Goal: Information Seeking & Learning: Find specific fact

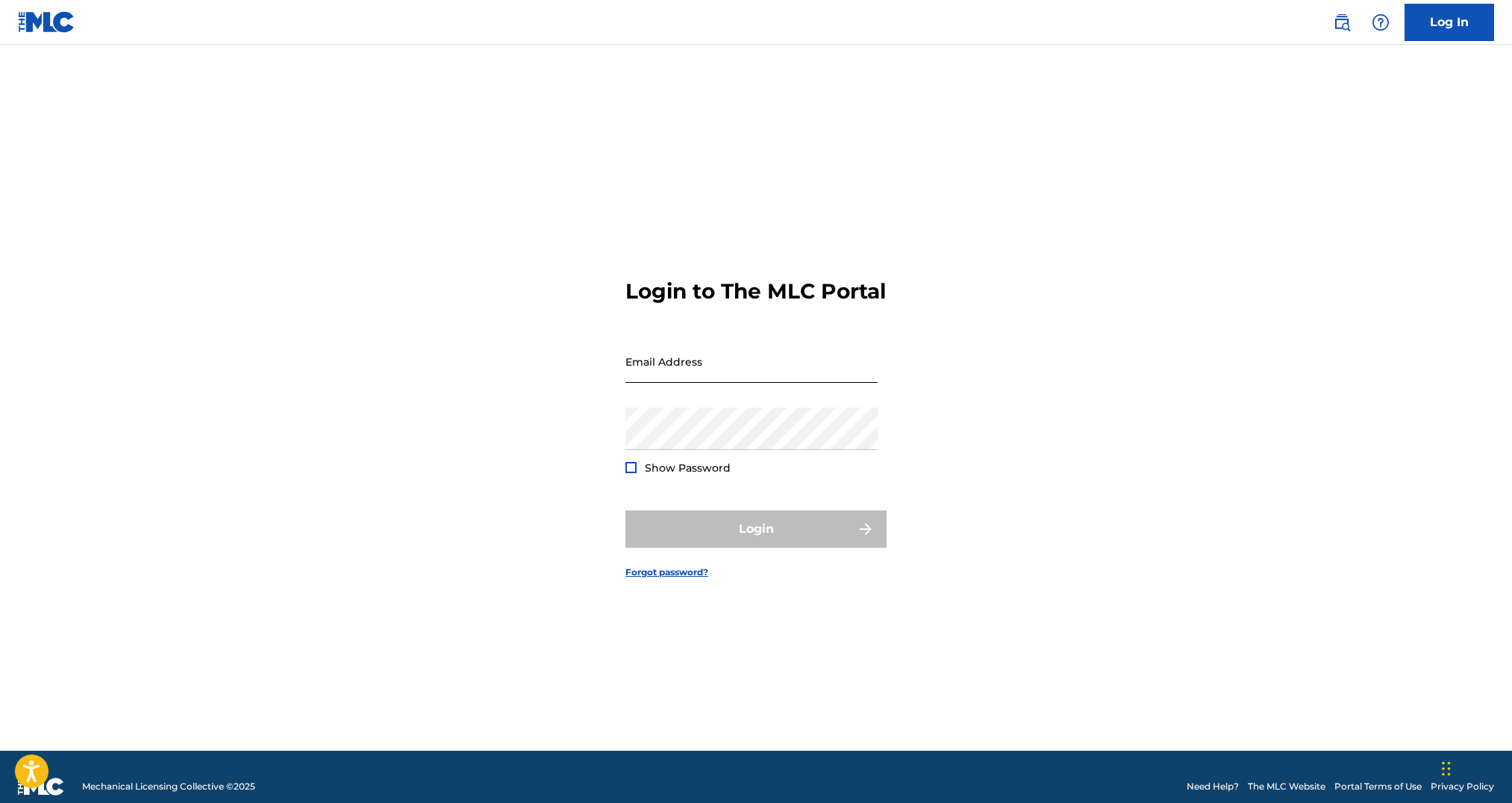
click at [776, 382] on input "Email Address" at bounding box center [751, 361] width 252 height 43
type input "[PERSON_NAME][EMAIL_ADDRESS][PERSON_NAME][DOMAIN_NAME]"
click at [625, 510] on button "Login" at bounding box center [756, 528] width 261 height 37
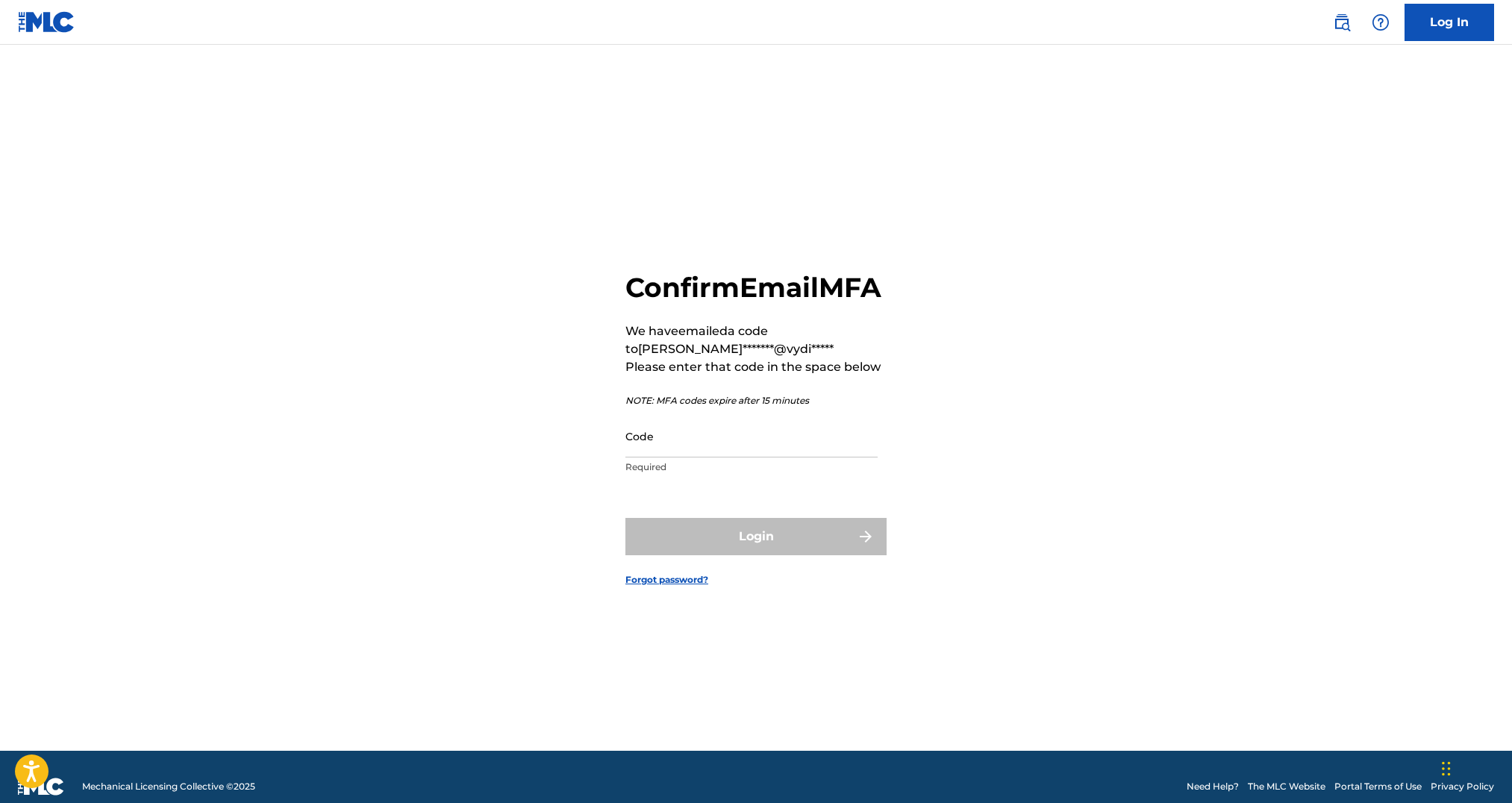
click at [732, 474] on p "Required" at bounding box center [751, 467] width 252 height 14
click at [741, 458] on input "Code" at bounding box center [751, 436] width 252 height 43
paste input "956615"
type input "956615"
click at [822, 551] on button "Login" at bounding box center [756, 536] width 261 height 37
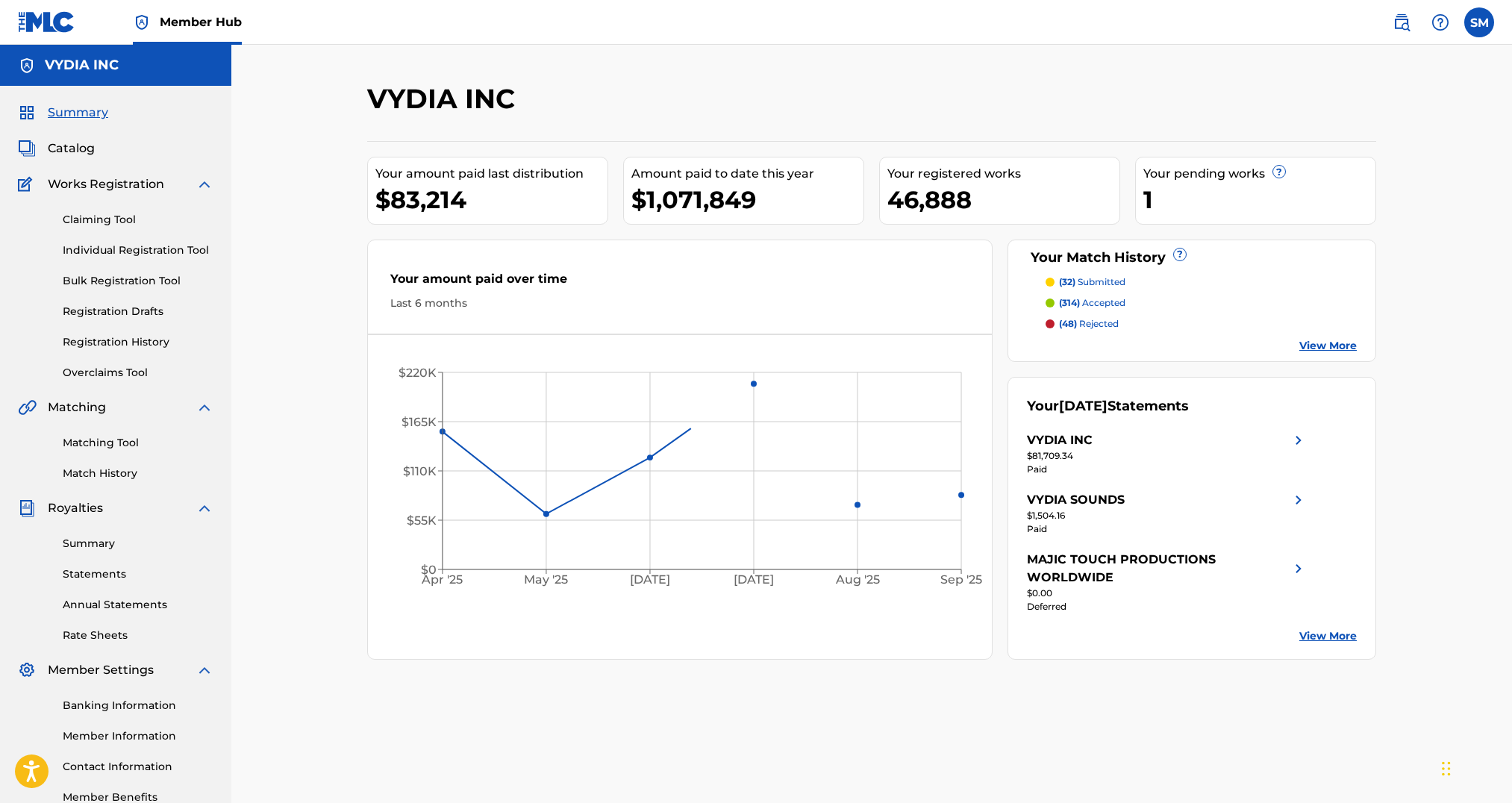
drag, startPoint x: 84, startPoint y: 152, endPoint x: 300, endPoint y: 178, distance: 217.6
click at [84, 151] on span "Catalog" at bounding box center [72, 149] width 47 height 18
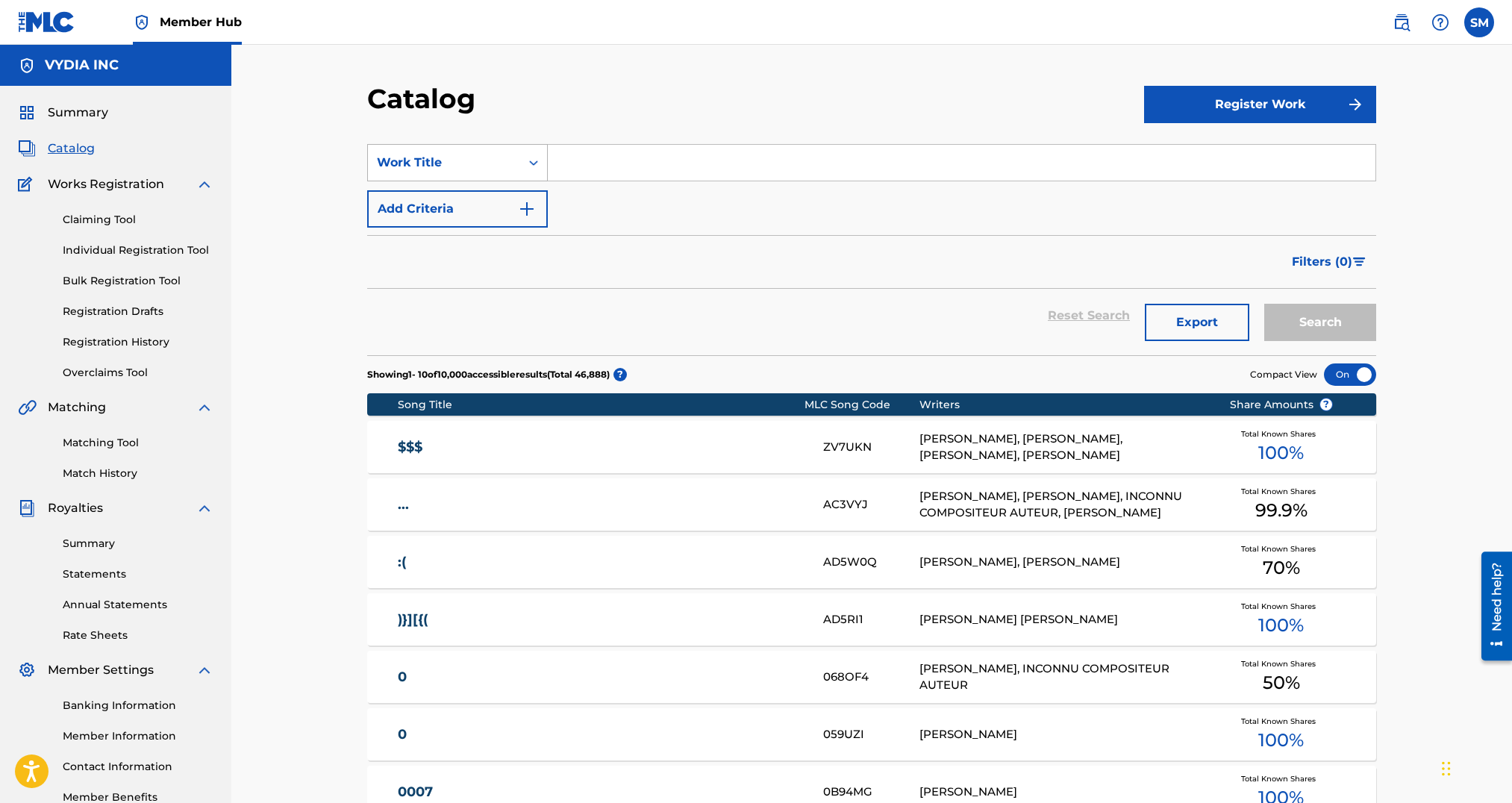
click at [509, 164] on div "Work Title" at bounding box center [444, 163] width 134 height 18
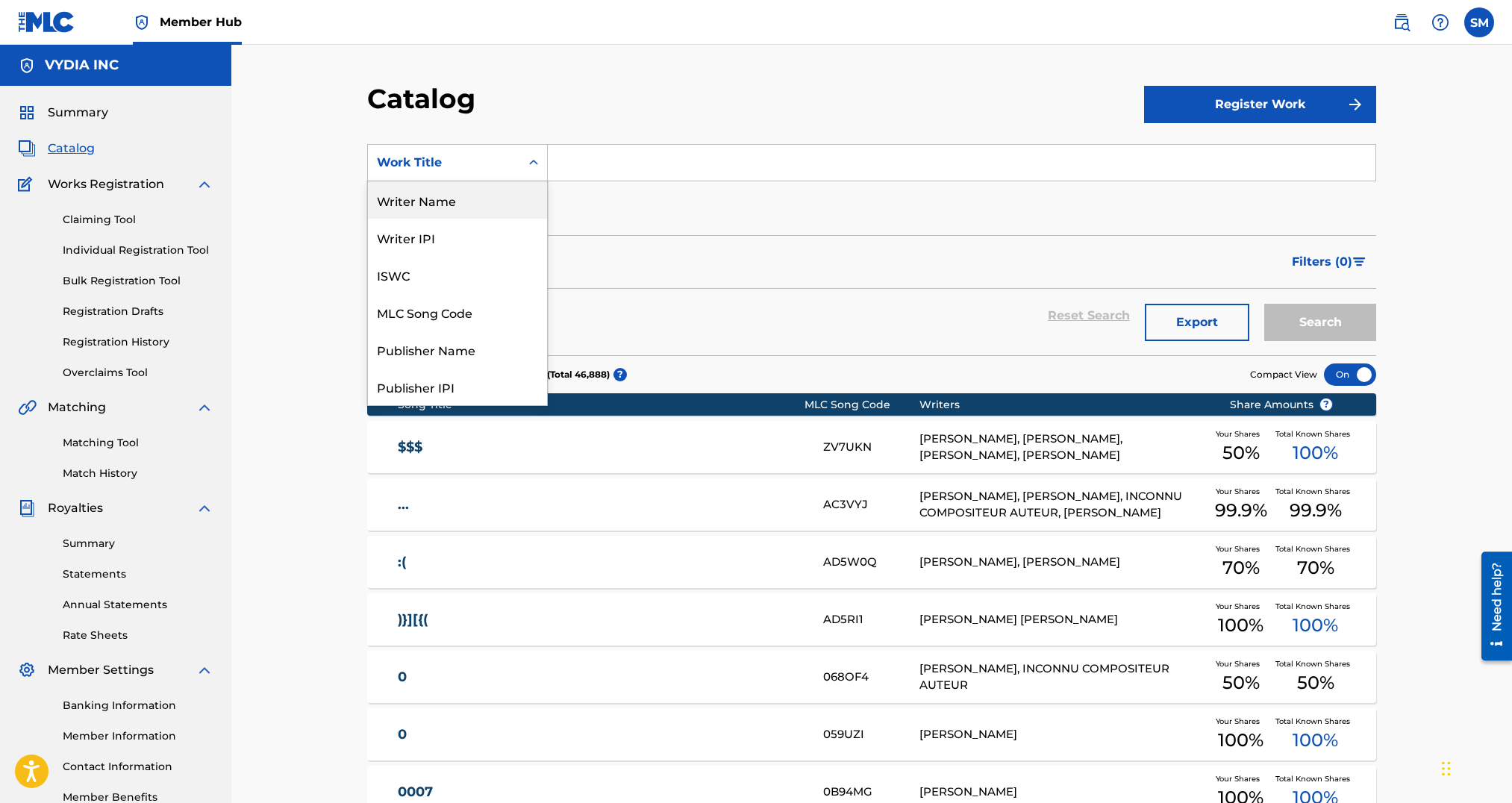
drag, startPoint x: 466, startPoint y: 197, endPoint x: 573, endPoint y: 186, distance: 107.6
click at [466, 197] on div "Writer Name" at bounding box center [458, 199] width 179 height 37
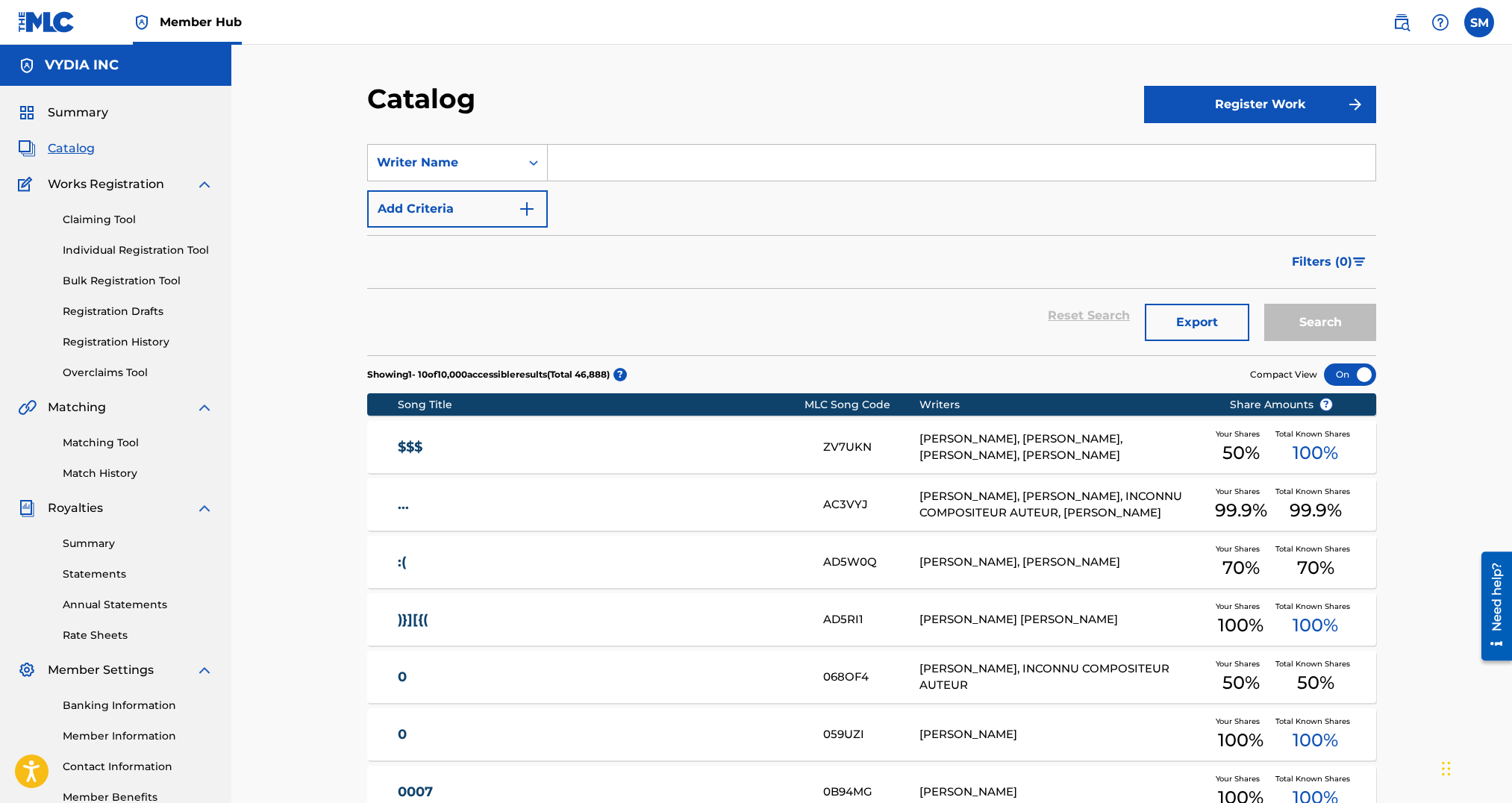
click at [652, 176] on input "Search Form" at bounding box center [961, 163] width 828 height 36
type input "[PERSON_NAME]"
click at [1265, 304] on button "Search" at bounding box center [1321, 322] width 112 height 37
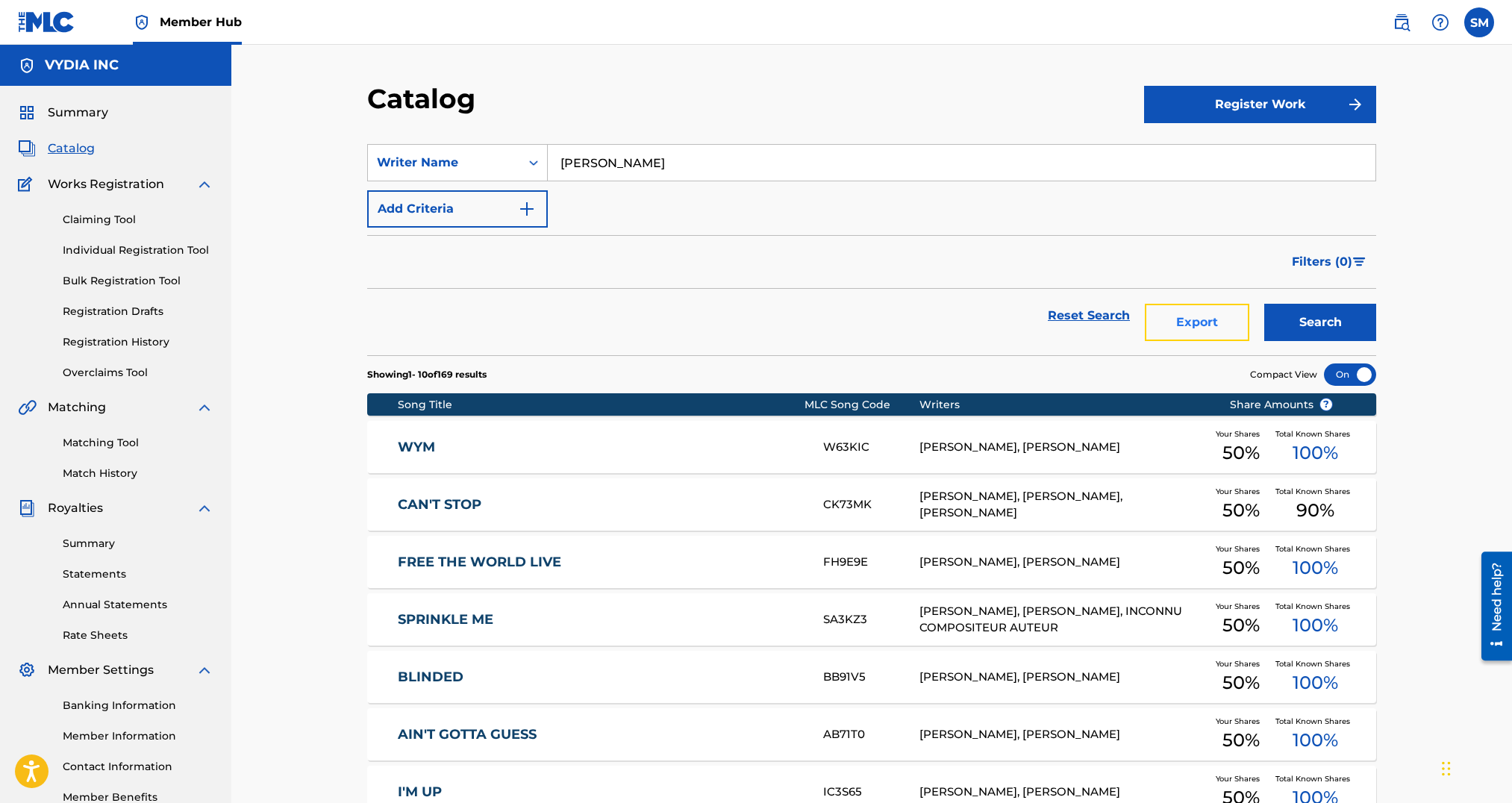
click at [1200, 314] on button "Export" at bounding box center [1197, 322] width 104 height 37
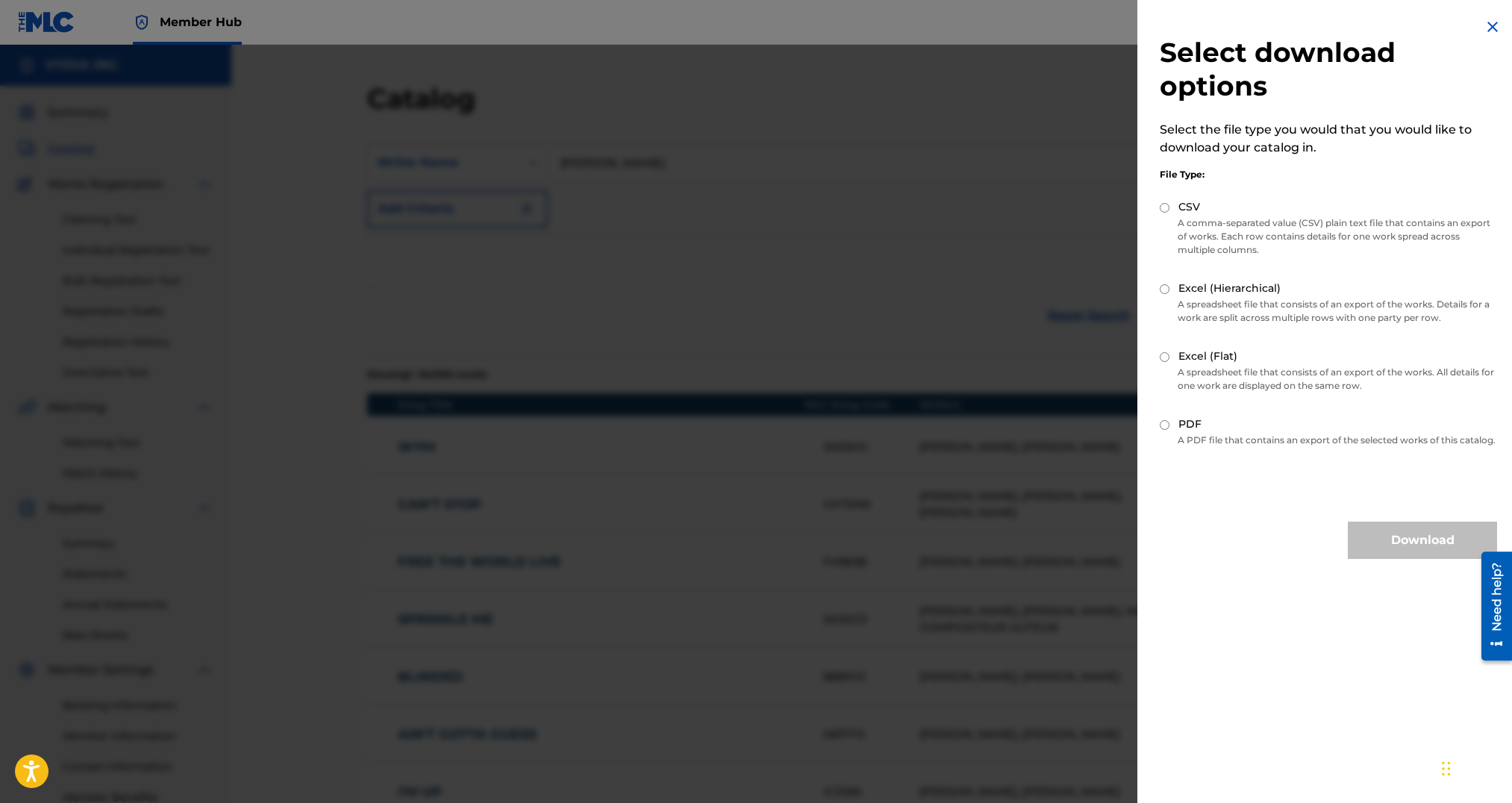
click at [1190, 209] on label "CSV" at bounding box center [1189, 207] width 22 height 15
click at [1169, 209] on input "CSV" at bounding box center [1165, 208] width 10 height 10
radio input "true"
click at [1224, 374] on p "A spreadsheet file that consists of an export of the works. All details for one…" at bounding box center [1329, 379] width 337 height 27
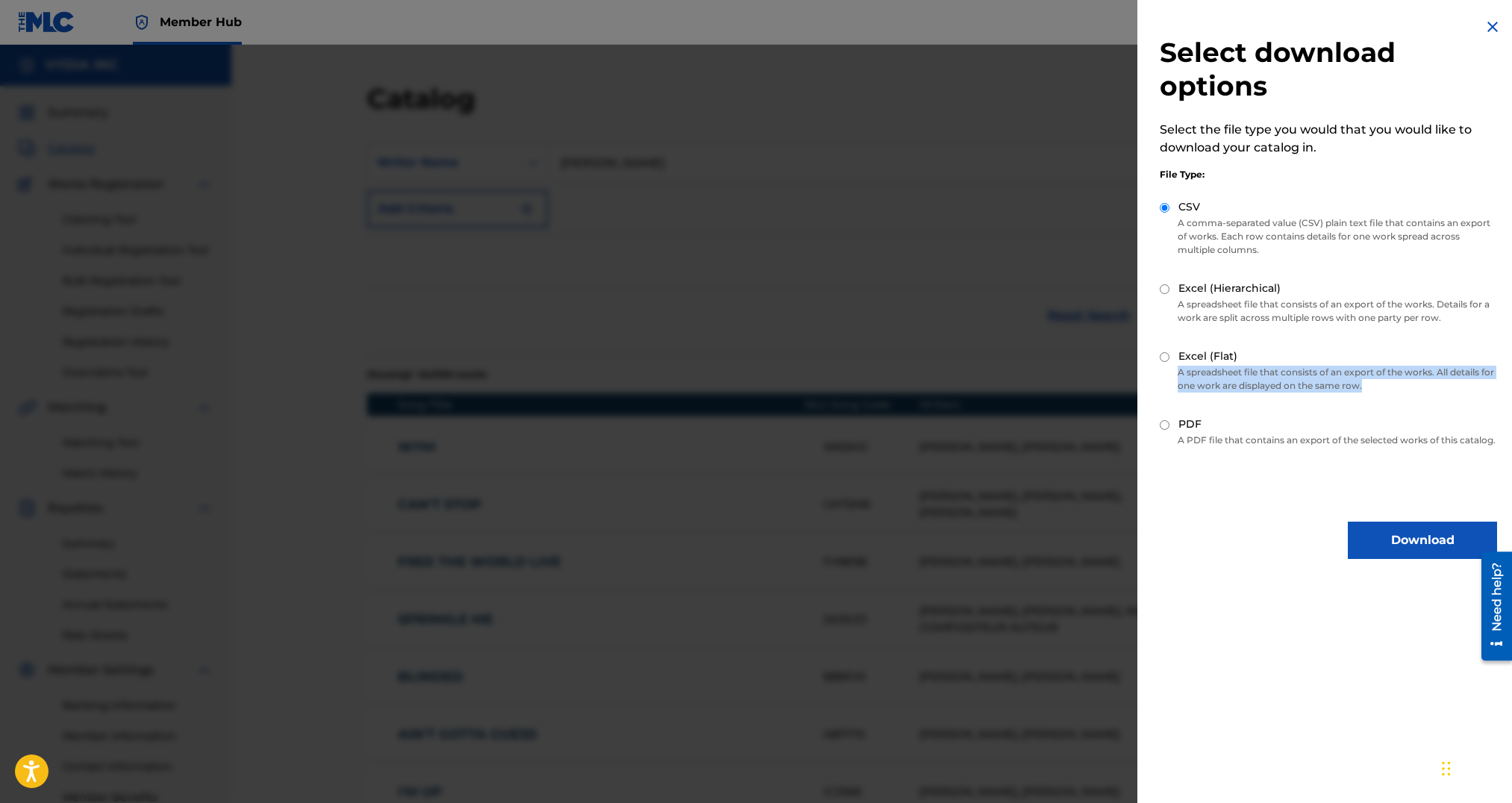
click at [1224, 374] on p "A spreadsheet file that consists of an export of the works. All details for one…" at bounding box center [1329, 379] width 337 height 27
click at [1294, 374] on p "A spreadsheet file that consists of an export of the works. All details for one…" at bounding box center [1329, 379] width 337 height 27
click at [1285, 382] on p "A spreadsheet file that consists of an export of the works. All details for one…" at bounding box center [1329, 379] width 337 height 27
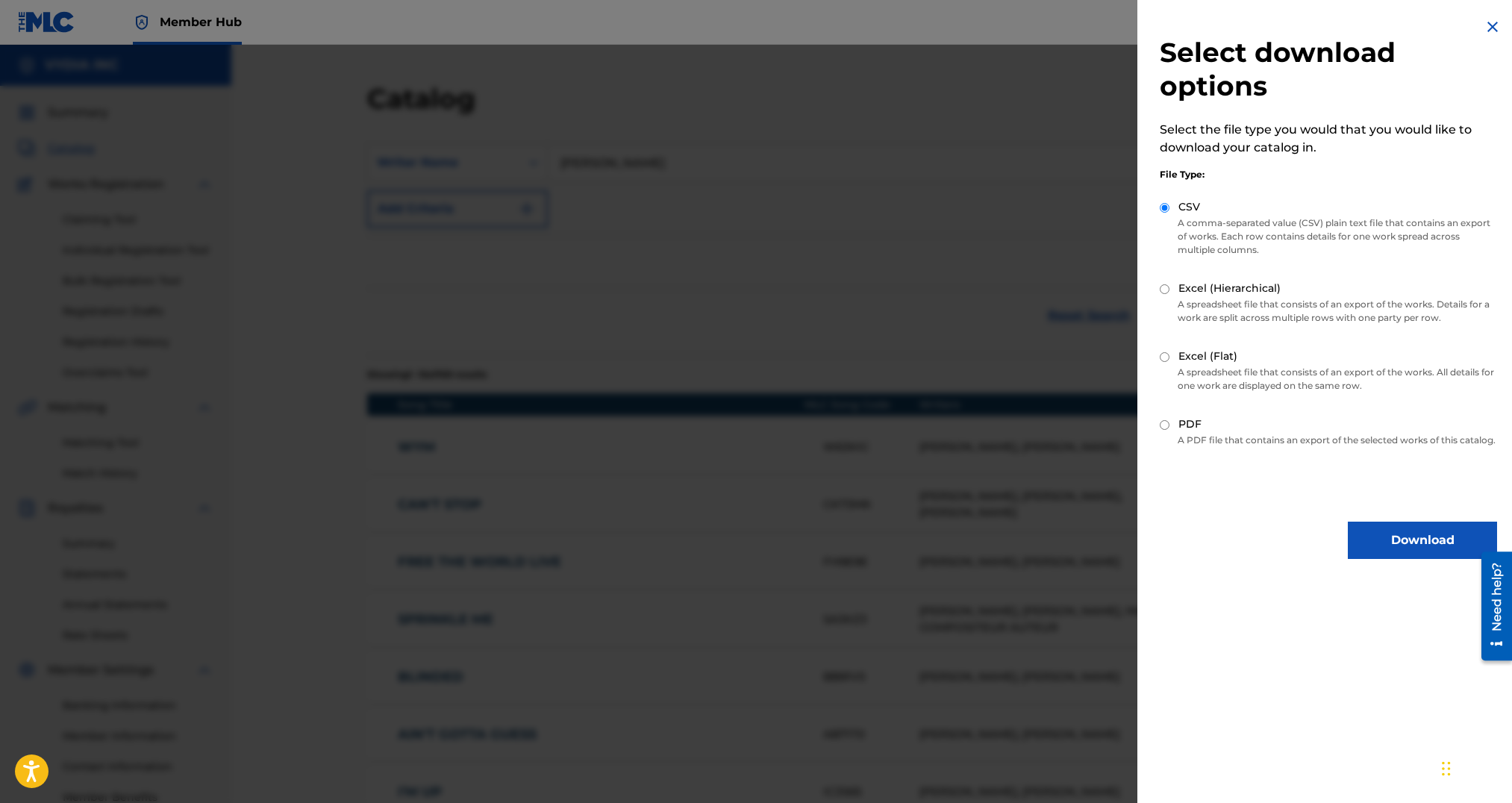
click at [1207, 353] on label "Excel (Flat)" at bounding box center [1207, 356] width 59 height 15
click at [1169, 353] on input "Excel (Flat)" at bounding box center [1165, 357] width 10 height 10
radio input "true"
click at [1405, 556] on button "Download" at bounding box center [1422, 540] width 150 height 37
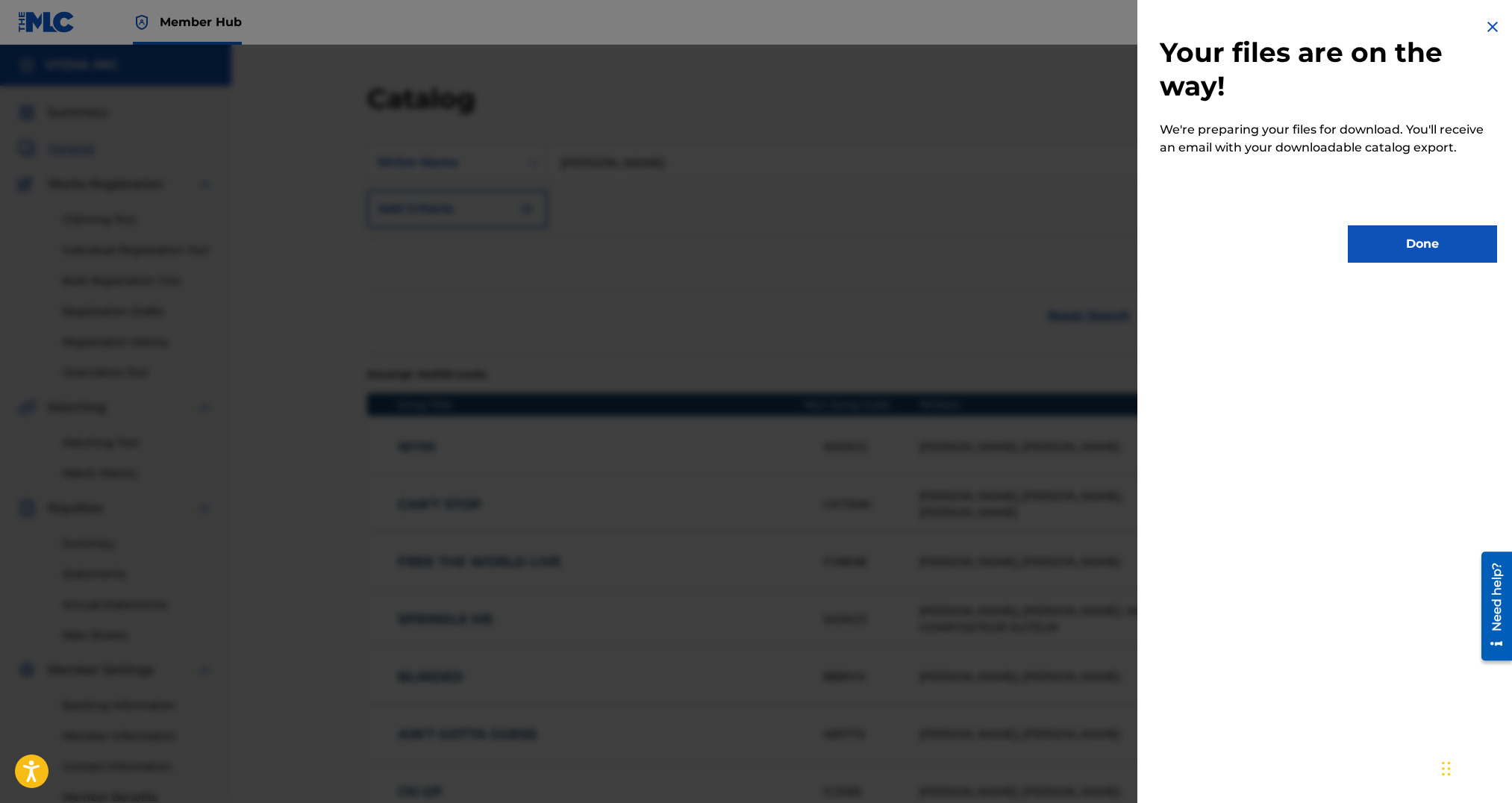
drag, startPoint x: 878, startPoint y: 171, endPoint x: 484, endPoint y: 252, distance: 402.2
click at [879, 171] on div at bounding box center [756, 446] width 1512 height 803
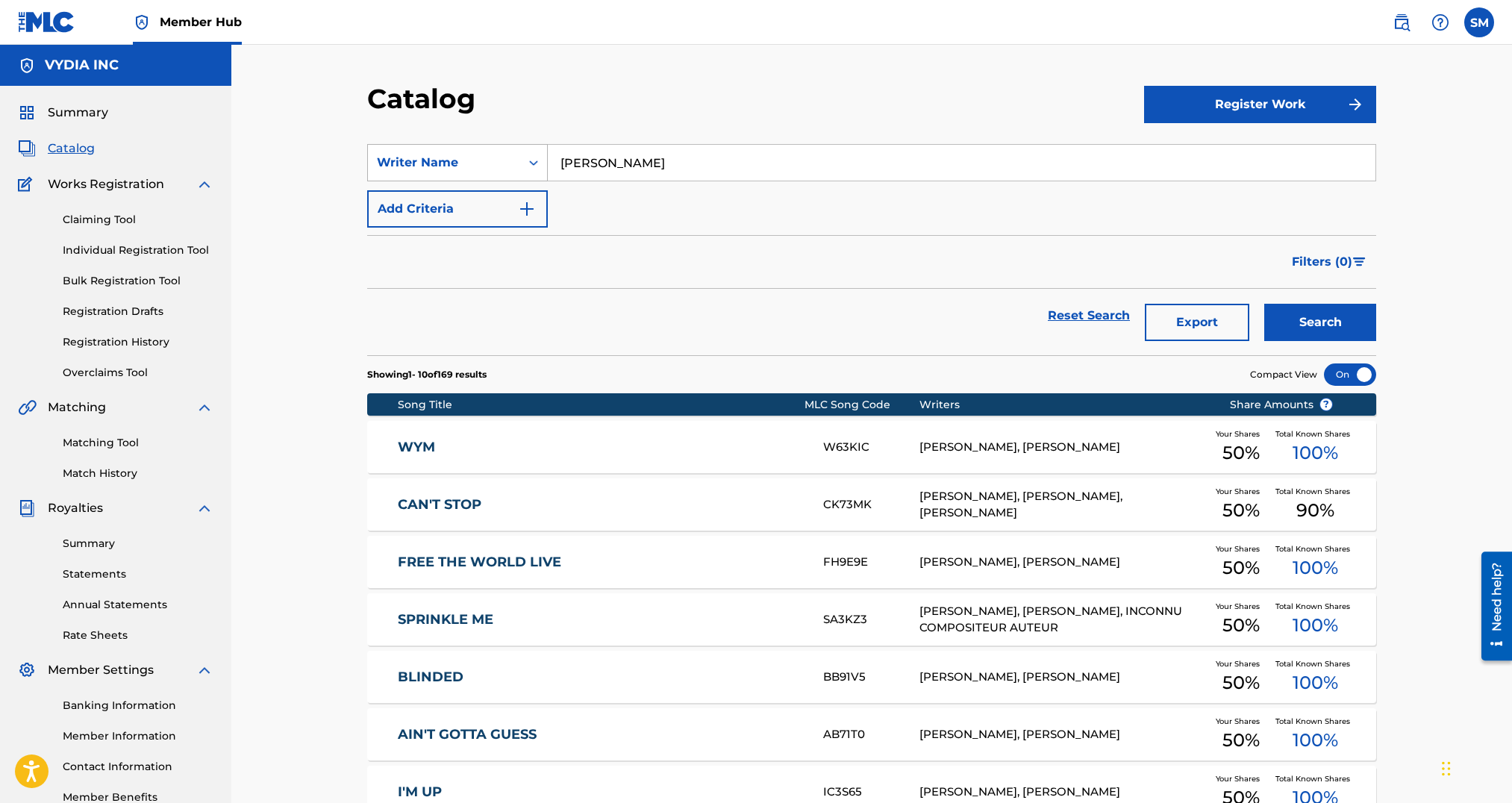
click at [476, 155] on div "Writer Name" at bounding box center [444, 163] width 134 height 18
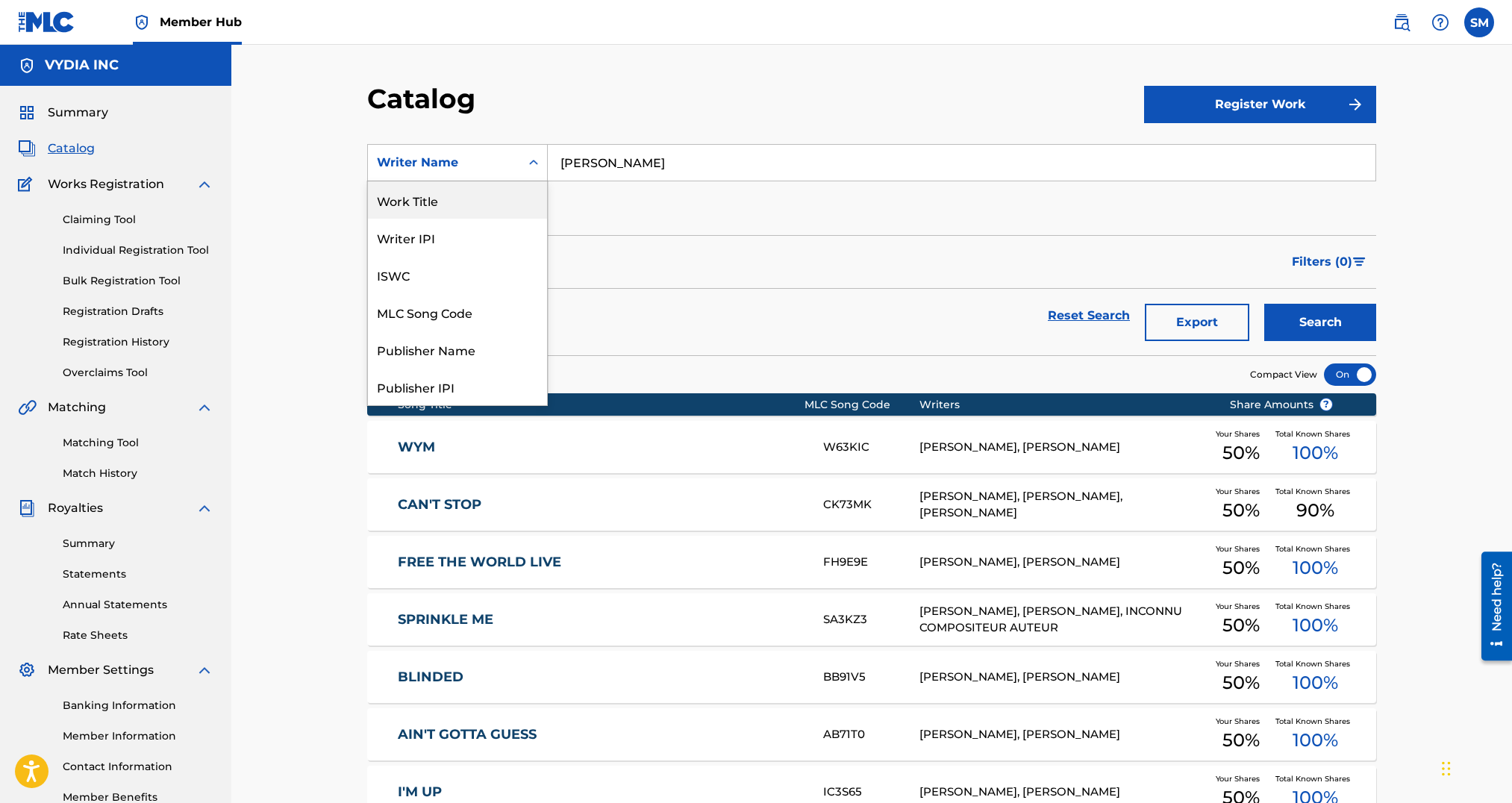
click at [446, 207] on div "Work Title" at bounding box center [458, 199] width 179 height 37
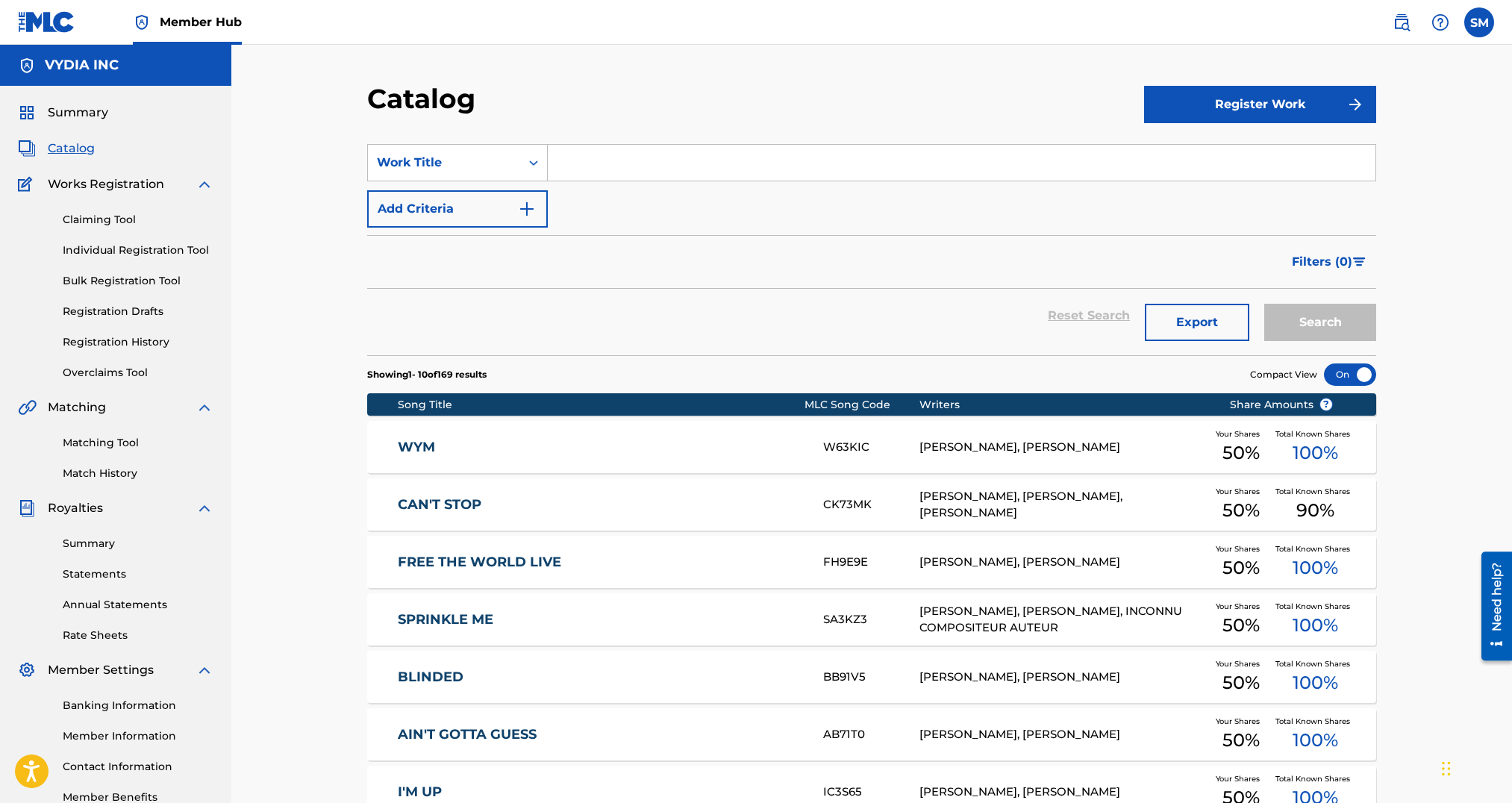
click at [572, 167] on input "Search Form" at bounding box center [961, 163] width 828 height 36
paste input "Days Like This"
type input "Days Like This"
click at [1347, 324] on button "Search" at bounding box center [1321, 322] width 112 height 37
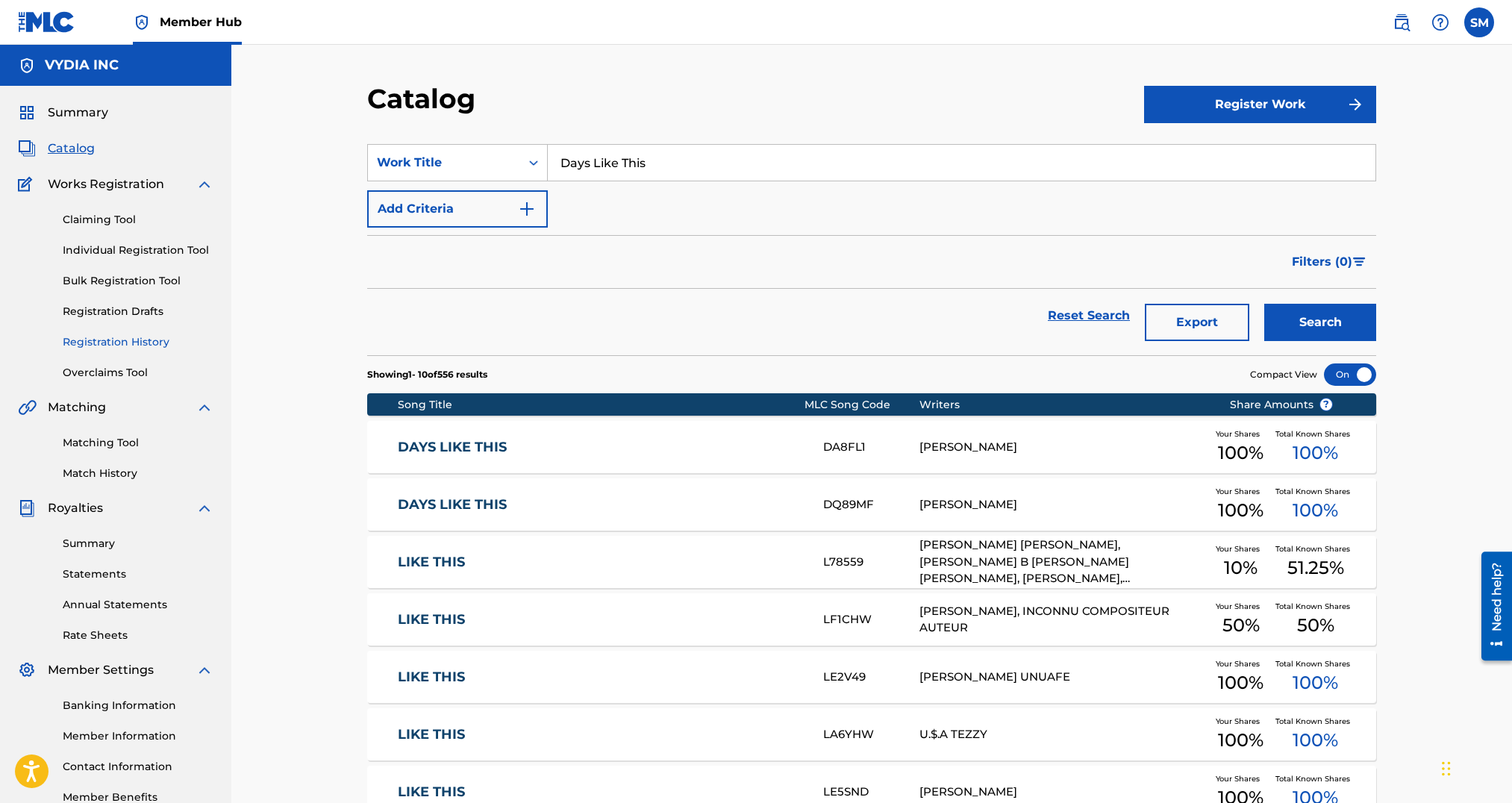
click at [119, 340] on link "Registration History" at bounding box center [138, 342] width 150 height 15
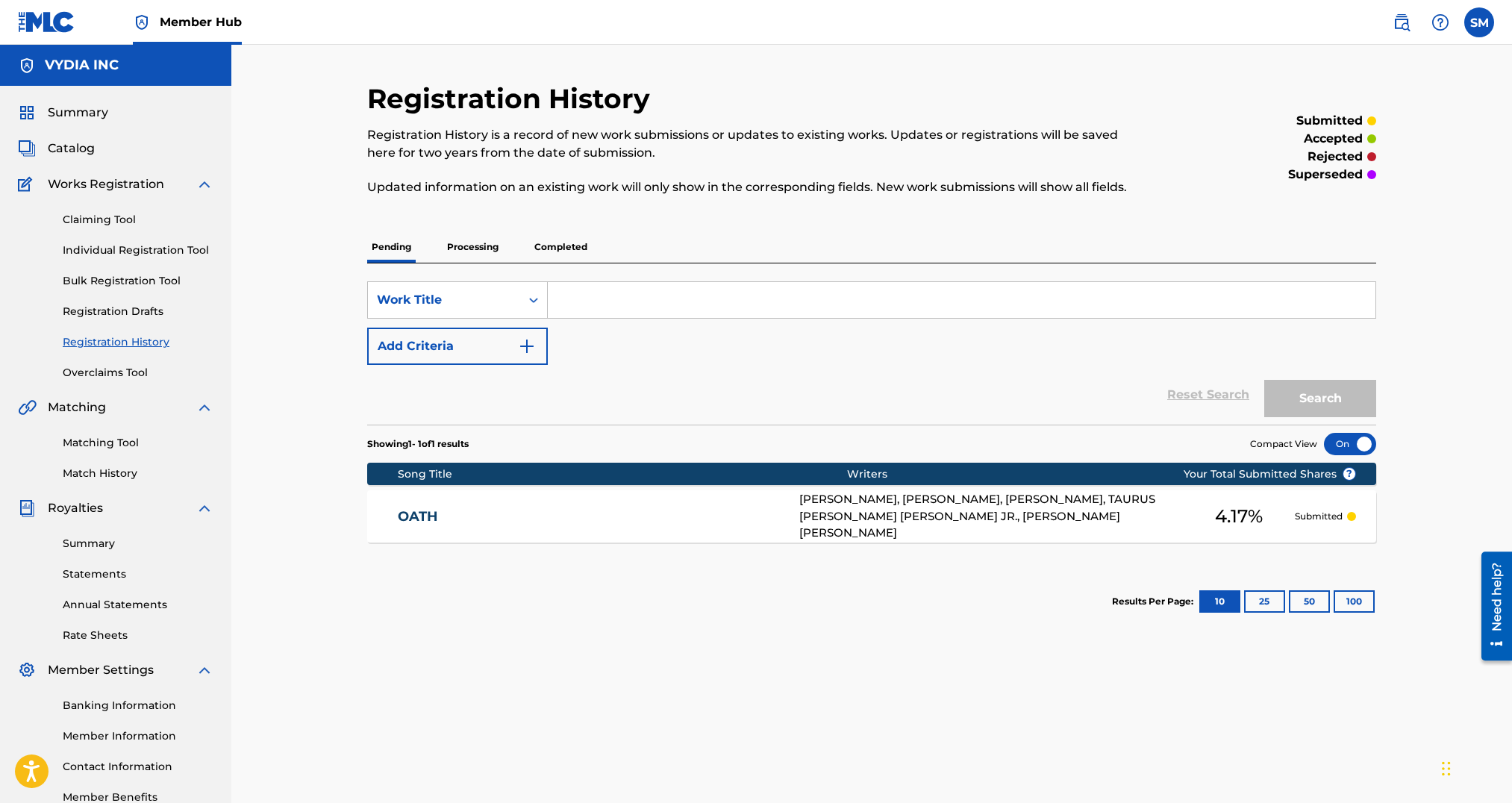
click at [497, 247] on p "Processing" at bounding box center [472, 247] width 61 height 32
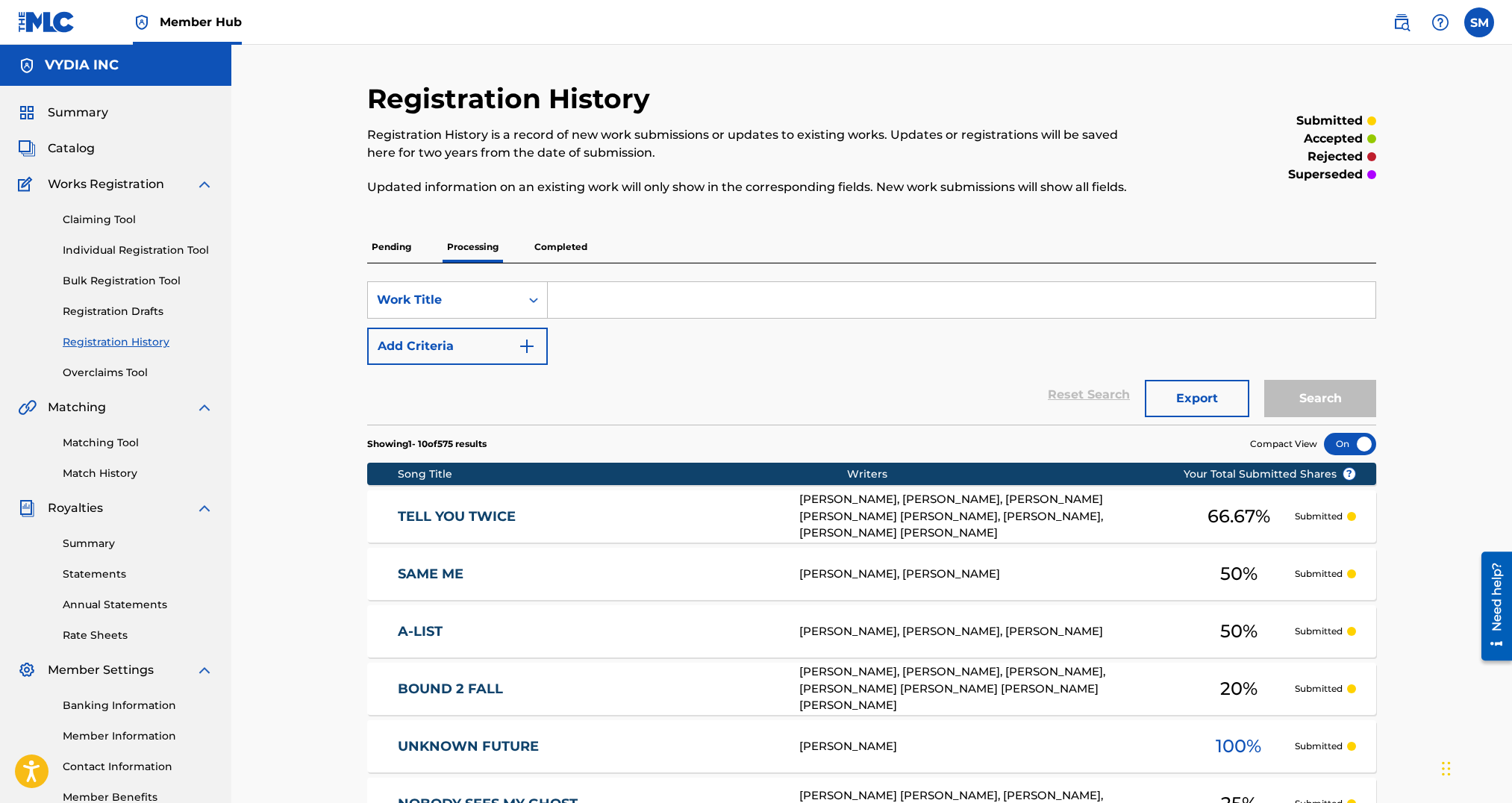
click at [555, 246] on p "Completed" at bounding box center [561, 247] width 62 height 32
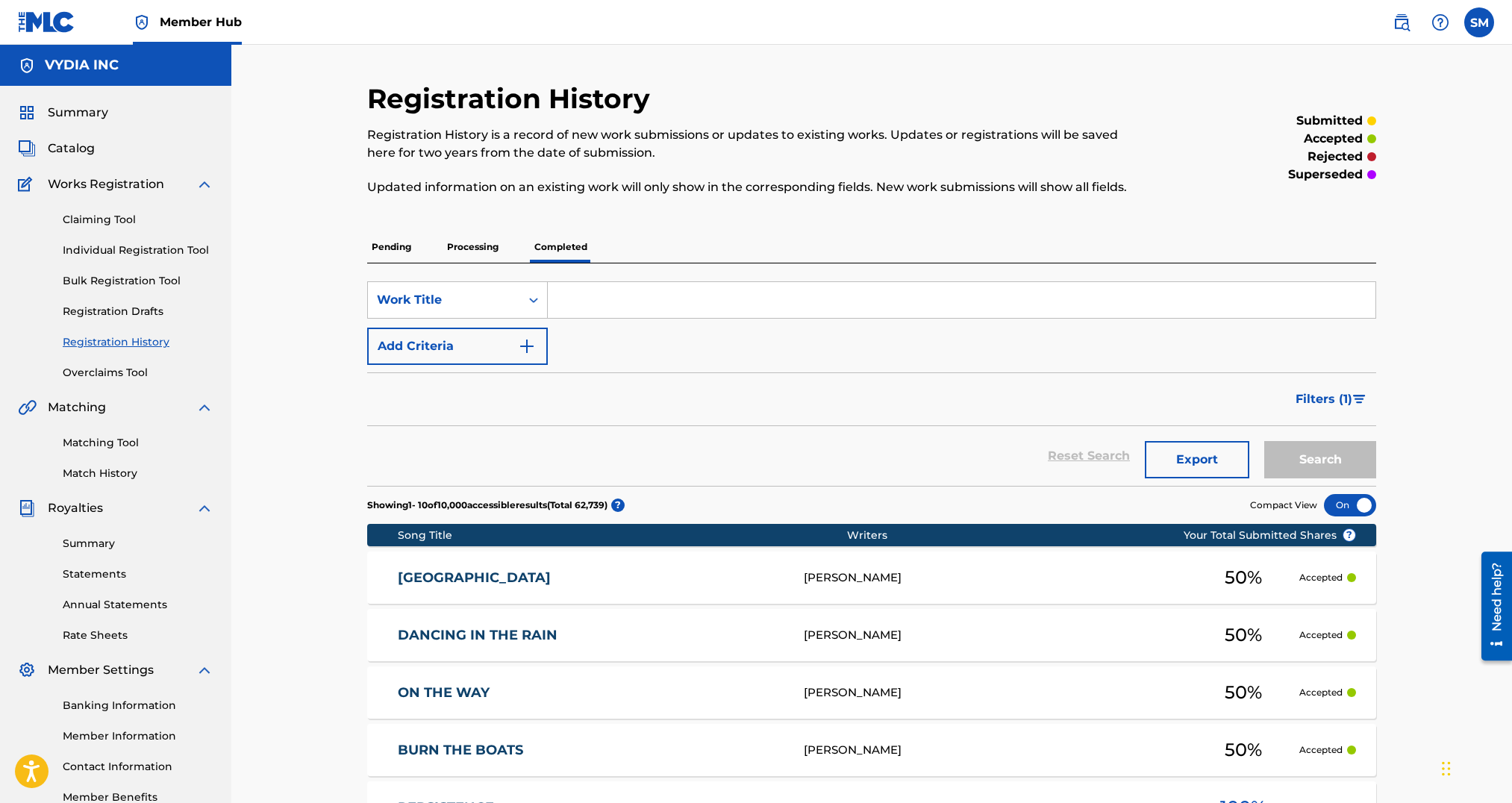
click at [467, 251] on p "Processing" at bounding box center [472, 247] width 61 height 32
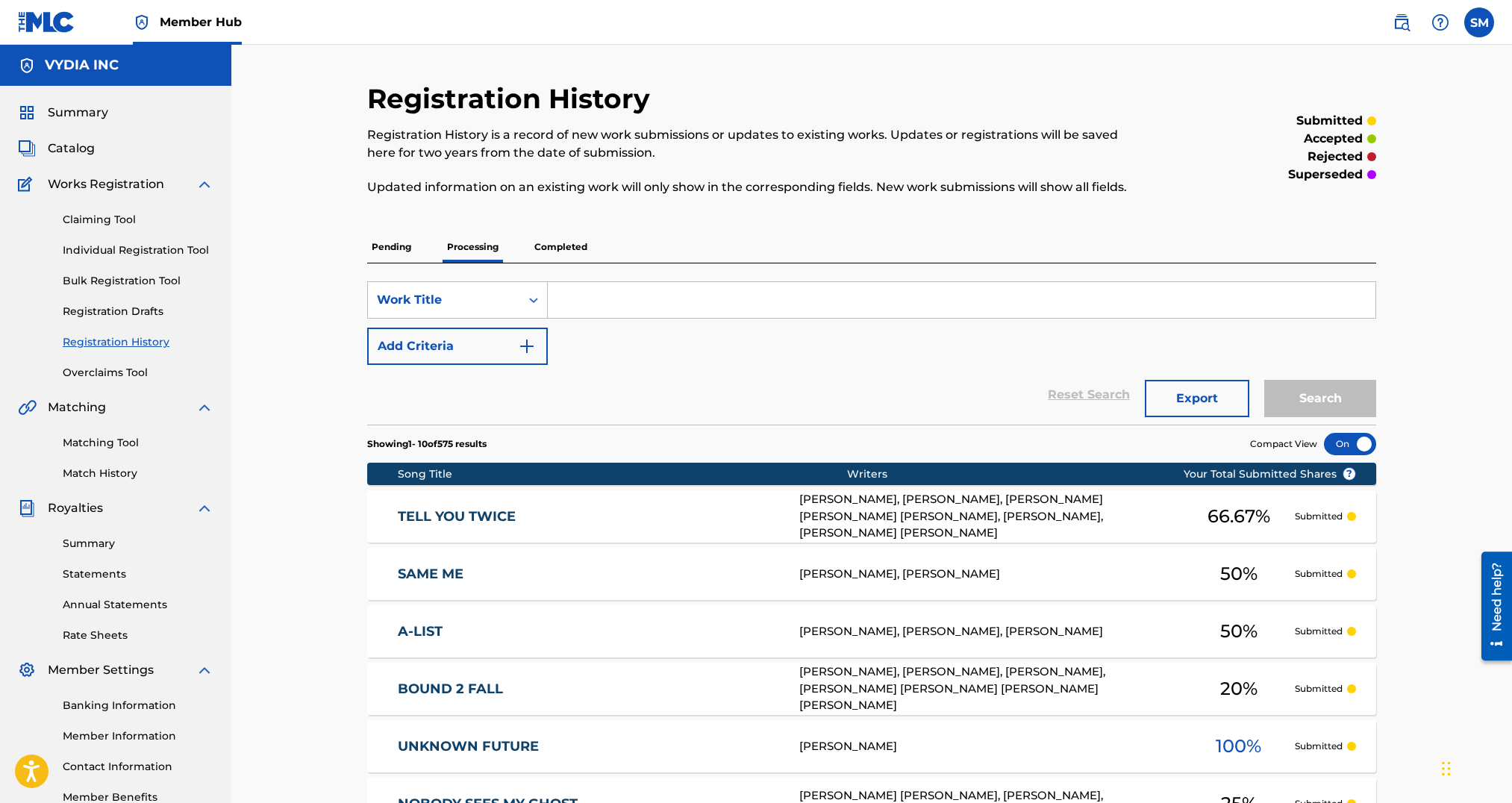
click at [586, 247] on p "Completed" at bounding box center [561, 247] width 62 height 32
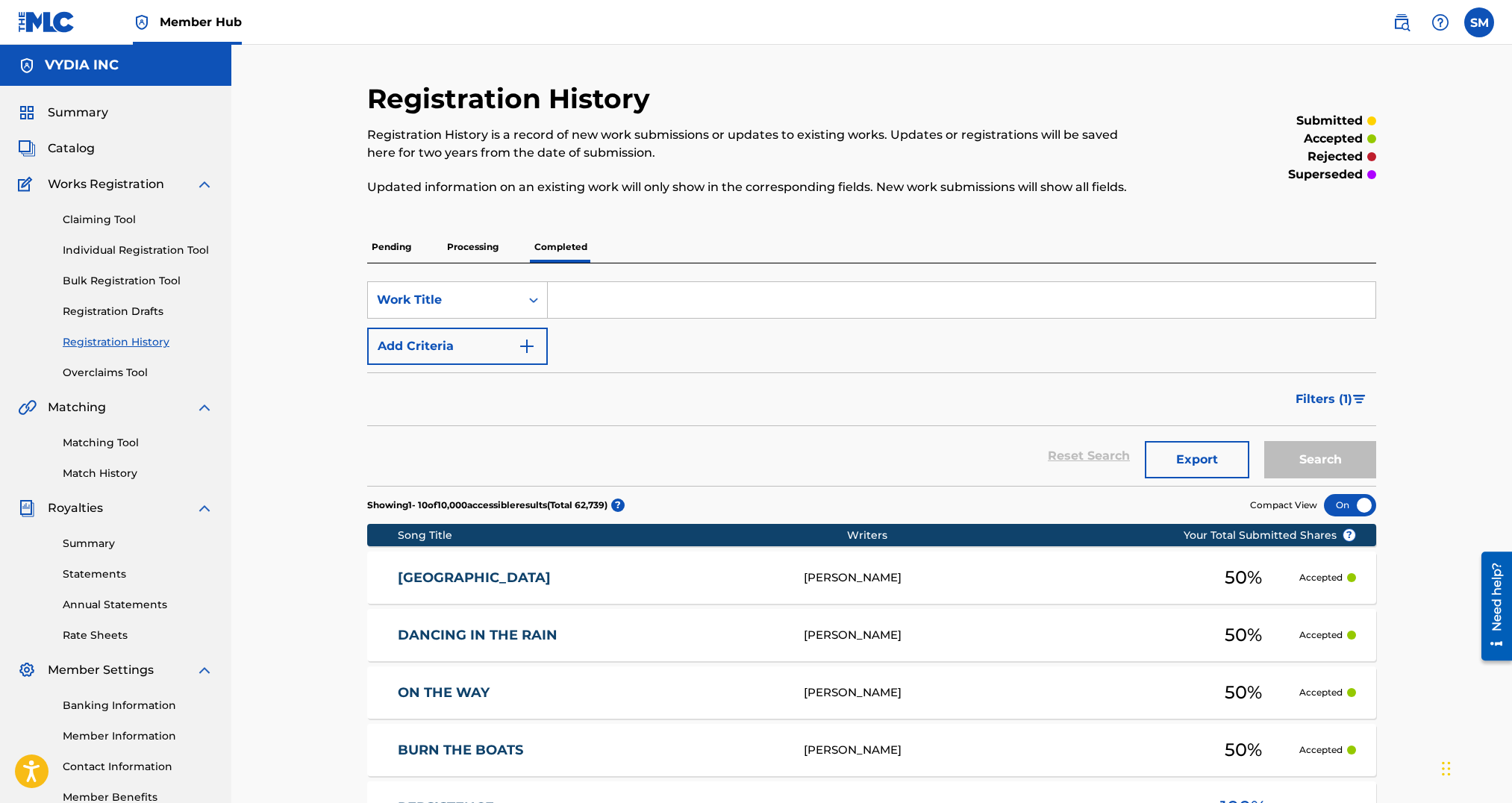
click at [598, 312] on input "Search Form" at bounding box center [961, 300] width 828 height 36
click at [491, 302] on div "Work Title" at bounding box center [444, 300] width 134 height 18
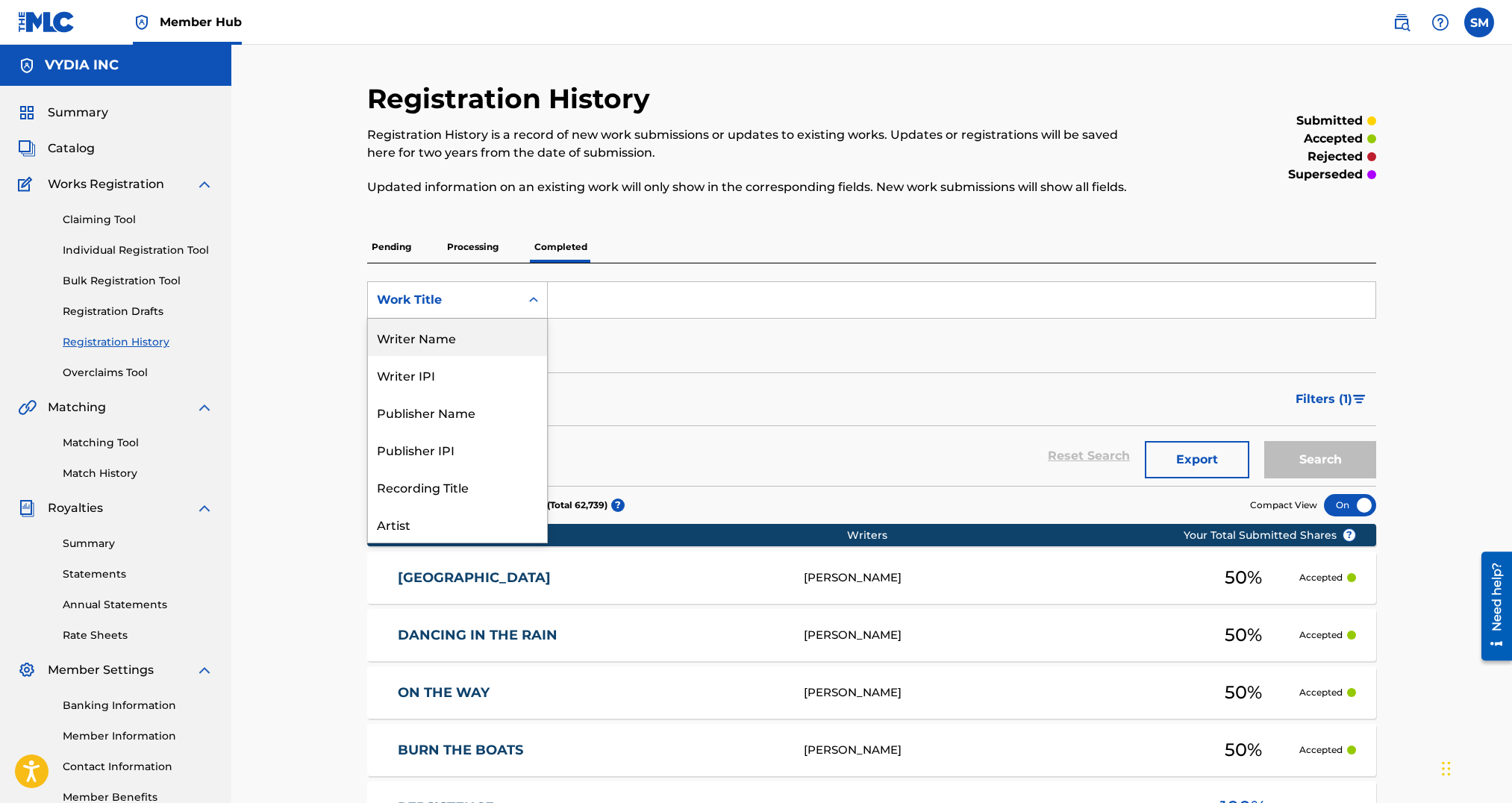
click at [478, 346] on div "Writer Name" at bounding box center [458, 337] width 179 height 37
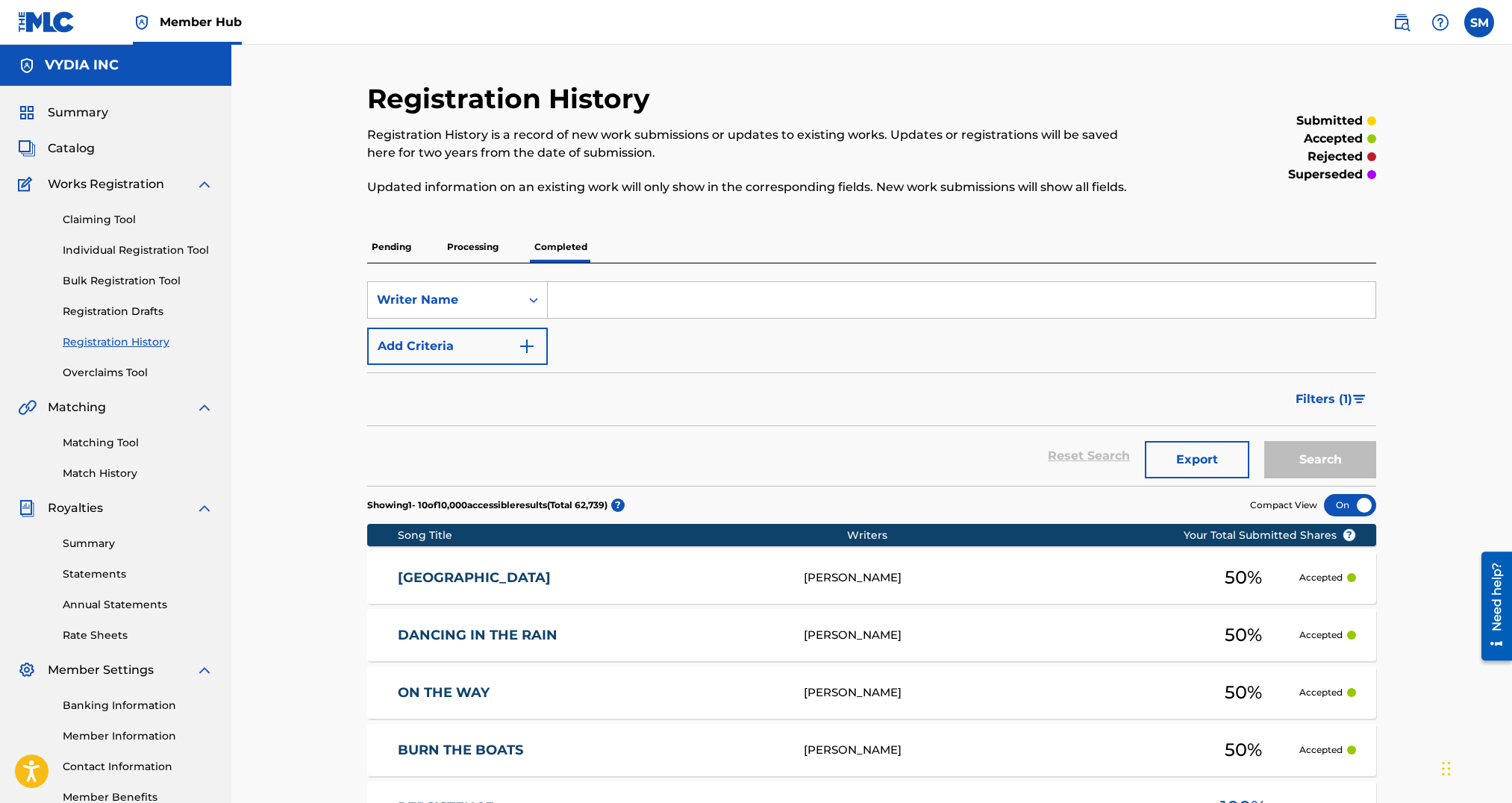
click at [625, 301] on input "Search Form" at bounding box center [961, 300] width 828 height 36
type input "[PERSON_NAME]"
click at [1265, 441] on button "Search" at bounding box center [1321, 460] width 112 height 37
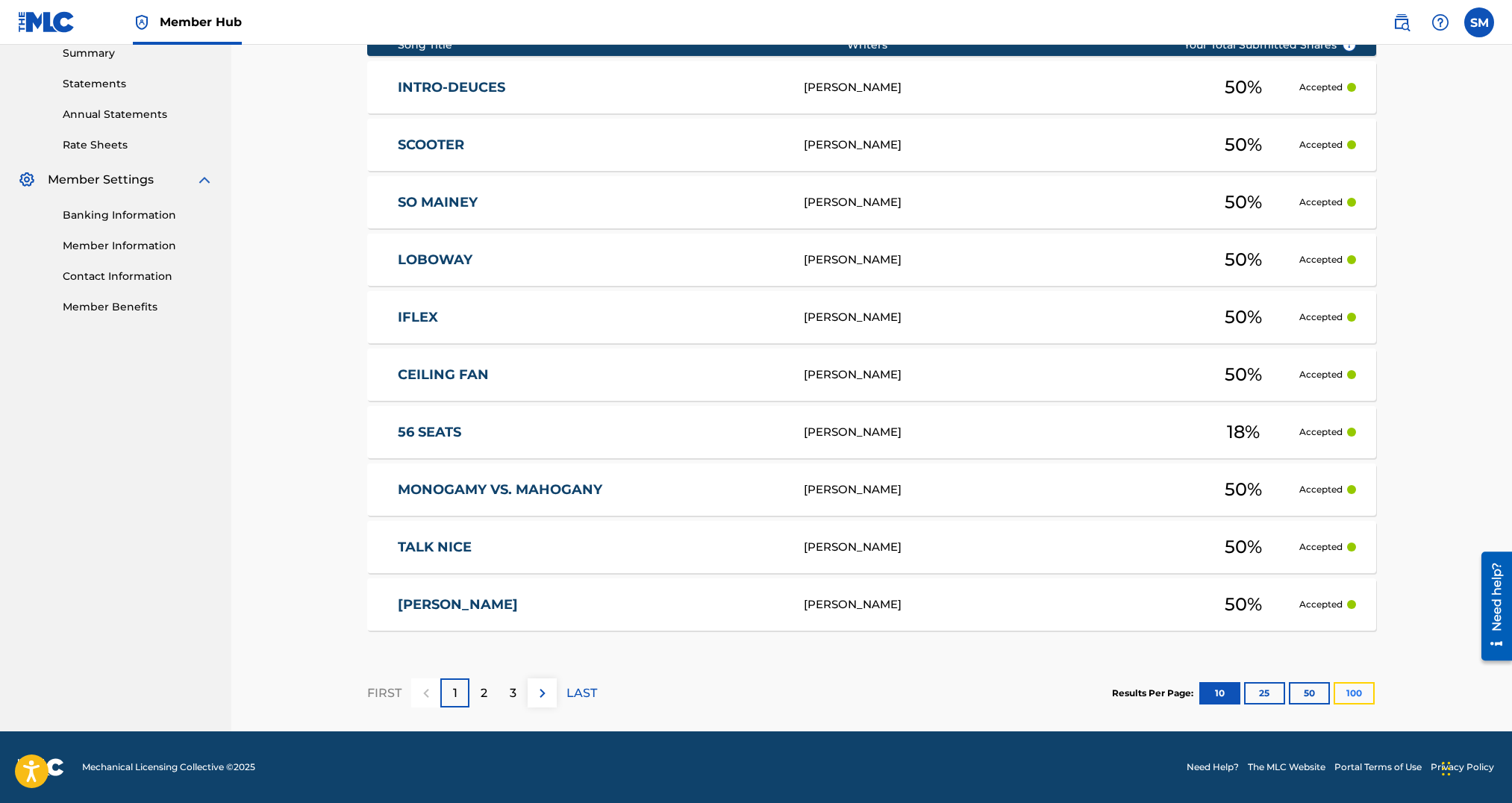
click at [1360, 695] on button "100" at bounding box center [1353, 693] width 41 height 23
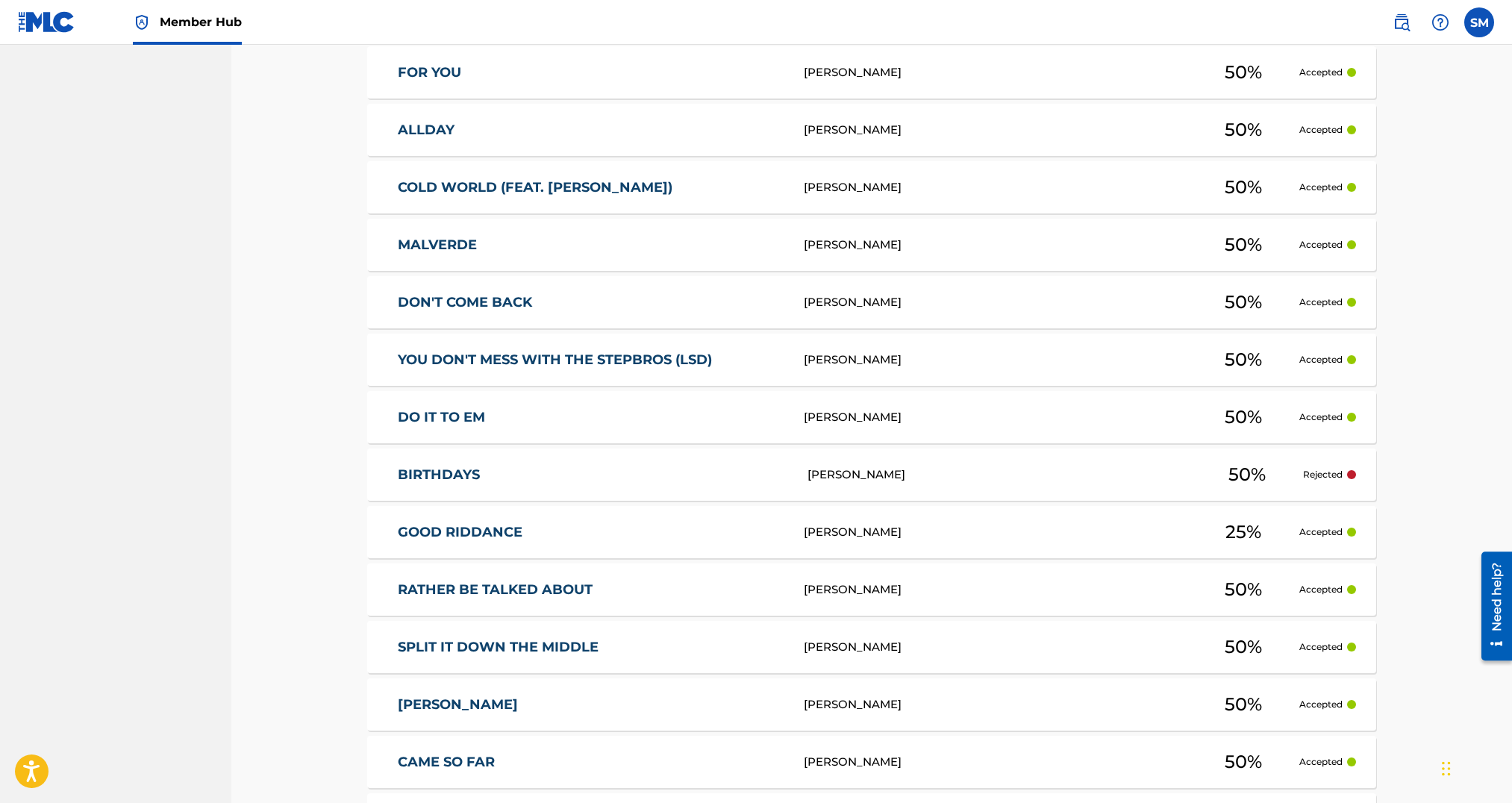
scroll to position [5662, 0]
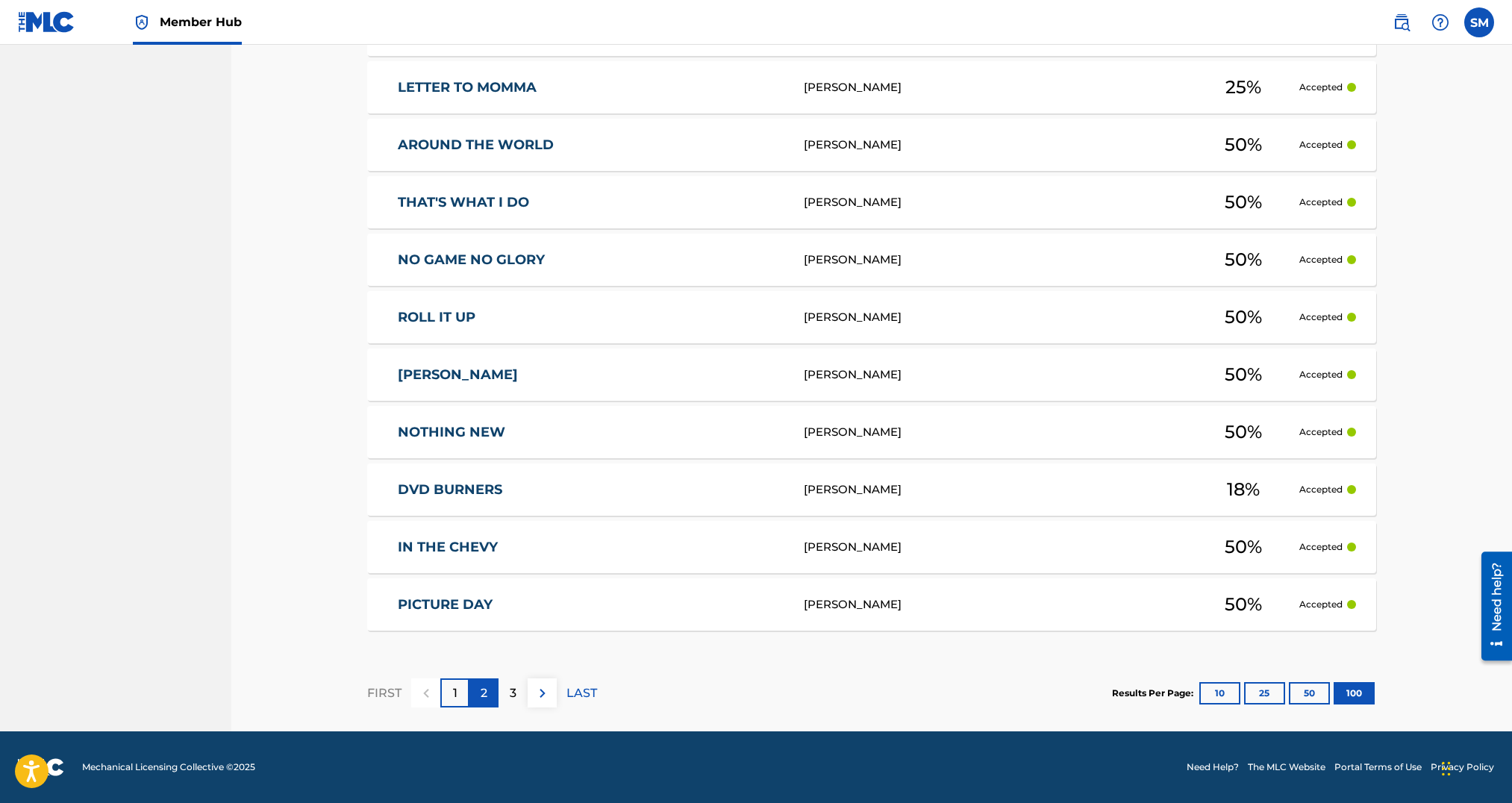
click at [480, 692] on p "2" at bounding box center [483, 693] width 6 height 18
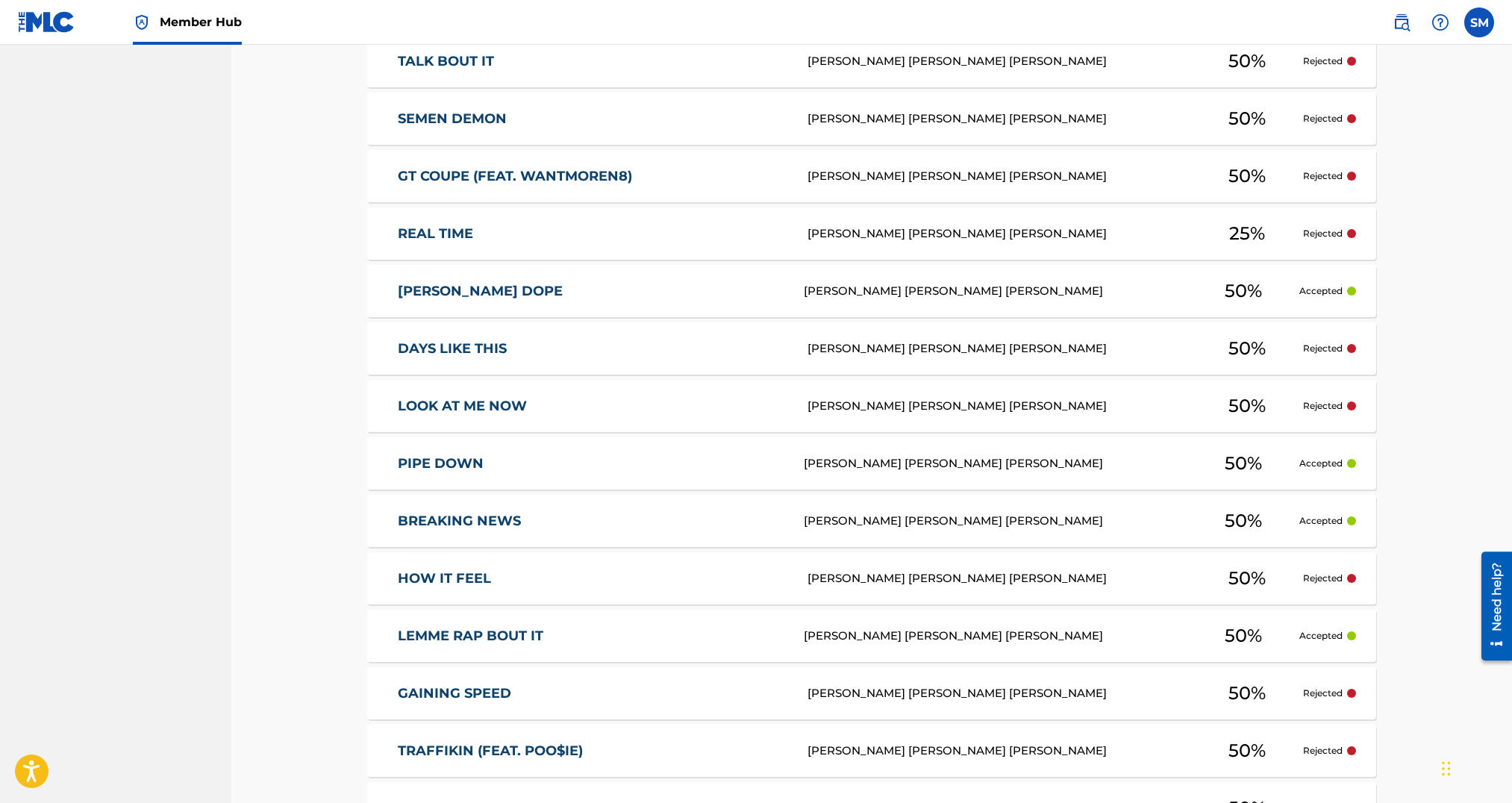
scroll to position [4410, 0]
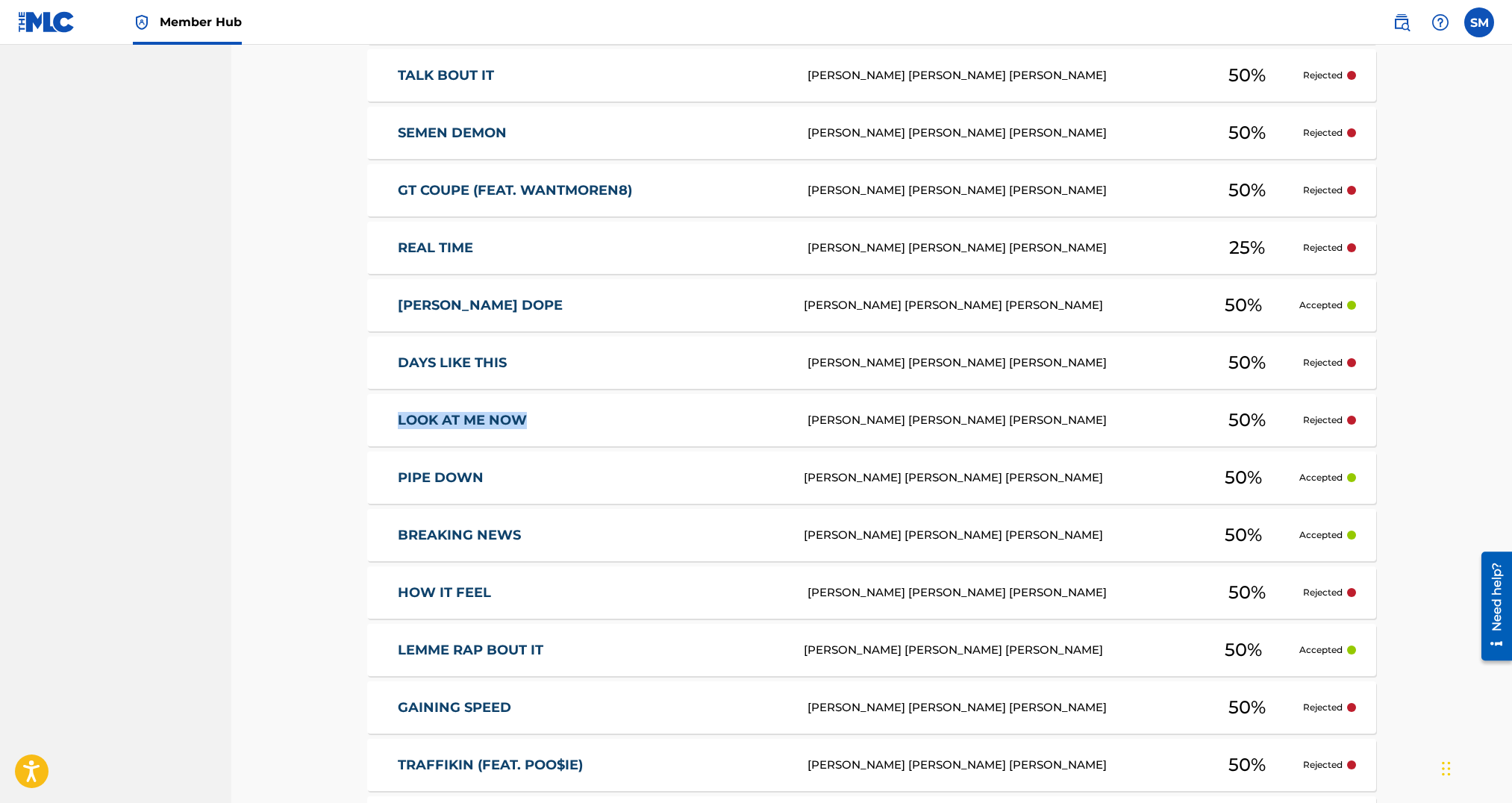
click at [536, 420] on link "LOOK AT ME NOW" at bounding box center [593, 421] width 391 height 17
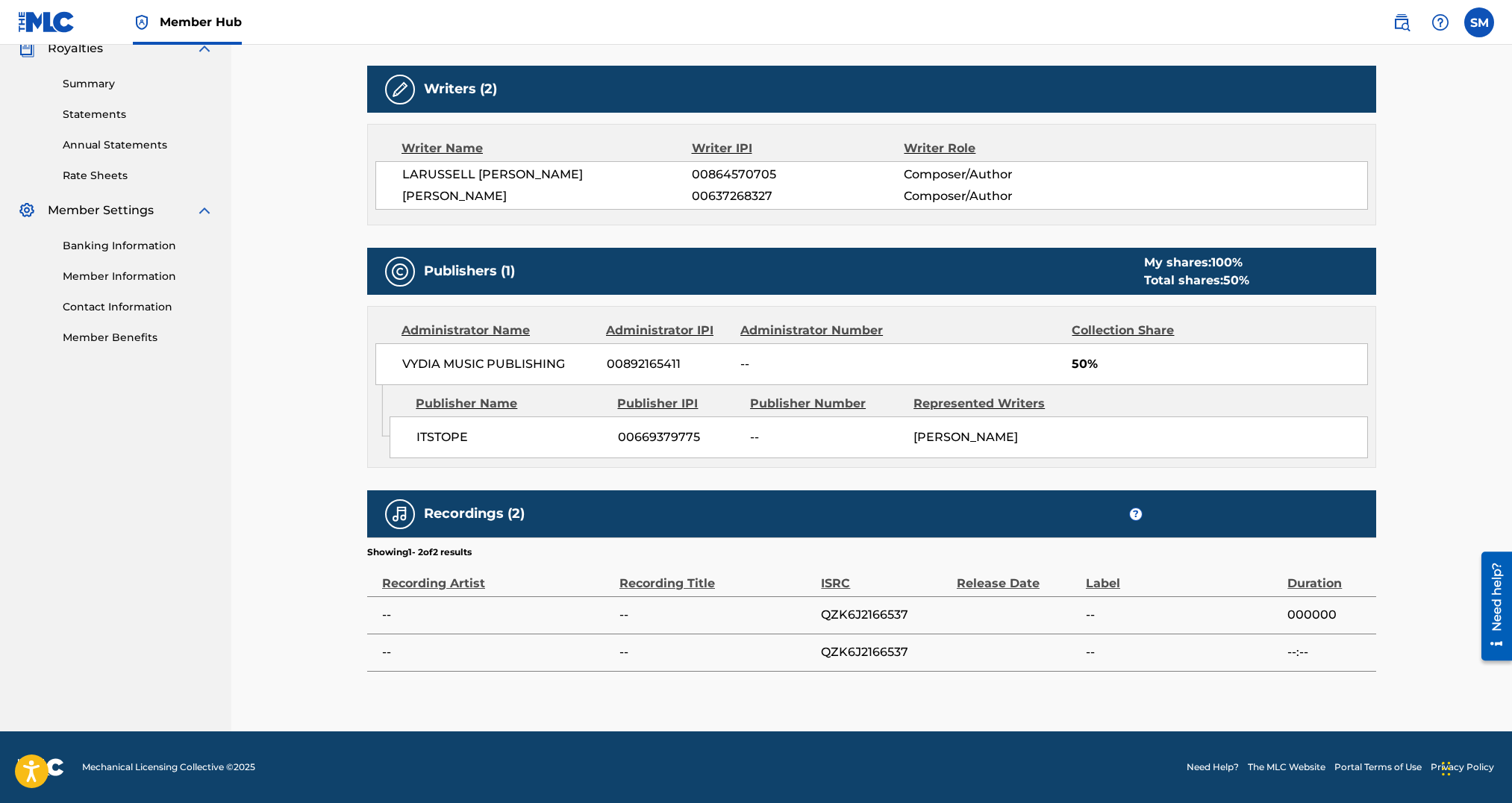
scroll to position [474, 0]
click at [869, 613] on span "QZK6J2166537" at bounding box center [886, 615] width 129 height 18
copy span "QZK6J2166537"
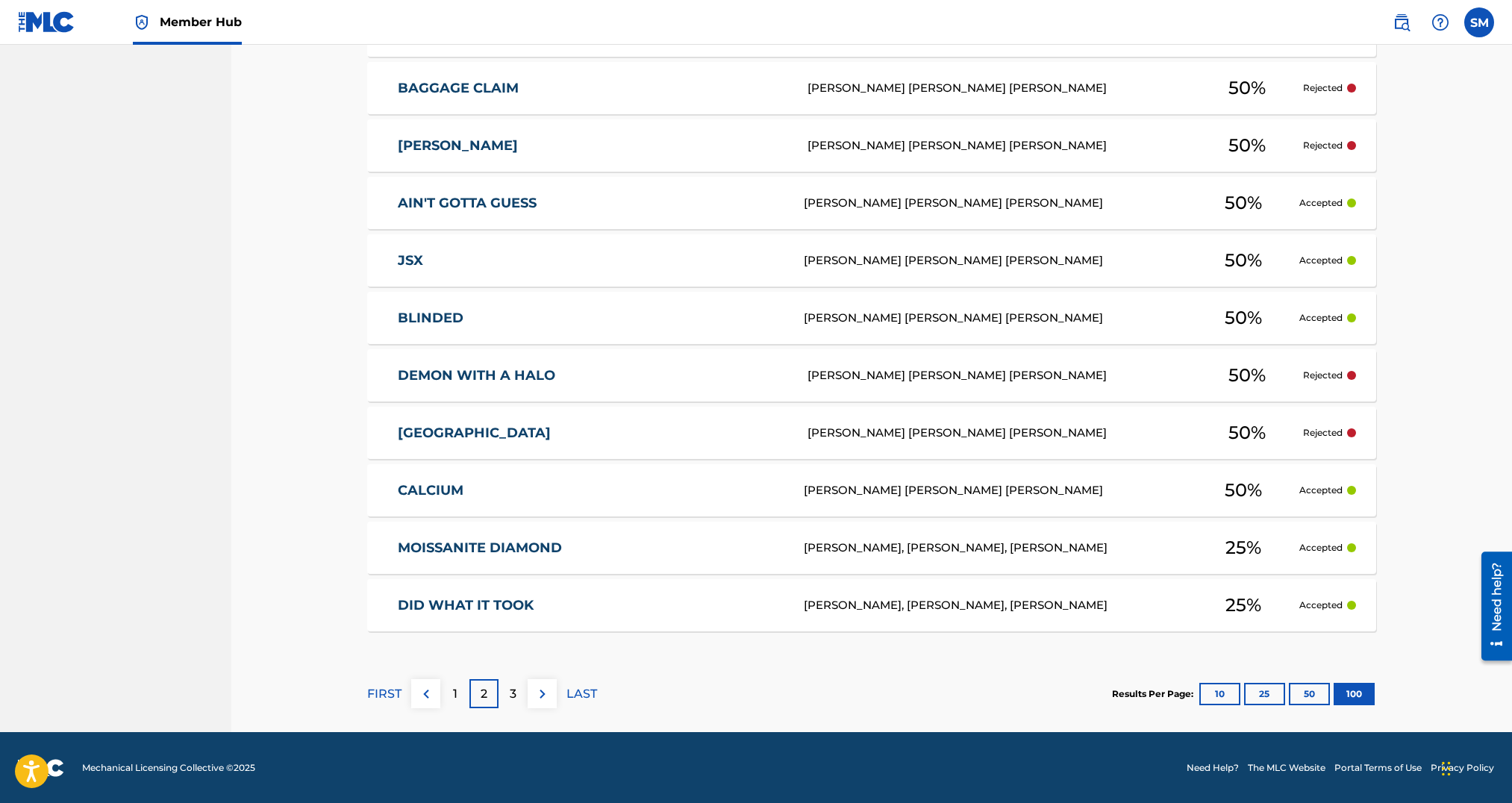
scroll to position [5662, 0]
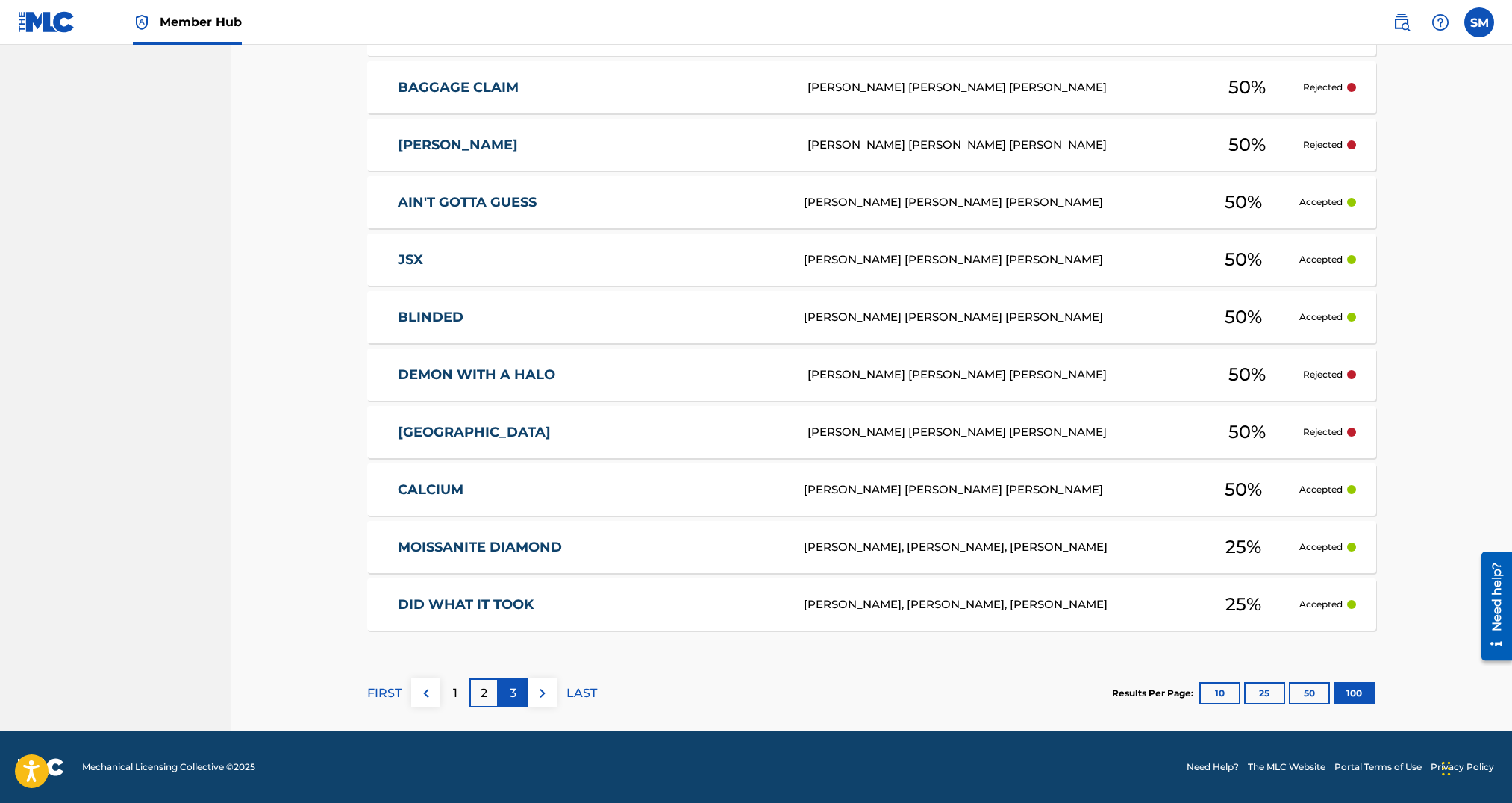
click at [513, 690] on p "3" at bounding box center [512, 693] width 6 height 18
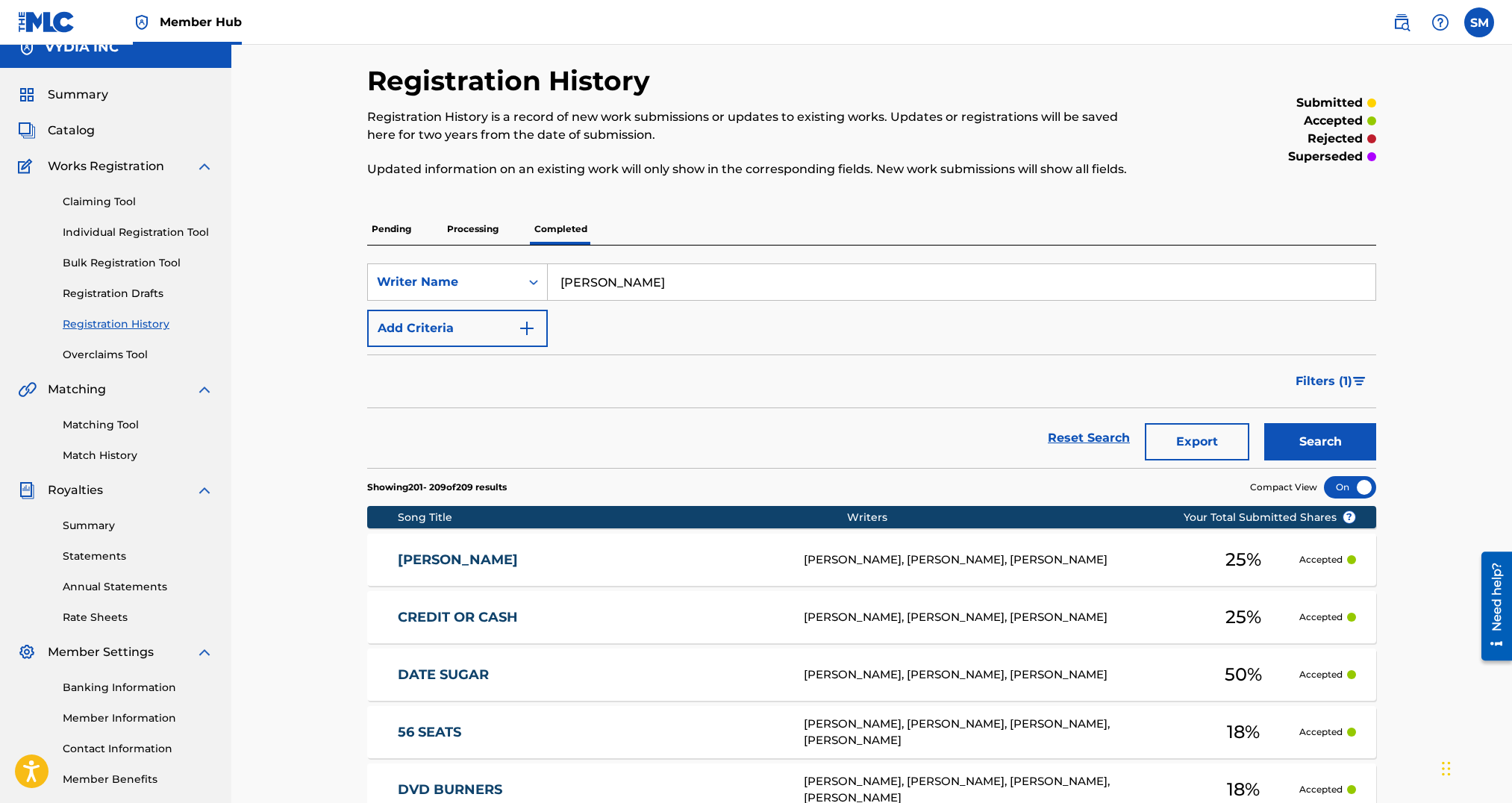
scroll to position [0, 0]
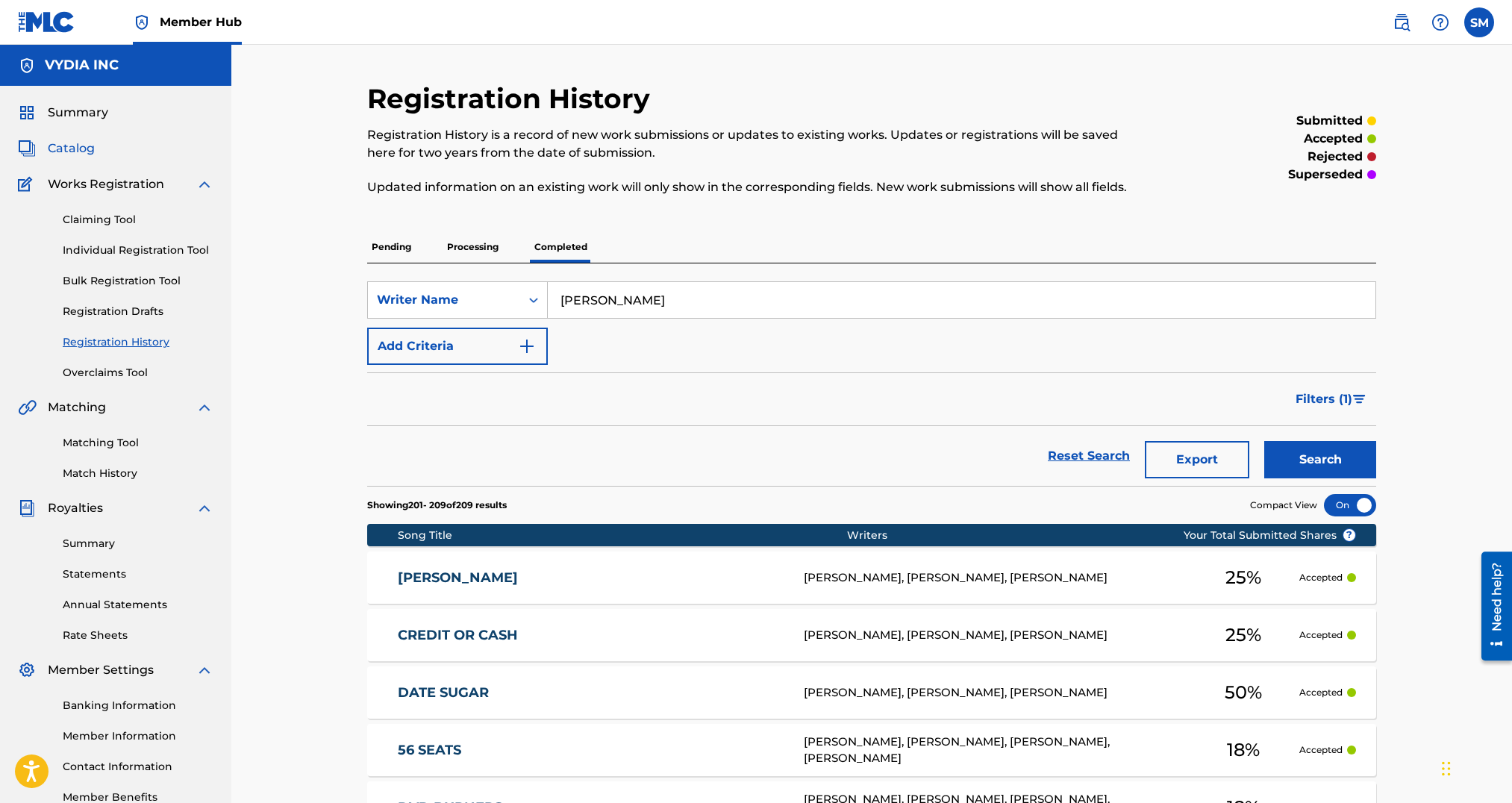
click at [82, 150] on span "Catalog" at bounding box center [72, 149] width 47 height 18
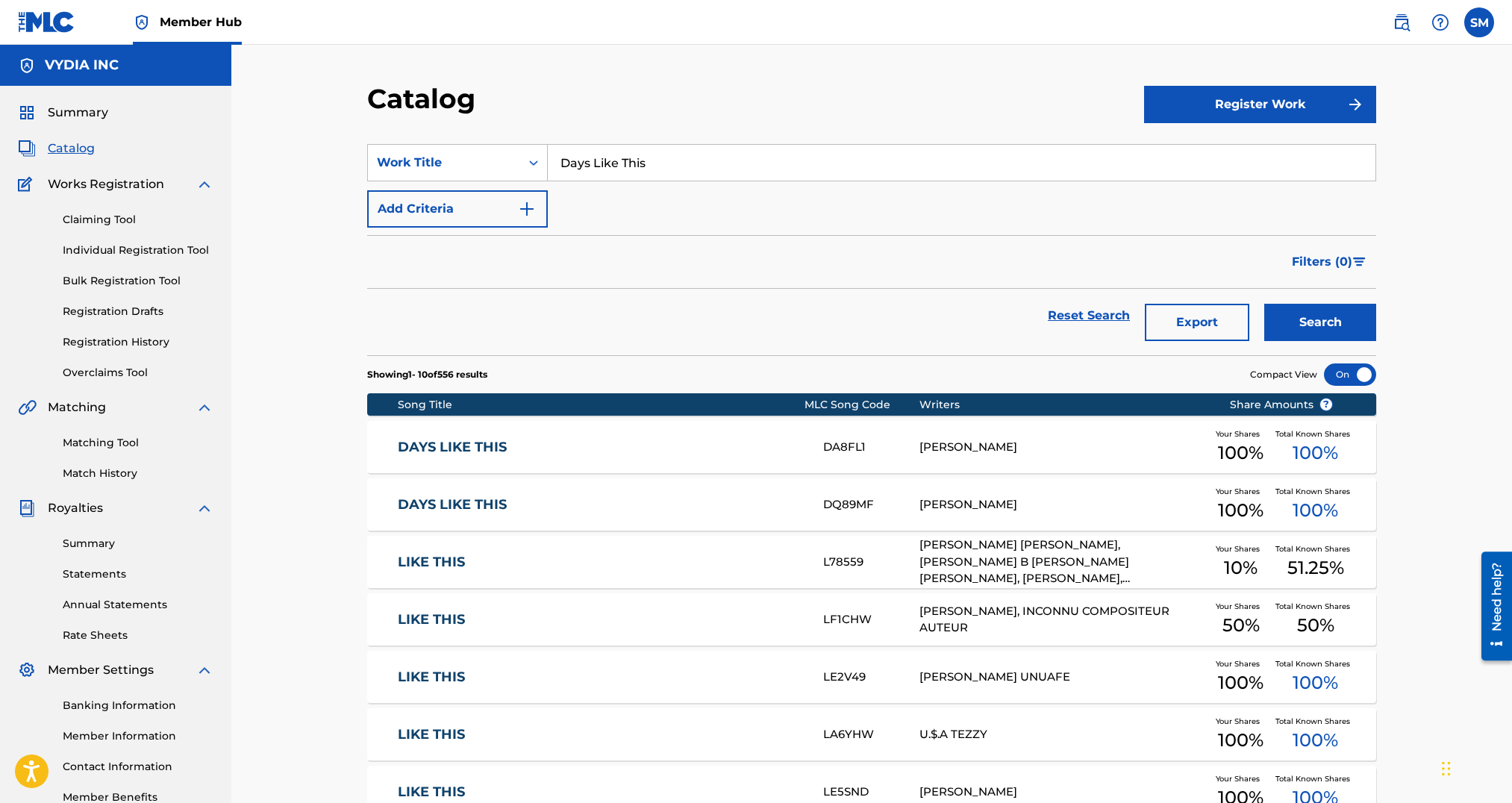
click at [690, 152] on input "Days Like This" at bounding box center [961, 163] width 828 height 36
paste input "Look At Me Now - Live In the Backyard"
click at [690, 152] on input "Days Like This" at bounding box center [961, 163] width 828 height 36
type input "Look At Me Now - Live In the Backyard"
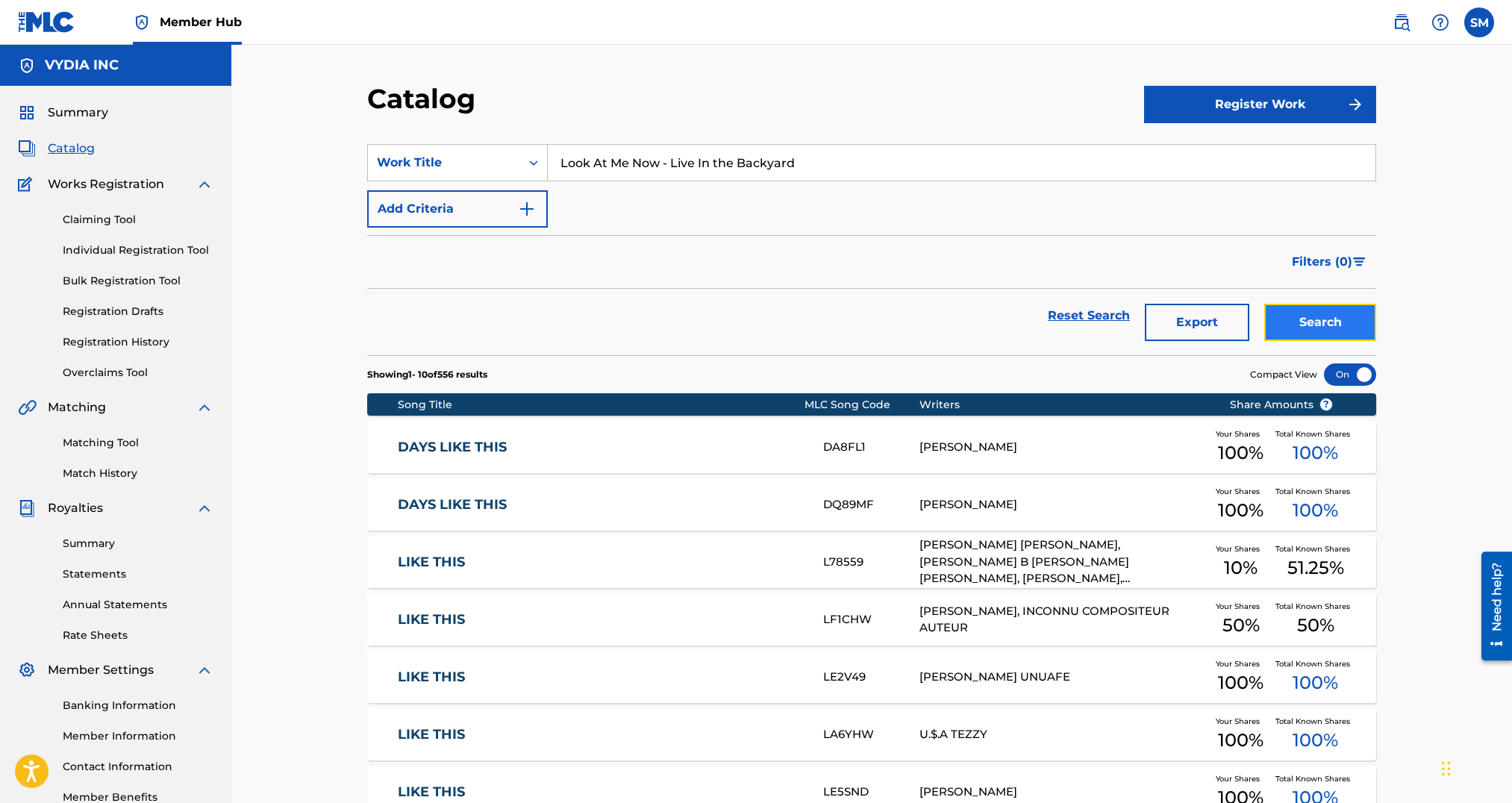
click at [1342, 334] on button "Search" at bounding box center [1321, 322] width 112 height 37
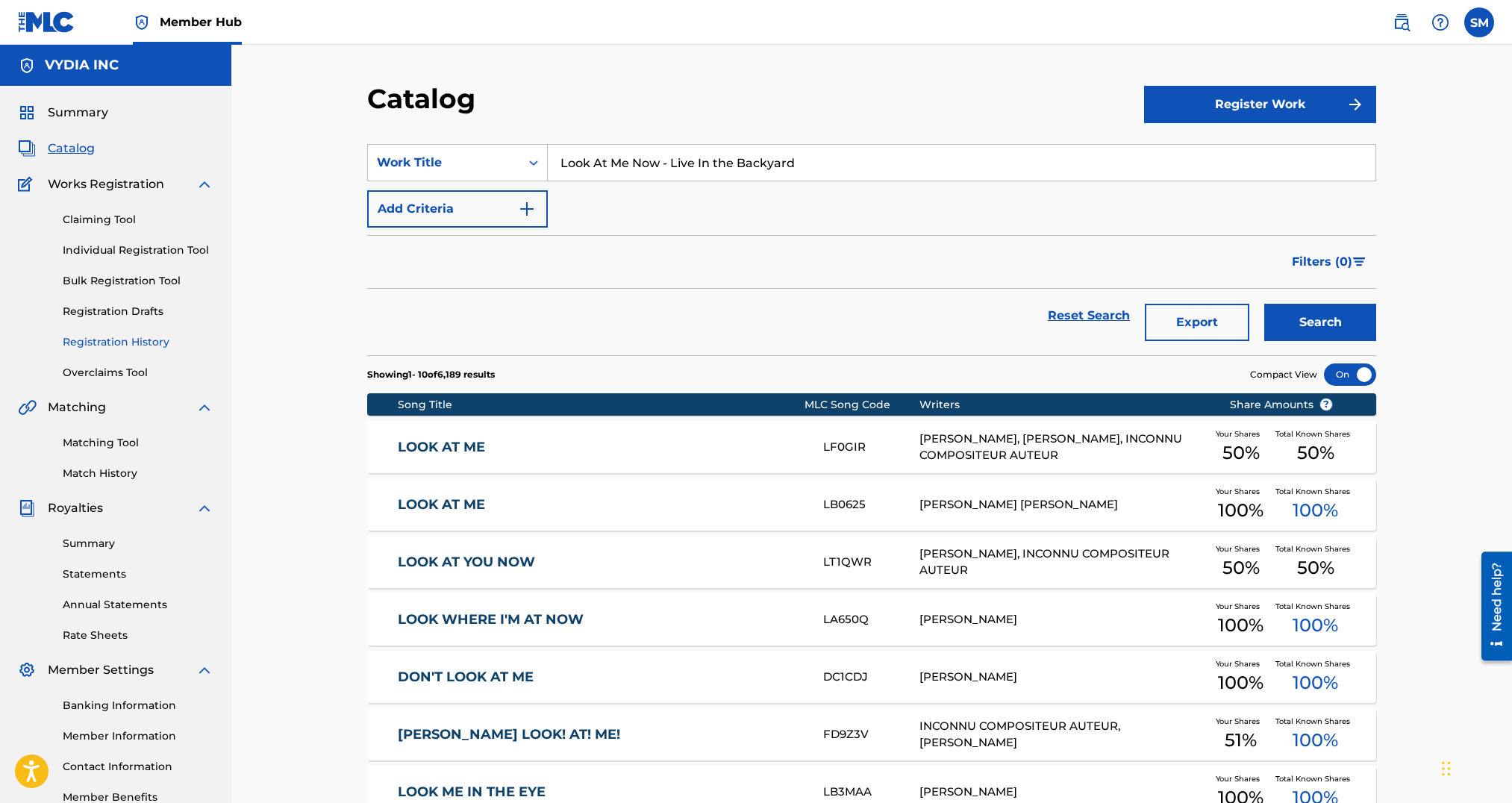
click at [128, 345] on link "Registration History" at bounding box center [138, 342] width 150 height 15
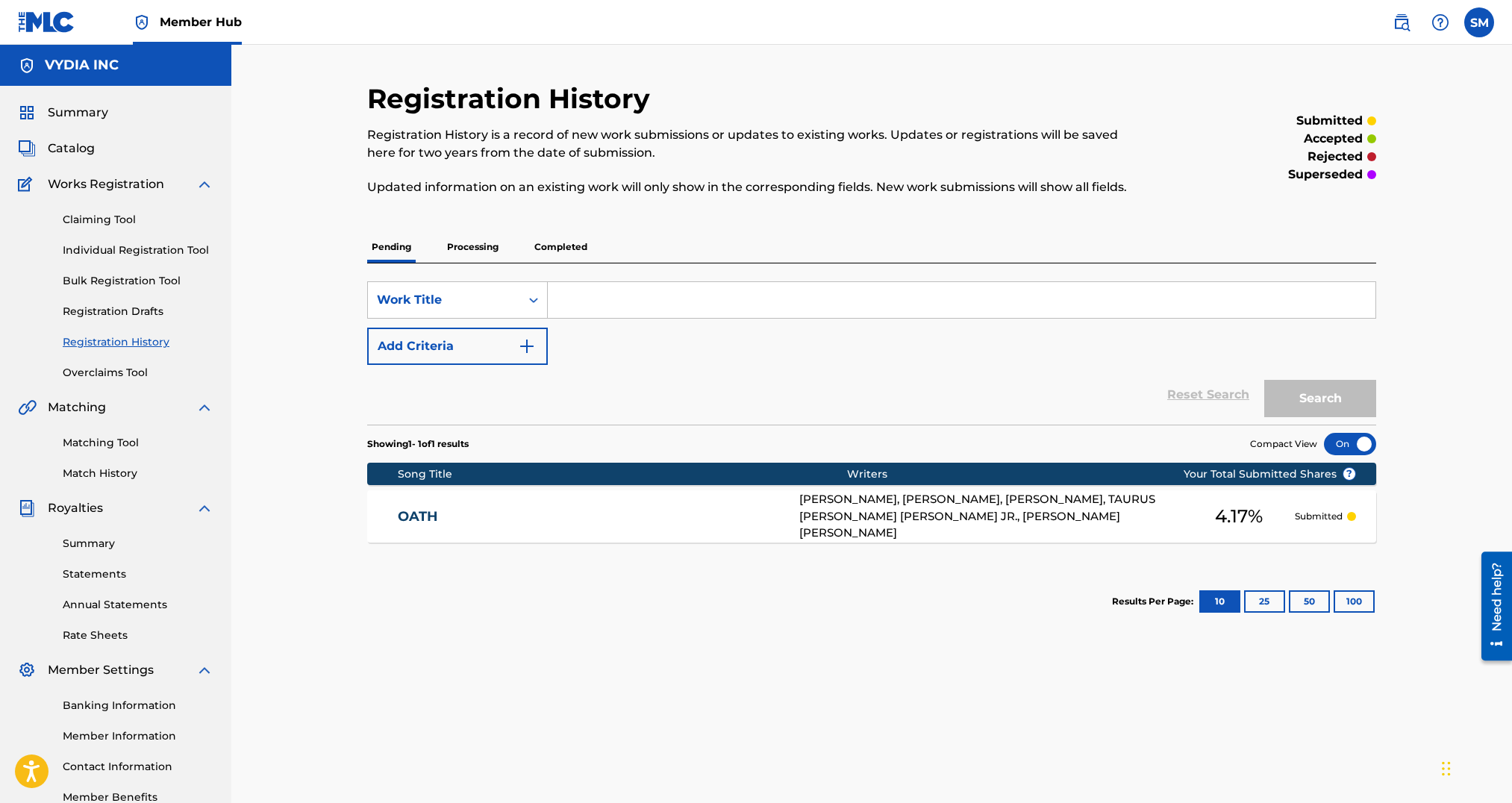
click at [569, 252] on p "Completed" at bounding box center [561, 247] width 62 height 32
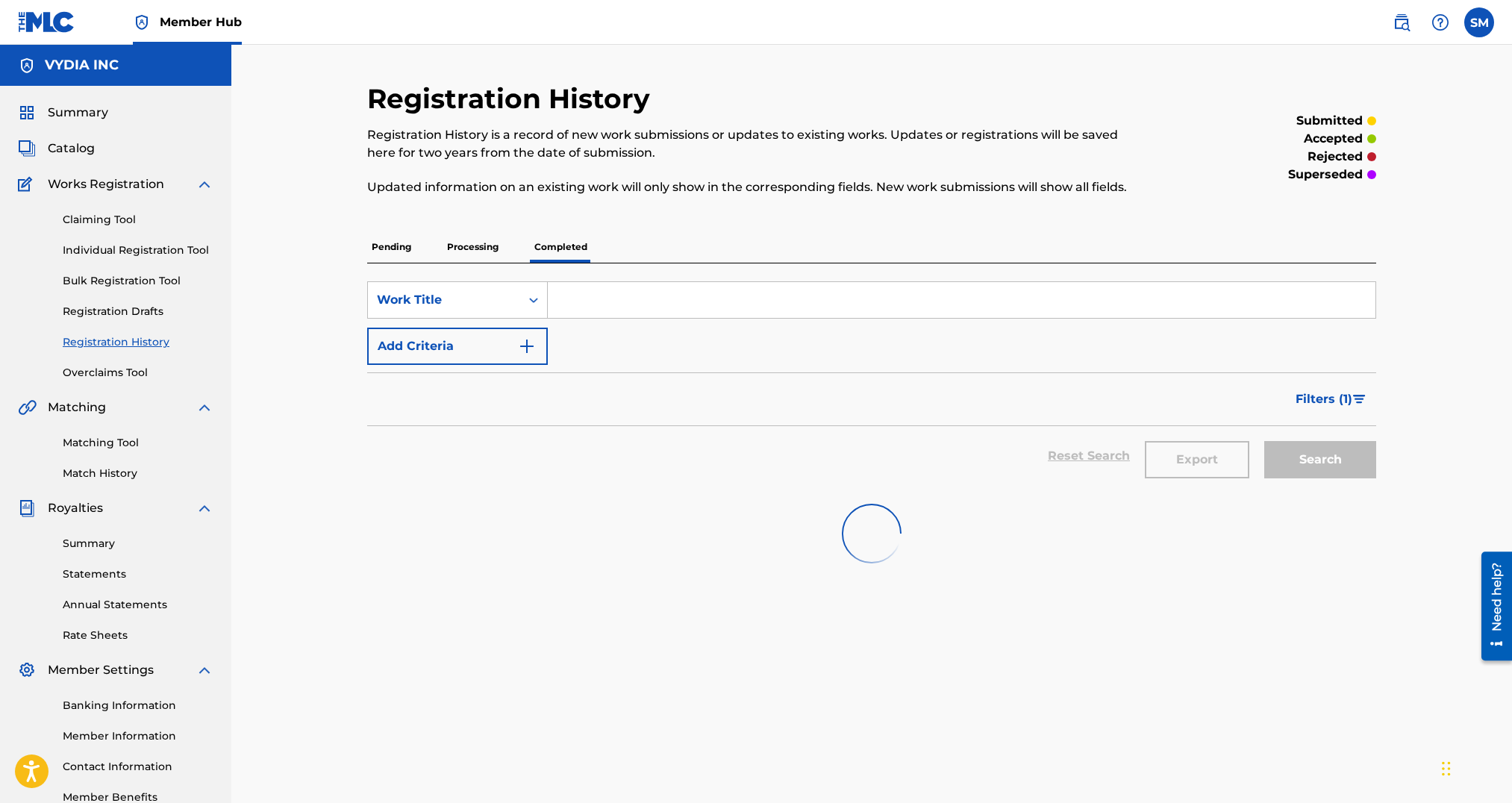
click at [619, 302] on input "Search Form" at bounding box center [961, 300] width 828 height 36
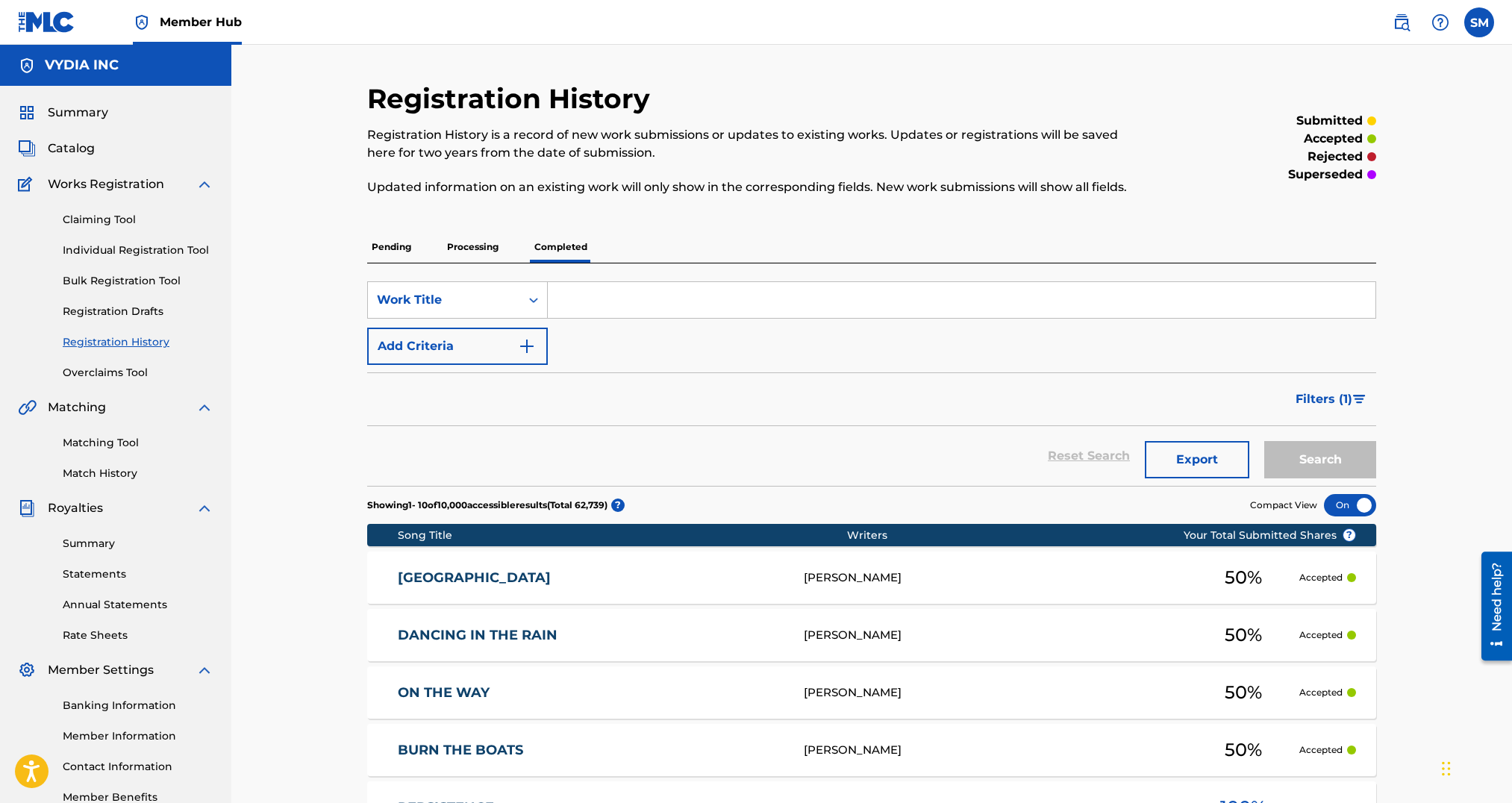
paste input "Look At Me Now - Live In the Backyard"
type input "Look At Me Now - Live In the Backyard"
click at [1358, 441] on button "Search" at bounding box center [1321, 460] width 112 height 37
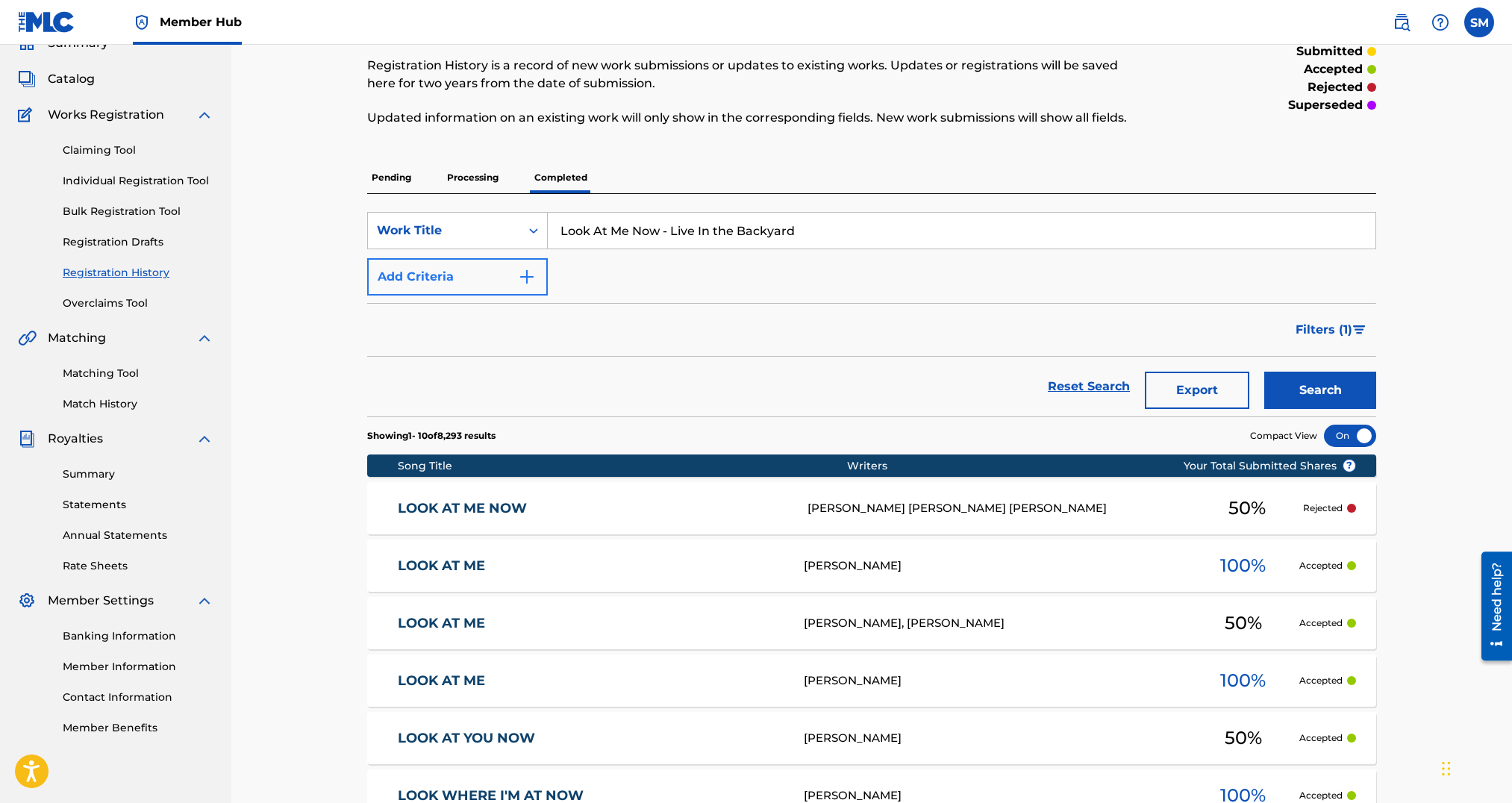
scroll to position [129, 0]
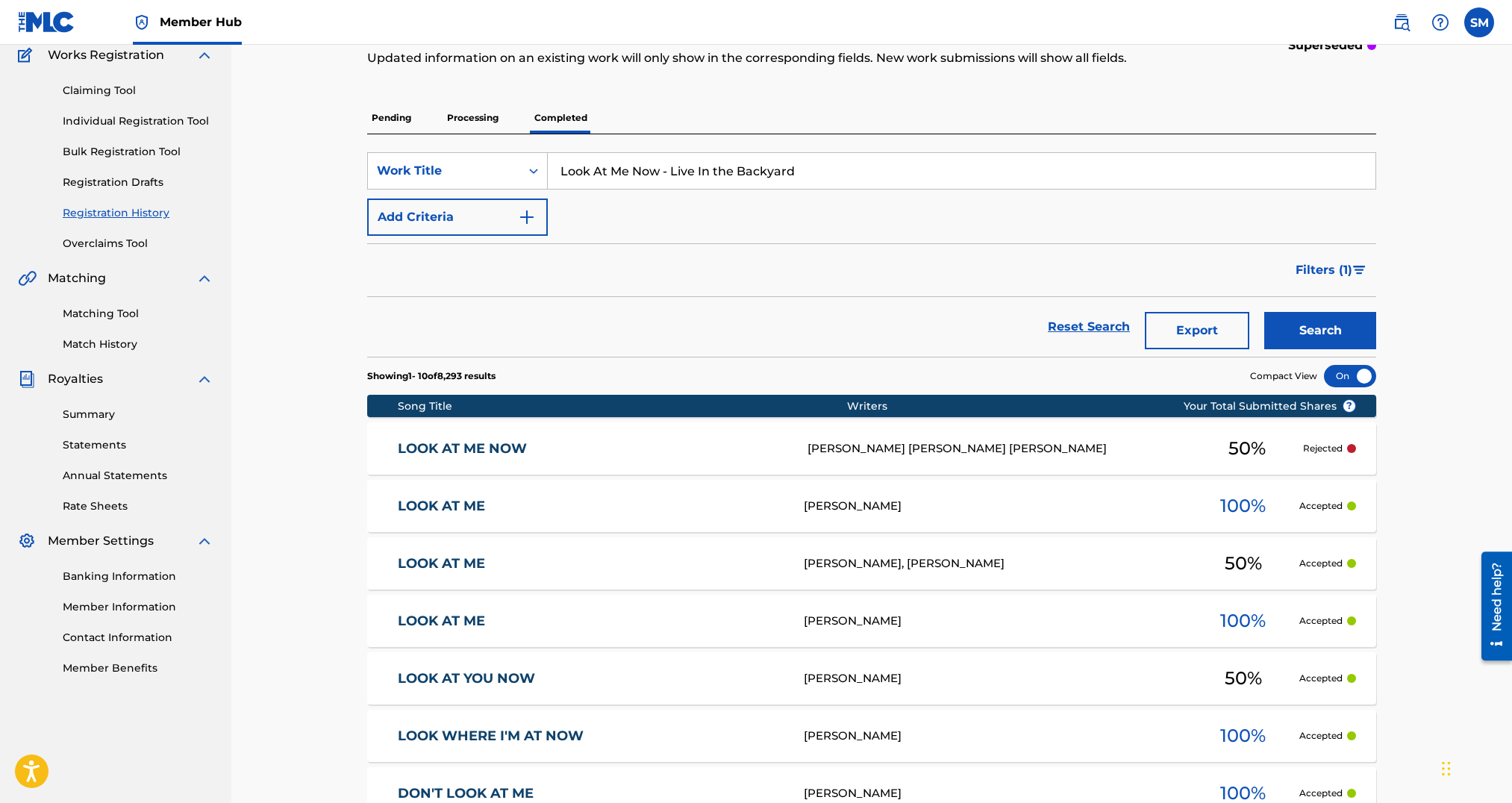
click at [465, 121] on p "Processing" at bounding box center [472, 118] width 61 height 32
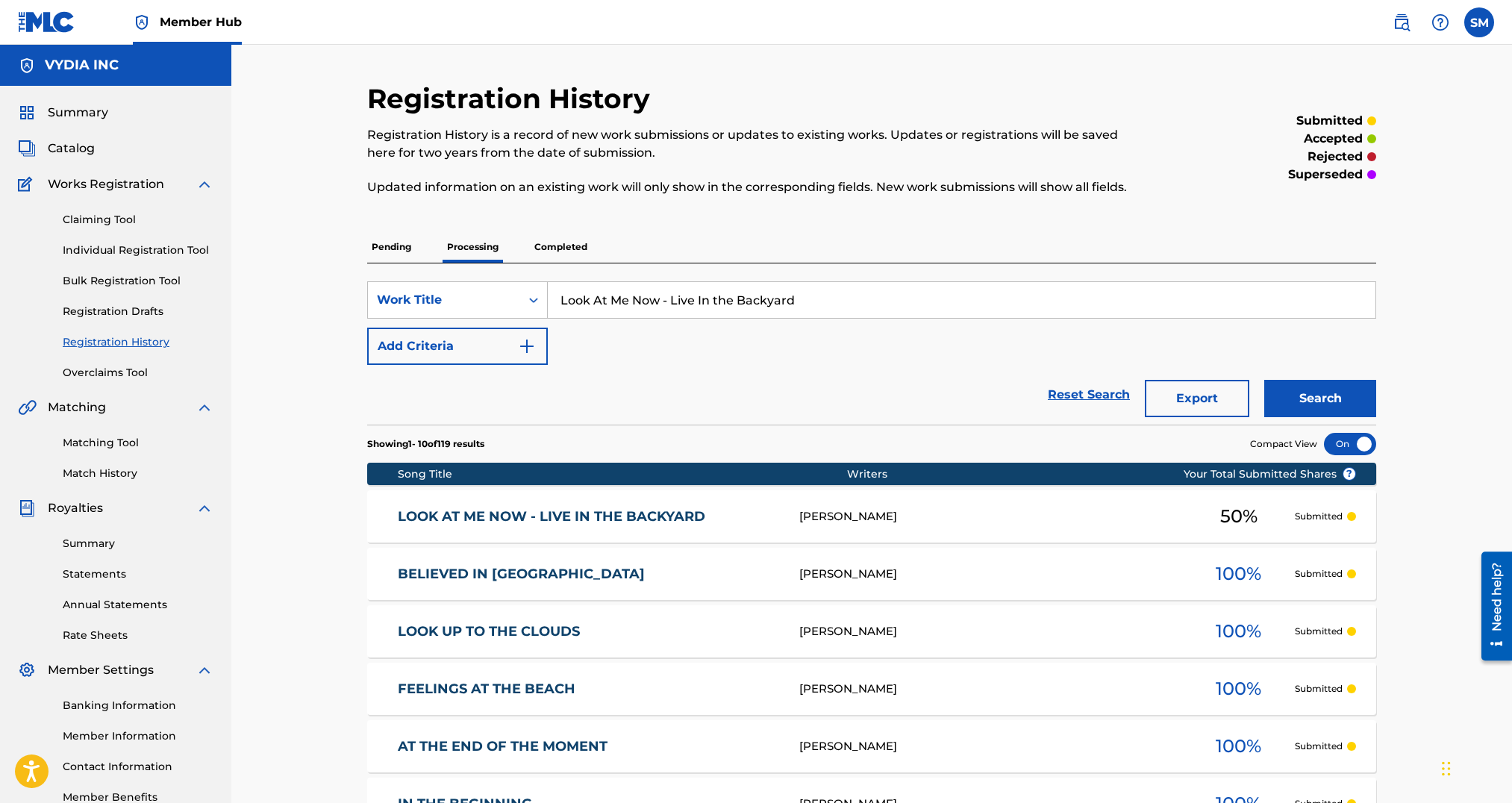
click at [1290, 296] on input "Look At Me Now - Live In the Backyard" at bounding box center [961, 300] width 828 height 36
paste input "Never Rains"
type input "Never Rains"
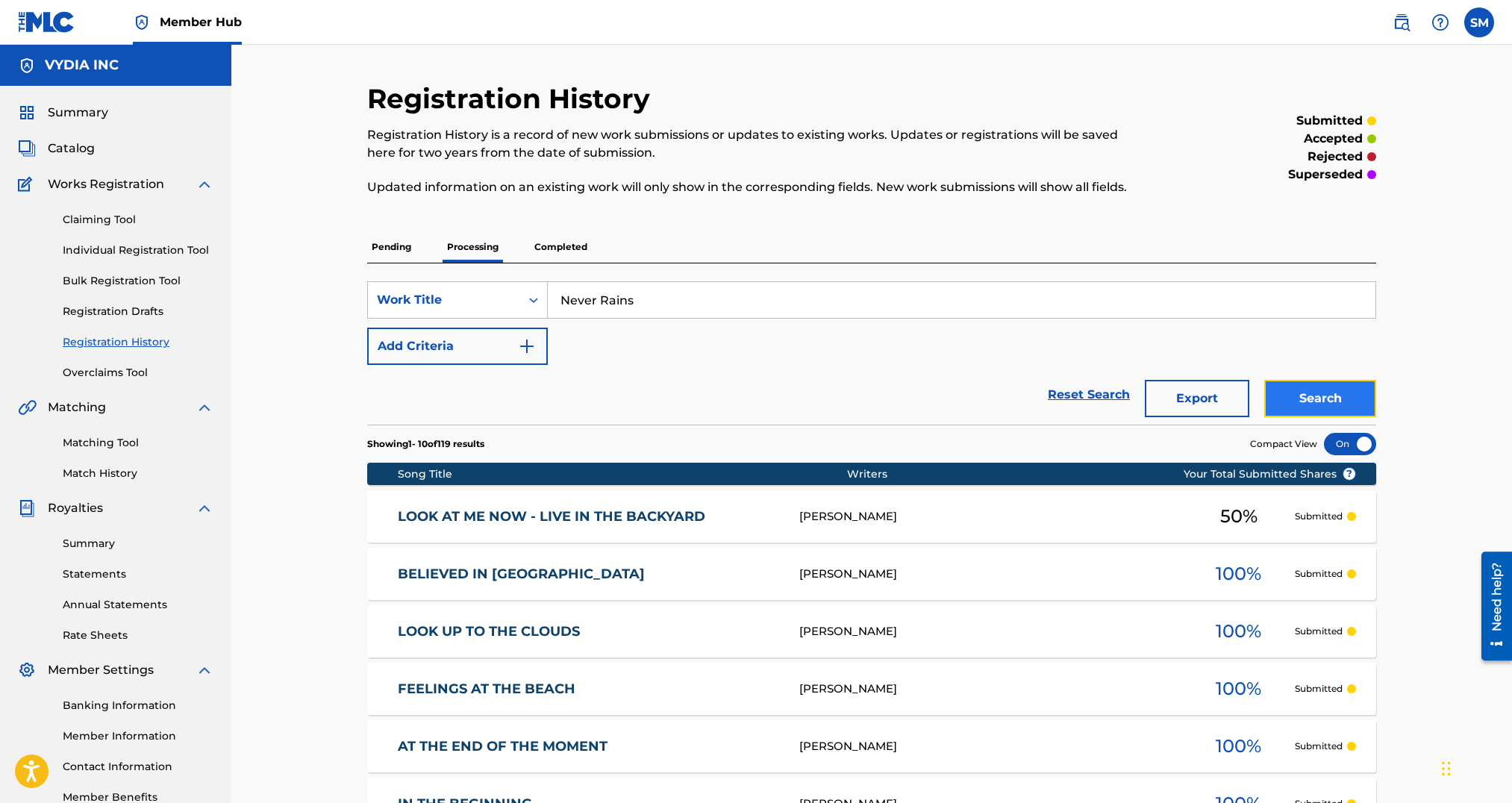
click at [1326, 392] on button "Search" at bounding box center [1321, 398] width 112 height 37
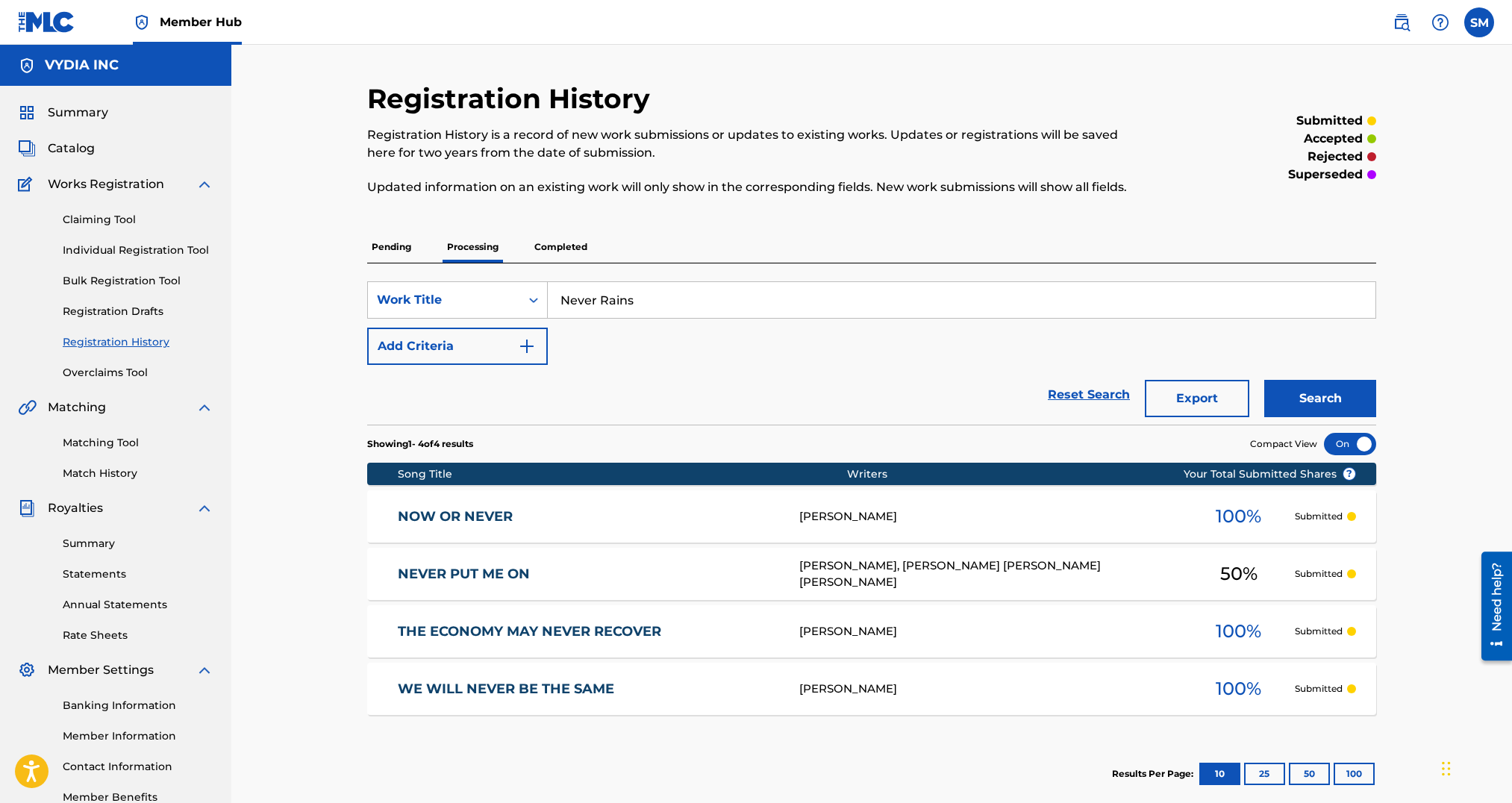
click at [536, 251] on p "Completed" at bounding box center [561, 247] width 62 height 32
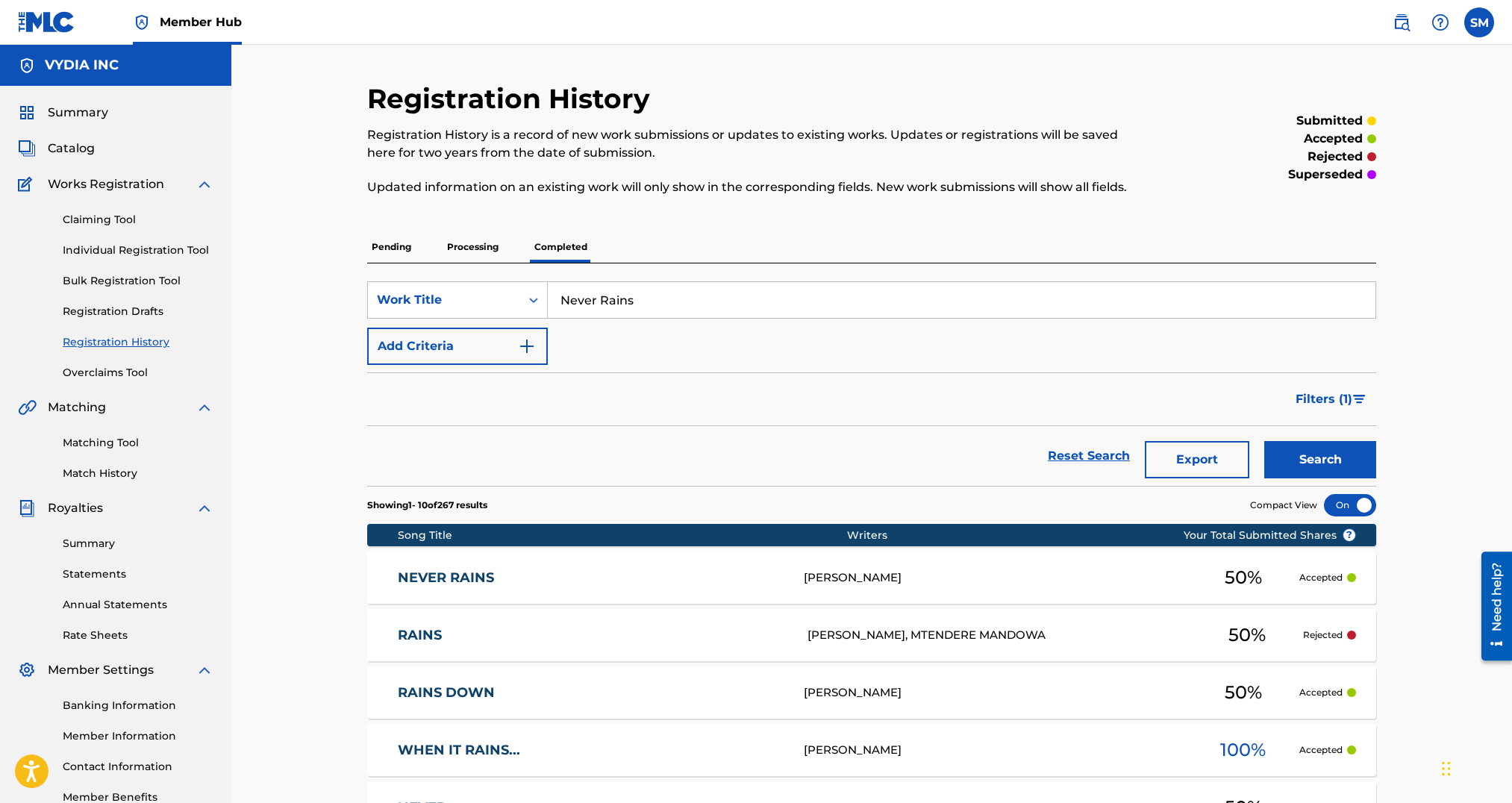
click at [873, 580] on div "[PERSON_NAME]" at bounding box center [995, 577] width 383 height 17
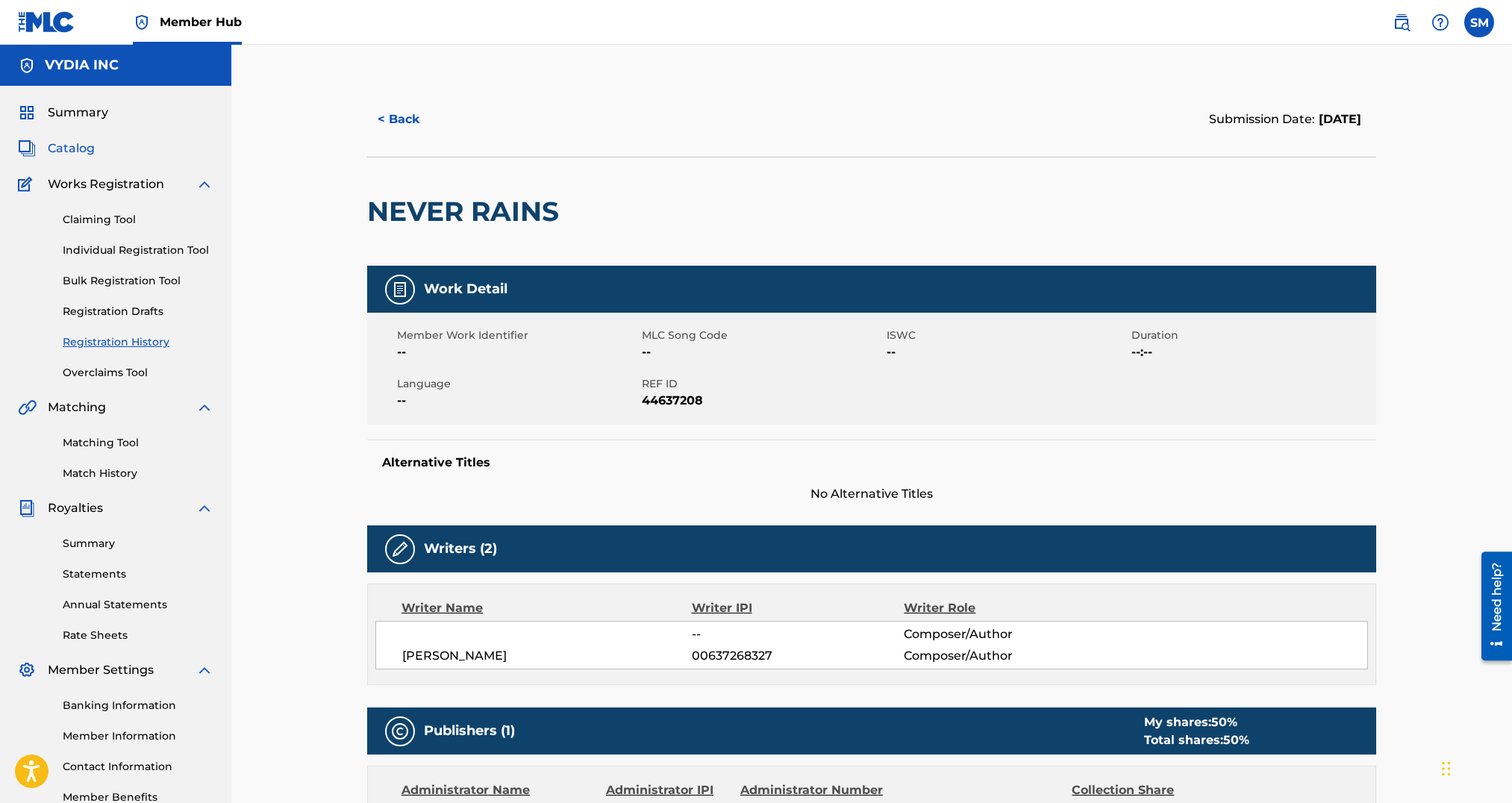
click at [61, 141] on span "Catalog" at bounding box center [72, 149] width 47 height 18
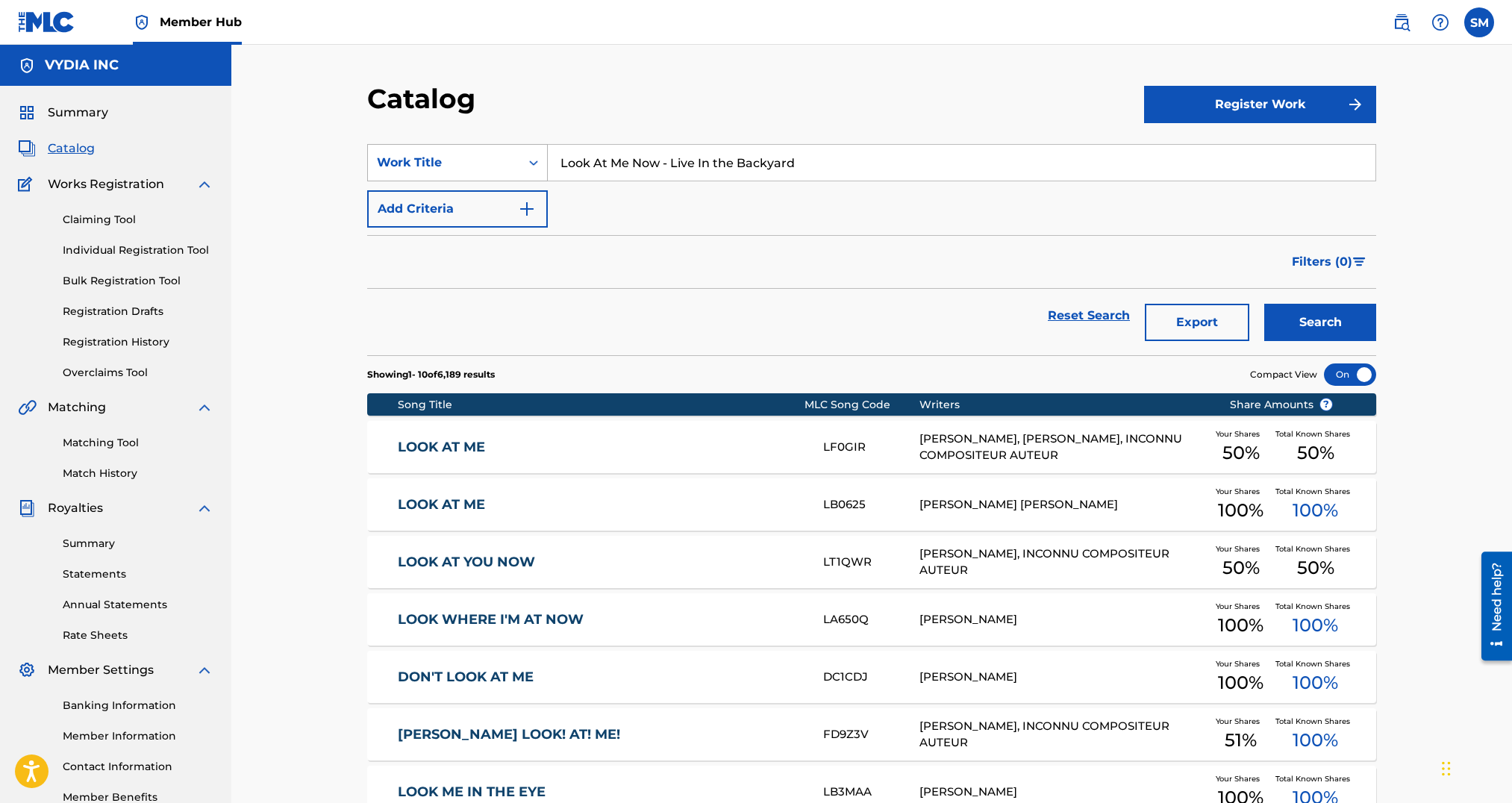
click at [463, 157] on div "Work Title" at bounding box center [444, 163] width 134 height 18
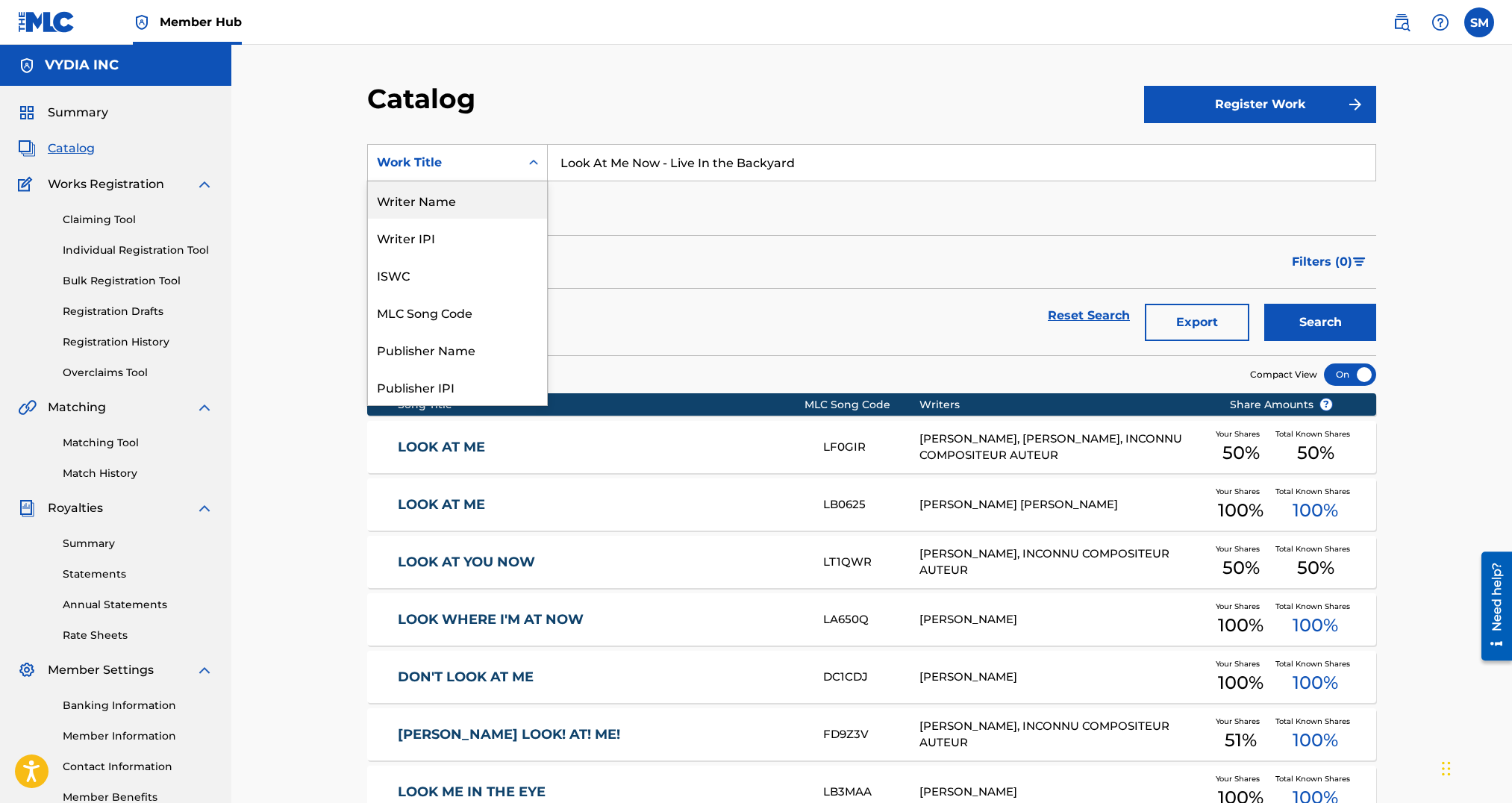
click at [438, 199] on div "Writer Name" at bounding box center [458, 199] width 179 height 37
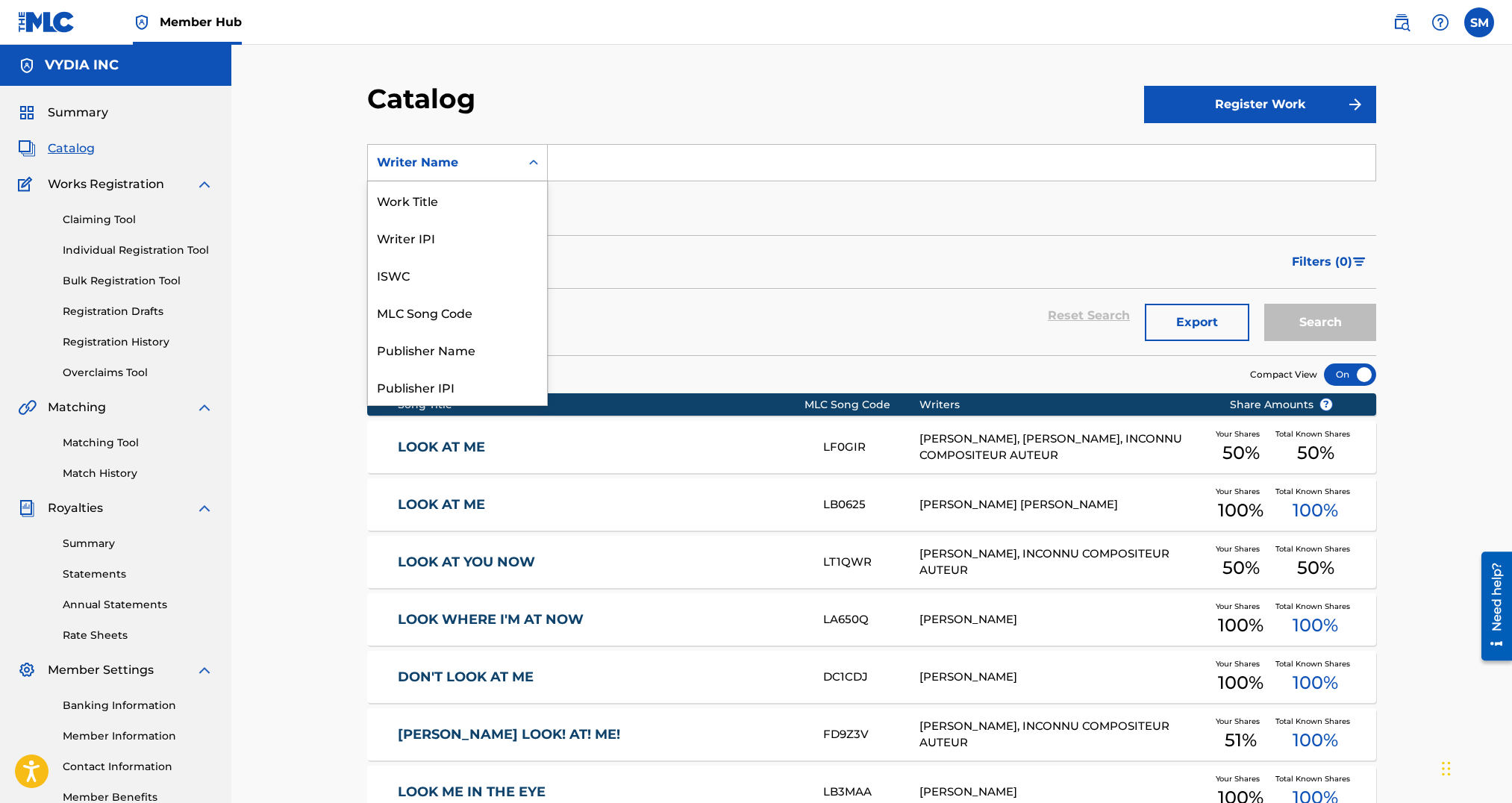
click at [486, 169] on div "Writer Name" at bounding box center [444, 163] width 134 height 18
click at [457, 195] on div "Work Title" at bounding box center [458, 199] width 179 height 37
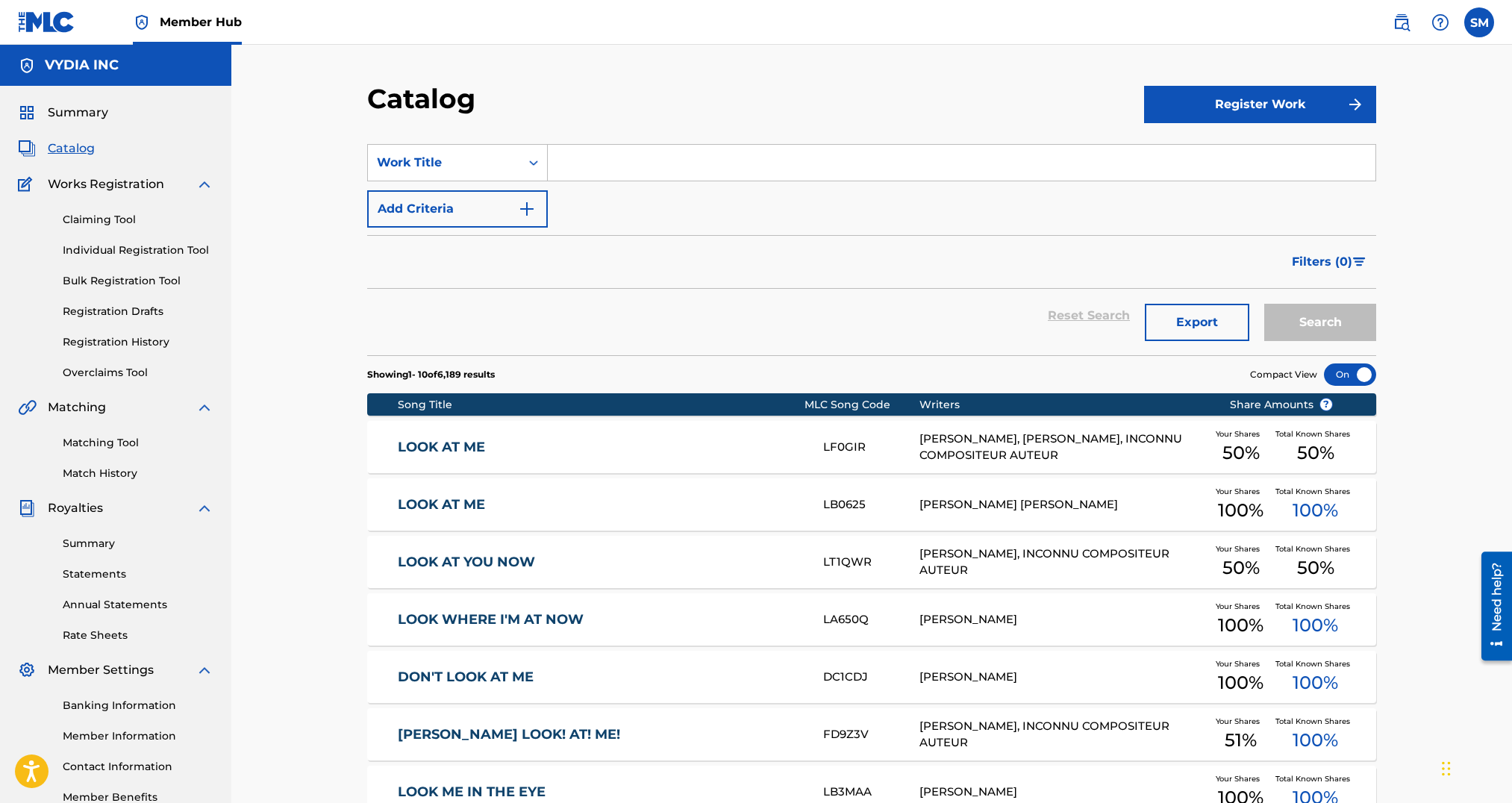
click at [650, 159] on input "Search Form" at bounding box center [961, 163] width 828 height 36
type input "Never Rains"
click at [1333, 311] on button "Search" at bounding box center [1321, 322] width 112 height 37
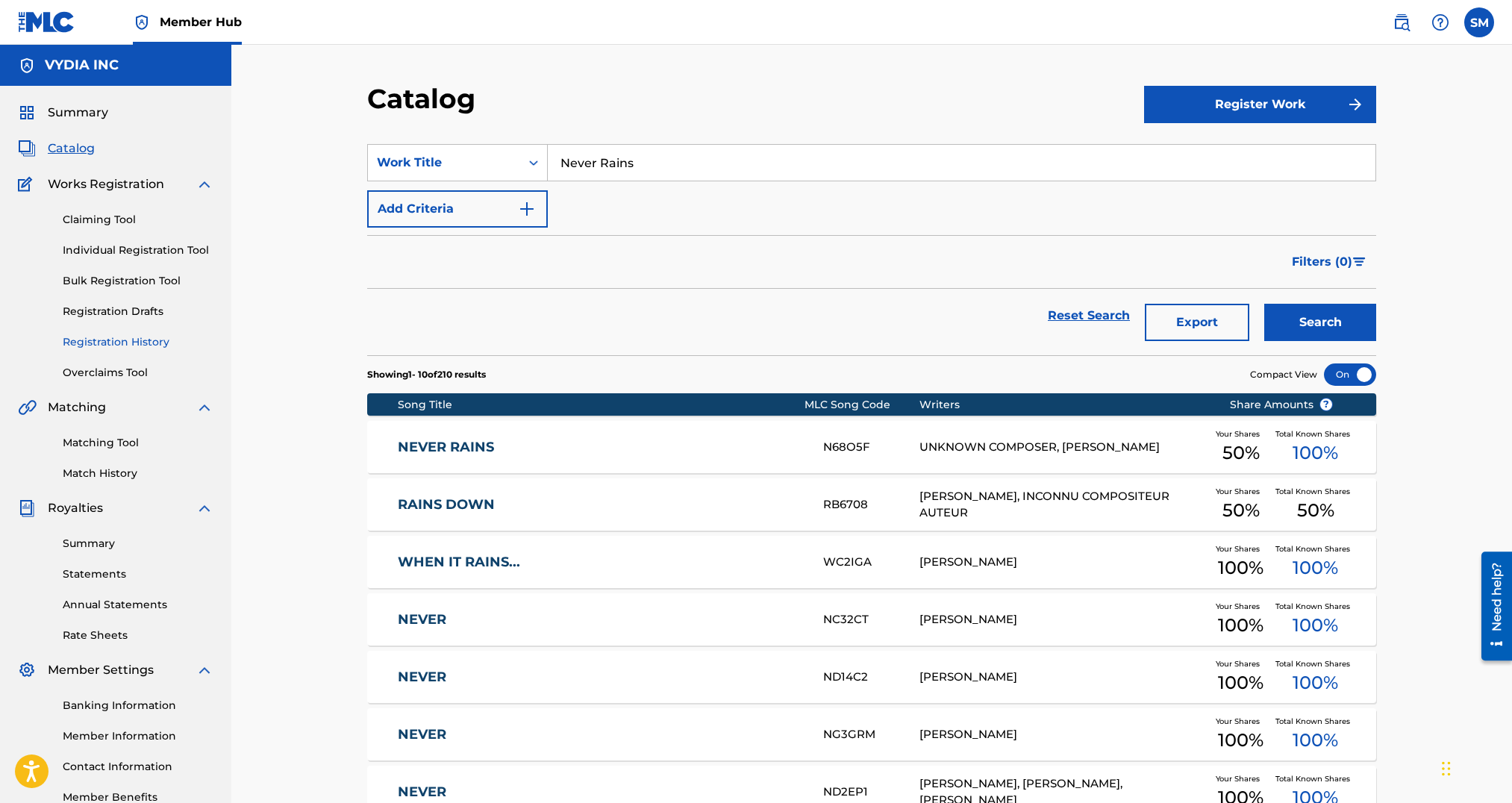
click at [125, 338] on link "Registration History" at bounding box center [138, 342] width 150 height 15
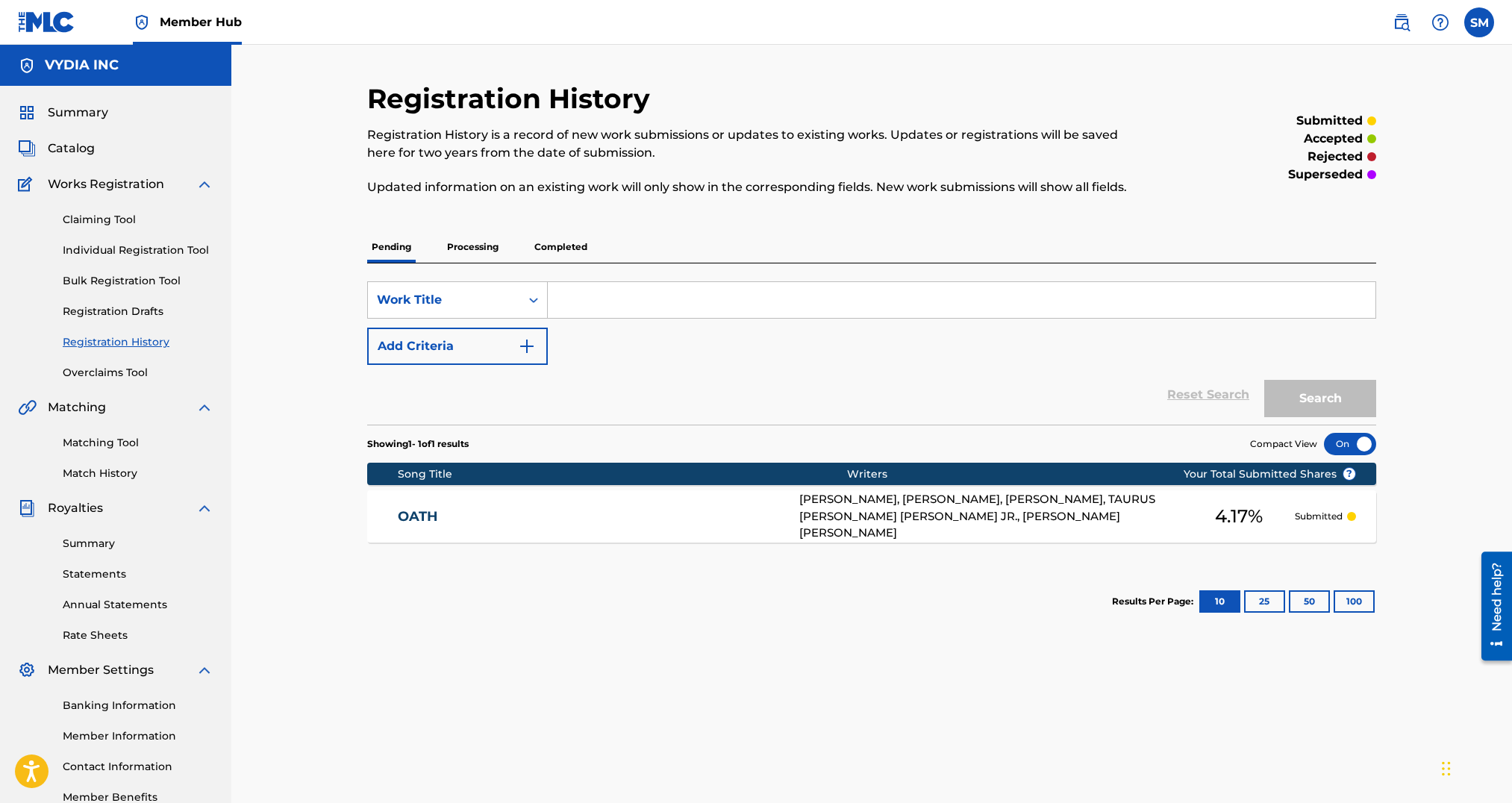
click at [563, 247] on p "Completed" at bounding box center [561, 247] width 62 height 32
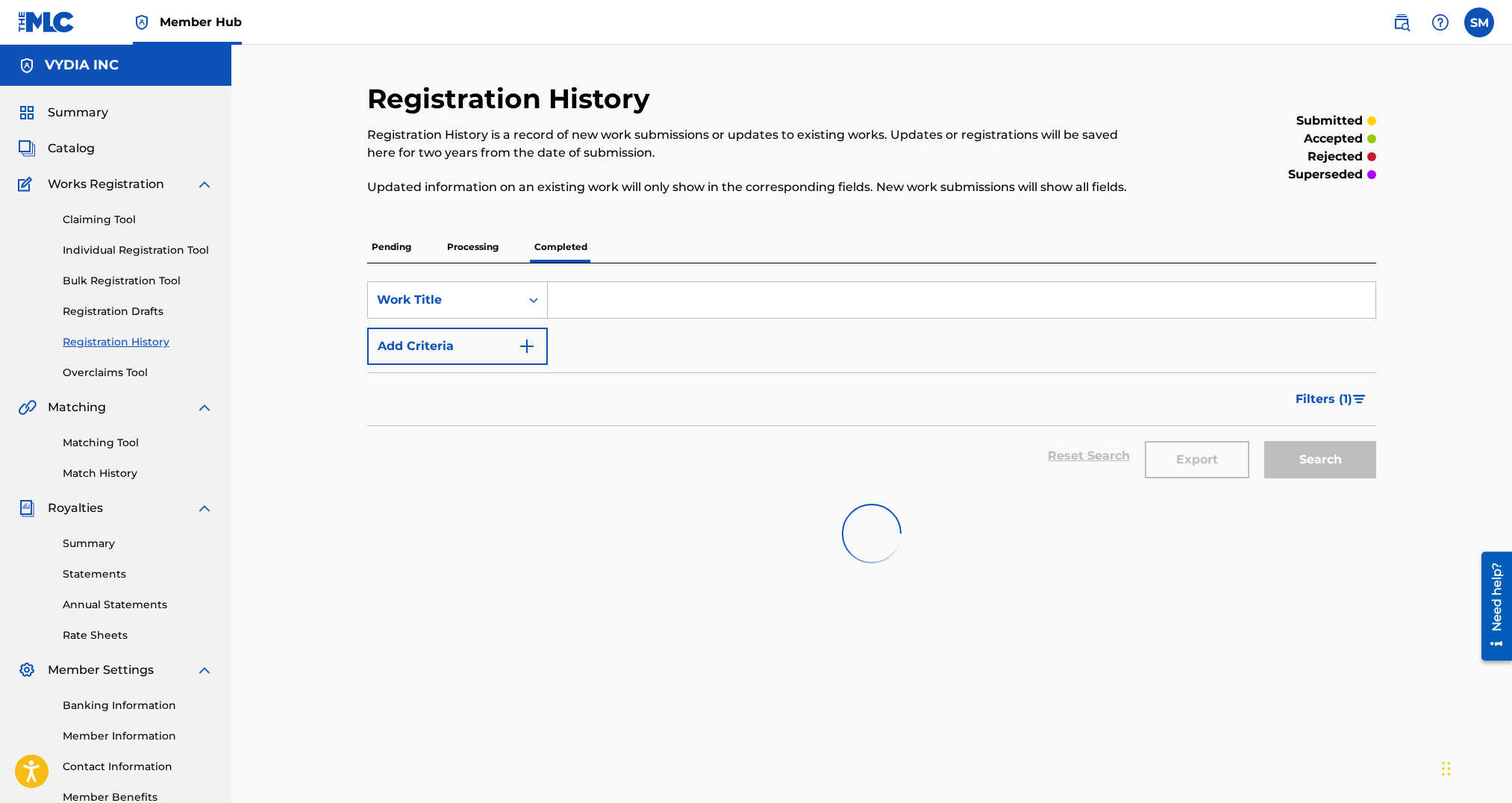
click at [614, 302] on input "Search Form" at bounding box center [961, 300] width 828 height 36
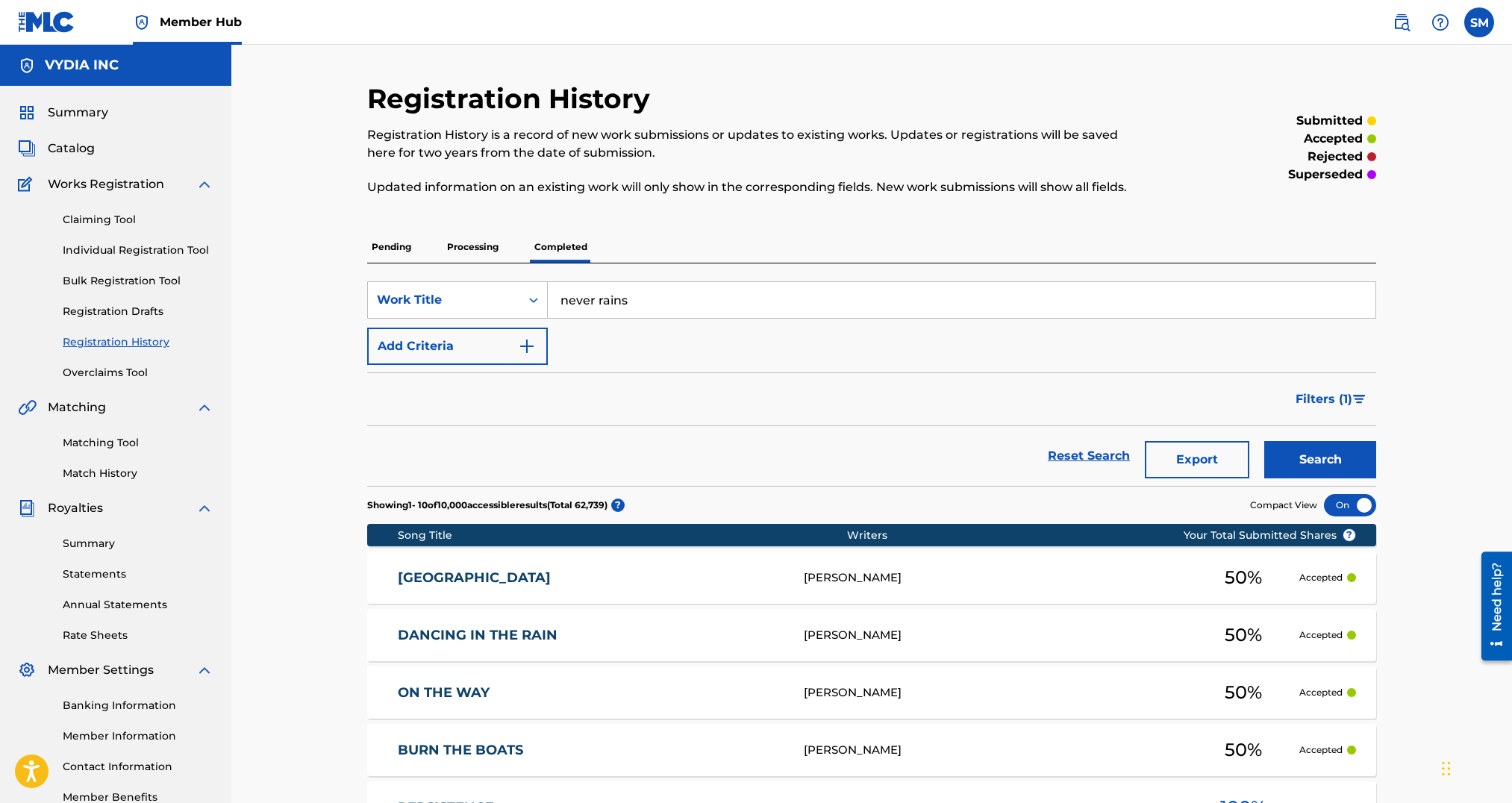
type input "never rains"
click at [1265, 441] on button "Search" at bounding box center [1321, 460] width 112 height 37
click at [898, 578] on div "[PERSON_NAME]" at bounding box center [995, 577] width 383 height 17
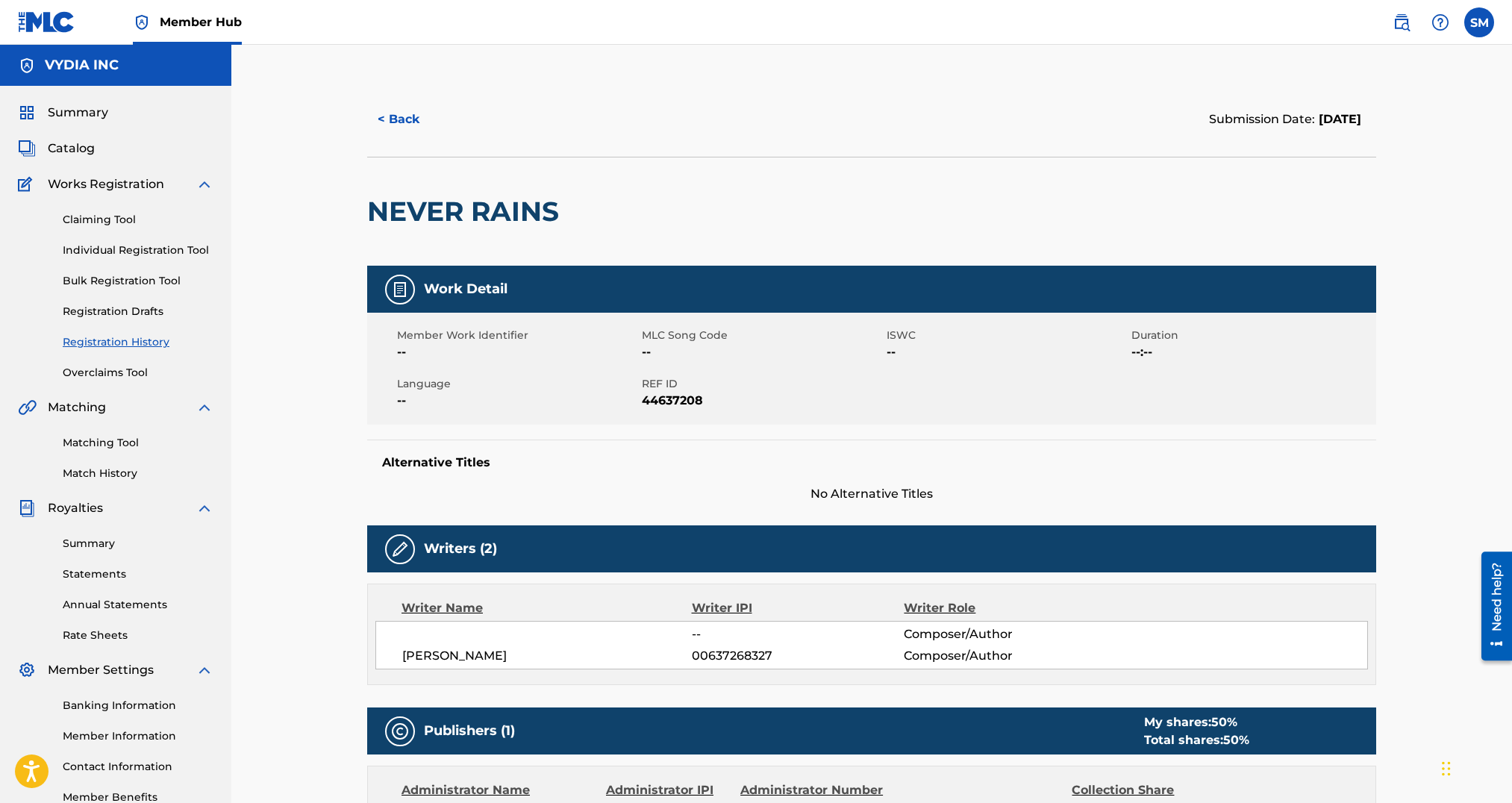
click at [679, 402] on span "44637208" at bounding box center [762, 401] width 241 height 18
click at [654, 403] on span "44637208" at bounding box center [762, 401] width 241 height 18
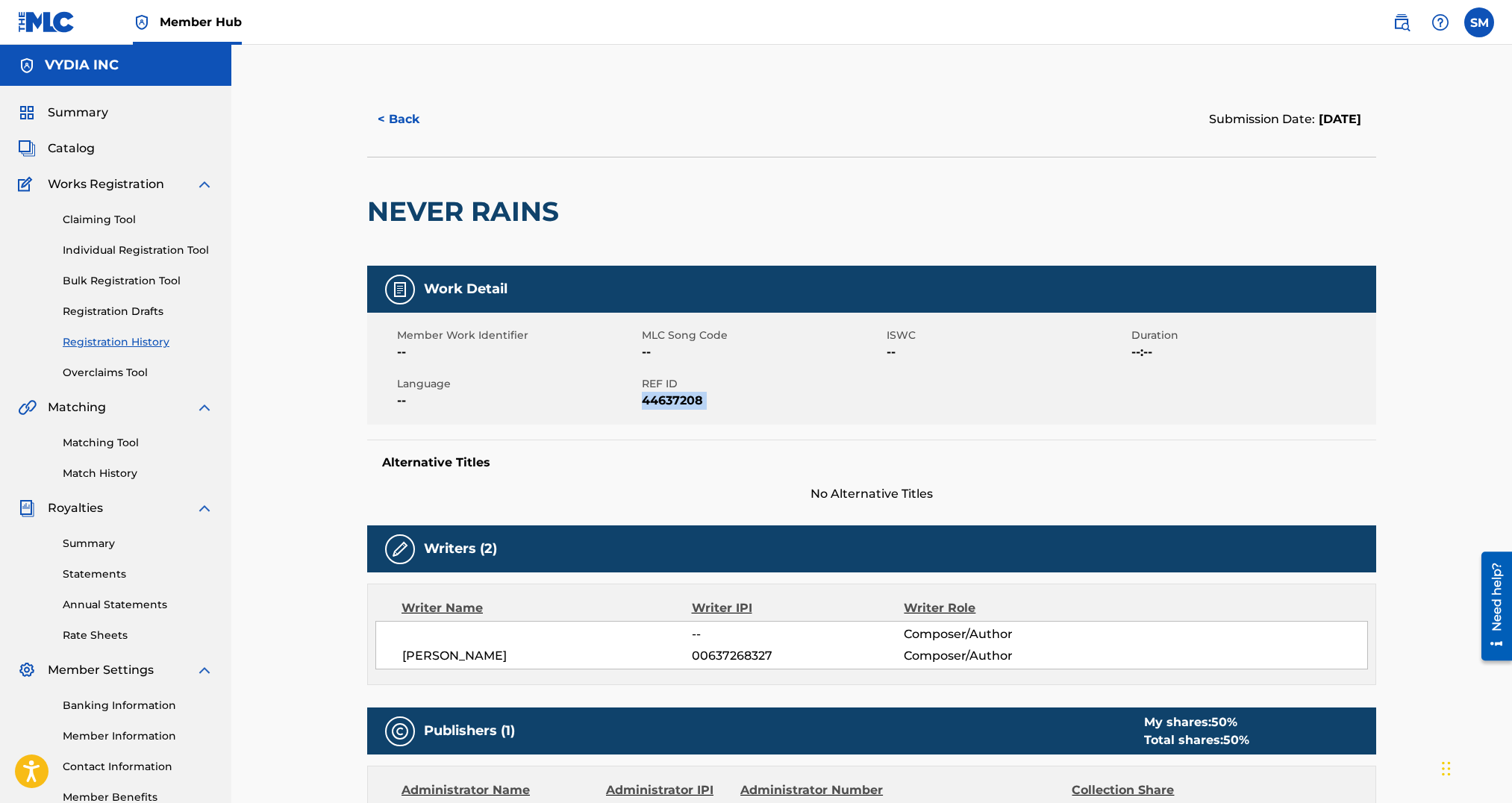
click at [654, 403] on span "44637208" at bounding box center [762, 401] width 241 height 18
click at [754, 402] on span "44637208" at bounding box center [762, 401] width 241 height 18
click at [587, 408] on span "--" at bounding box center [518, 401] width 241 height 18
click at [687, 409] on span "44637208" at bounding box center [762, 401] width 241 height 18
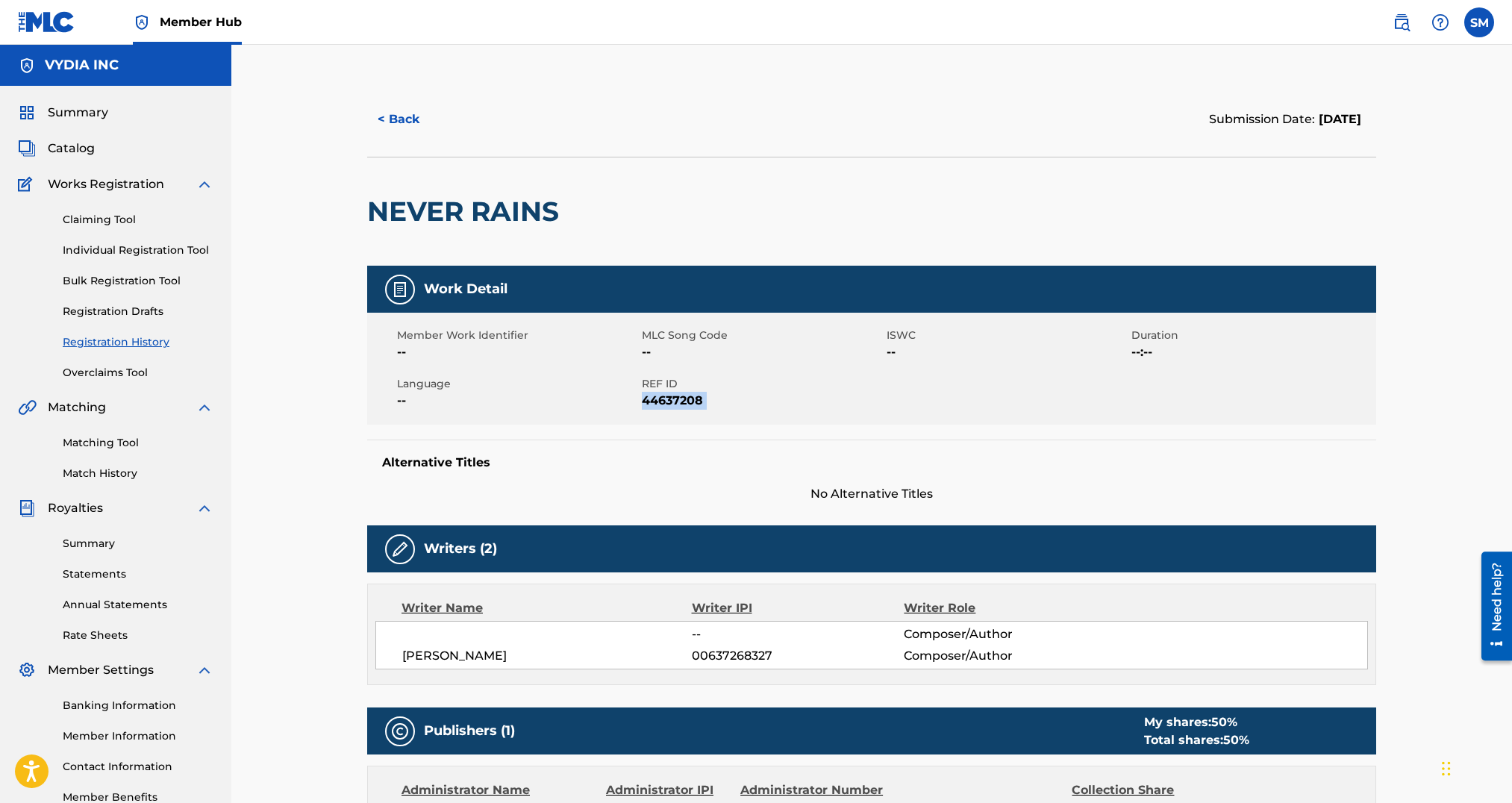
click at [687, 409] on span "44637208" at bounding box center [762, 401] width 241 height 18
click at [669, 402] on span "44637208" at bounding box center [762, 401] width 241 height 18
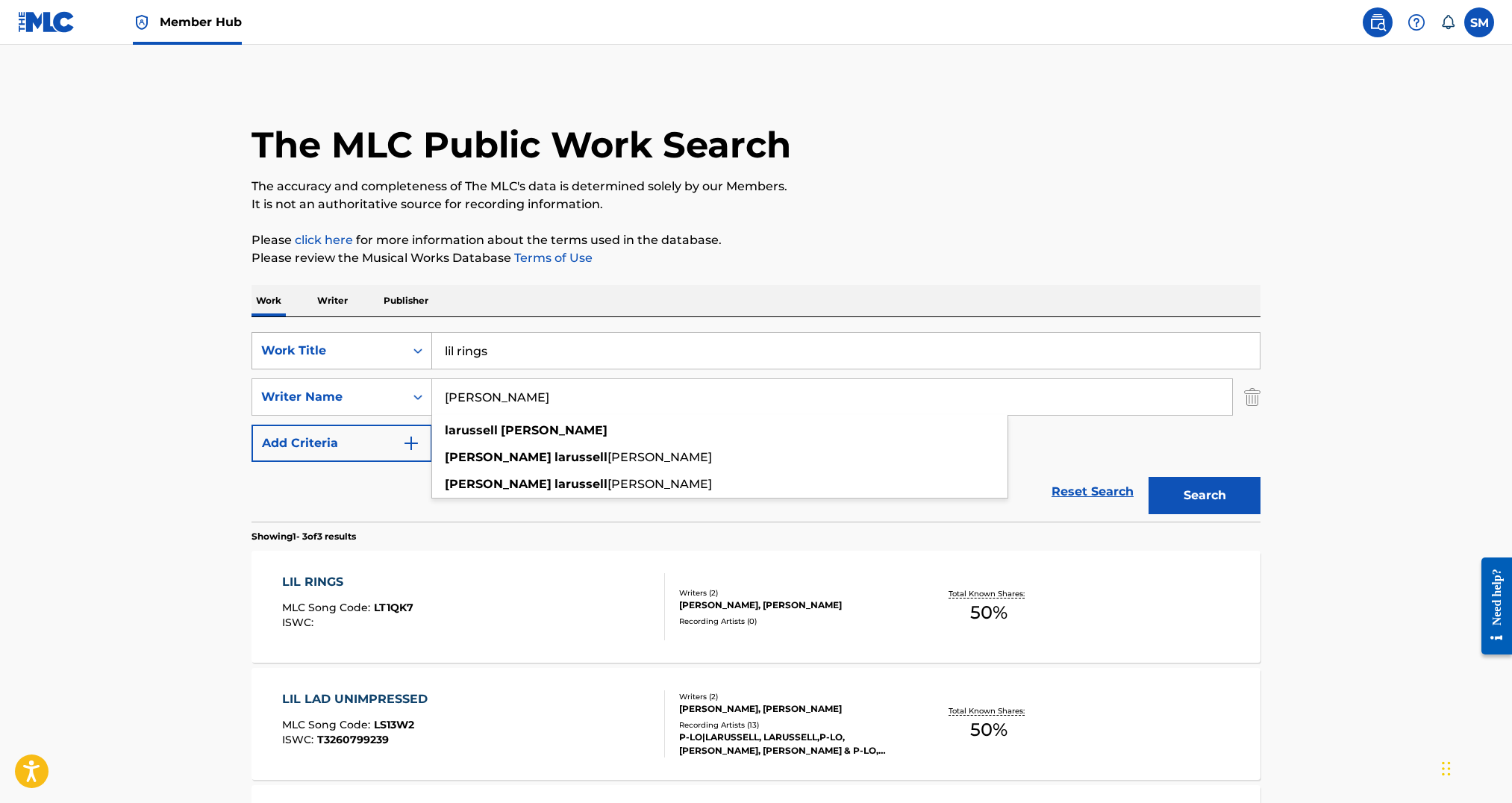
click at [344, 353] on div "Work Title" at bounding box center [328, 351] width 134 height 18
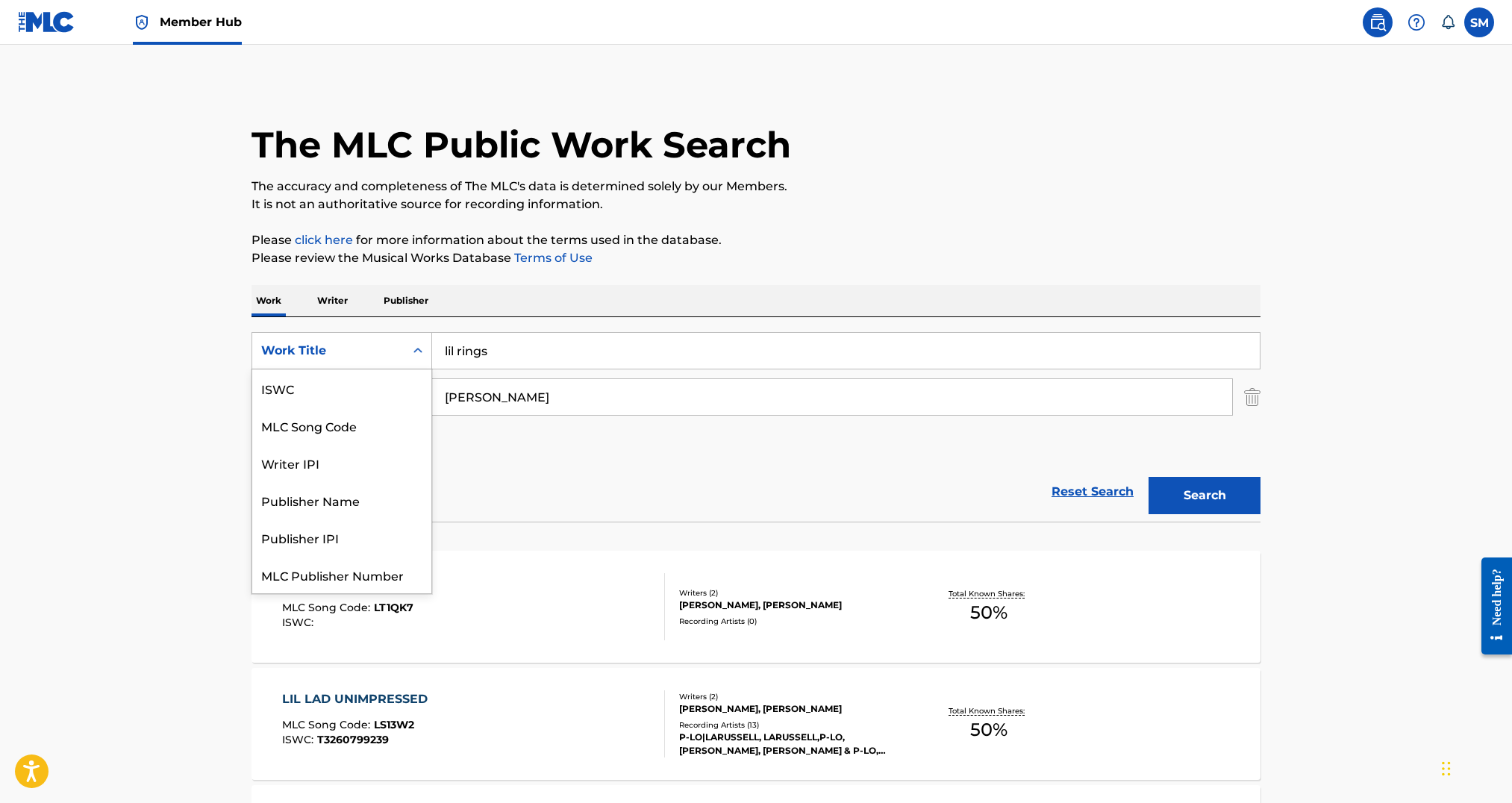
scroll to position [37, 0]
click at [508, 353] on input "lil rings" at bounding box center [846, 351] width 828 height 36
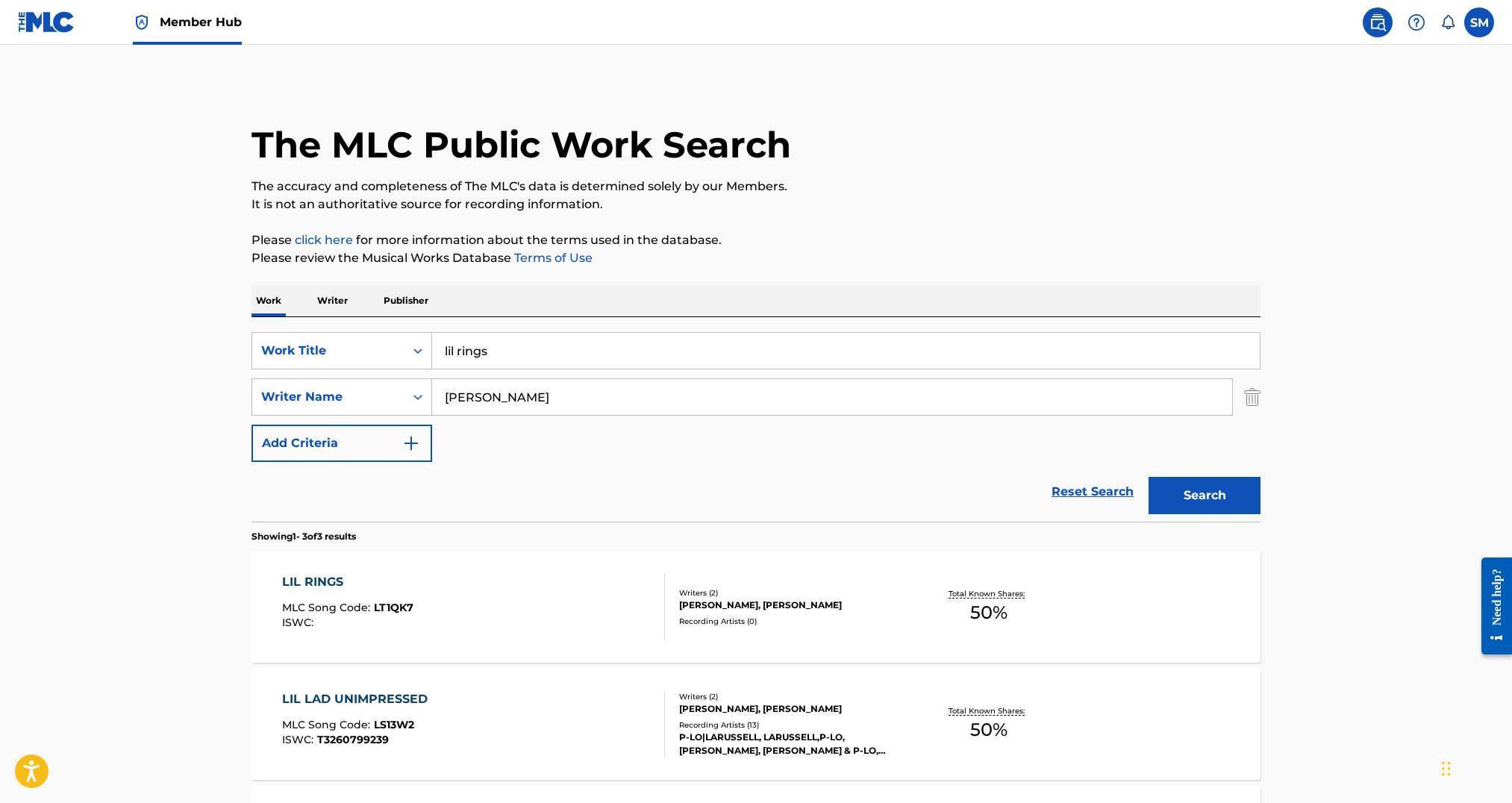
click at [508, 353] on input "lil rings" at bounding box center [846, 351] width 828 height 36
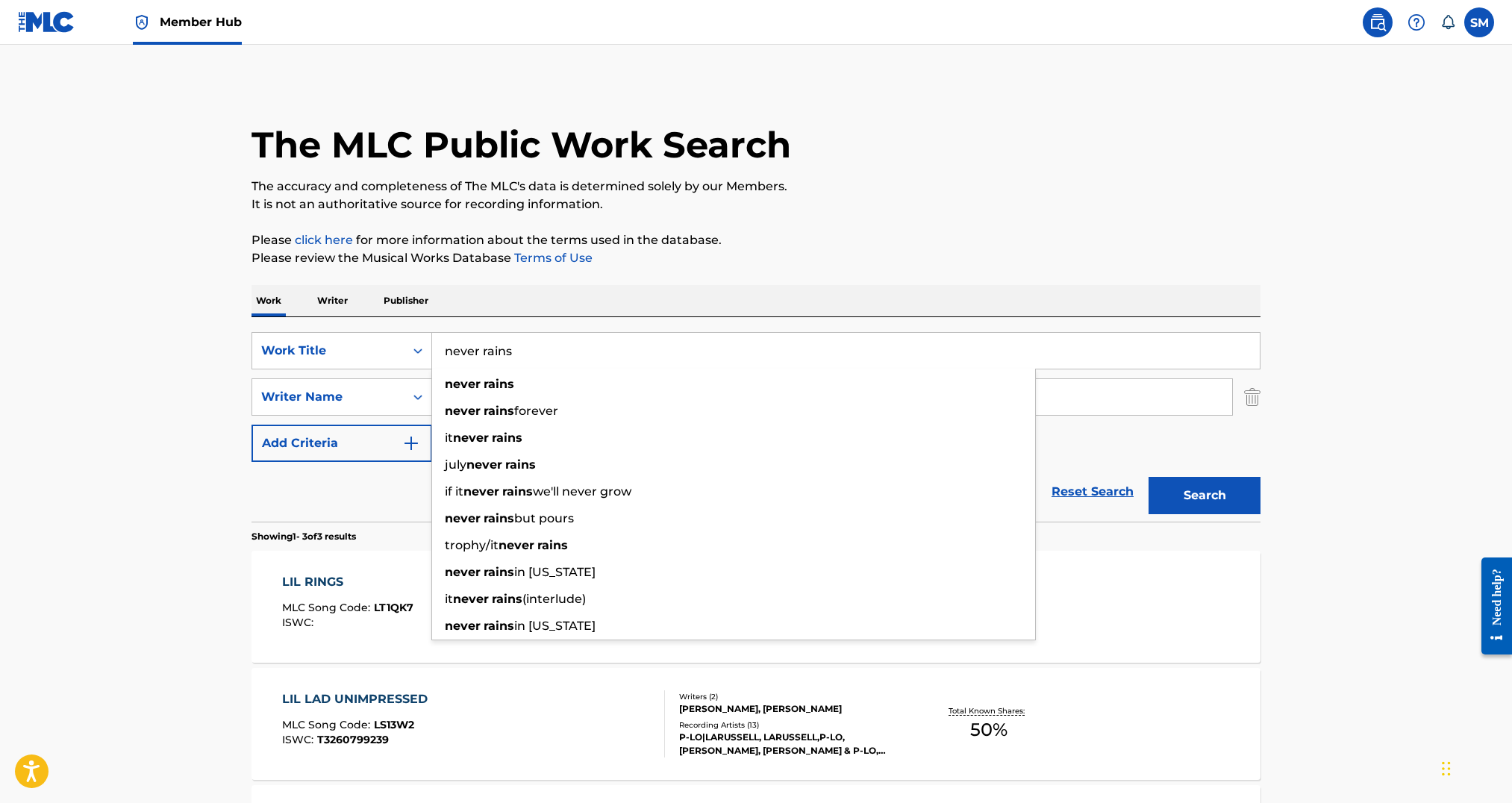
type input "never rains"
click at [360, 489] on div "Reset Search Search" at bounding box center [755, 492] width 1009 height 60
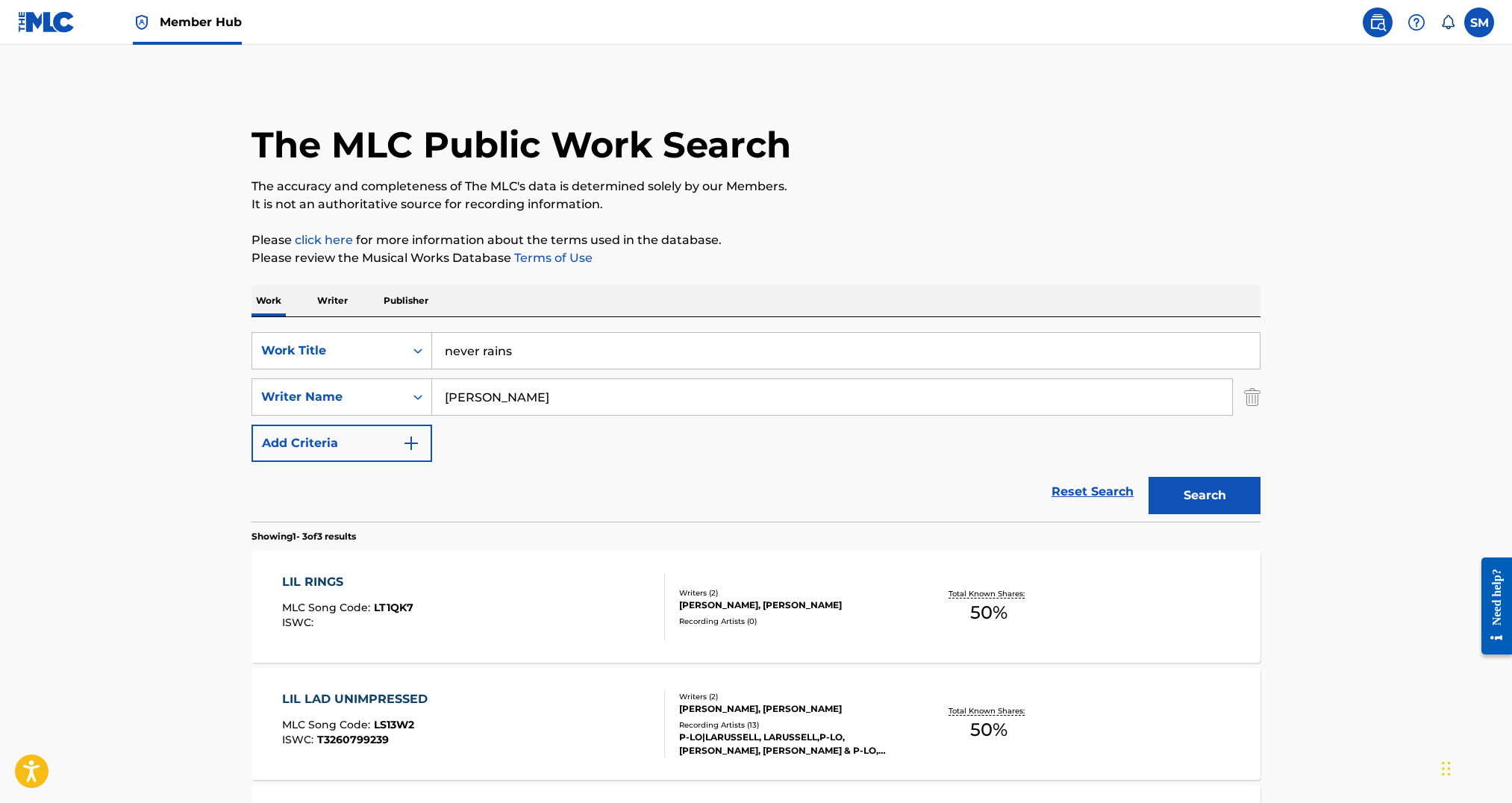
click at [517, 412] on input "larussell thomas" at bounding box center [832, 397] width 800 height 36
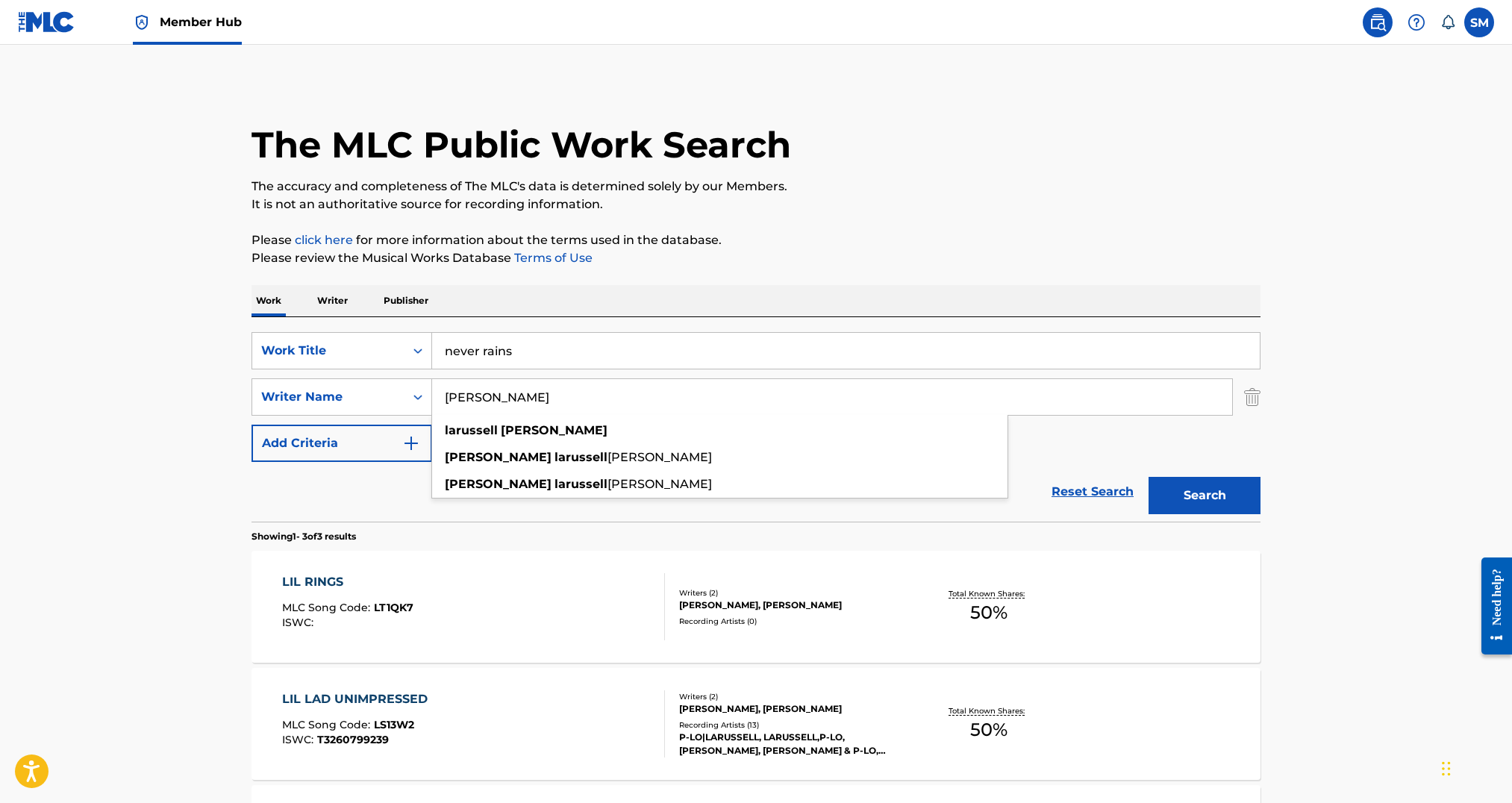
click at [517, 412] on input "larussell thomas" at bounding box center [832, 397] width 800 height 36
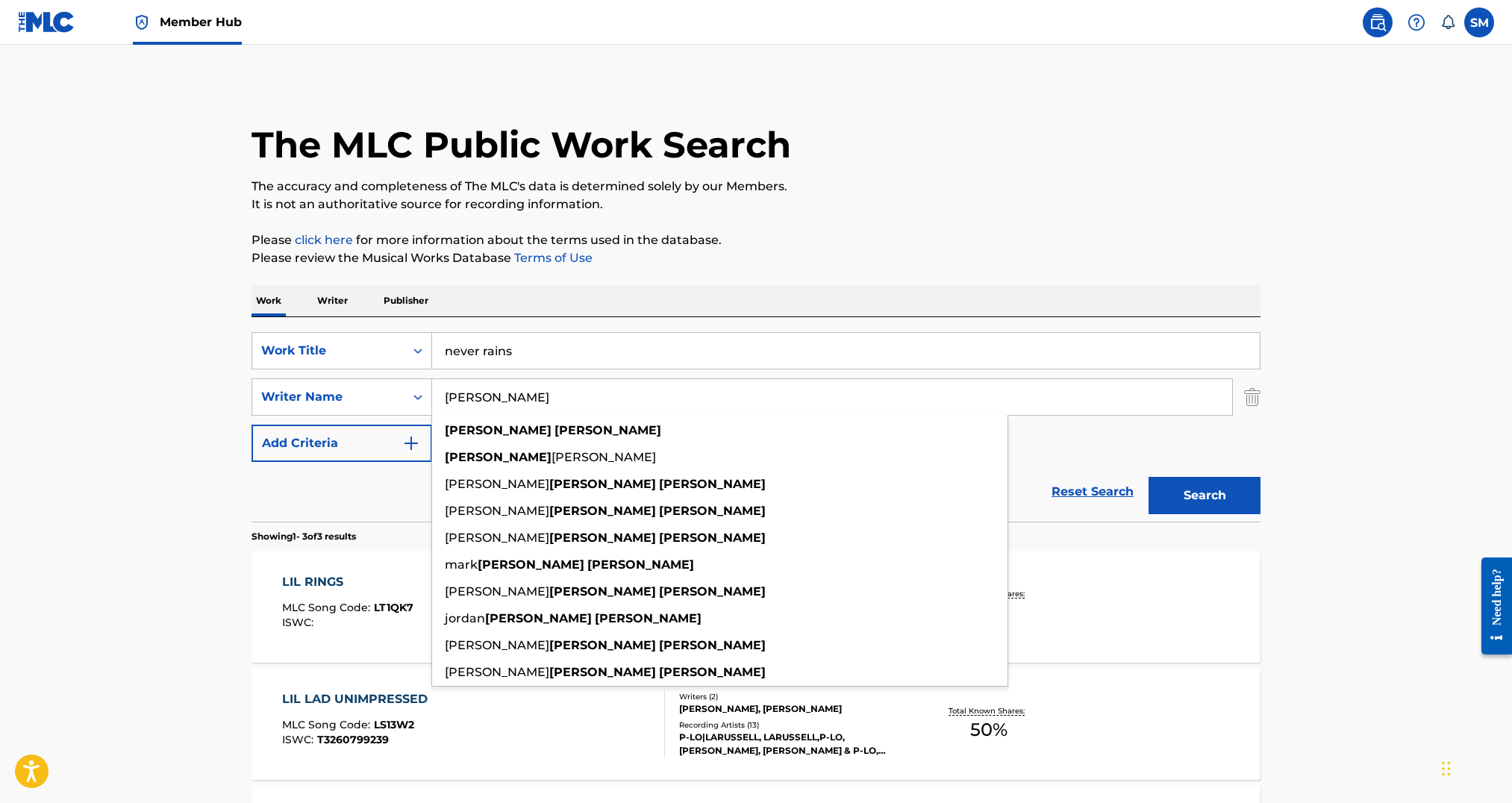
type input "[PERSON_NAME]"
click at [1149, 477] on button "Search" at bounding box center [1205, 495] width 112 height 37
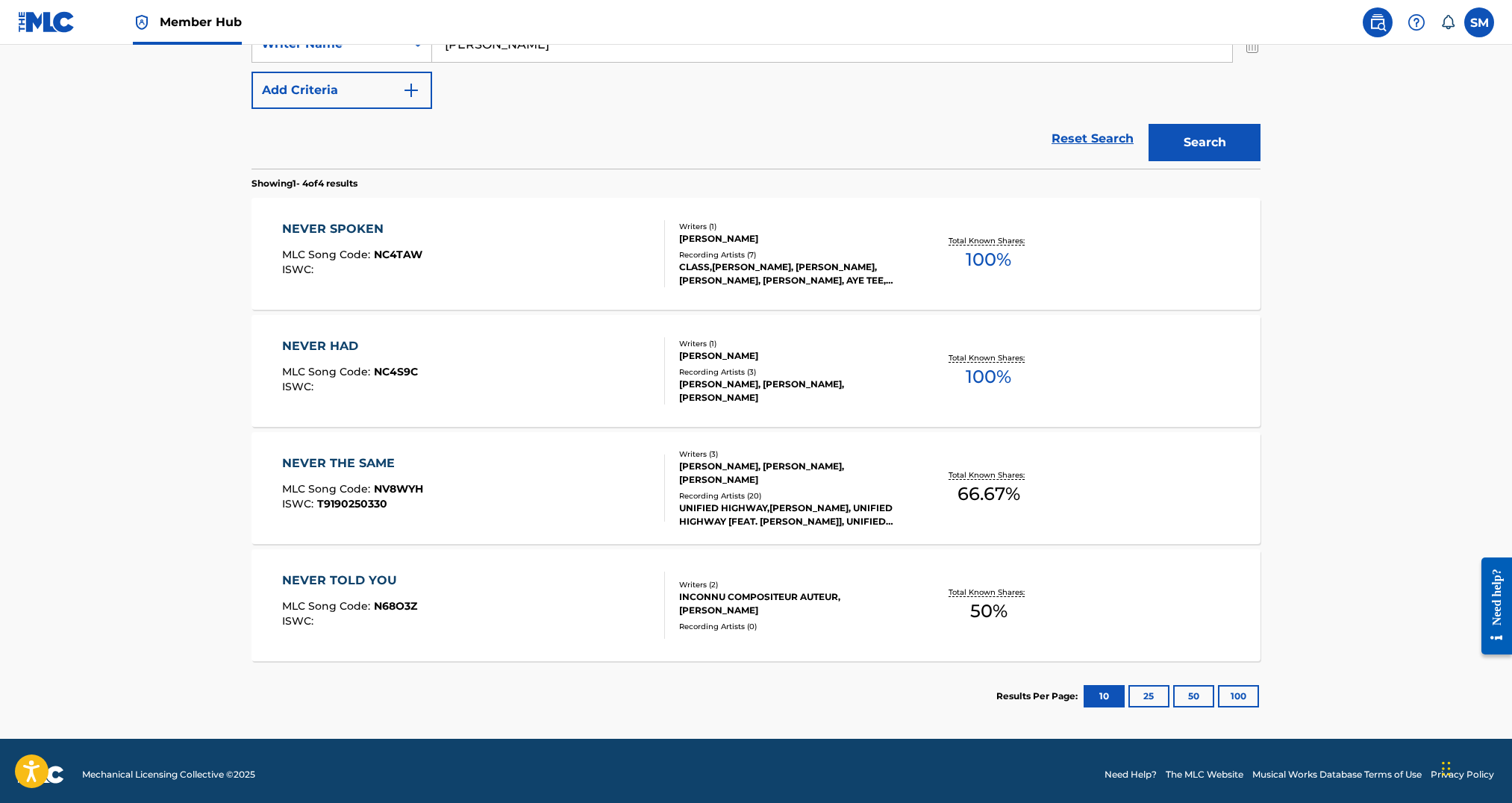
scroll to position [361, 0]
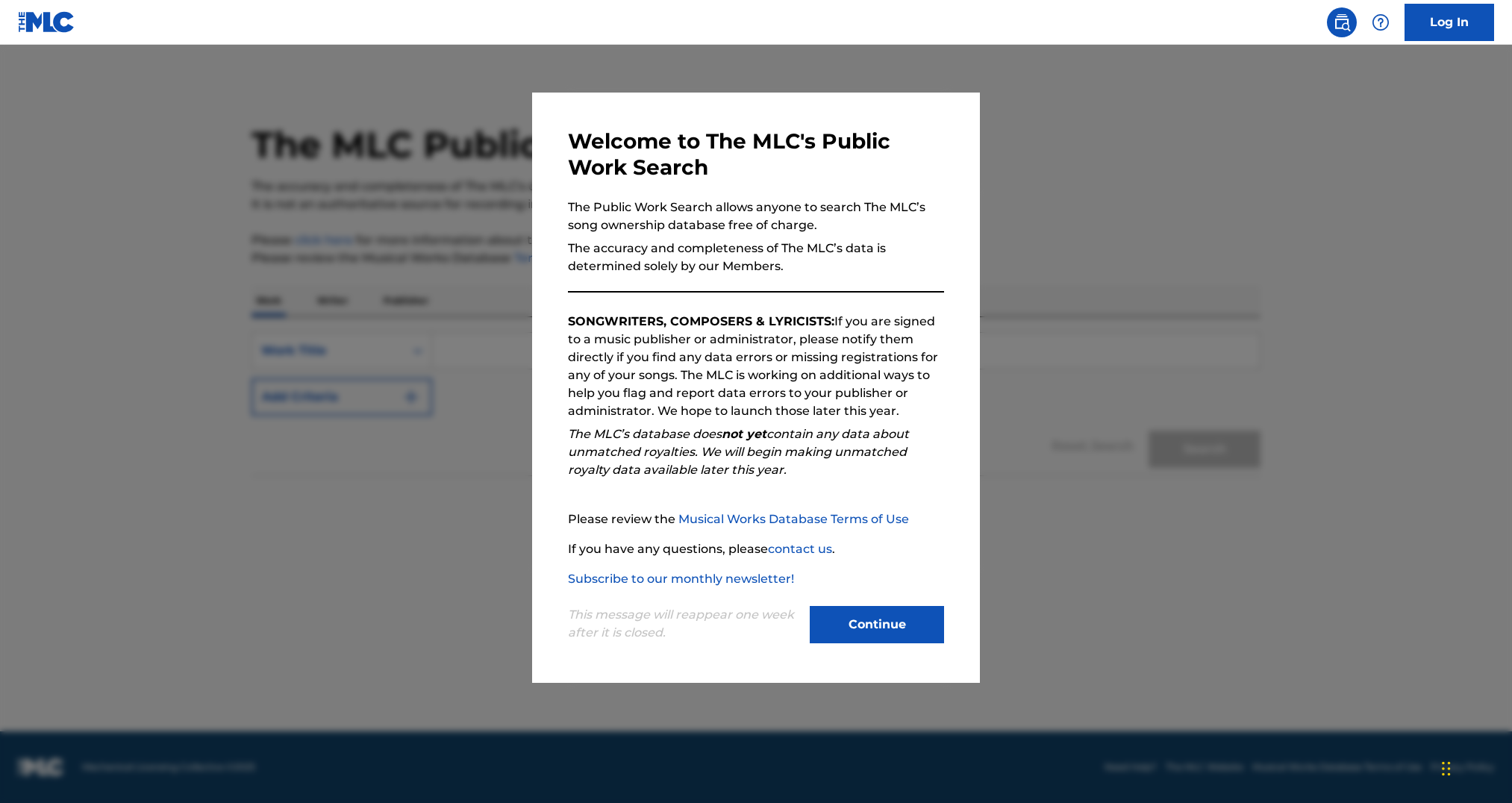
click at [391, 392] on div at bounding box center [756, 446] width 1512 height 803
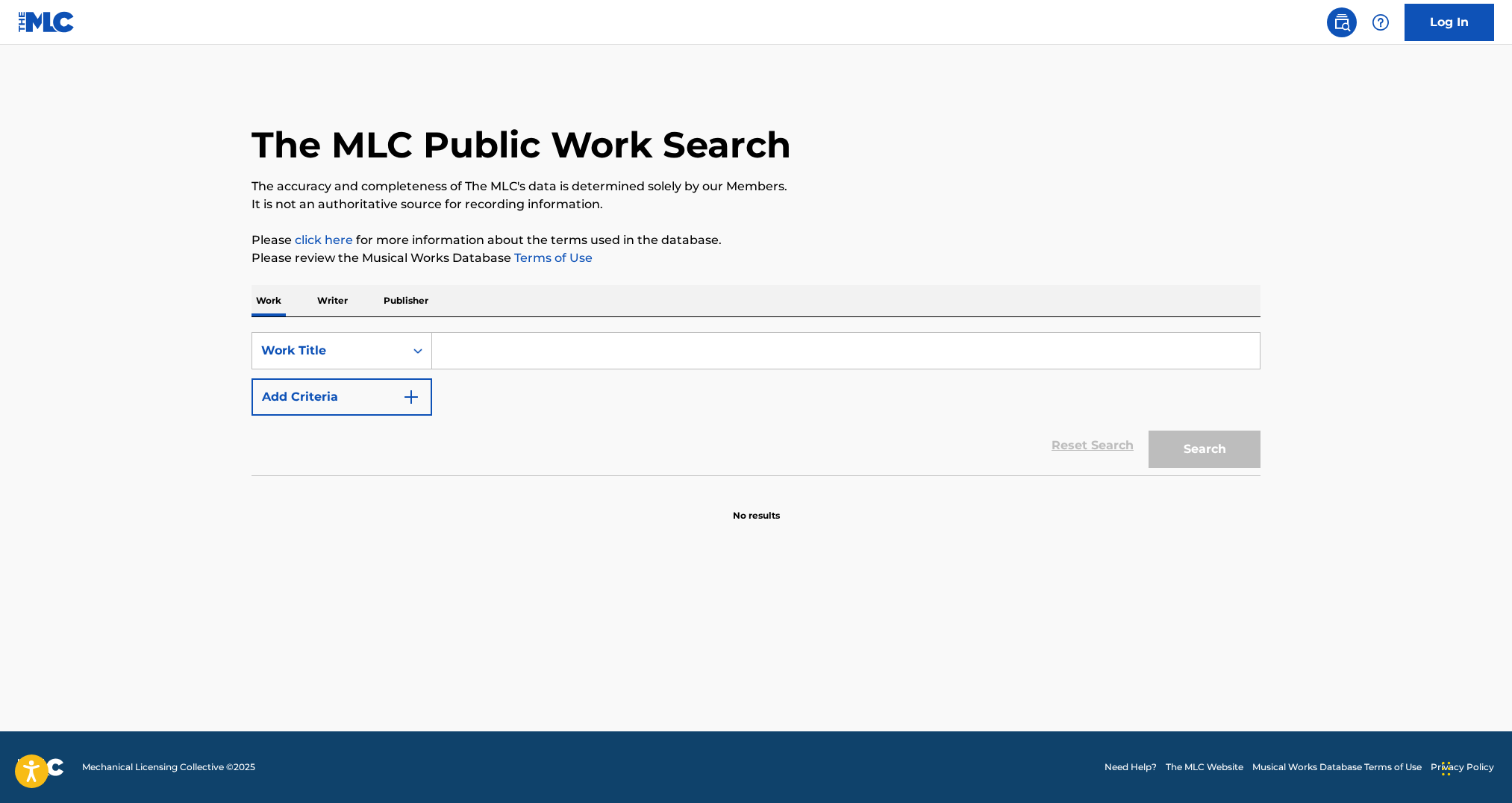
click at [527, 342] on input "Search Form" at bounding box center [846, 351] width 828 height 36
paste input "Demon With a Halo"
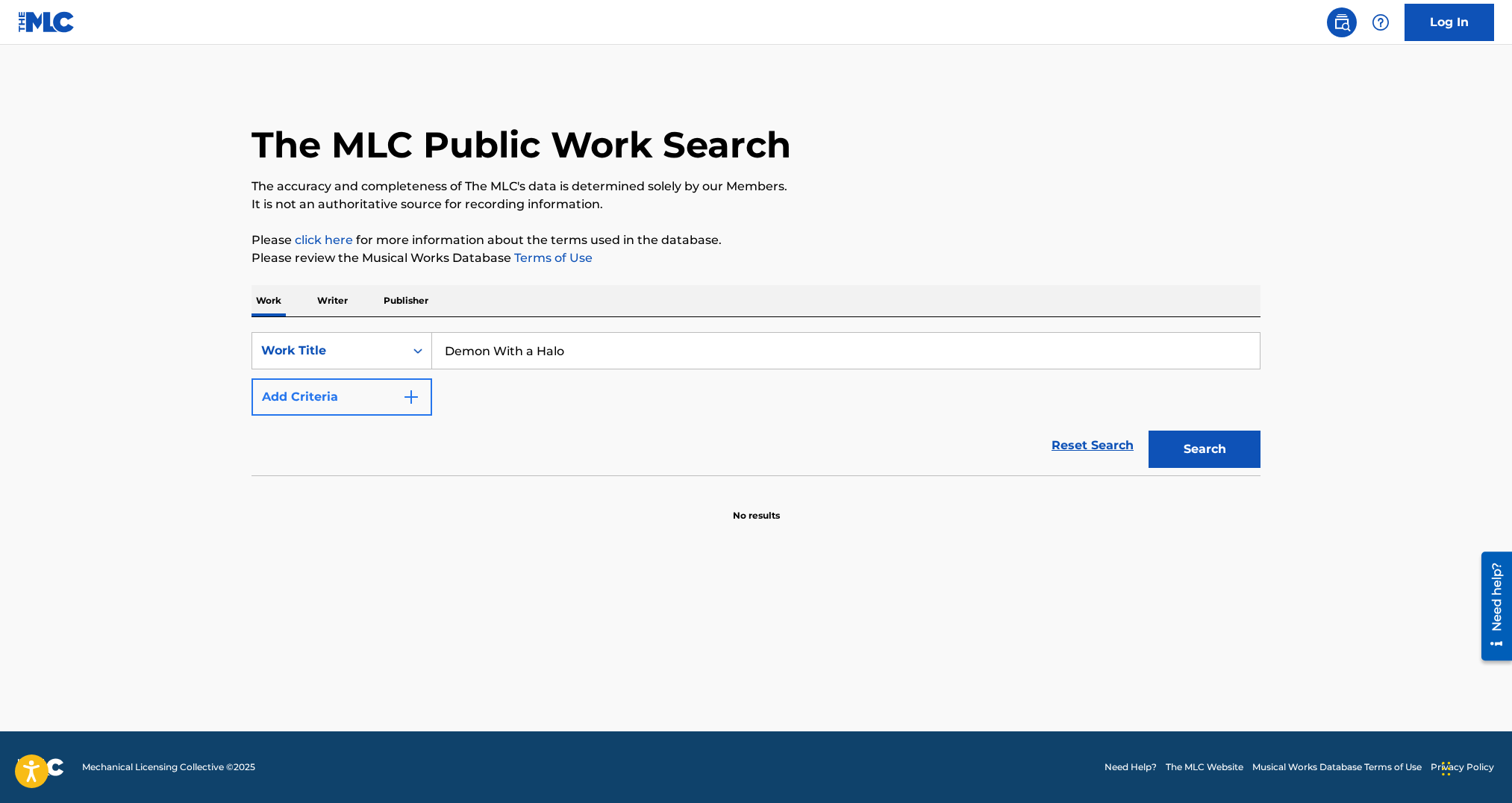
type input "Demon With a Halo"
click at [368, 386] on button "Add Criteria" at bounding box center [341, 396] width 180 height 37
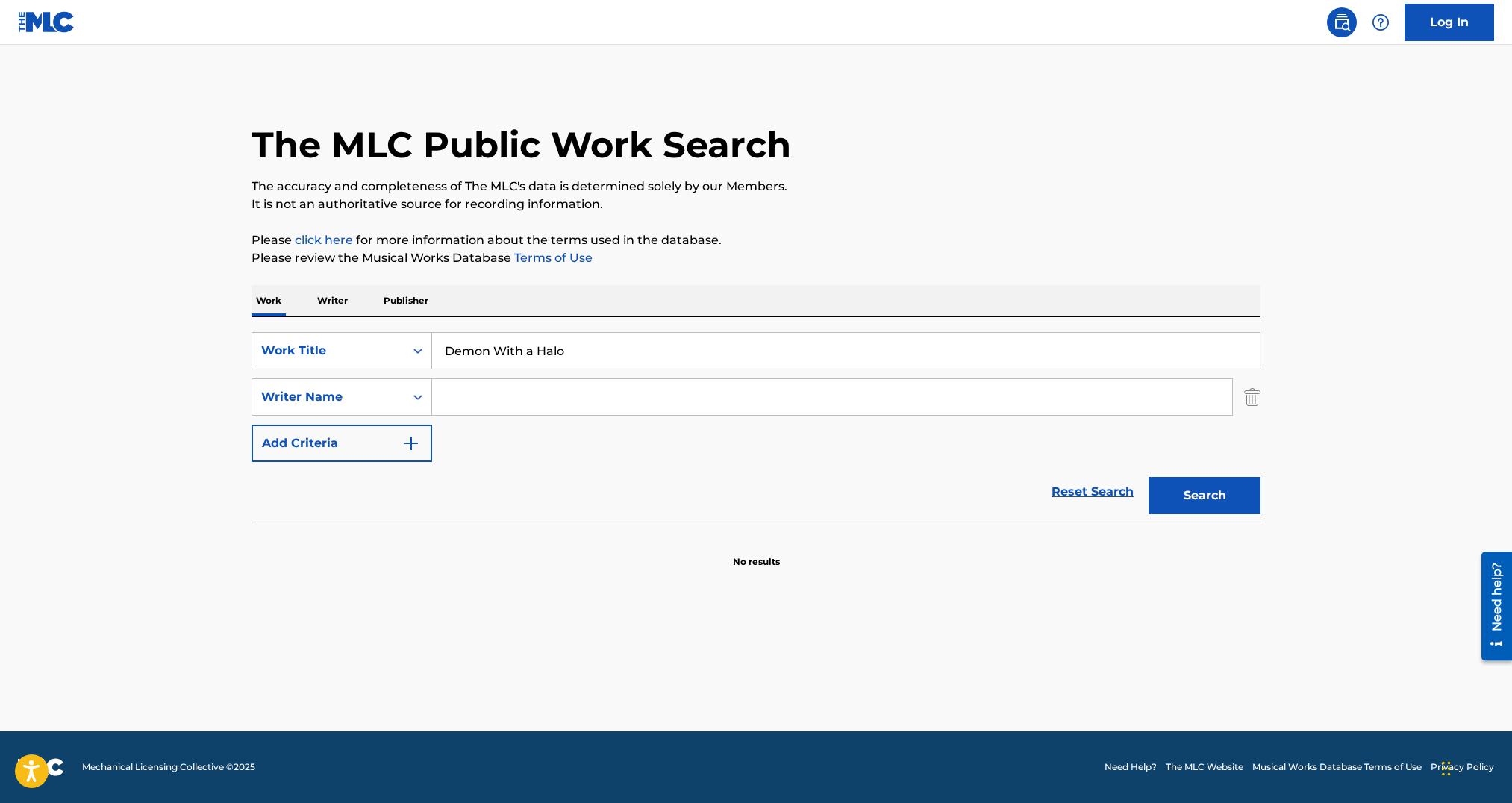
click at [505, 399] on input "Search Form" at bounding box center [832, 397] width 800 height 36
type input "[PERSON_NAME]"
click at [1149, 477] on button "Search" at bounding box center [1205, 495] width 112 height 37
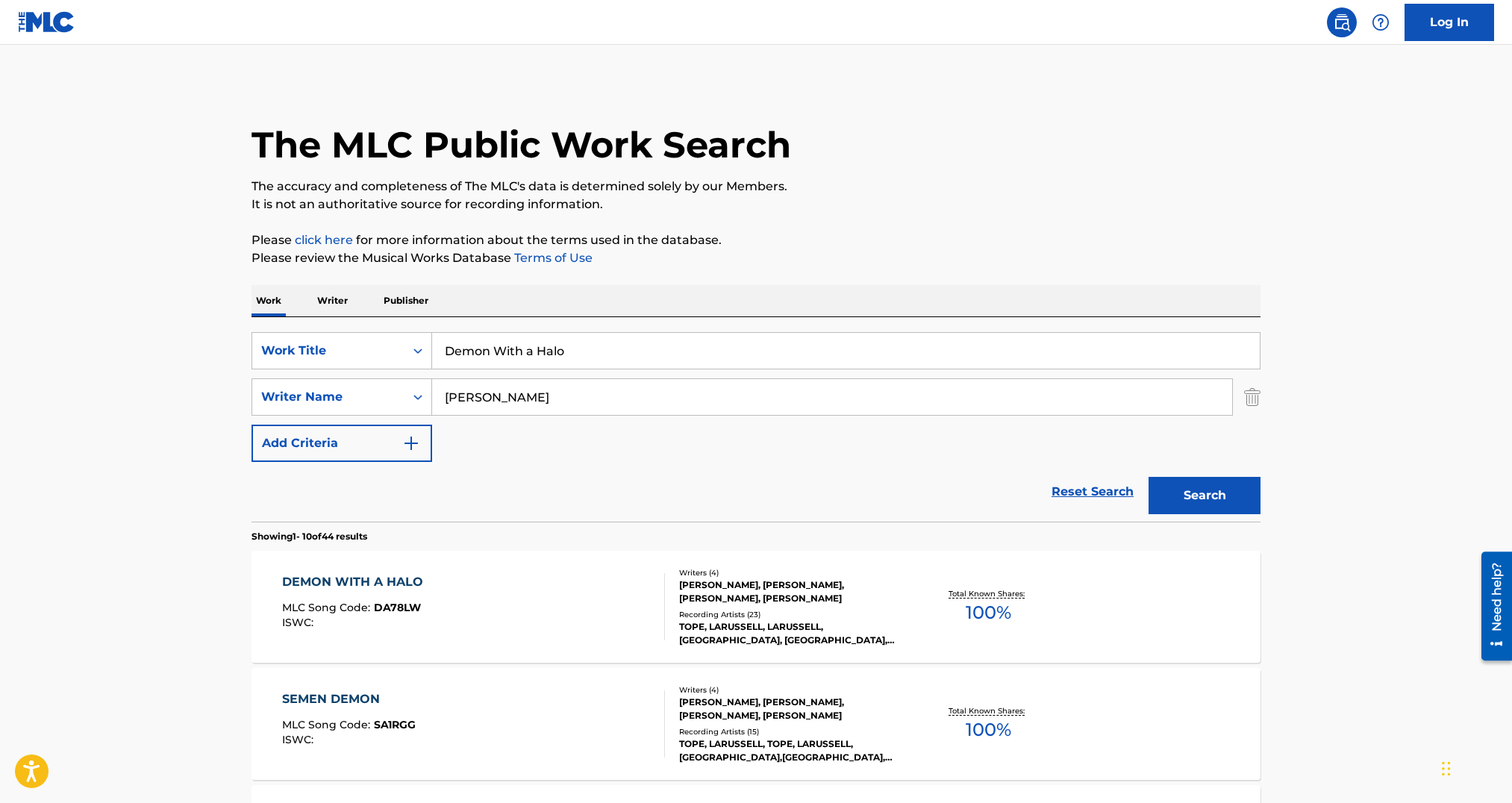
click at [804, 624] on div "TOPE, LARUSSELL, LARUSSELL, [GEOGRAPHIC_DATA], [GEOGRAPHIC_DATA], [GEOGRAPHIC_D…" at bounding box center [791, 634] width 226 height 27
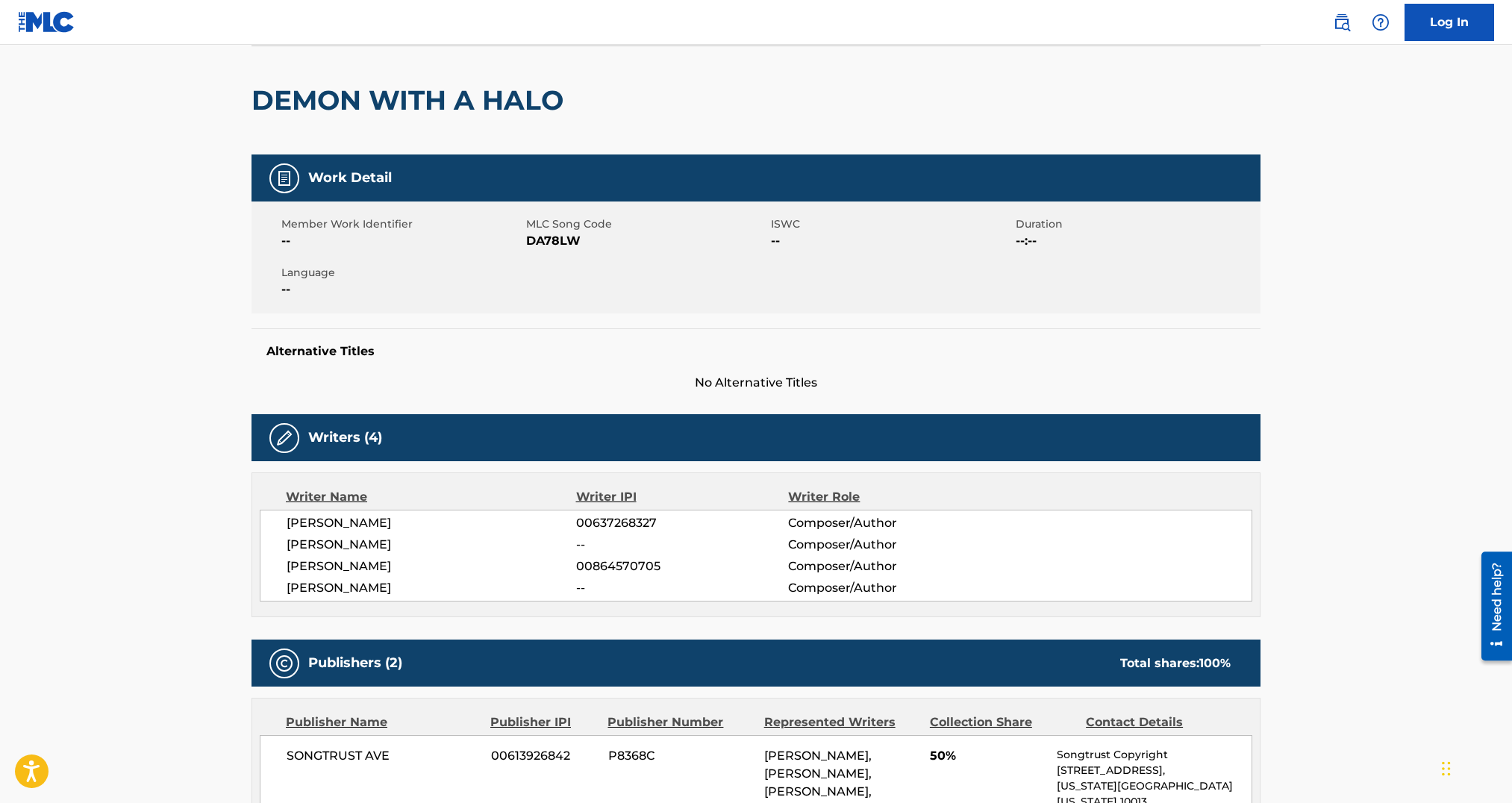
scroll to position [454, 0]
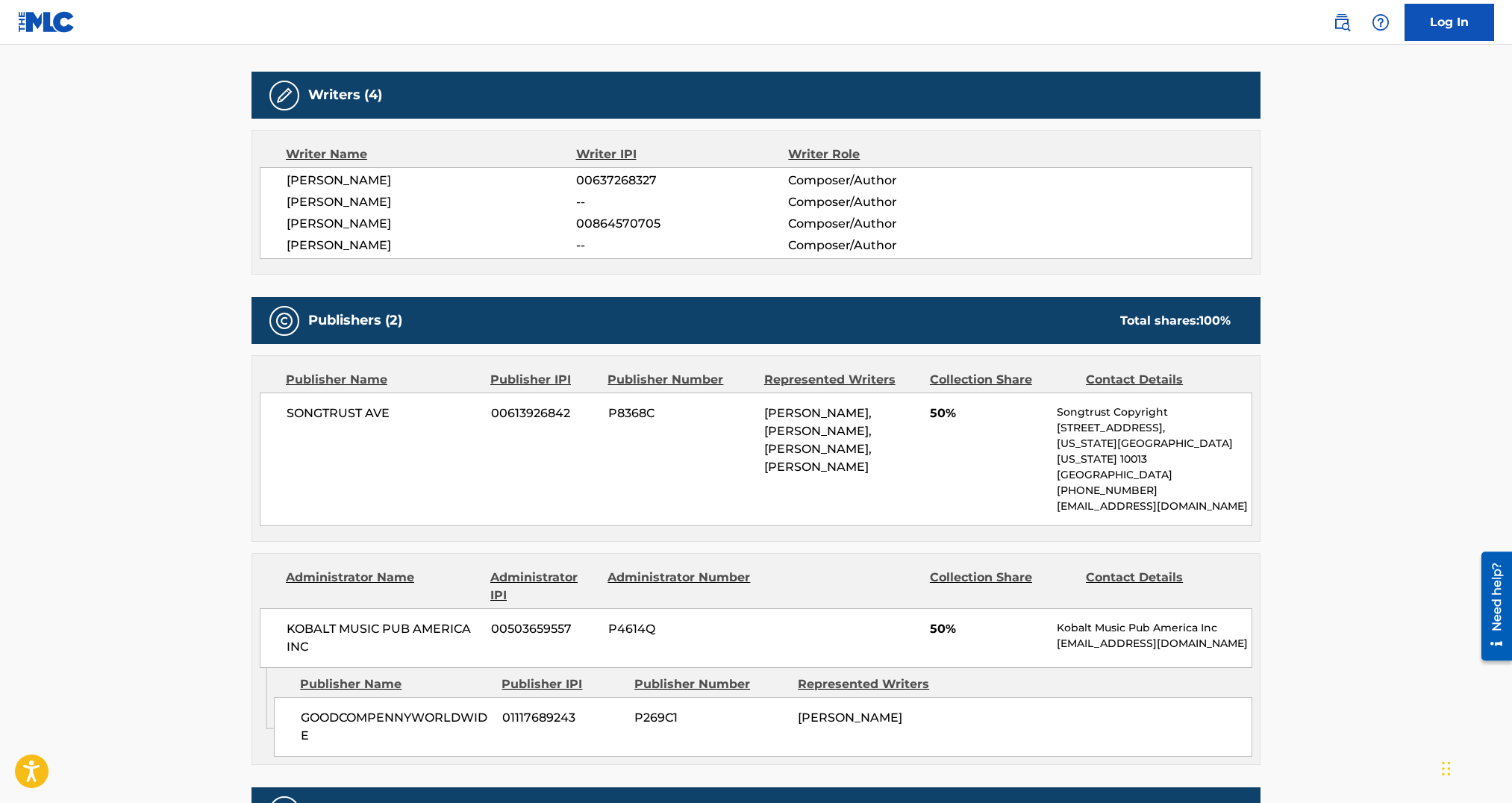
click at [393, 620] on span "KOBALT MUSIC PUB AMERICA INC" at bounding box center [383, 638] width 193 height 36
click at [802, 711] on span "[PERSON_NAME]" at bounding box center [849, 718] width 104 height 15
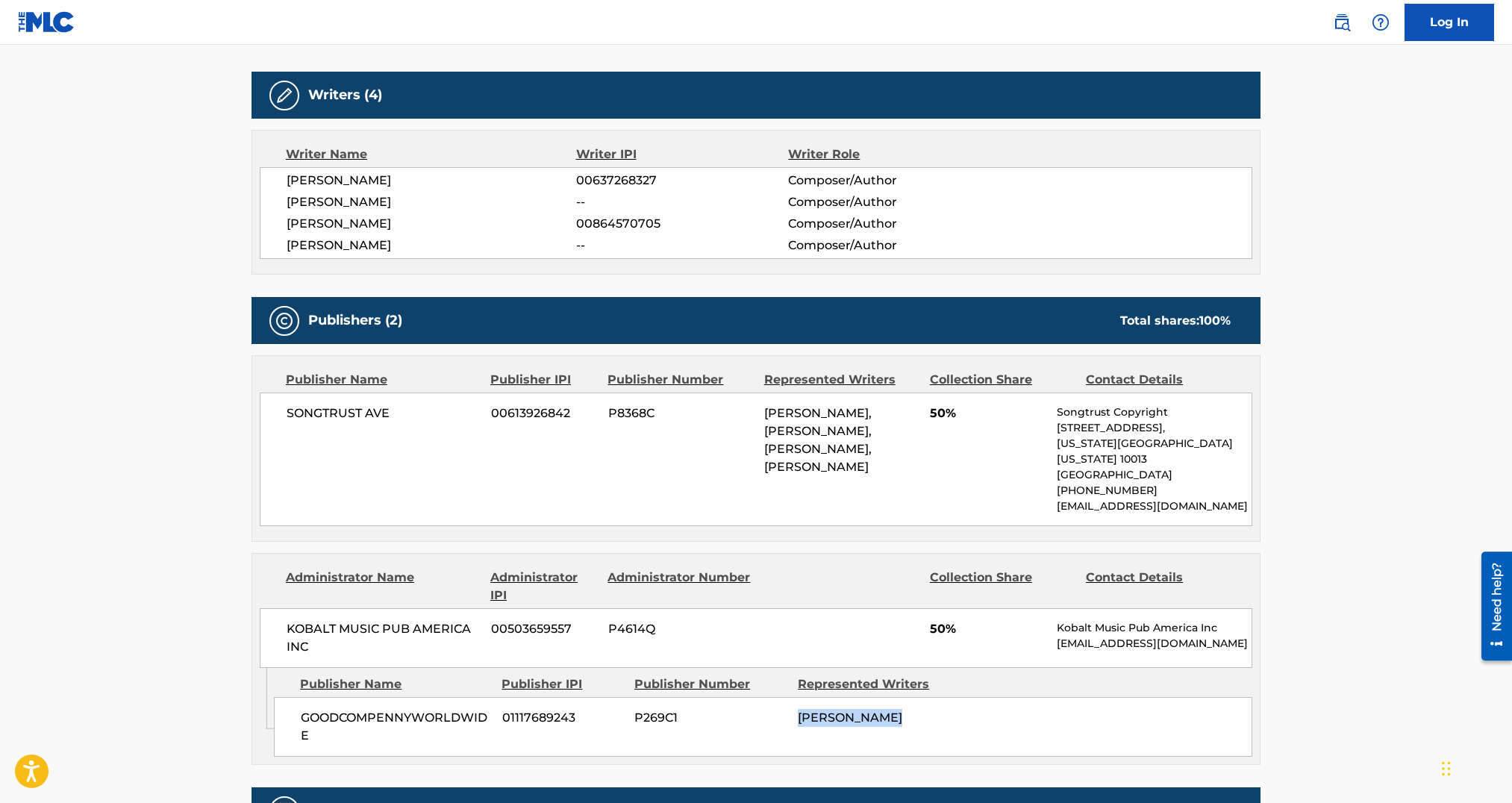
click at [802, 711] on span "[PERSON_NAME]" at bounding box center [849, 718] width 104 height 15
click at [885, 711] on span "[PERSON_NAME]" at bounding box center [849, 718] width 104 height 15
click at [726, 459] on div "SONGTRUST AVE 00613926842 P8368C [PERSON_NAME], [PERSON_NAME], [PERSON_NAME], […" at bounding box center [756, 459] width 993 height 133
click at [805, 457] on div "[PERSON_NAME], [PERSON_NAME], [PERSON_NAME], [PERSON_NAME]" at bounding box center [841, 440] width 154 height 72
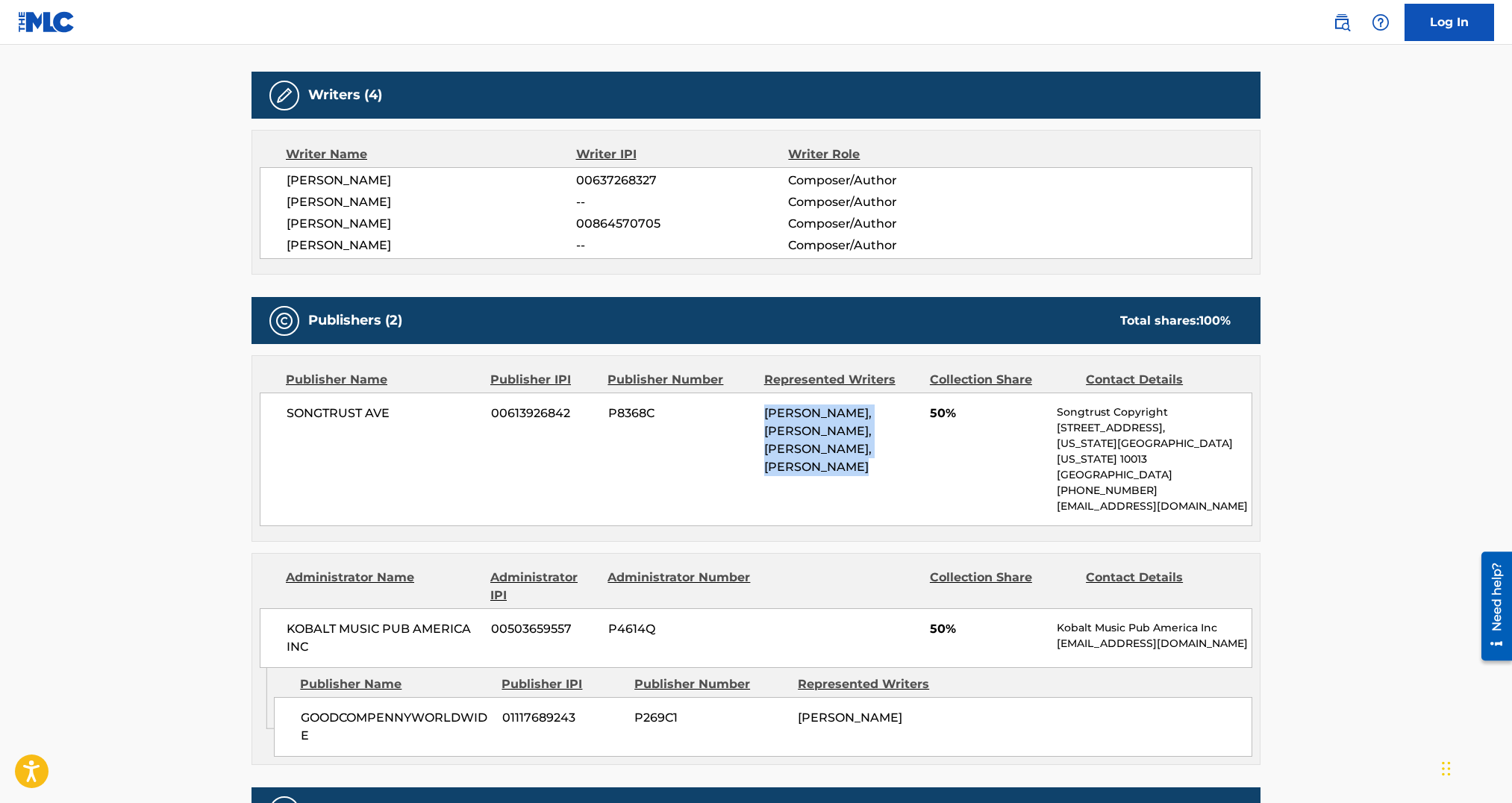
click at [805, 457] on div "[PERSON_NAME], [PERSON_NAME], [PERSON_NAME], [PERSON_NAME]" at bounding box center [841, 440] width 154 height 72
click at [791, 474] on span "[PERSON_NAME], [PERSON_NAME], [PERSON_NAME], [PERSON_NAME]" at bounding box center [818, 440] width 108 height 68
click at [790, 474] on span "[PERSON_NAME], [PERSON_NAME], [PERSON_NAME], [PERSON_NAME]" at bounding box center [818, 440] width 108 height 68
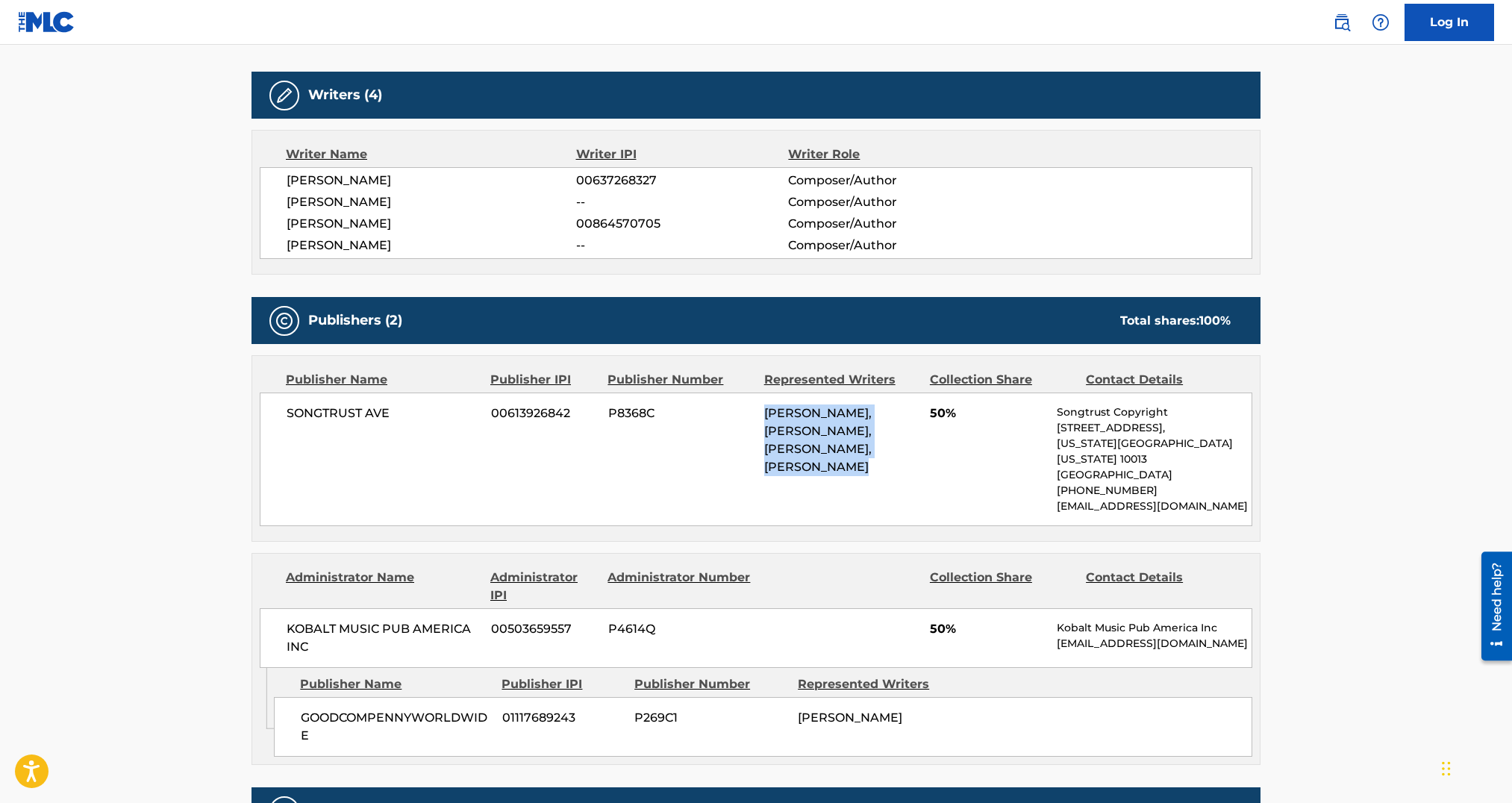
click at [840, 452] on span "[PERSON_NAME], [PERSON_NAME], [PERSON_NAME], [PERSON_NAME]" at bounding box center [818, 440] width 108 height 68
click at [812, 453] on span "[PERSON_NAME], [PERSON_NAME], [PERSON_NAME], [PERSON_NAME]" at bounding box center [818, 440] width 108 height 68
click at [839, 459] on span "[PERSON_NAME], [PERSON_NAME], [PERSON_NAME], [PERSON_NAME]" at bounding box center [818, 440] width 108 height 68
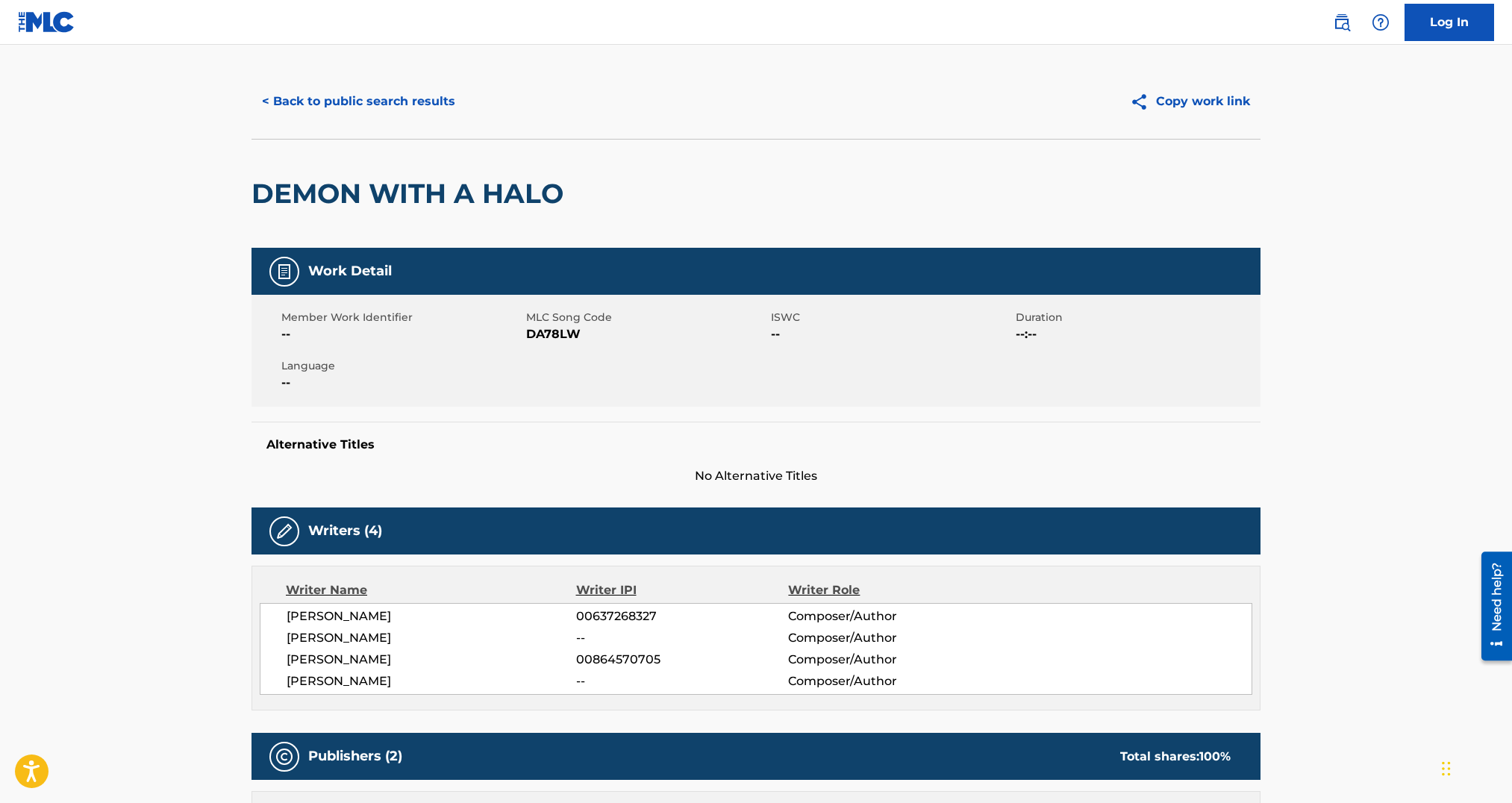
scroll to position [0, 0]
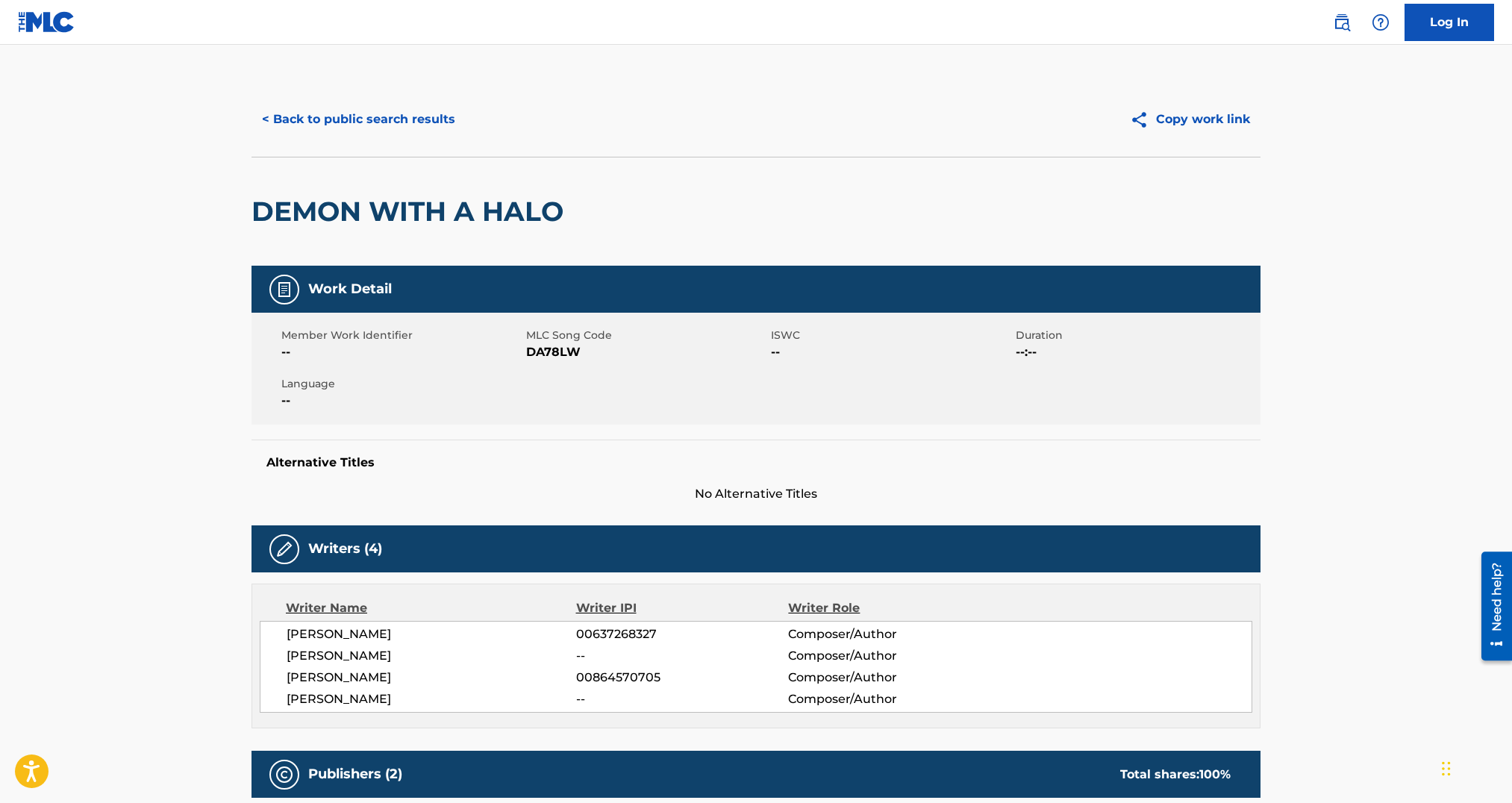
click at [570, 353] on span "DA78LW" at bounding box center [647, 353] width 241 height 18
copy span "DA78LW"
click at [302, 117] on button "< Back to public search results" at bounding box center [358, 119] width 214 height 37
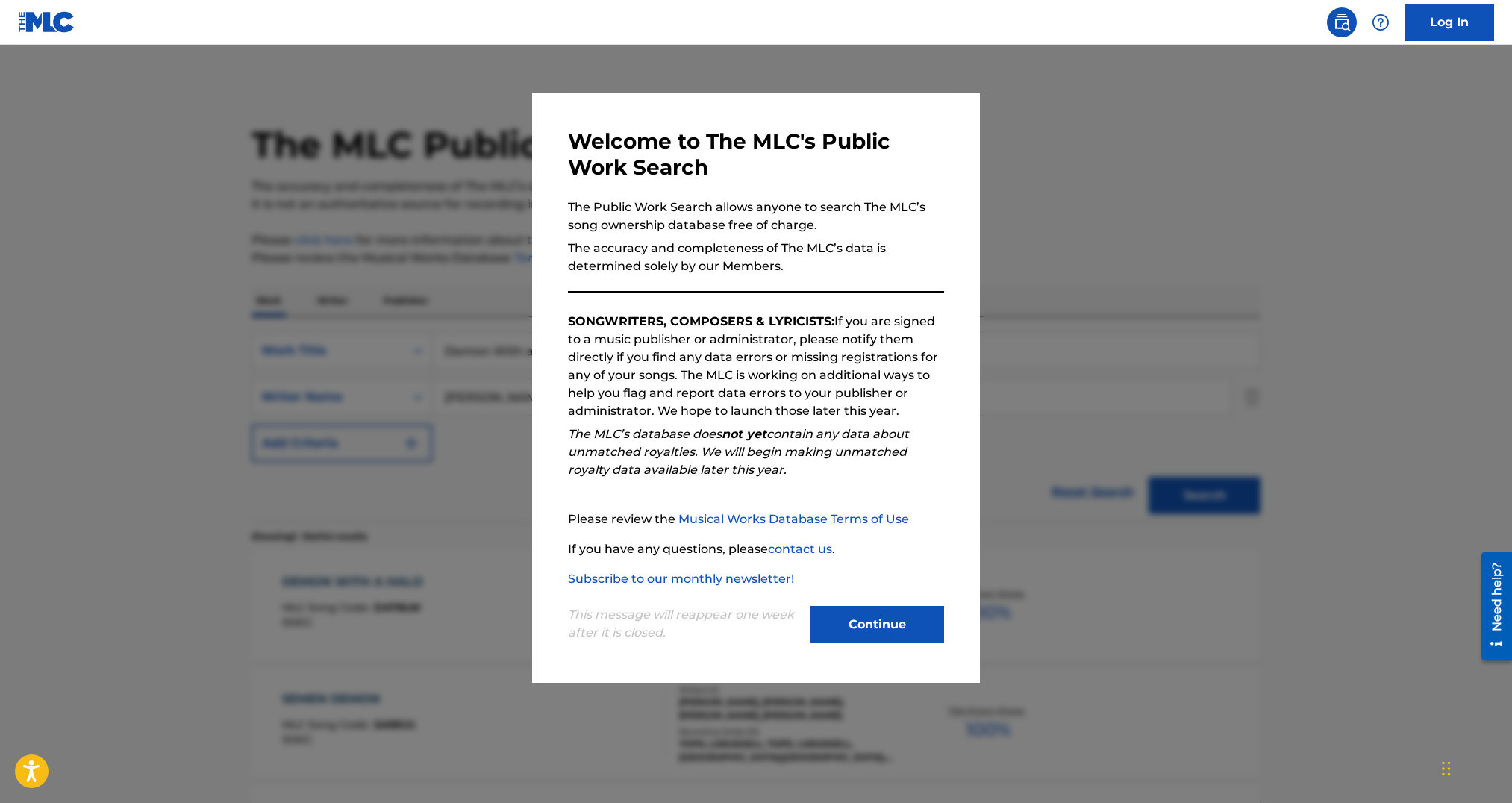
drag, startPoint x: 458, startPoint y: 286, endPoint x: 508, endPoint y: 353, distance: 83.6
click at [458, 286] on div at bounding box center [756, 446] width 1512 height 803
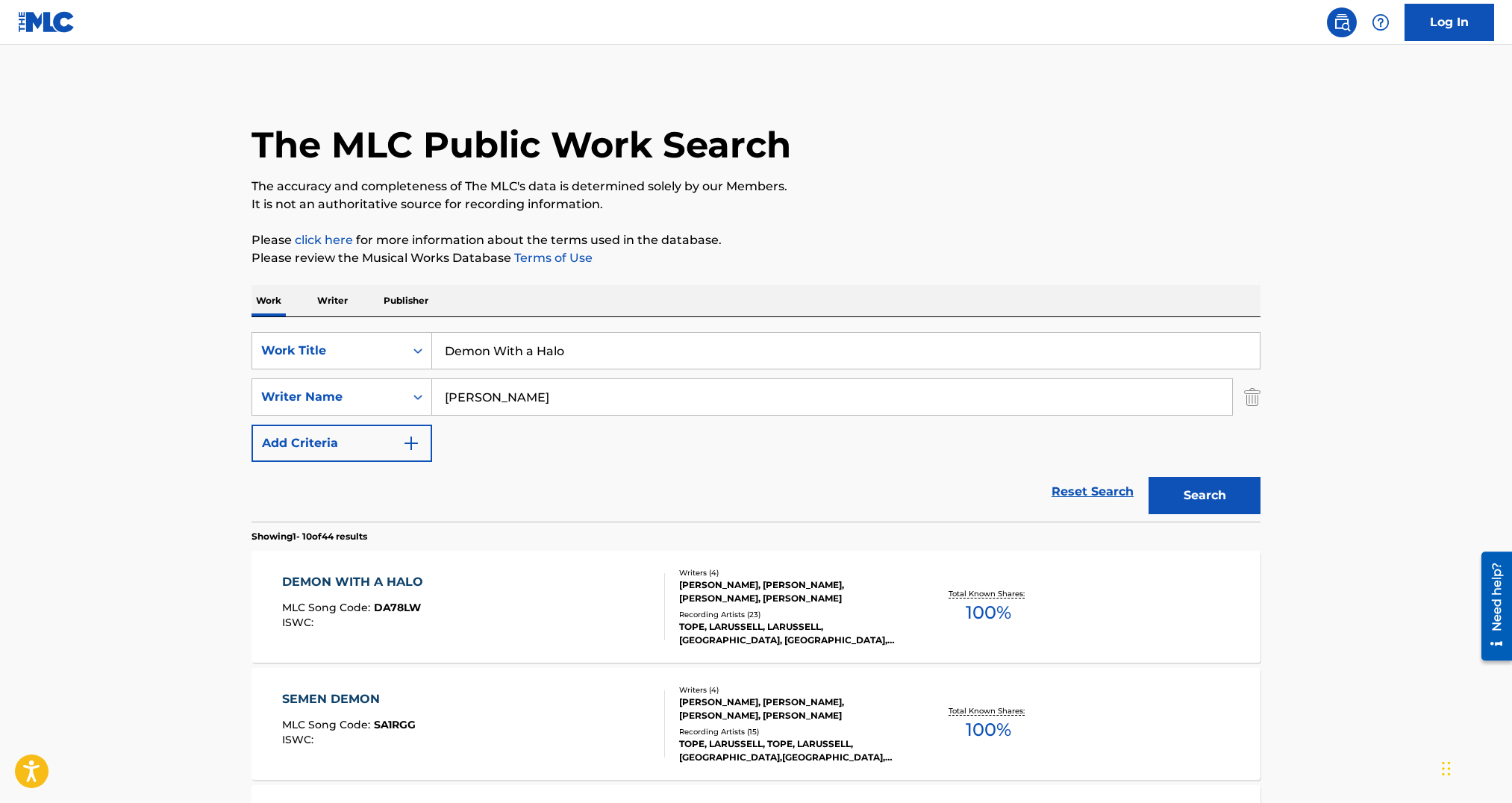
click at [526, 360] on input "Demon With a Halo" at bounding box center [846, 351] width 828 height 36
drag, startPoint x: 526, startPoint y: 360, endPoint x: 547, endPoint y: 365, distance: 21.6
click at [527, 359] on input "Demon With a Halo" at bounding box center [846, 351] width 828 height 36
paste input "Again & Again"
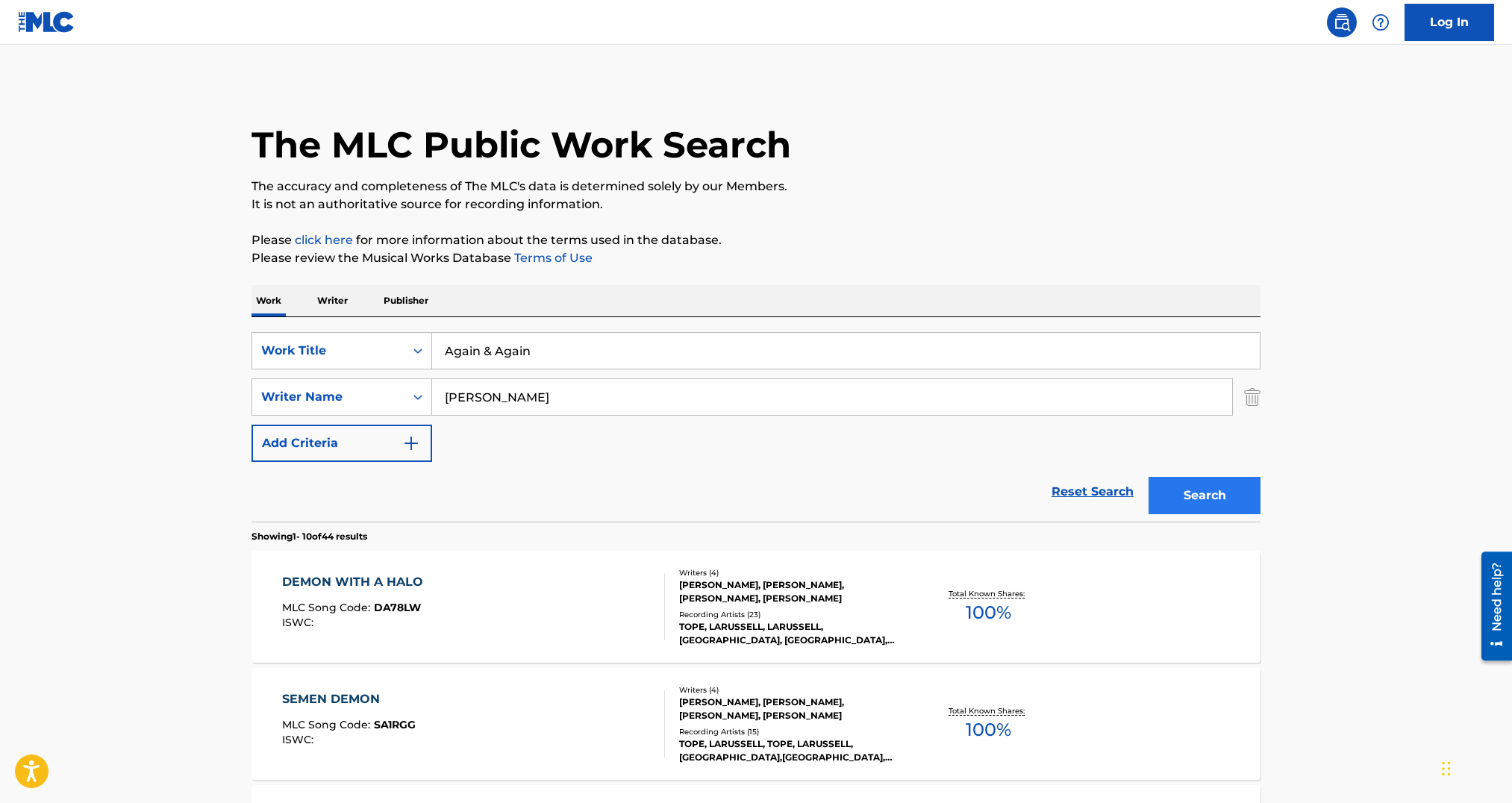
type input "Again & Again"
click at [1226, 498] on button "Search" at bounding box center [1205, 495] width 112 height 37
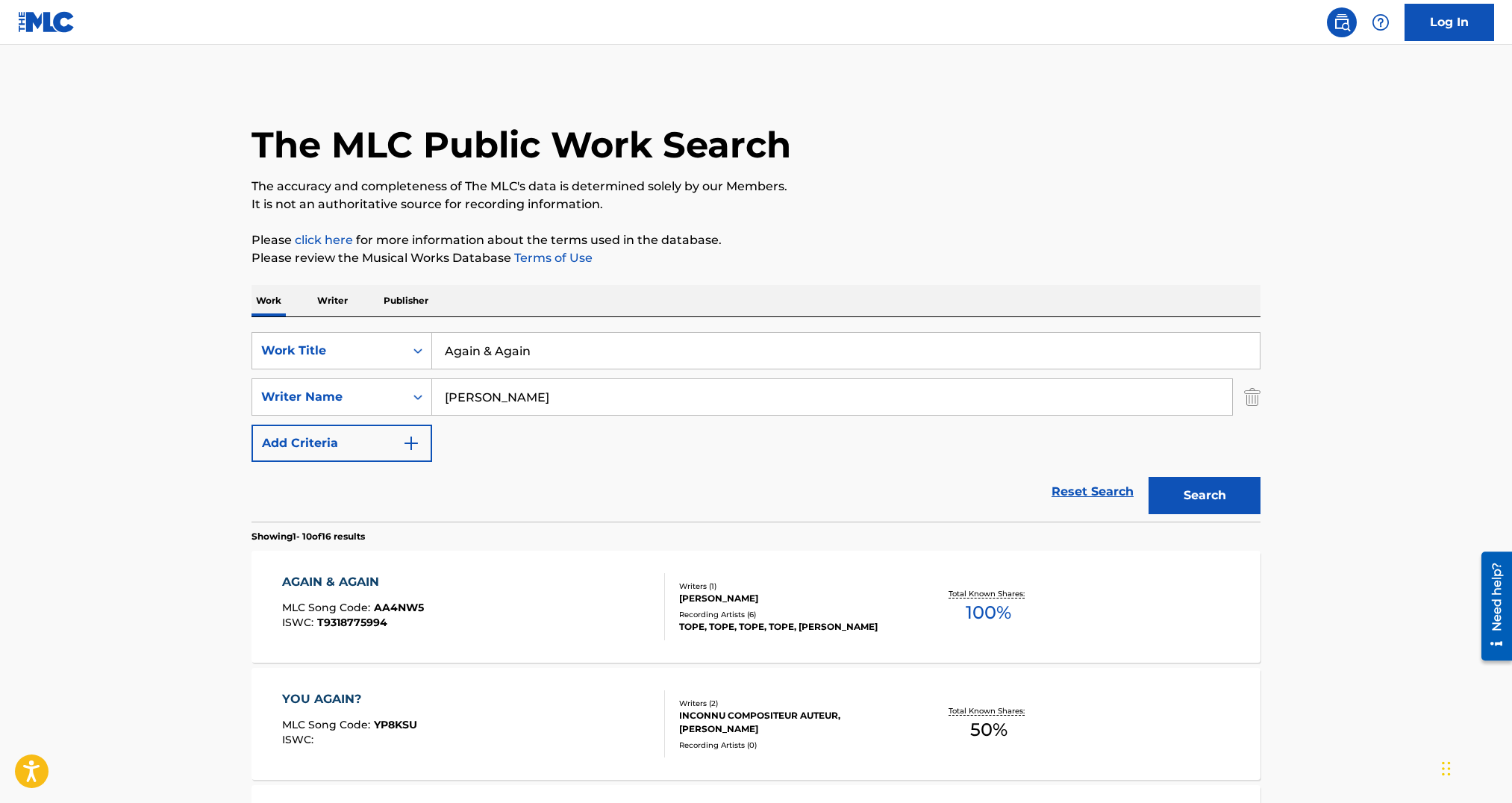
click at [621, 603] on div "AGAIN & AGAIN MLC Song Code : AA4NW5 ISWC : T9318775994" at bounding box center [473, 606] width 383 height 67
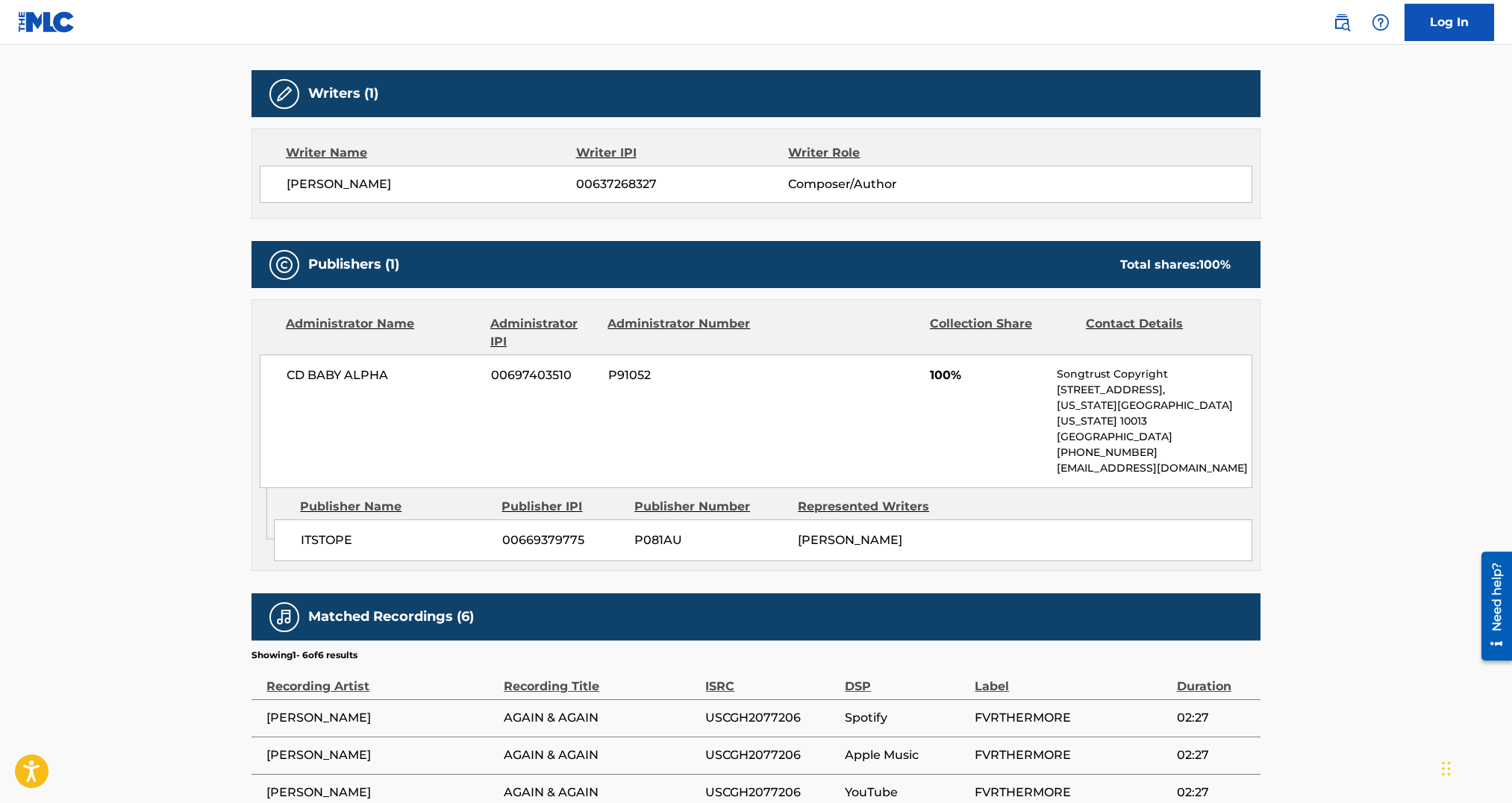
scroll to position [451, 0]
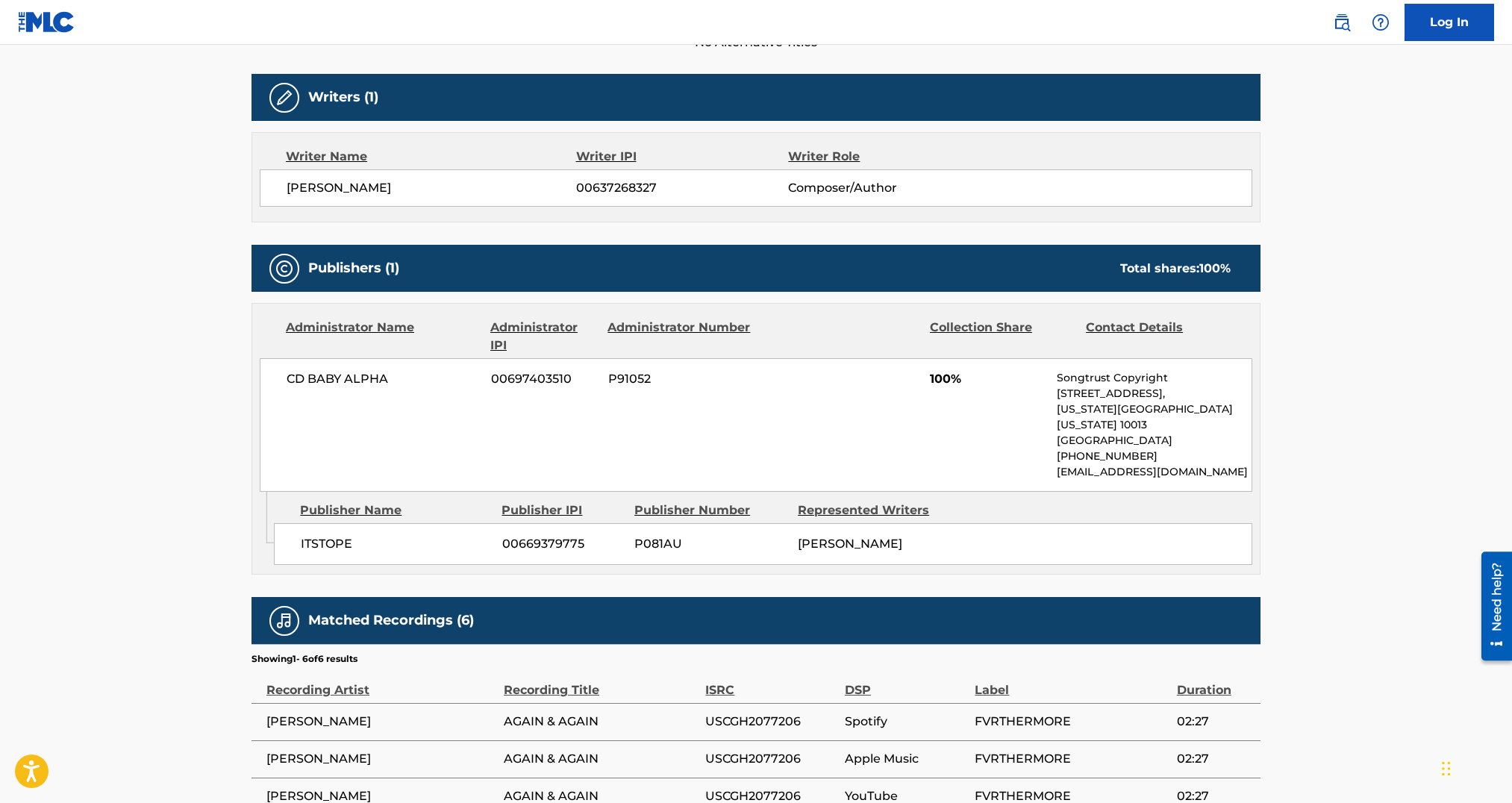
click at [830, 537] on span "[PERSON_NAME]" at bounding box center [849, 544] width 104 height 15
click at [926, 546] on div "[PERSON_NAME]" at bounding box center [874, 544] width 152 height 18
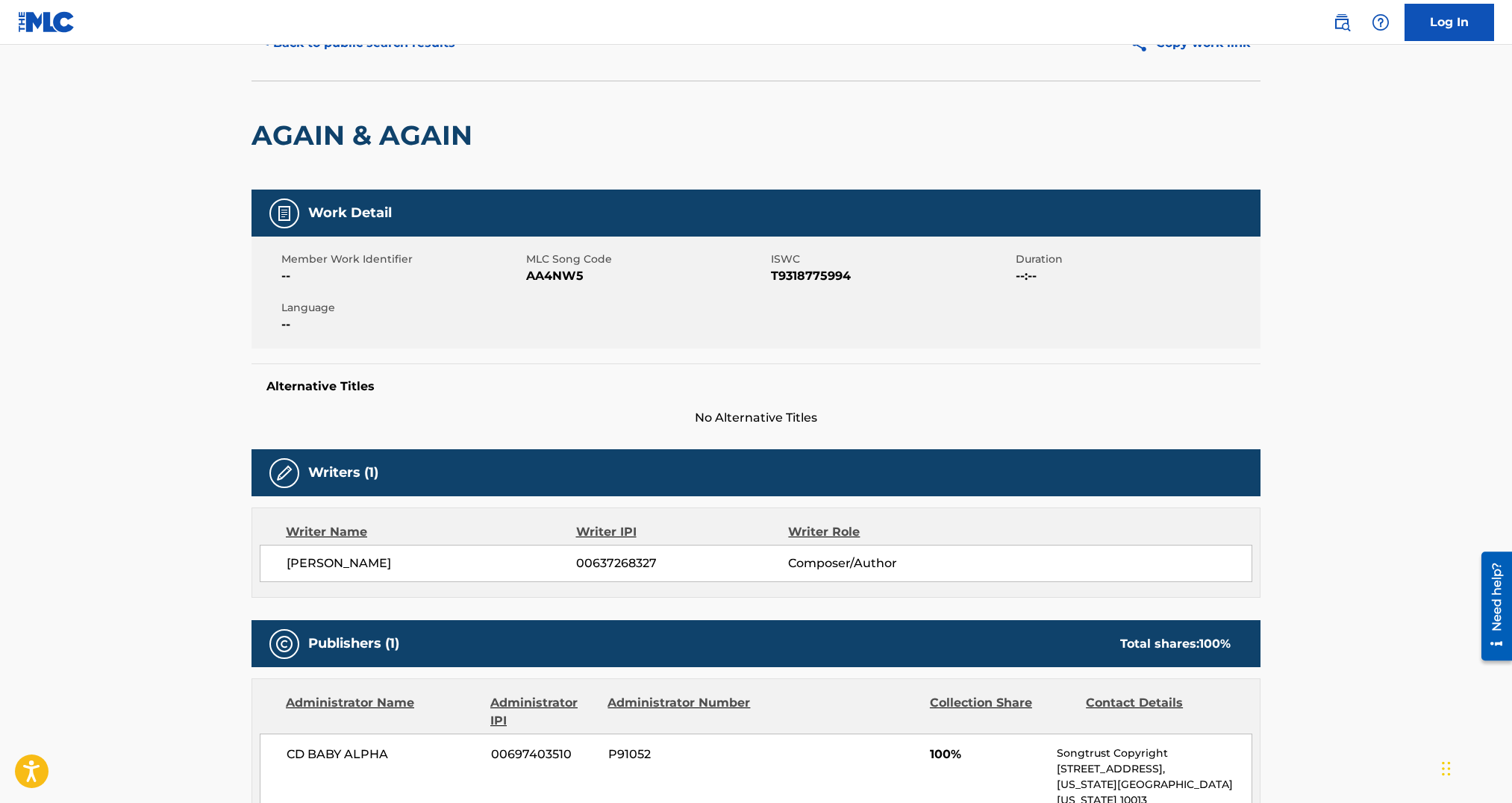
scroll to position [0, 0]
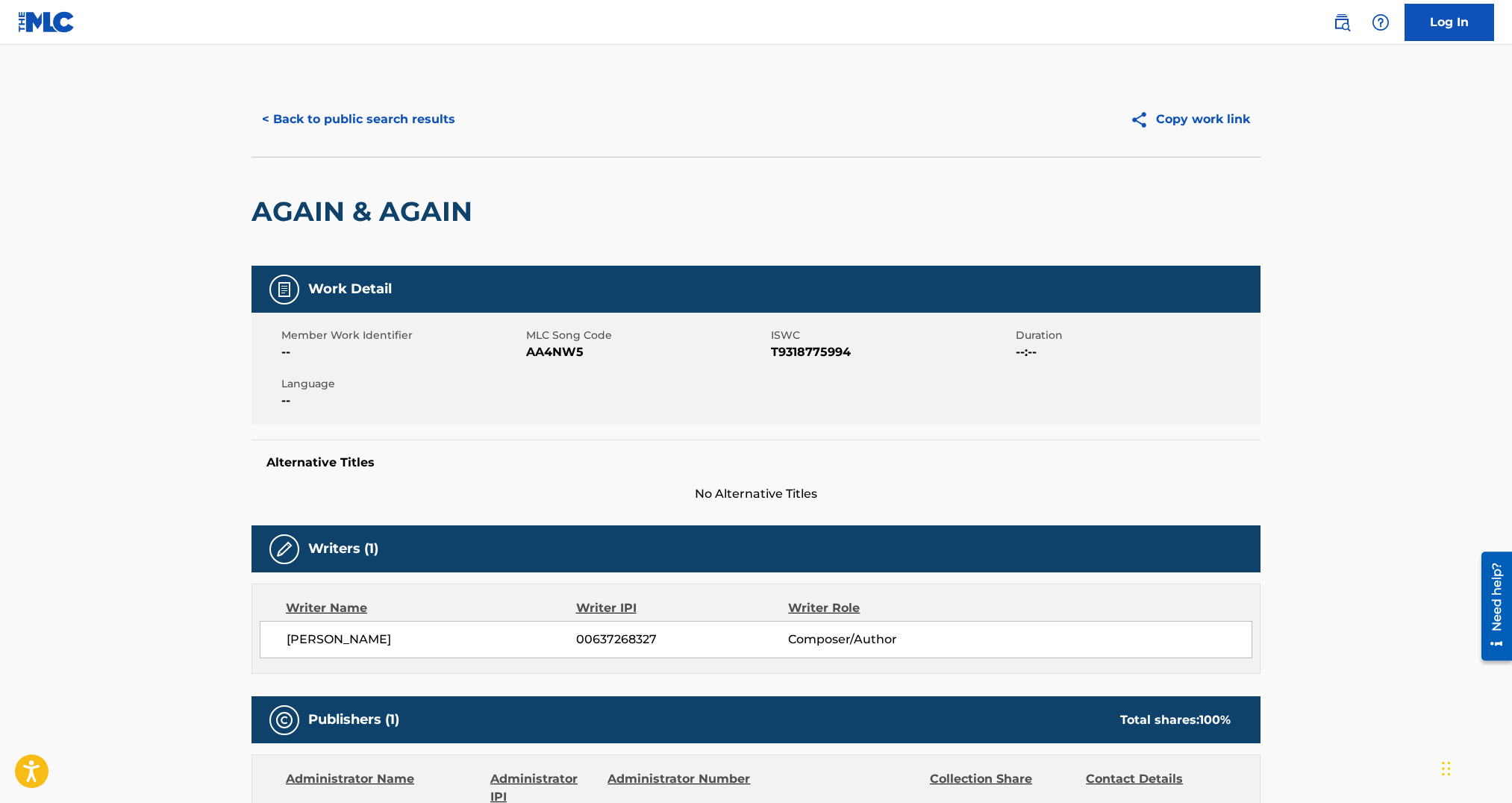
click at [545, 358] on span "AA4NW5" at bounding box center [647, 353] width 241 height 18
copy span "AA4NW5"
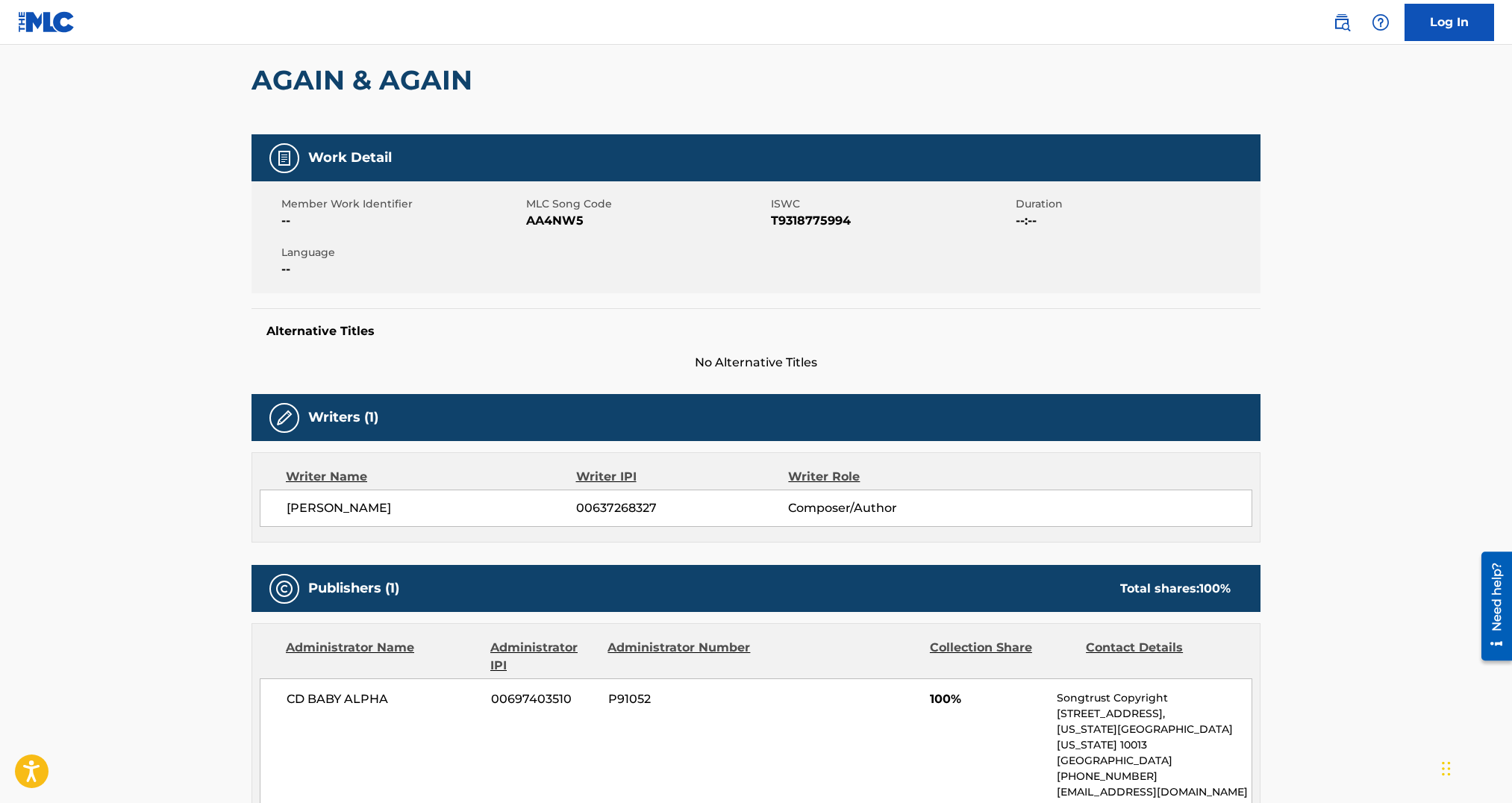
click at [1047, 701] on div "CD BABY ALPHA 00697403510 P91052 100% Songtrust Copyright [STREET_ADDRESS][US_S…" at bounding box center [756, 744] width 993 height 133
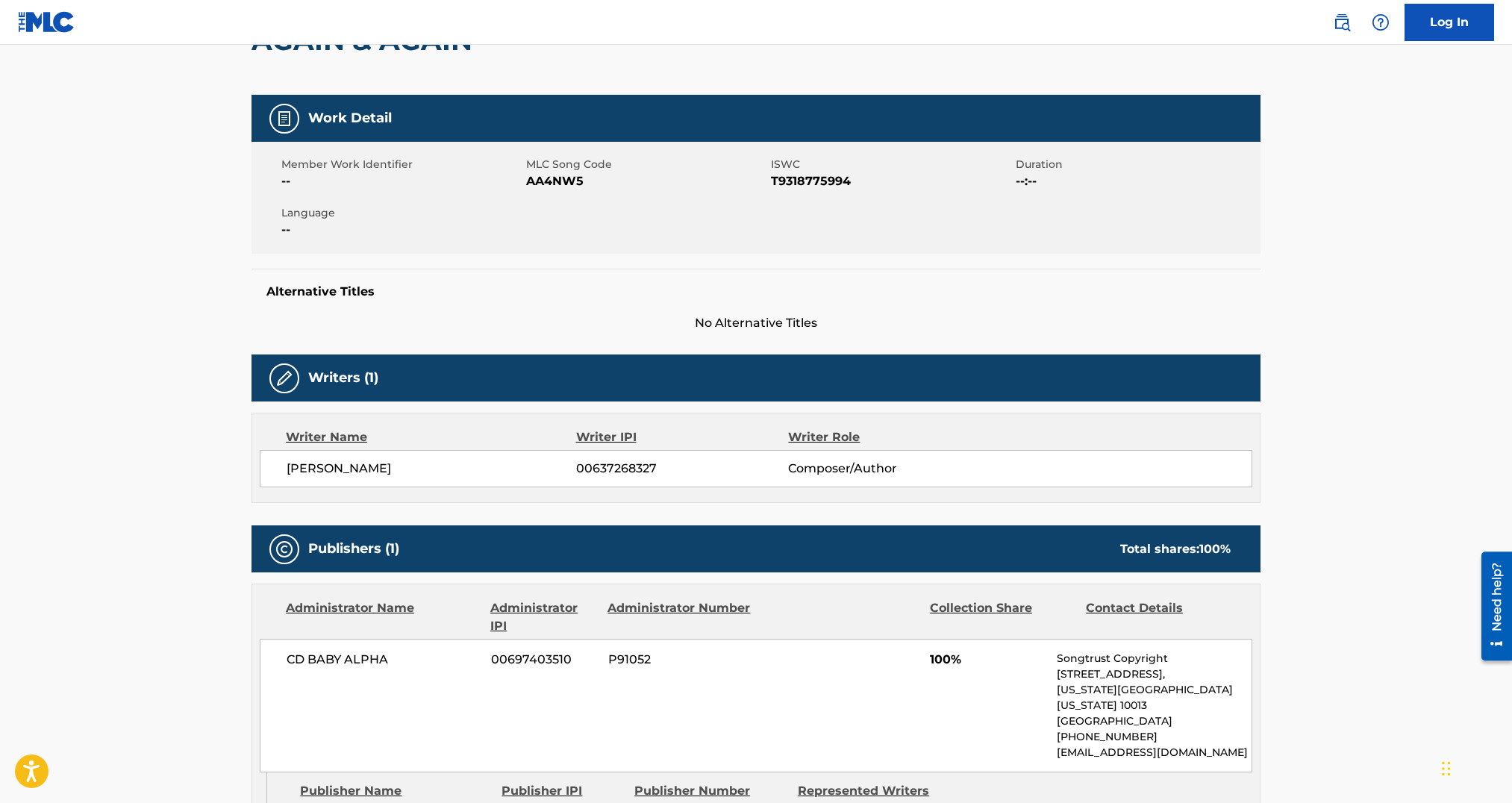
scroll to position [279, 0]
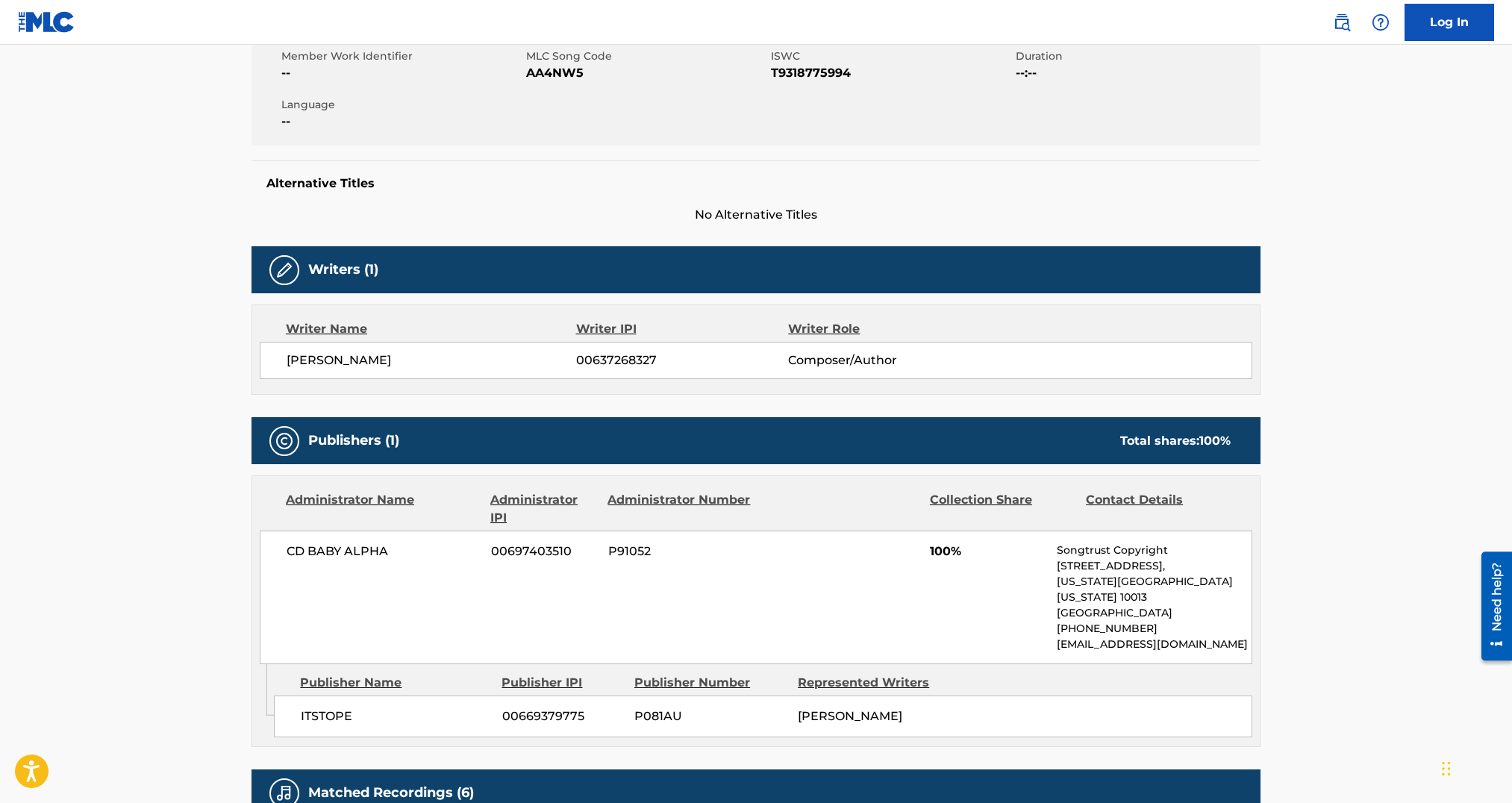
click at [851, 711] on span "[PERSON_NAME]" at bounding box center [849, 716] width 104 height 15
click at [861, 709] on span "[PERSON_NAME]" at bounding box center [849, 716] width 104 height 15
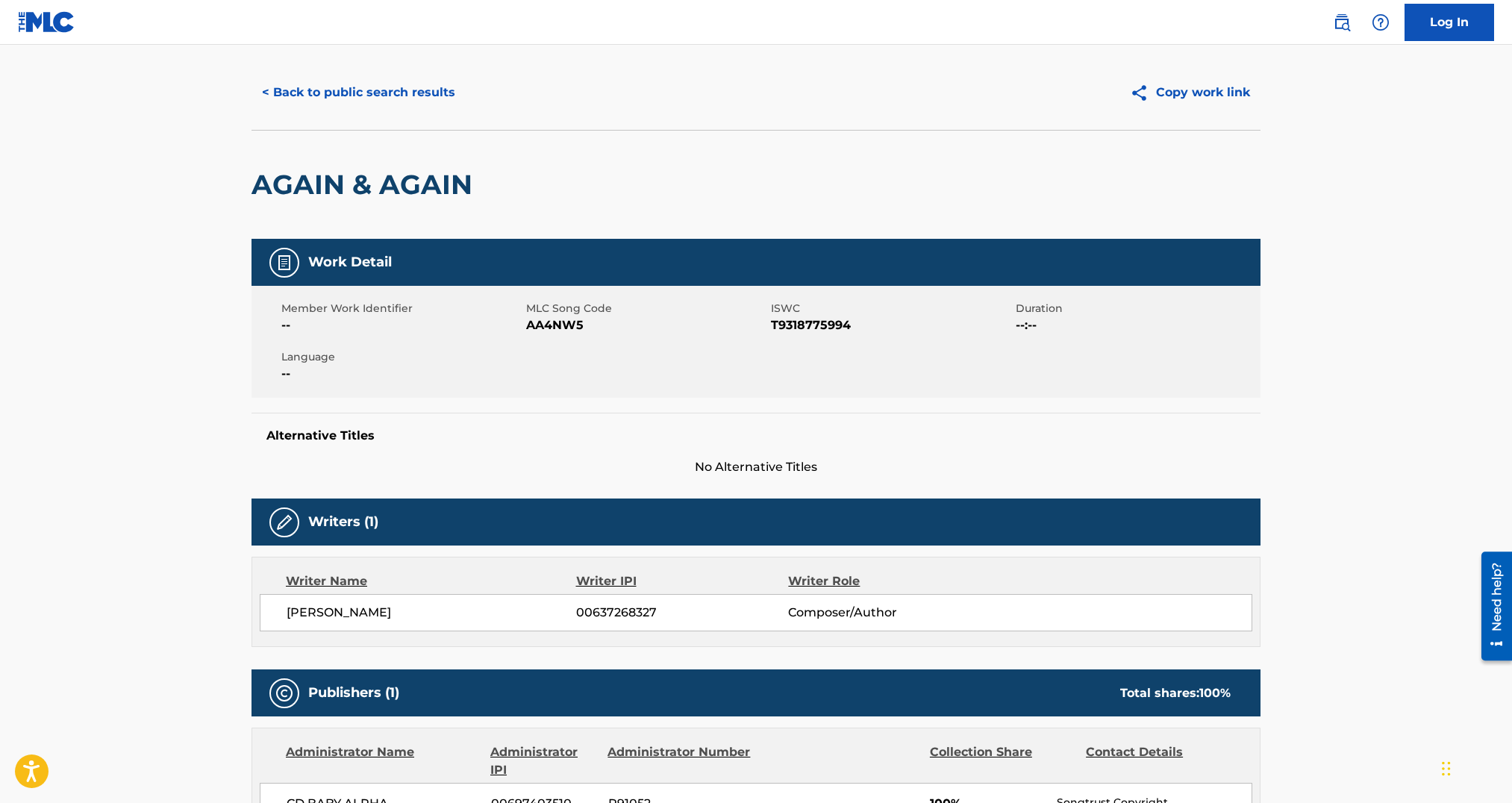
scroll to position [0, 0]
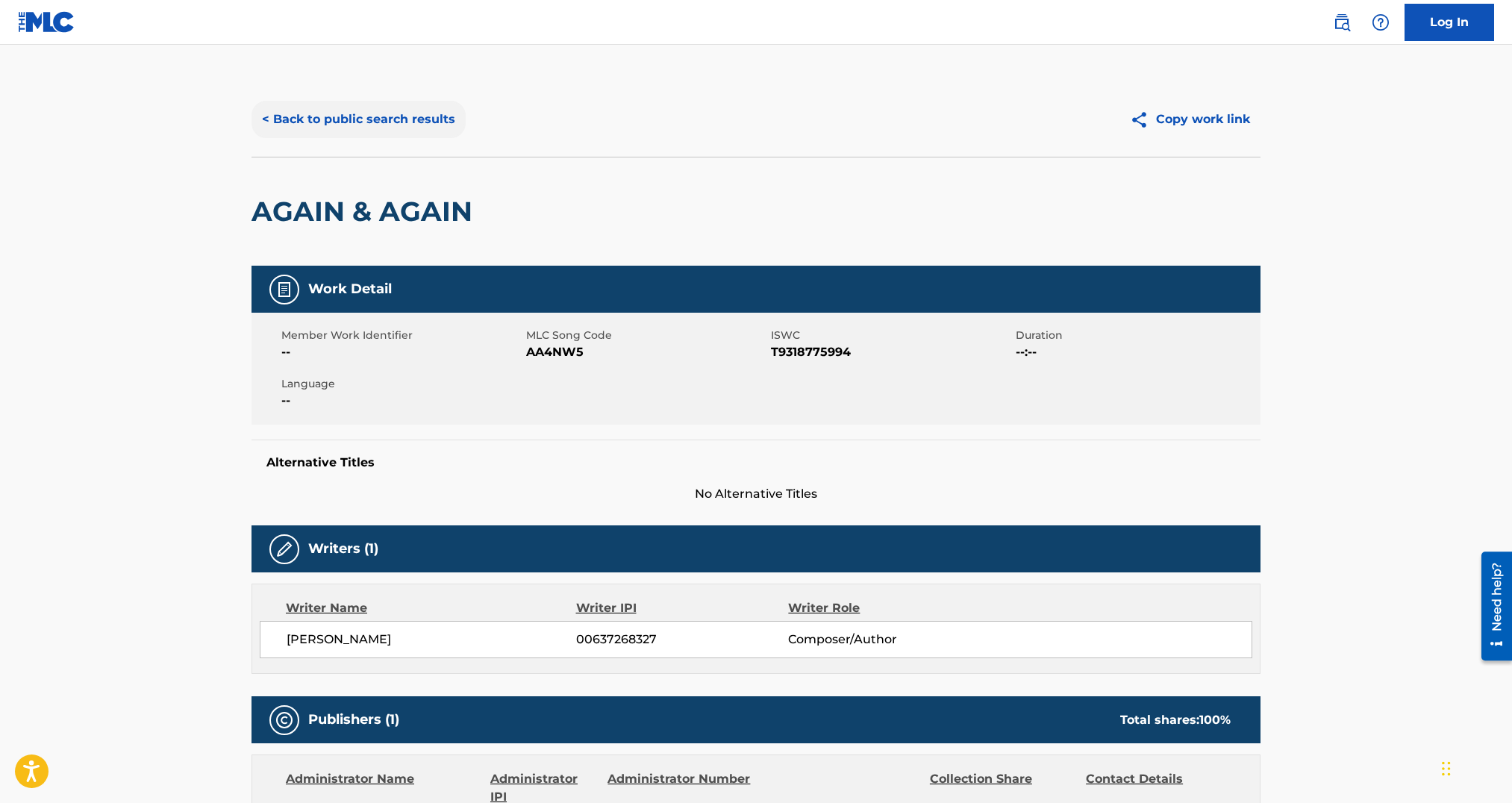
click at [396, 102] on button "< Back to public search results" at bounding box center [358, 119] width 214 height 37
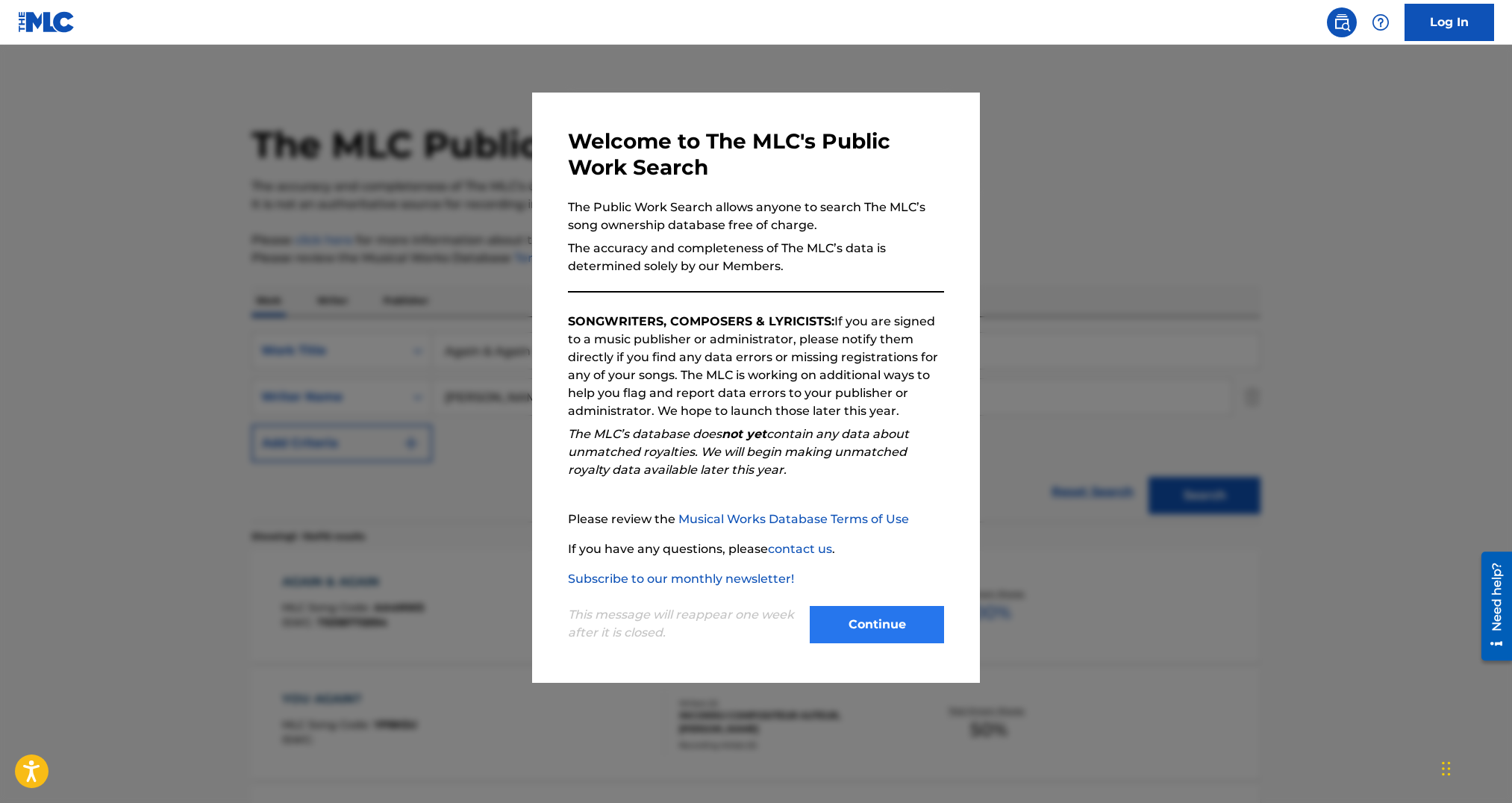
drag, startPoint x: 956, startPoint y: 629, endPoint x: 912, endPoint y: 628, distance: 44.0
click at [955, 628] on div "Welcome to The MLC's Public Work Search The Public Work Search allows anyone to…" at bounding box center [756, 387] width 448 height 590
click at [911, 628] on button "Continue" at bounding box center [877, 624] width 134 height 37
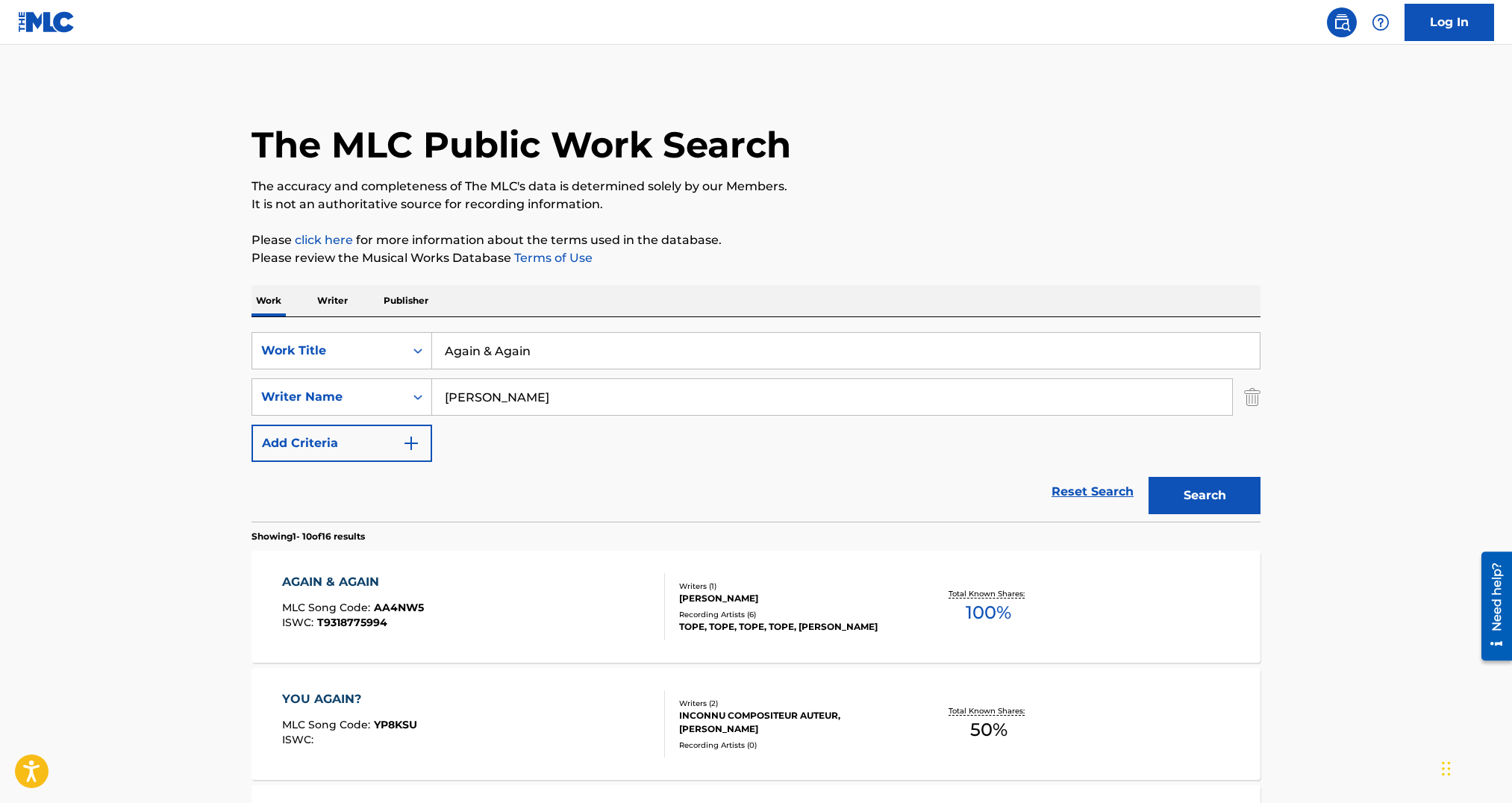
click at [511, 374] on div "SearchWithCriteria54efed4b-a8fc-4846-bb63-995b9228ef53 Work Title Again & Again…" at bounding box center [755, 396] width 1009 height 130
click at [500, 344] on input "Again & Again" at bounding box center [846, 351] width 828 height 36
paste input "If You Was Me"
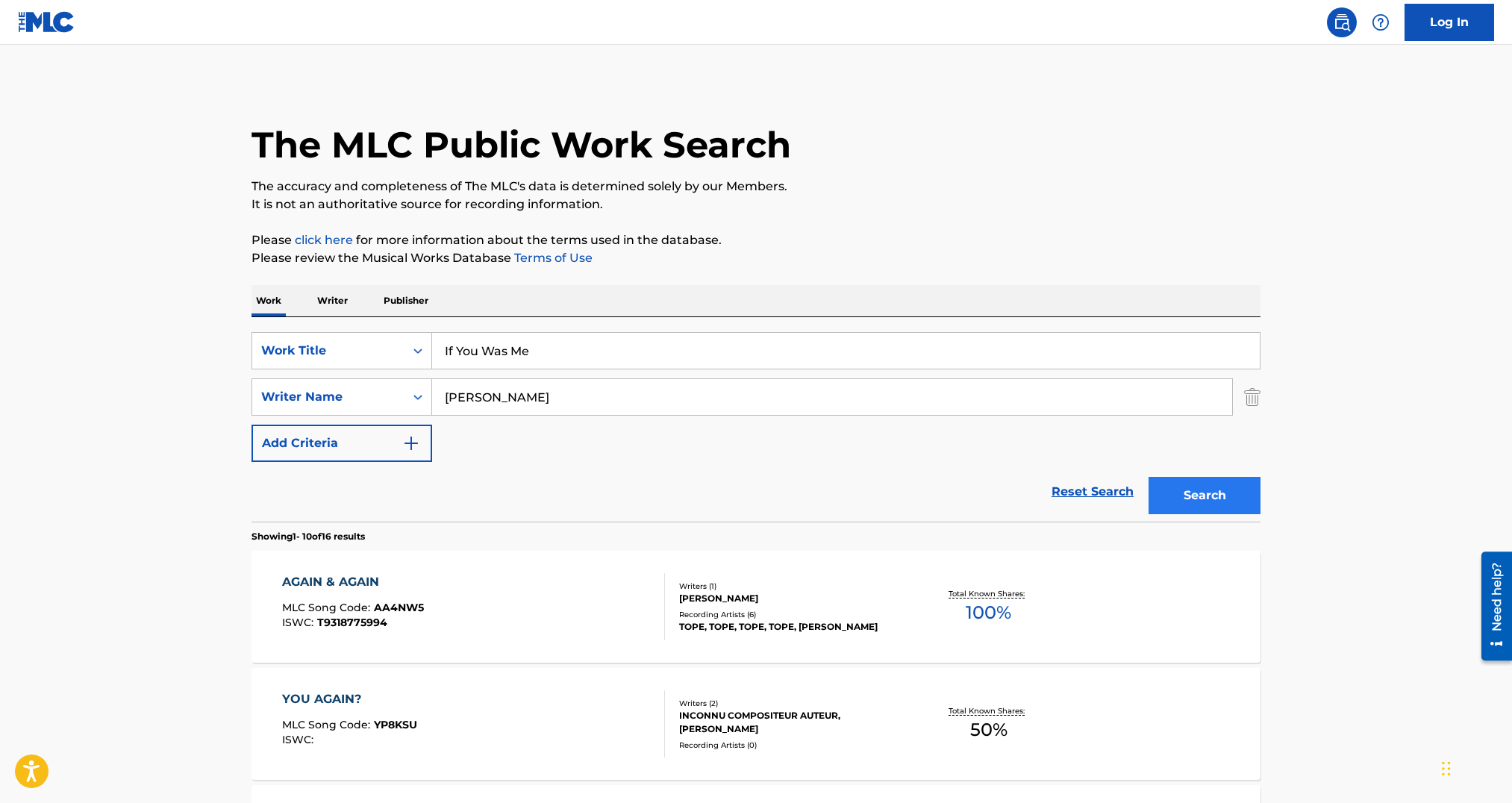
type input "If You Was Me"
click at [1186, 497] on button "Search" at bounding box center [1205, 495] width 112 height 37
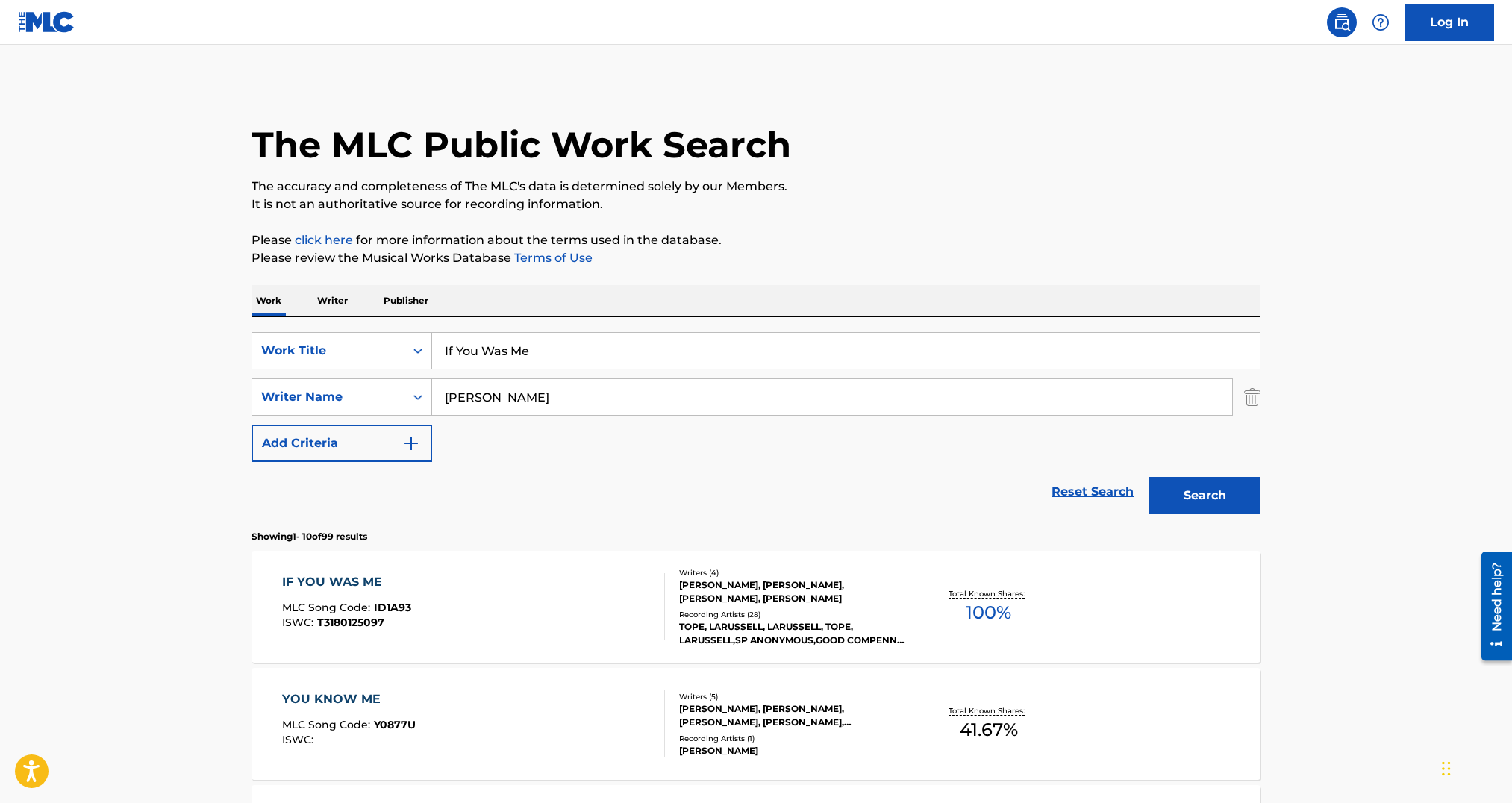
click at [721, 604] on div "[PERSON_NAME], [PERSON_NAME], [PERSON_NAME], [PERSON_NAME]" at bounding box center [791, 592] width 226 height 27
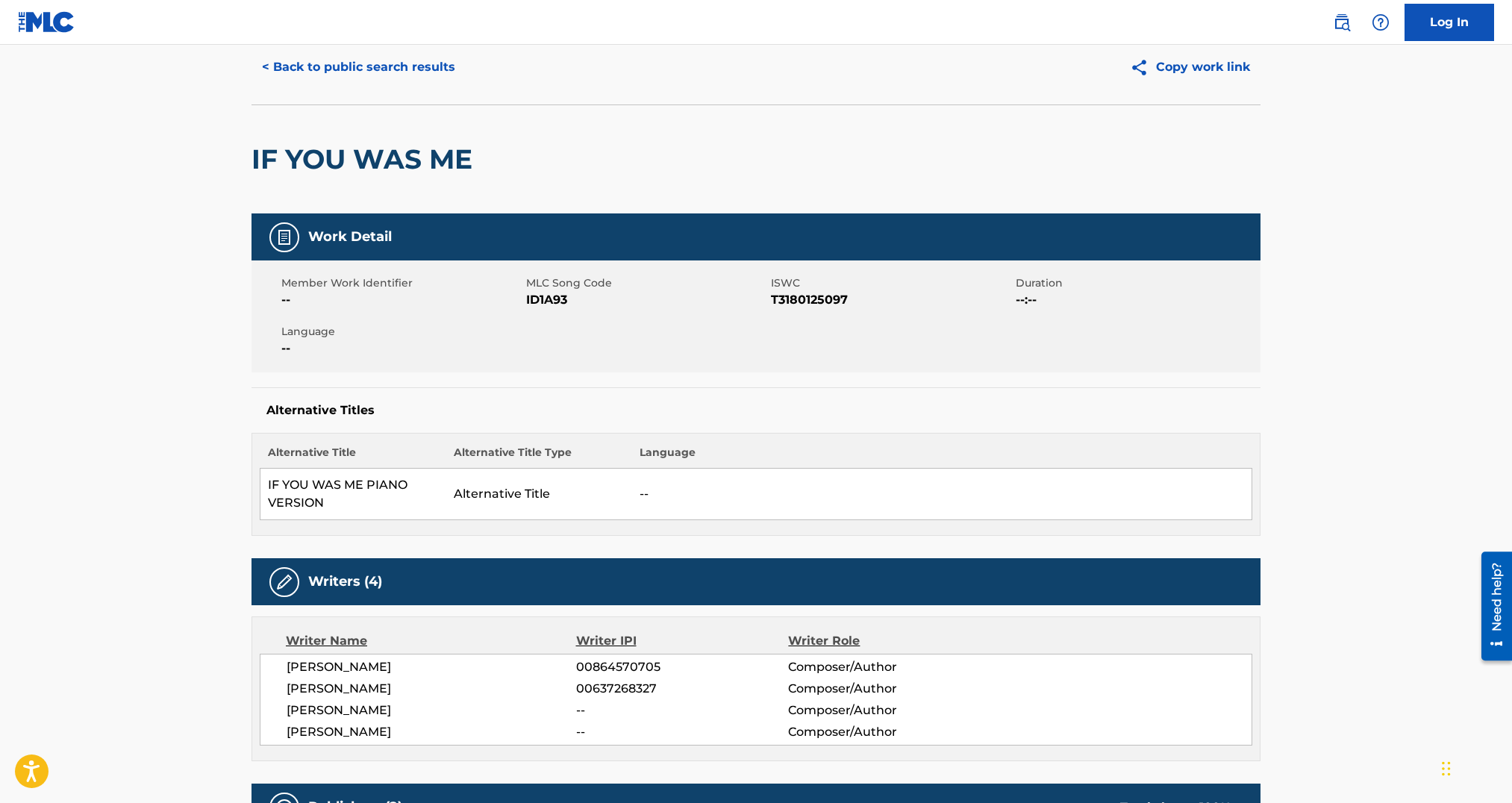
scroll to position [11, 0]
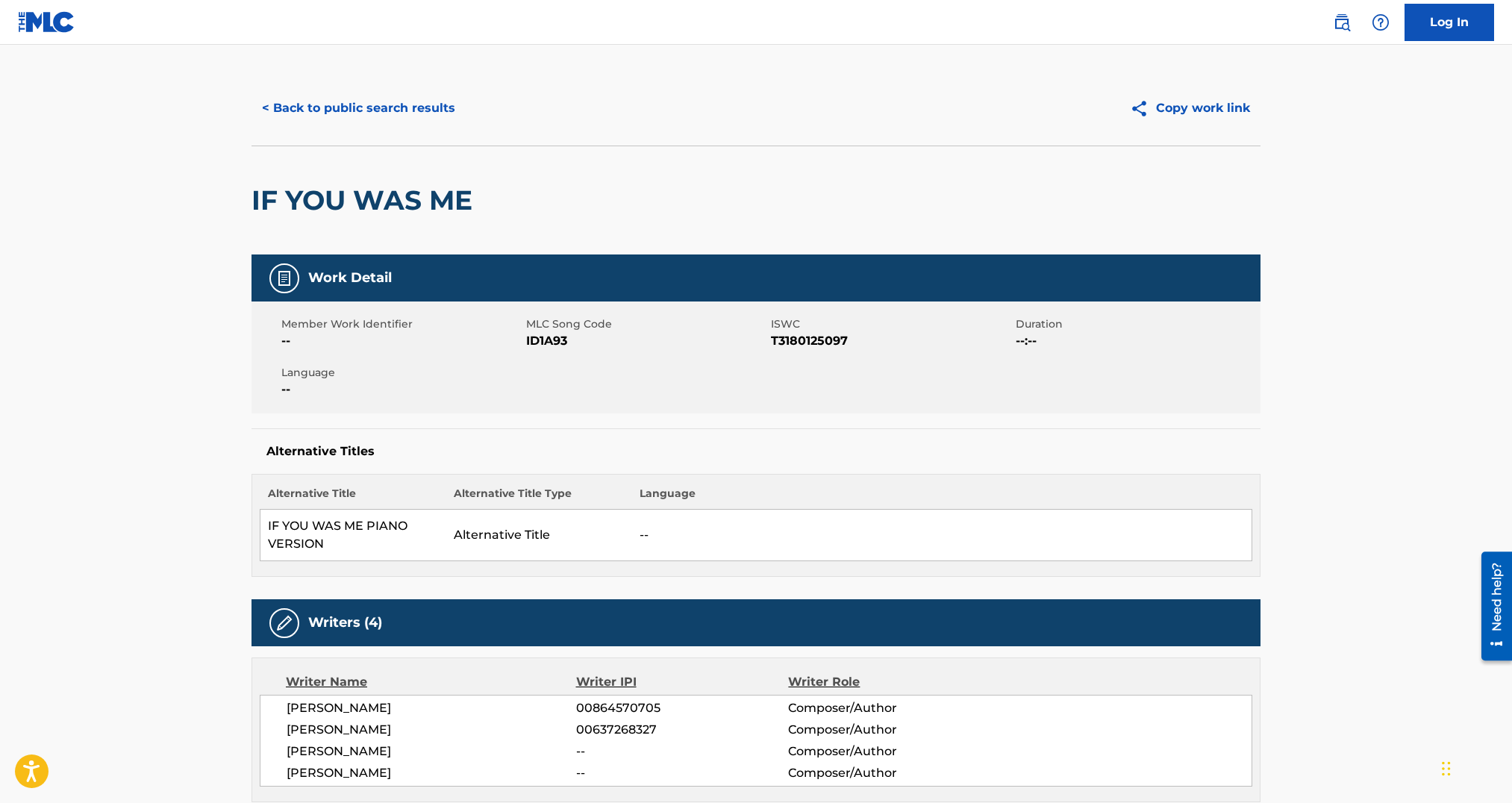
click at [553, 344] on span "ID1A93" at bounding box center [647, 341] width 241 height 18
copy span "ID1A93"
click at [308, 107] on button "< Back to public search results" at bounding box center [358, 108] width 214 height 37
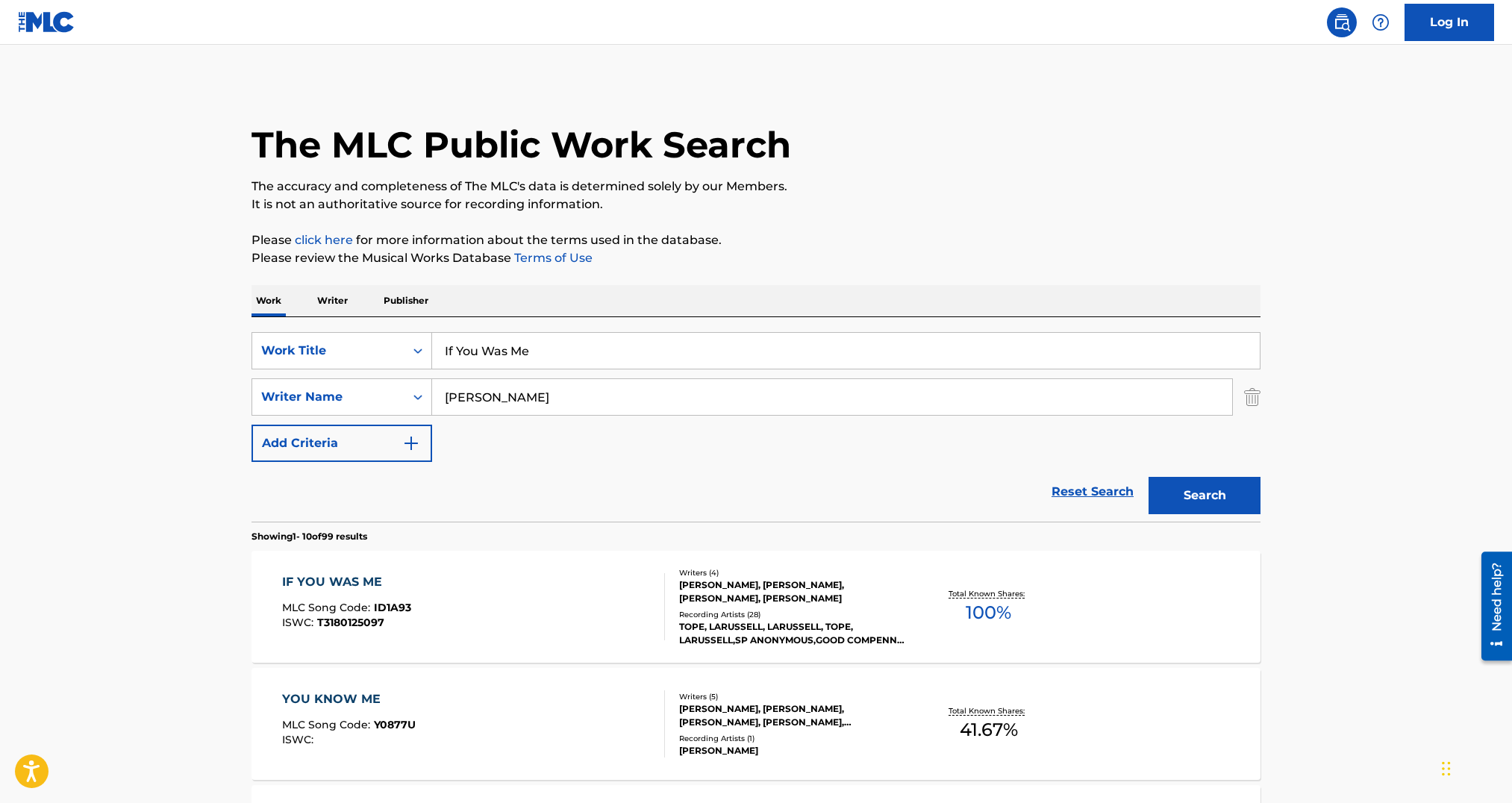
click at [516, 351] on input "If You Was Me" at bounding box center [846, 351] width 828 height 36
paste input "Rhino and a Bean"
type input "Rhino and a Bean"
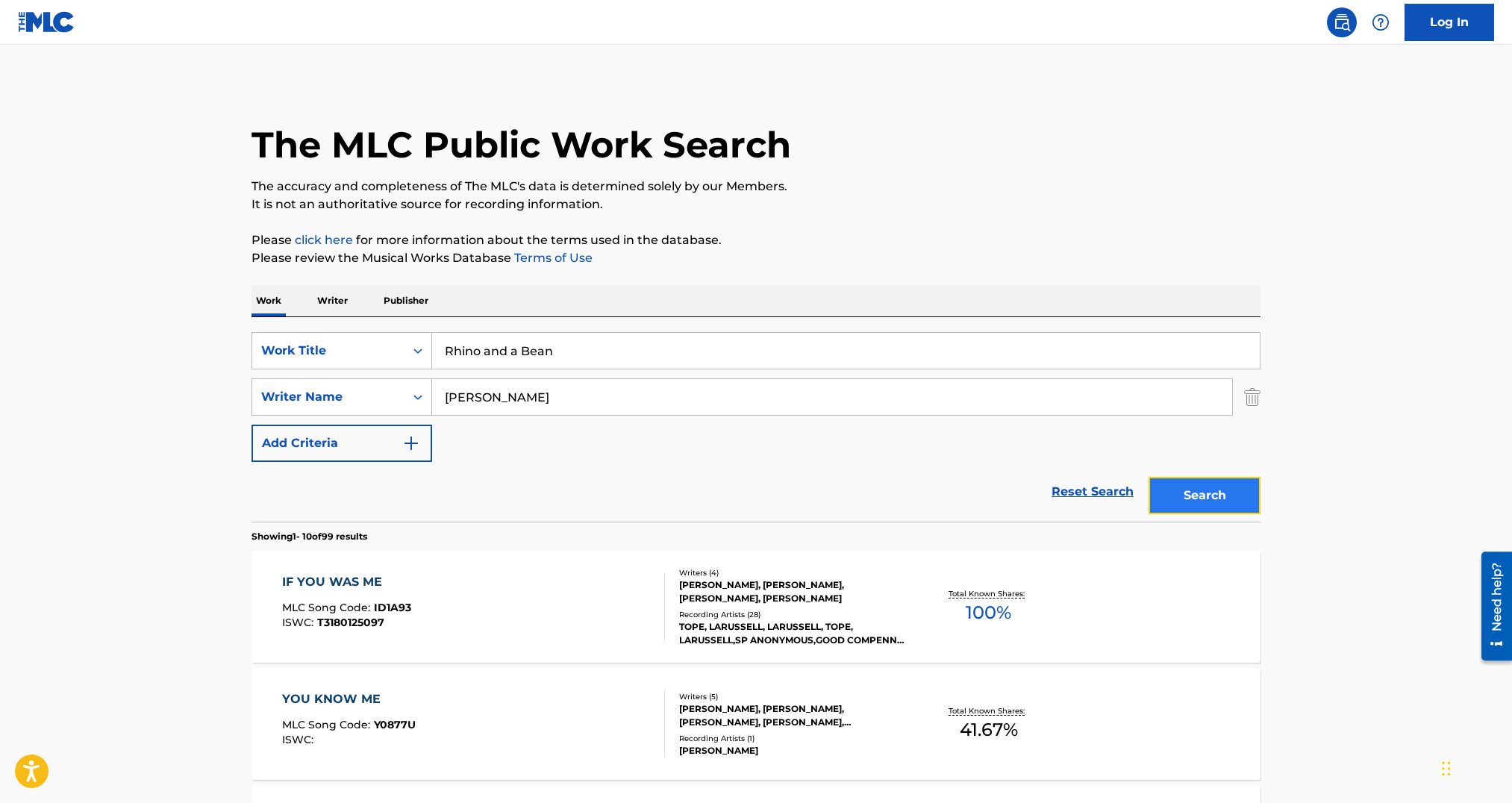
click at [1208, 490] on button "Search" at bounding box center [1205, 495] width 112 height 37
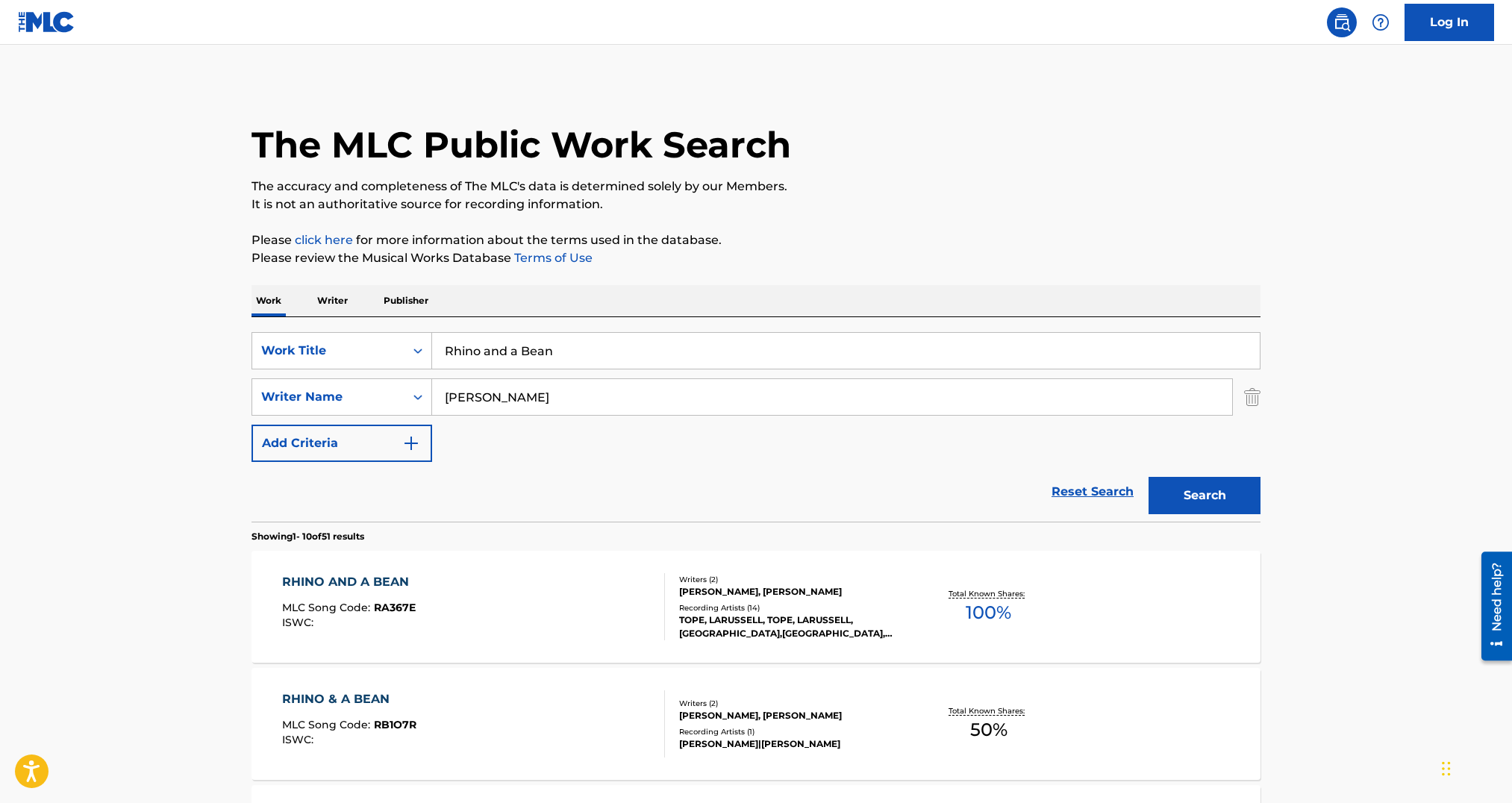
click at [609, 591] on div "RHINO AND A BEAN MLC Song Code : RA367E ISWC :" at bounding box center [473, 606] width 383 height 67
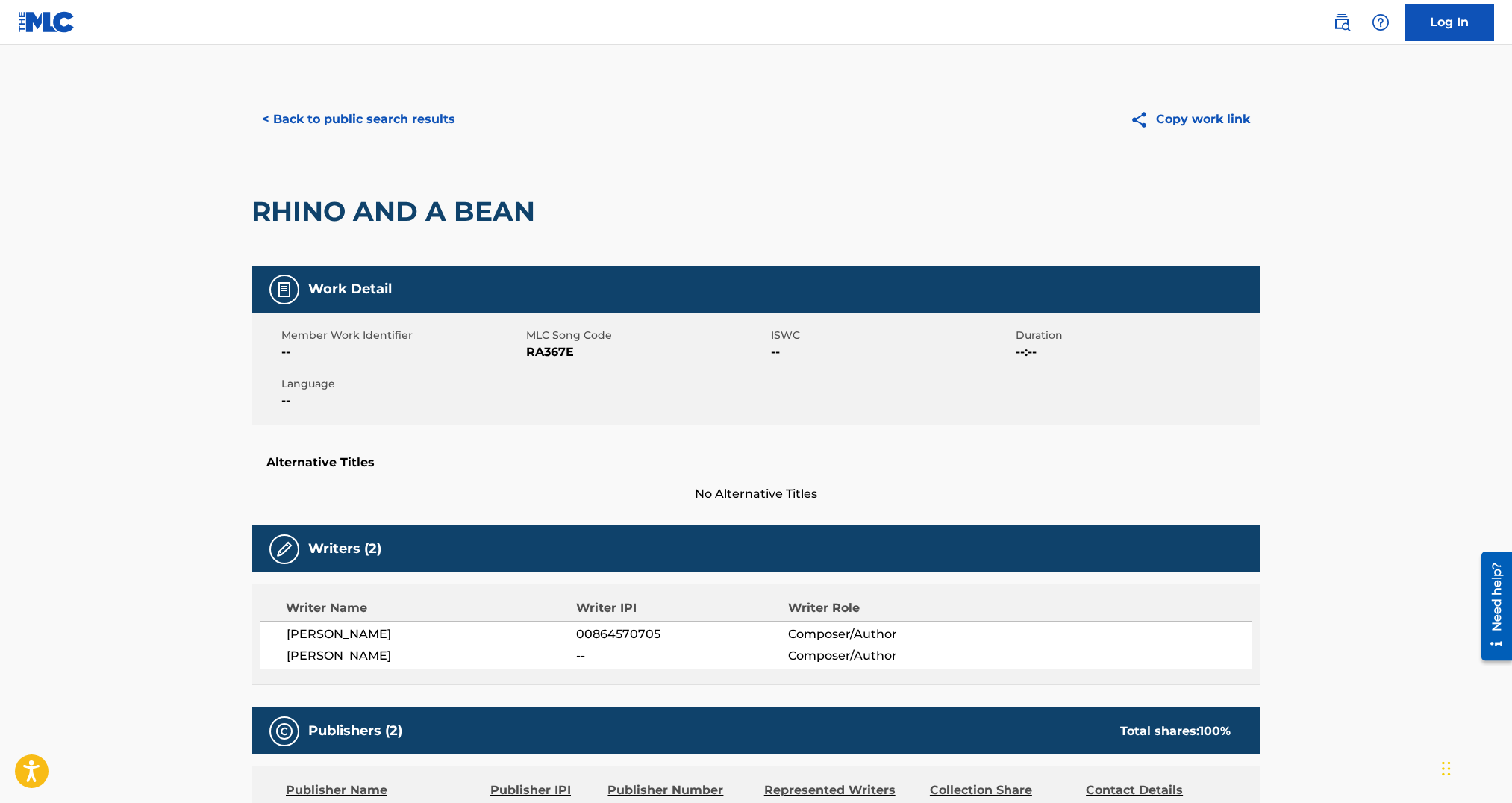
click at [552, 353] on span "RA367E" at bounding box center [647, 353] width 241 height 18
copy span "RA367E"
click at [320, 121] on button "< Back to public search results" at bounding box center [358, 119] width 214 height 37
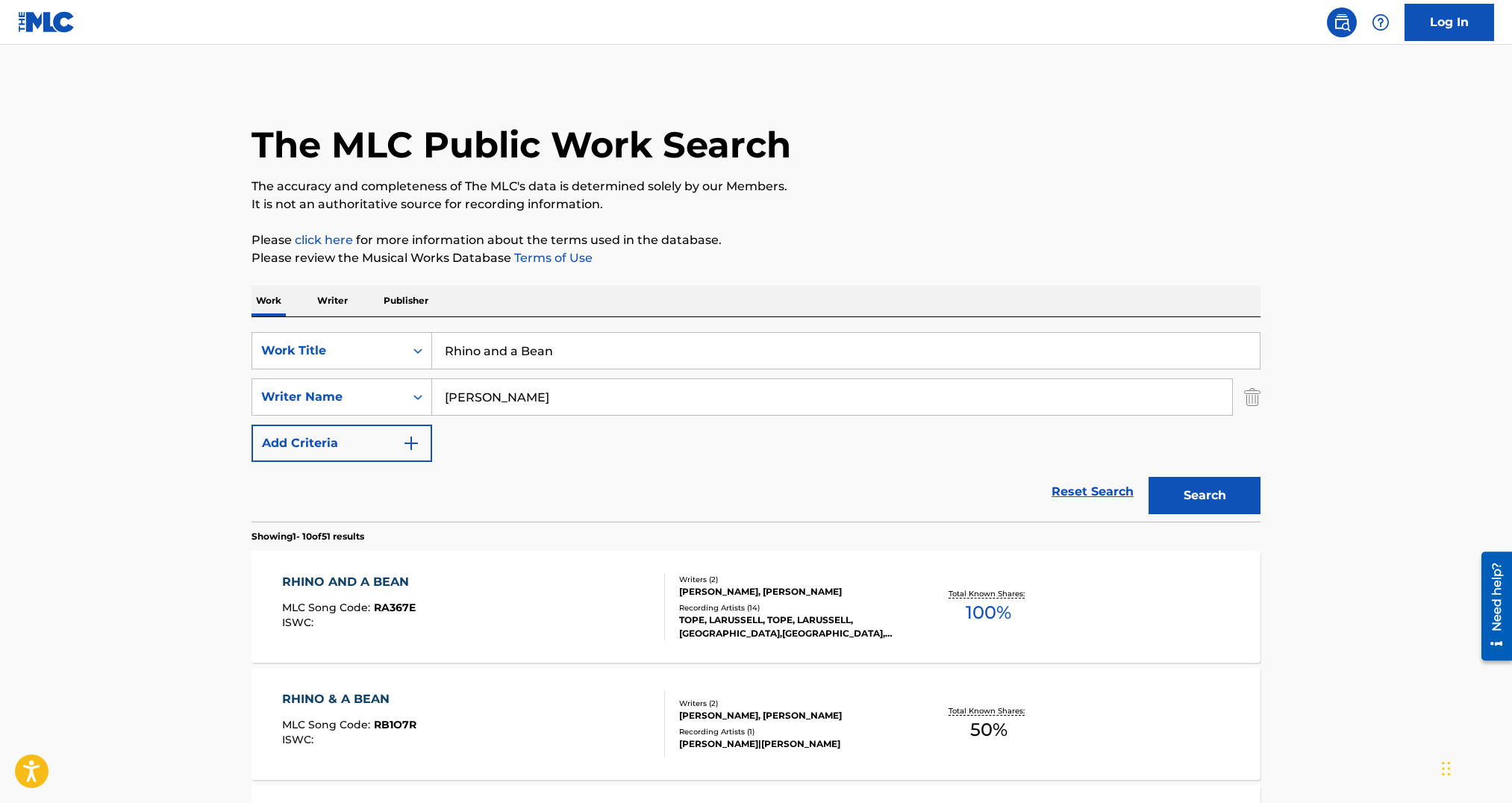
click at [1047, 379] on input "[PERSON_NAME]" at bounding box center [832, 397] width 800 height 36
click at [1053, 352] on input "Rhino and a Bean" at bounding box center [846, 351] width 828 height 36
paste input "North Vallejo Tales"
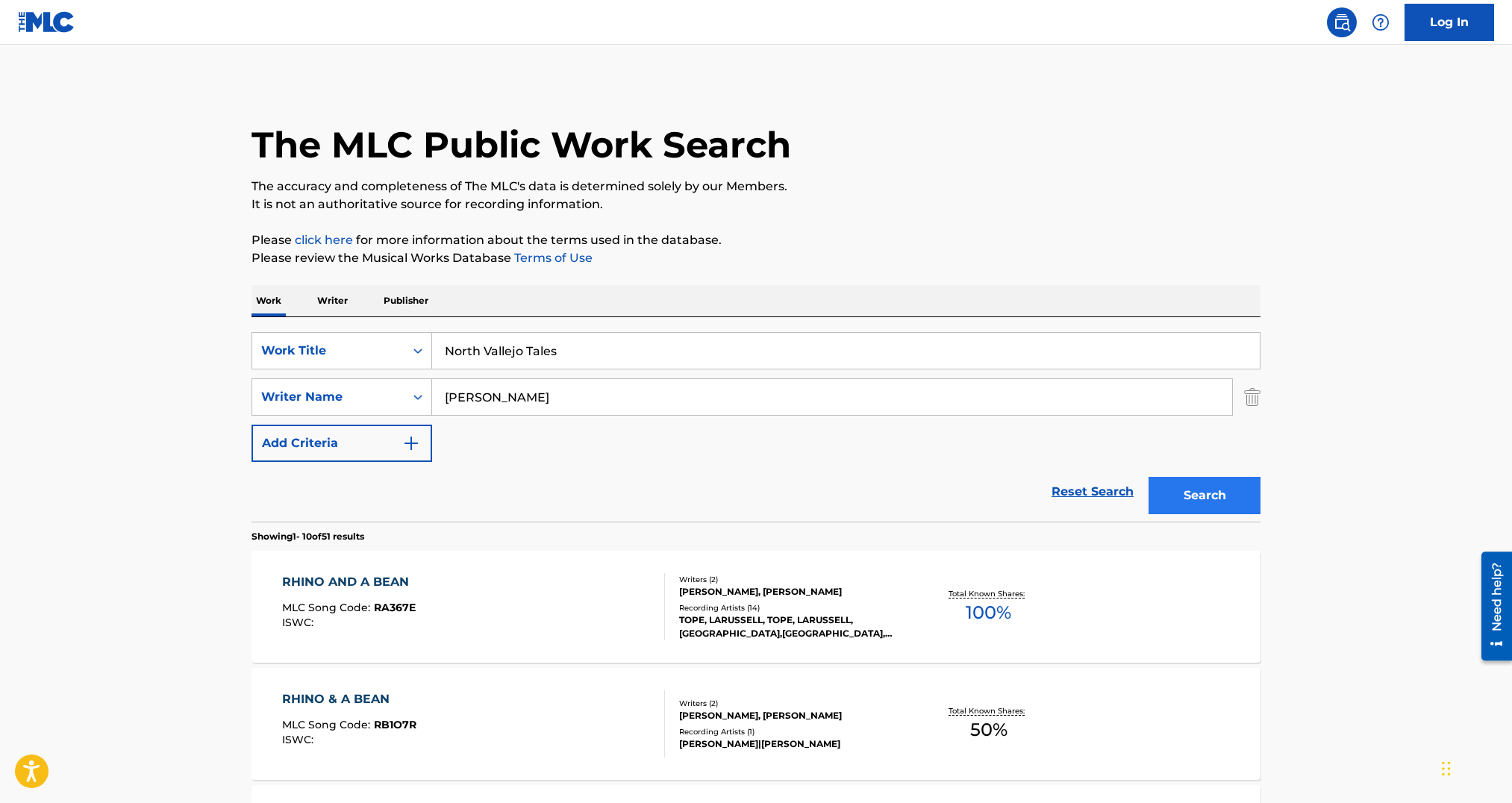
type input "North Vallejo Tales"
click at [1191, 478] on button "Search" at bounding box center [1205, 495] width 112 height 37
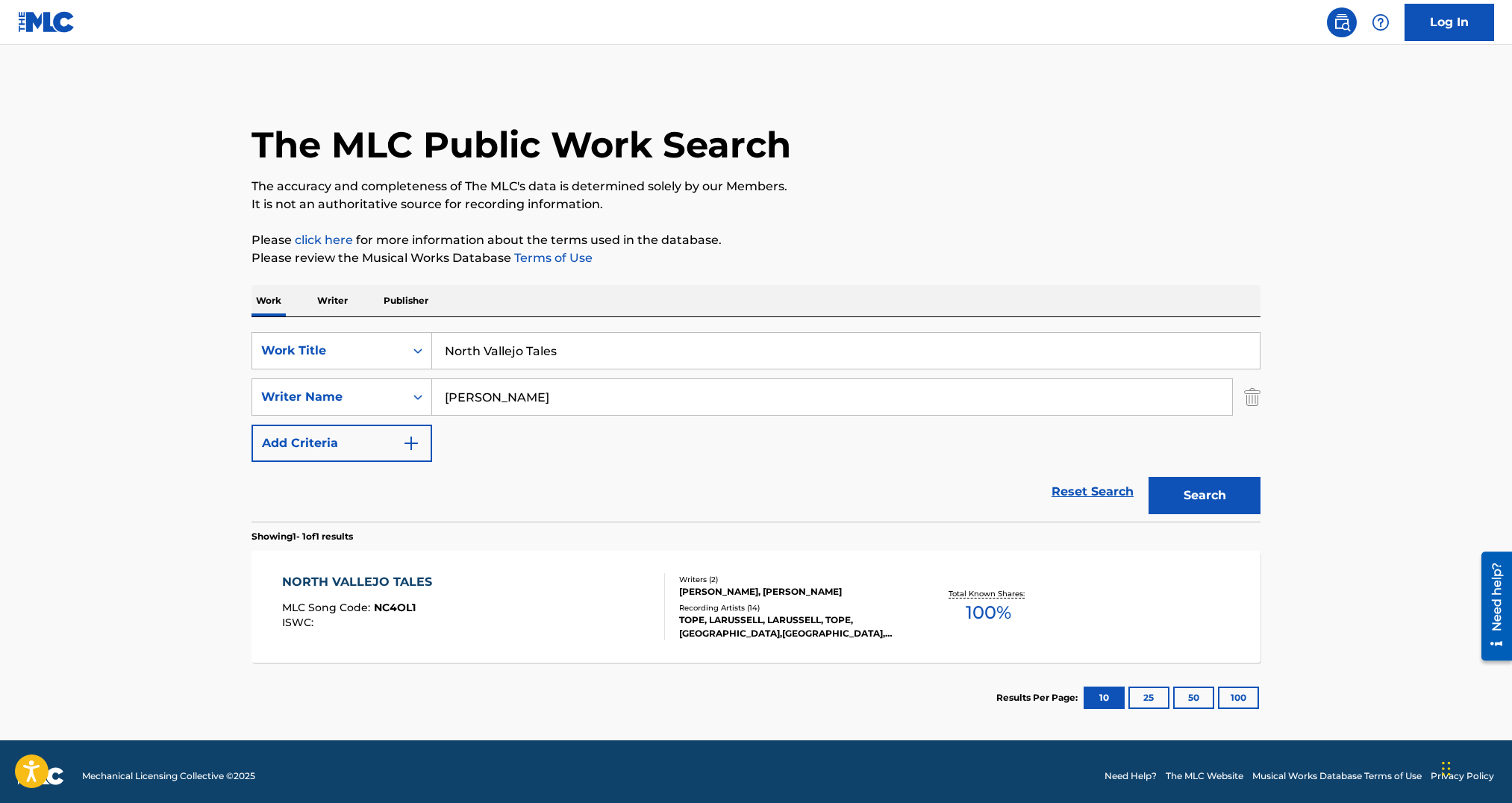
click at [670, 602] on div "Writers ( 2 ) [PERSON_NAME], [PERSON_NAME] Recording Artists ( 14 ) [PERSON_NAM…" at bounding box center [785, 606] width 239 height 66
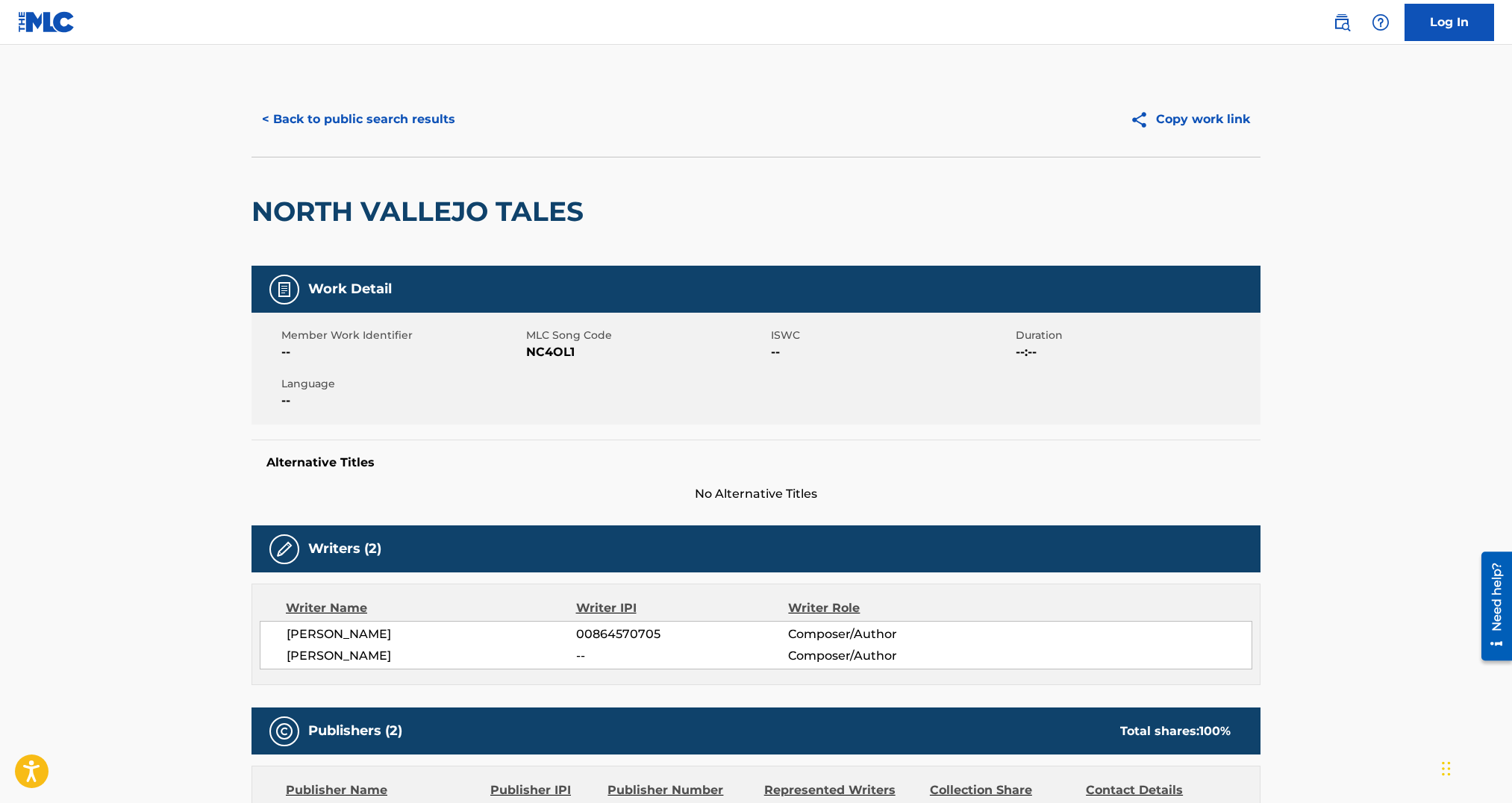
click at [560, 346] on span "NC4OL1" at bounding box center [647, 353] width 241 height 18
copy span "NC4OL1"
click at [317, 175] on div "NORTH VALLEJO TALES" at bounding box center [421, 211] width 340 height 108
click at [316, 133] on button "< Back to public search results" at bounding box center [358, 119] width 214 height 37
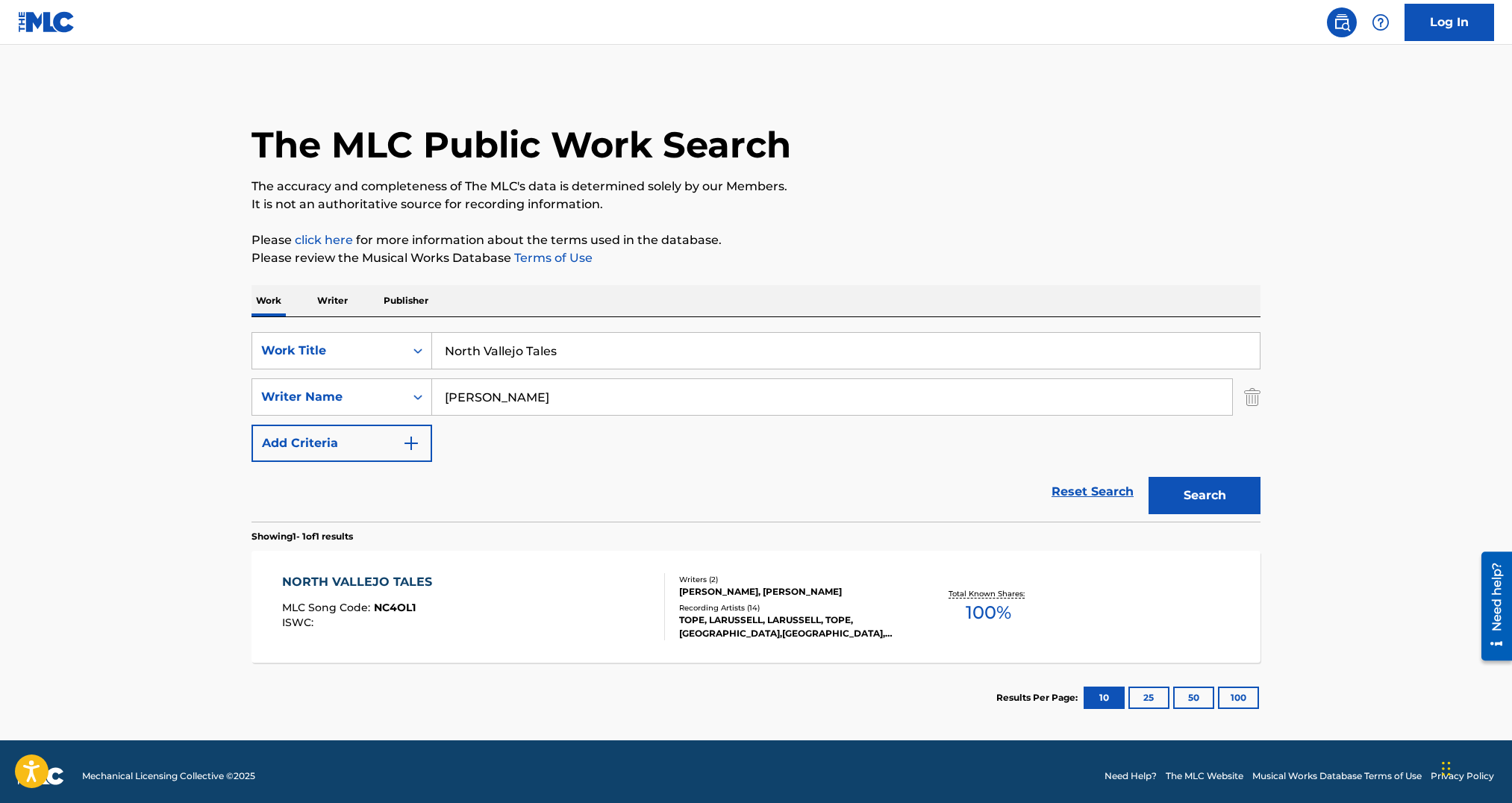
click at [524, 333] on input "North Vallejo Tales" at bounding box center [846, 351] width 828 height 36
drag, startPoint x: 524, startPoint y: 333, endPoint x: 1110, endPoint y: 489, distance: 606.4
click at [524, 333] on input "North Vallejo Tales" at bounding box center [846, 351] width 828 height 36
paste input "Stood Tall"
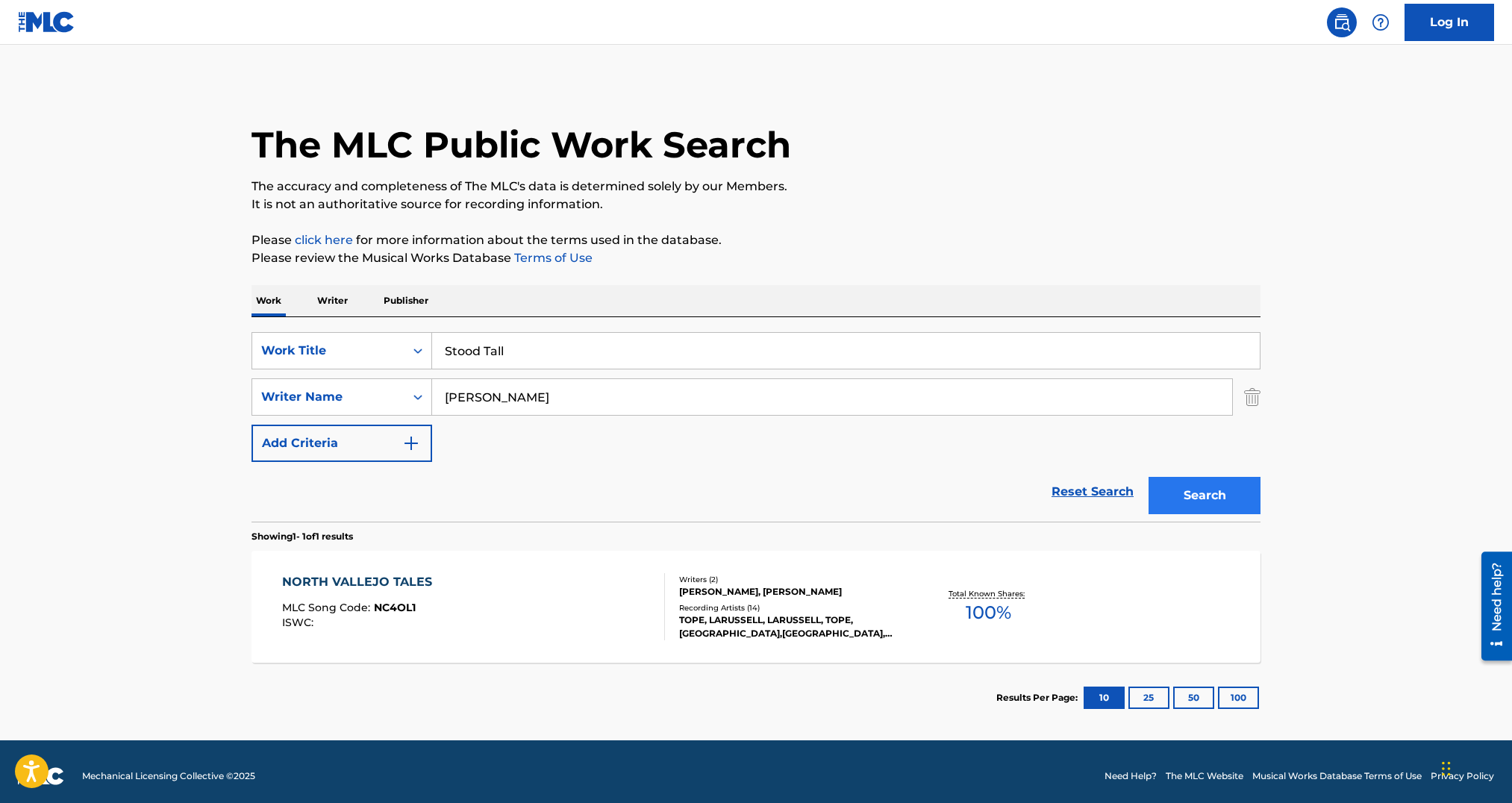
type input "Stood Tall"
click at [1211, 504] on button "Search" at bounding box center [1205, 495] width 112 height 37
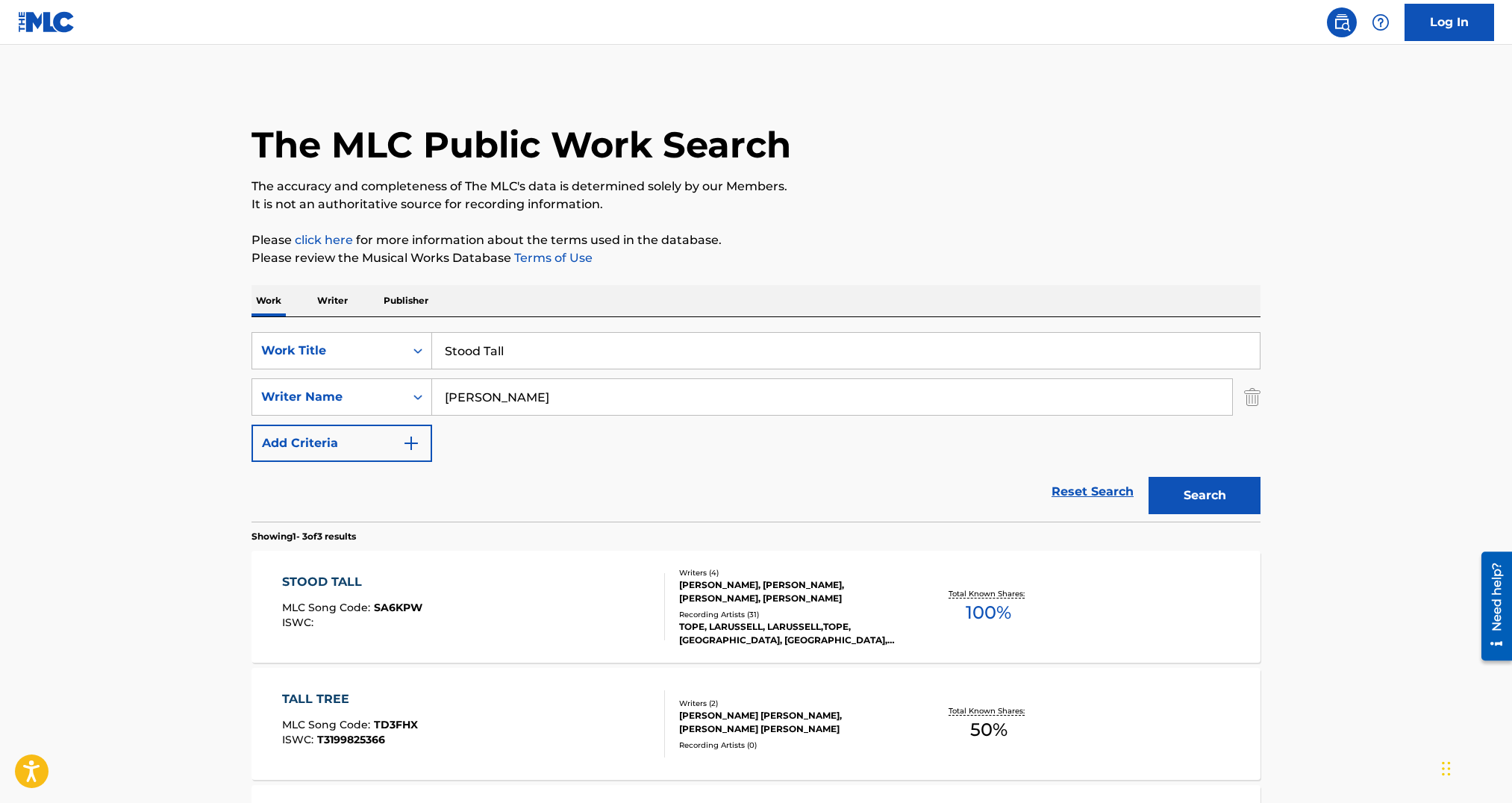
click at [574, 608] on div "STOOD TALL MLC Song Code : SA6KPW ISWC :" at bounding box center [473, 606] width 383 height 67
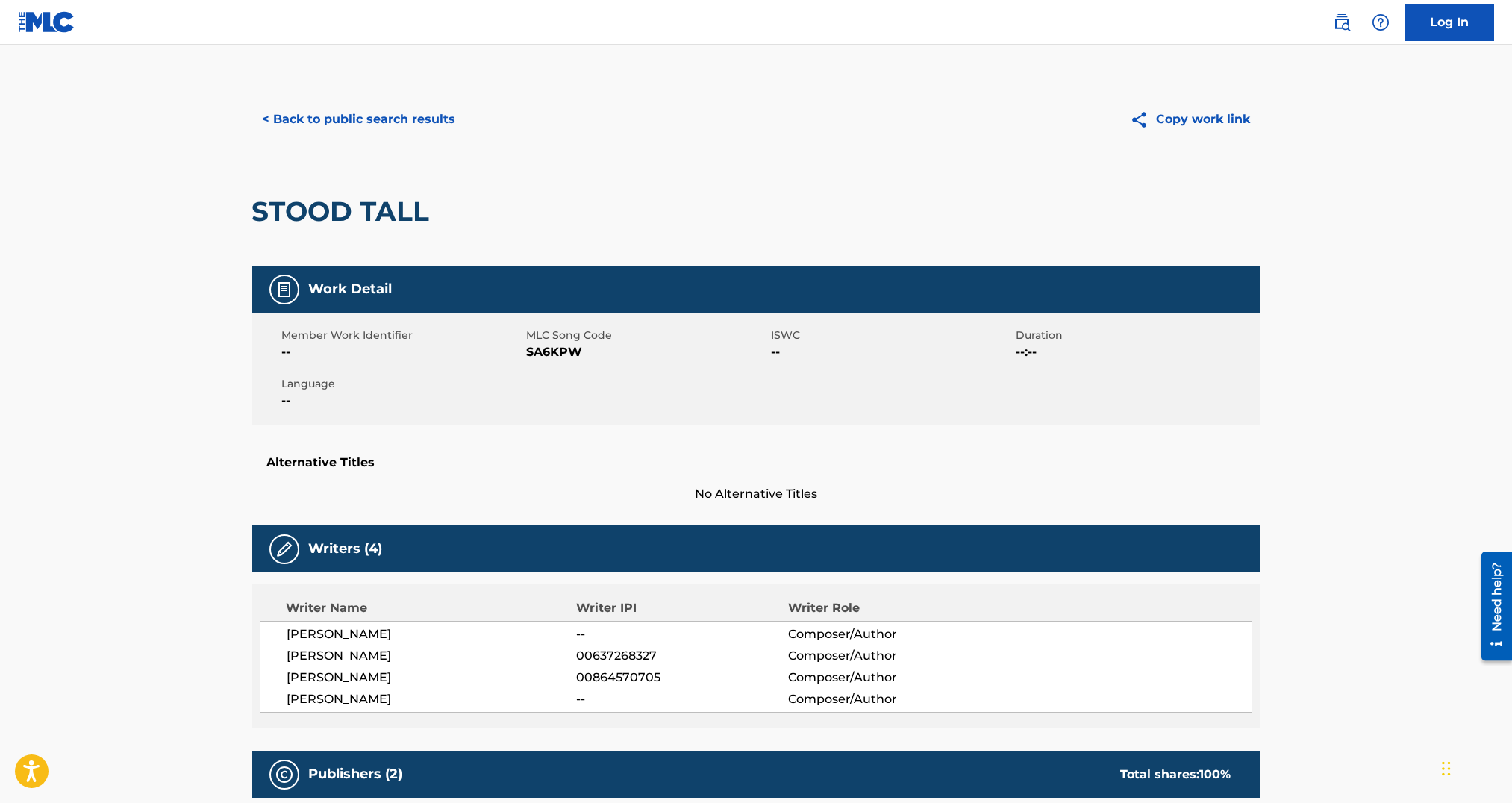
click at [556, 365] on div "Member Work Identifier -- MLC Song Code SA6KPW ISWC -- Duration --:-- Language …" at bounding box center [755, 369] width 1009 height 112
click at [559, 353] on span "SA6KPW" at bounding box center [647, 353] width 241 height 18
copy span "SA6KPW"
click at [383, 120] on button "< Back to public search results" at bounding box center [358, 119] width 214 height 37
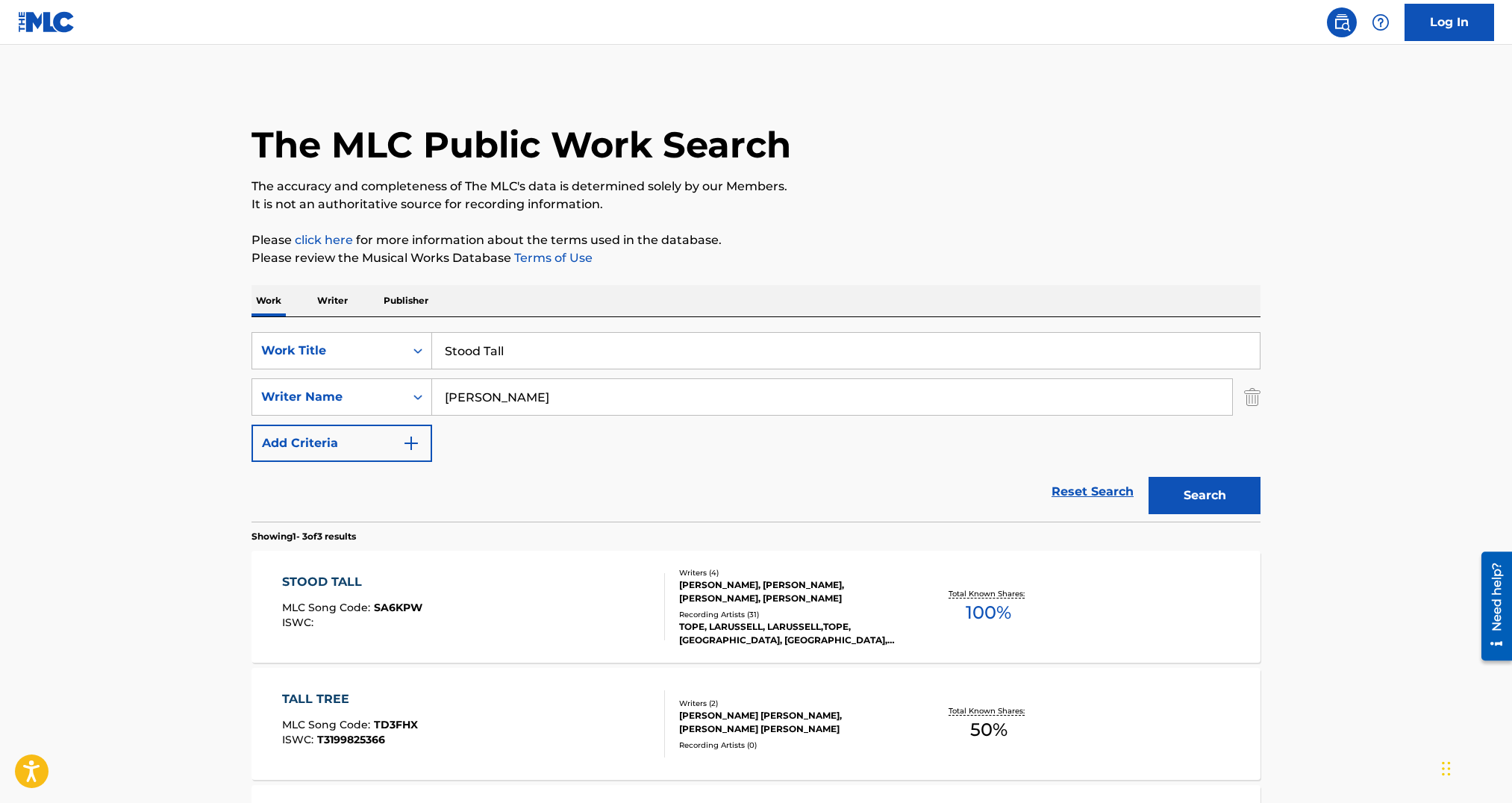
click at [625, 360] on input "Stood Tall" at bounding box center [846, 351] width 828 height 36
paste input "J.R."
click at [1219, 522] on section "Showing 1 - 3 of 3 results" at bounding box center [755, 533] width 1009 height 22
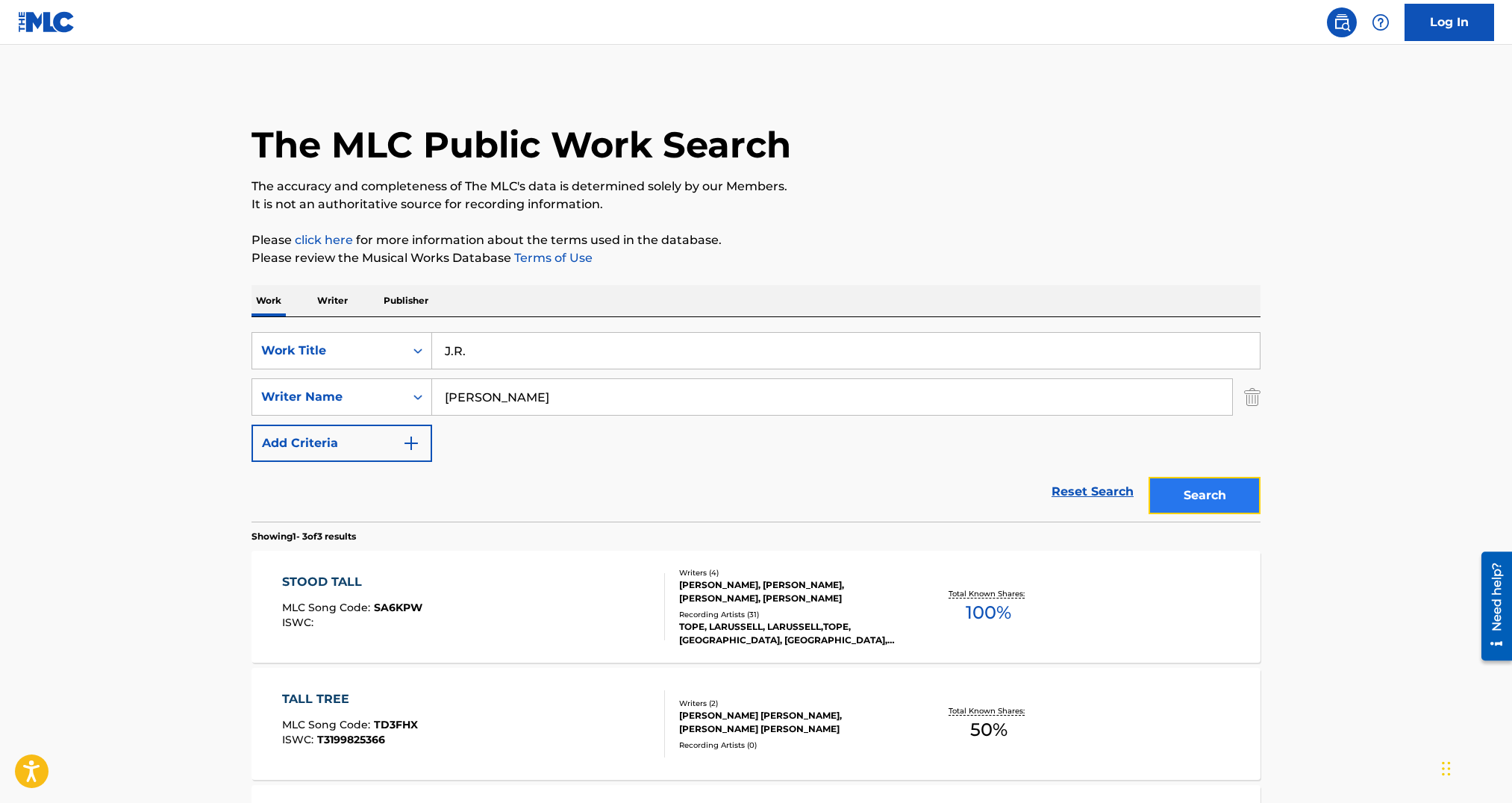
click at [1219, 508] on button "Search" at bounding box center [1205, 495] width 112 height 37
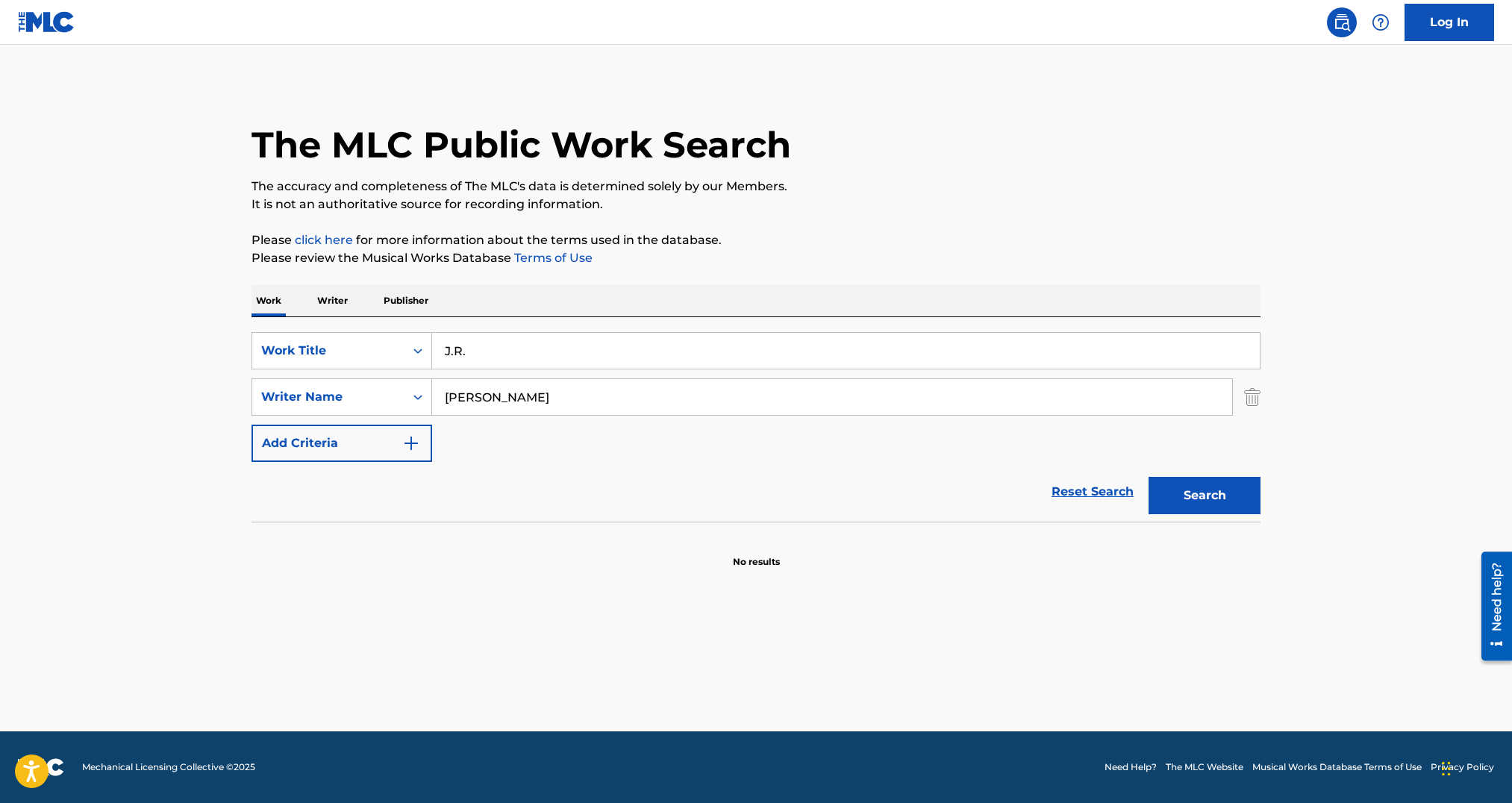
click at [488, 353] on input "J.R." at bounding box center [846, 351] width 828 height 36
type input "JR"
click at [1149, 477] on button "Search" at bounding box center [1205, 495] width 112 height 37
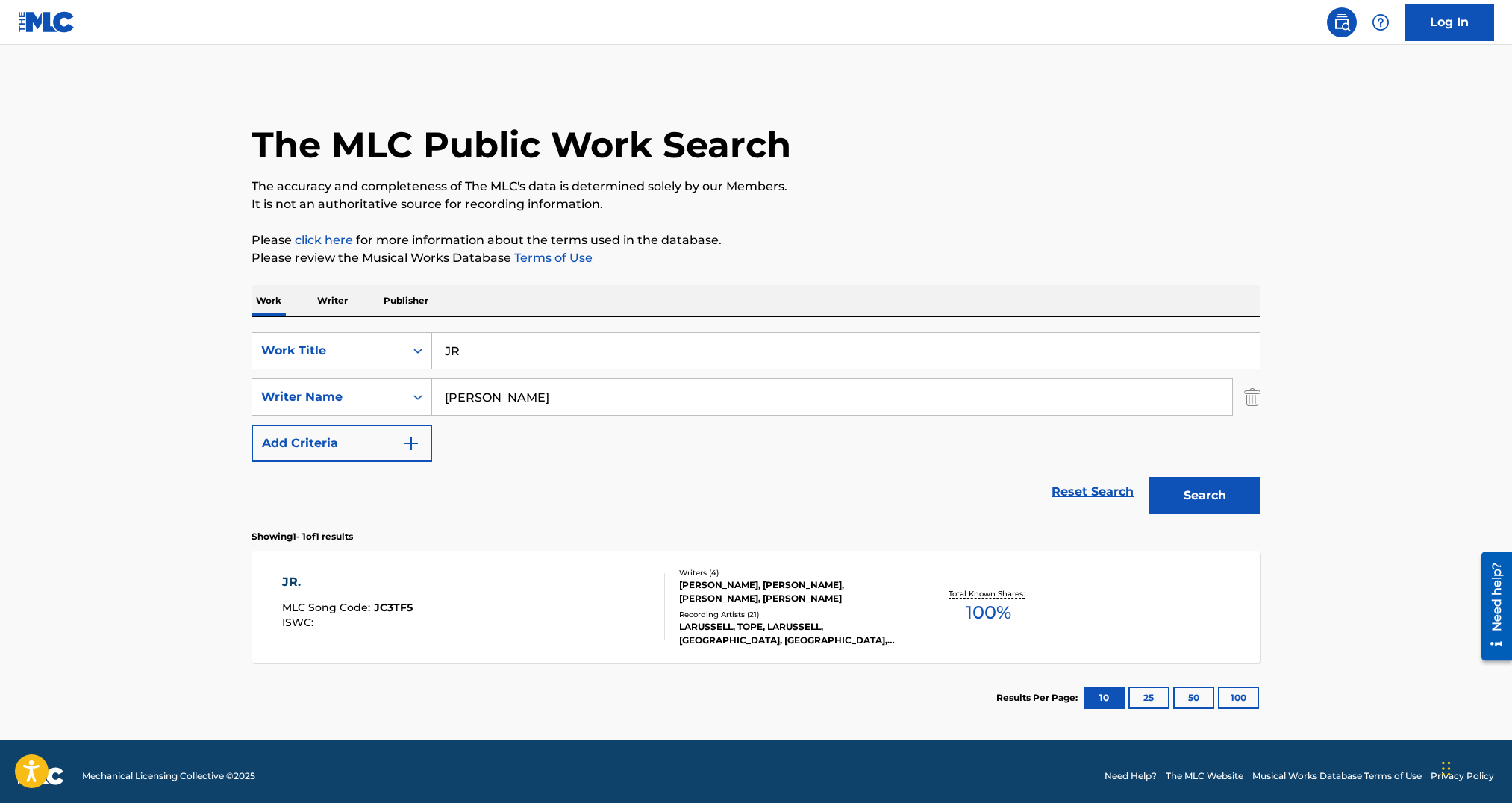
click at [826, 586] on div "[PERSON_NAME], [PERSON_NAME], [PERSON_NAME], [PERSON_NAME]" at bounding box center [791, 592] width 226 height 27
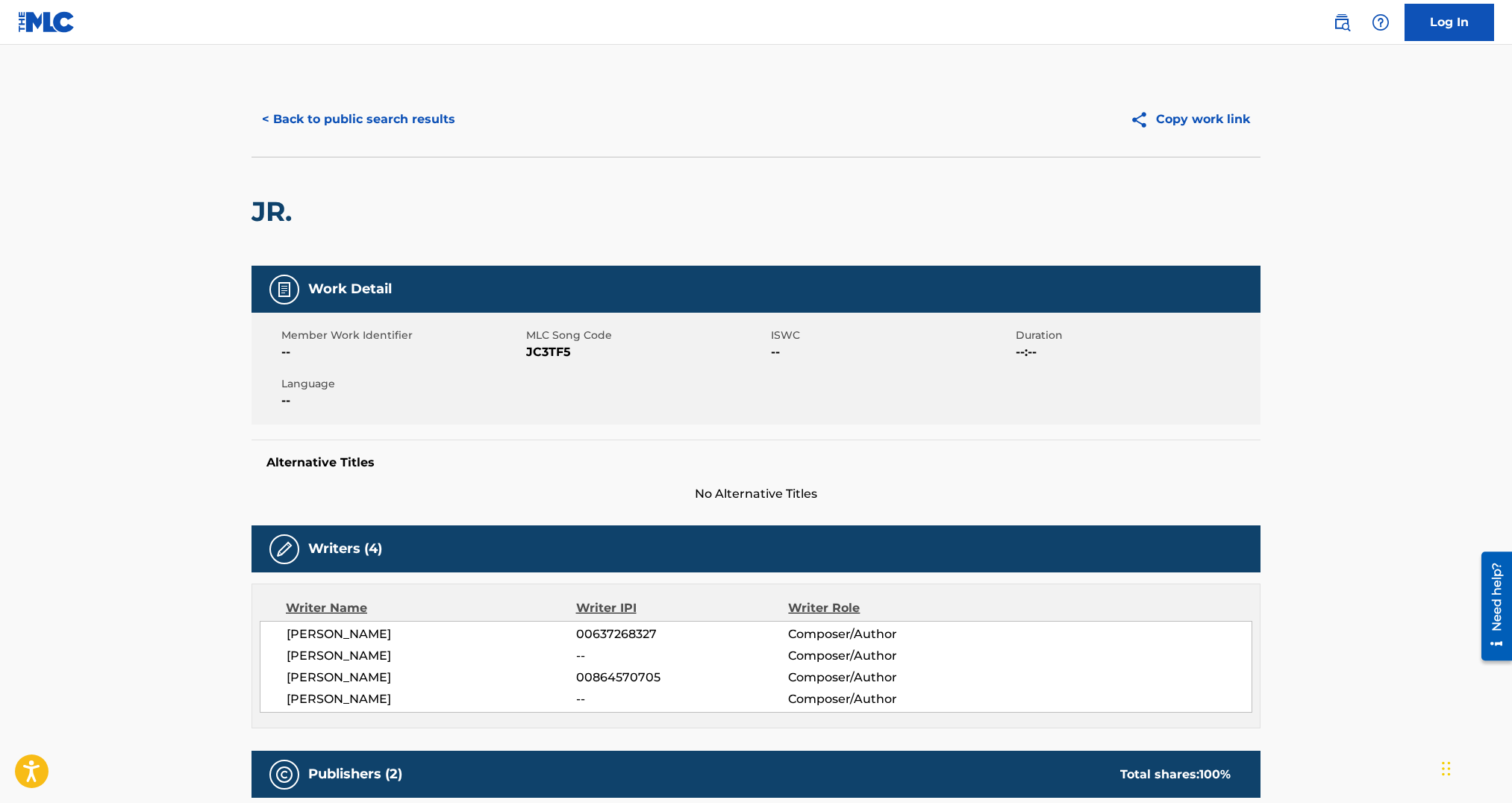
click at [547, 353] on span "JC3TF5" at bounding box center [647, 353] width 241 height 18
copy span "JC3TF5"
click at [307, 125] on button "< Back to public search results" at bounding box center [358, 119] width 214 height 37
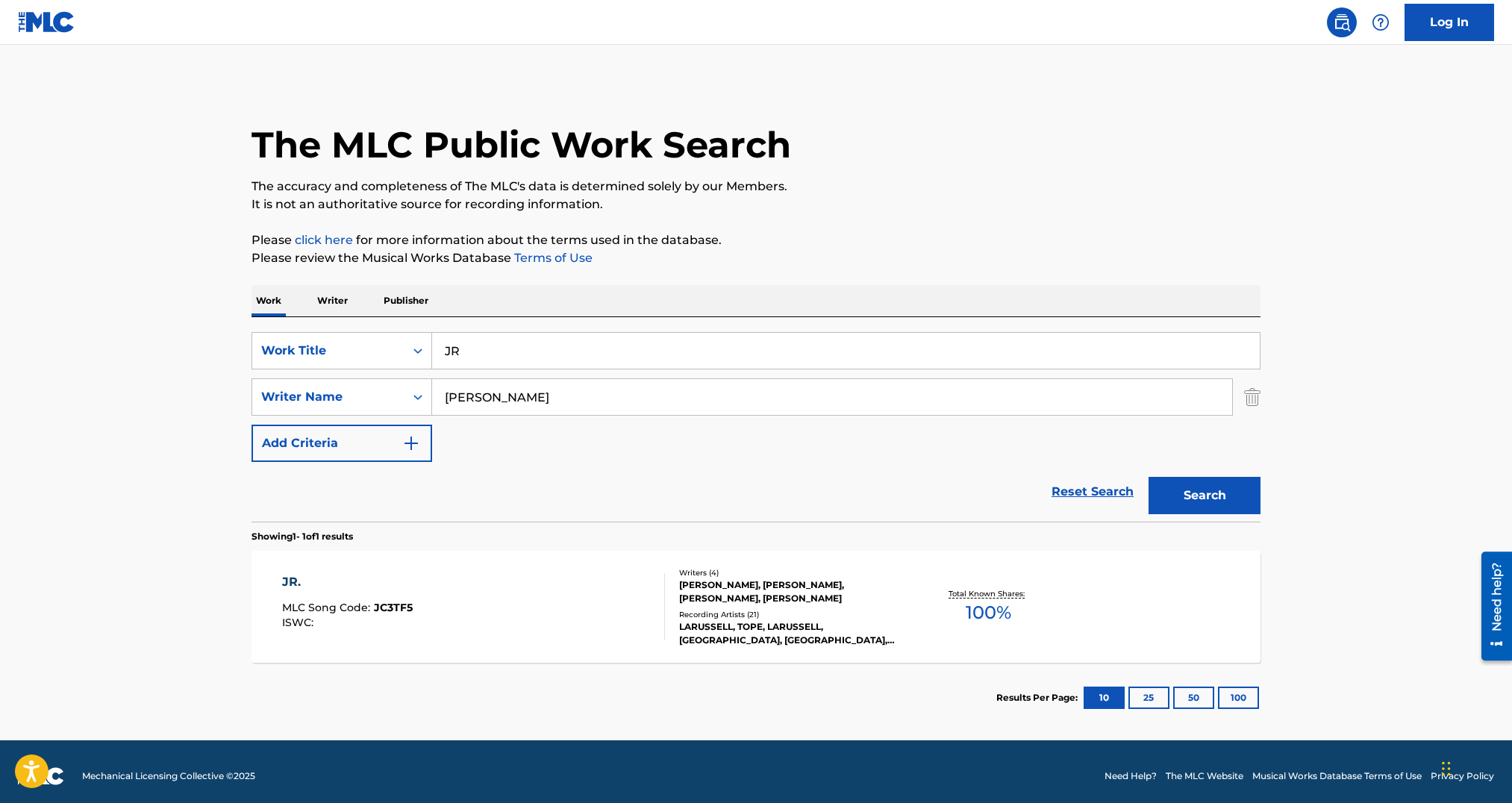
click at [561, 353] on input "JR" at bounding box center [846, 351] width 828 height 36
paste input "Who's Counting?"
type input "Who's Counting?"
click at [1218, 492] on button "Search" at bounding box center [1205, 495] width 112 height 37
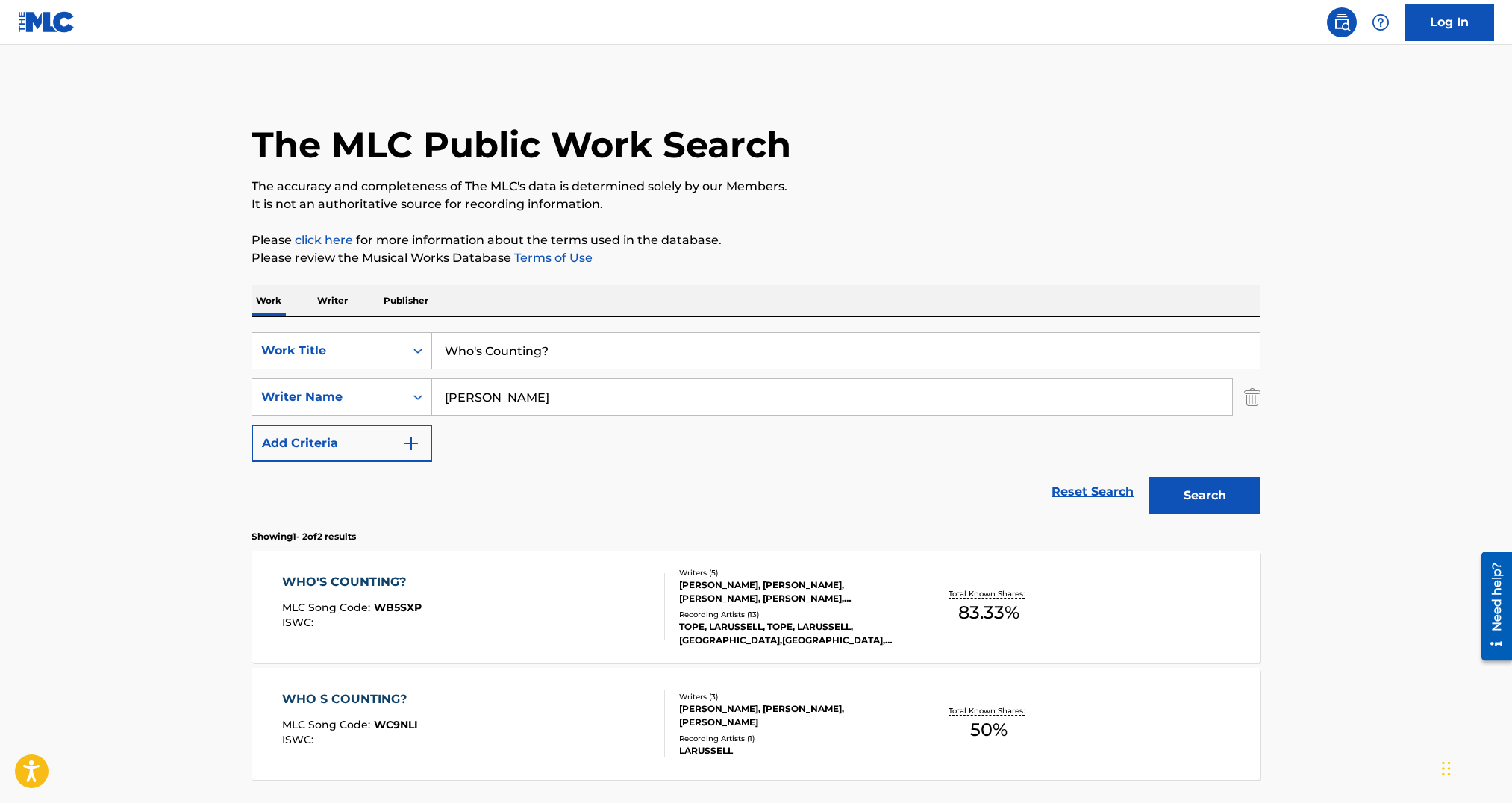
click at [555, 615] on div "WHO'S COUNTING? MLC Song Code : WB5SXP ISWC :" at bounding box center [473, 606] width 383 height 67
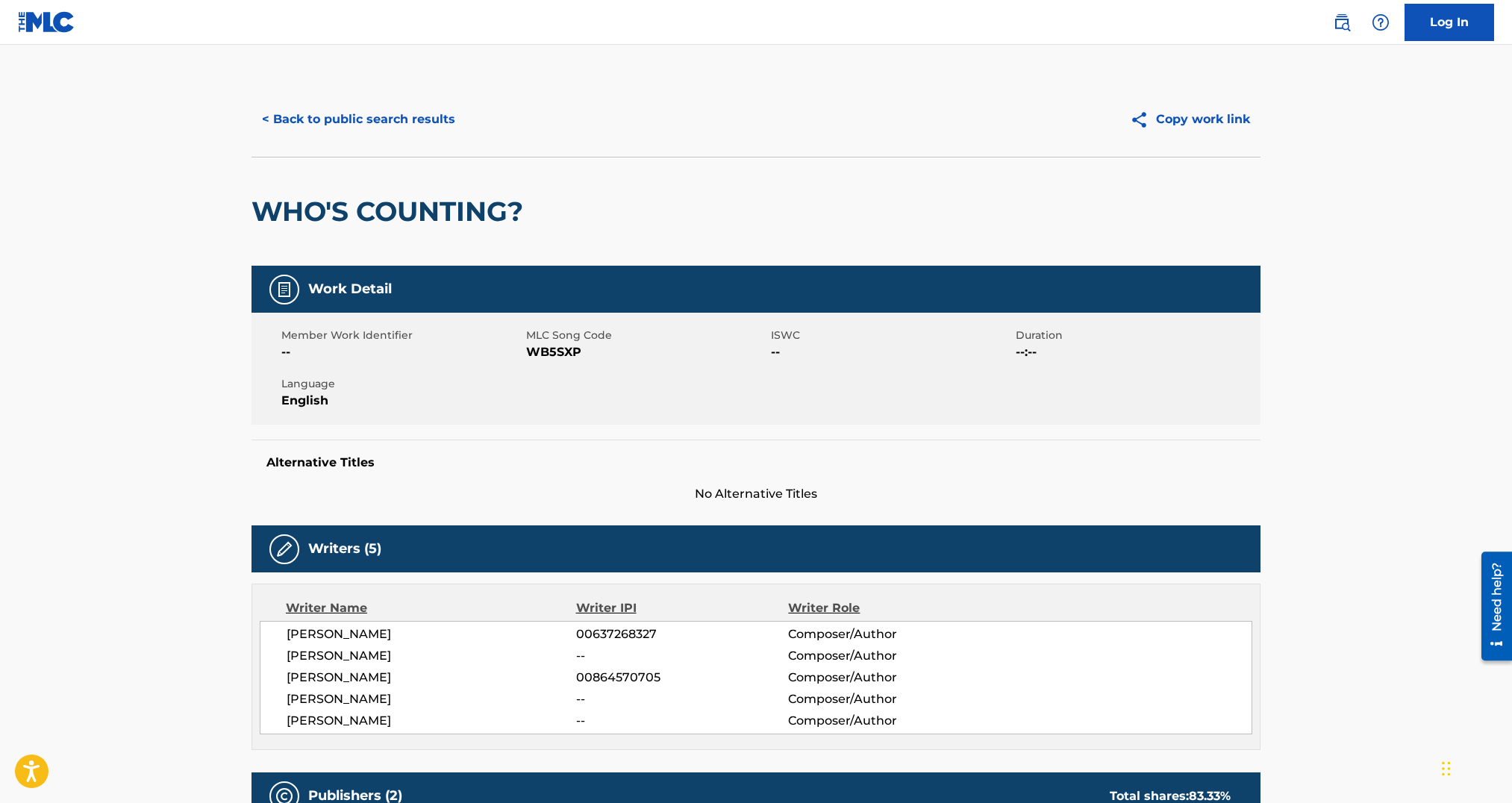
click at [557, 345] on span "WB5SXP" at bounding box center [647, 353] width 241 height 18
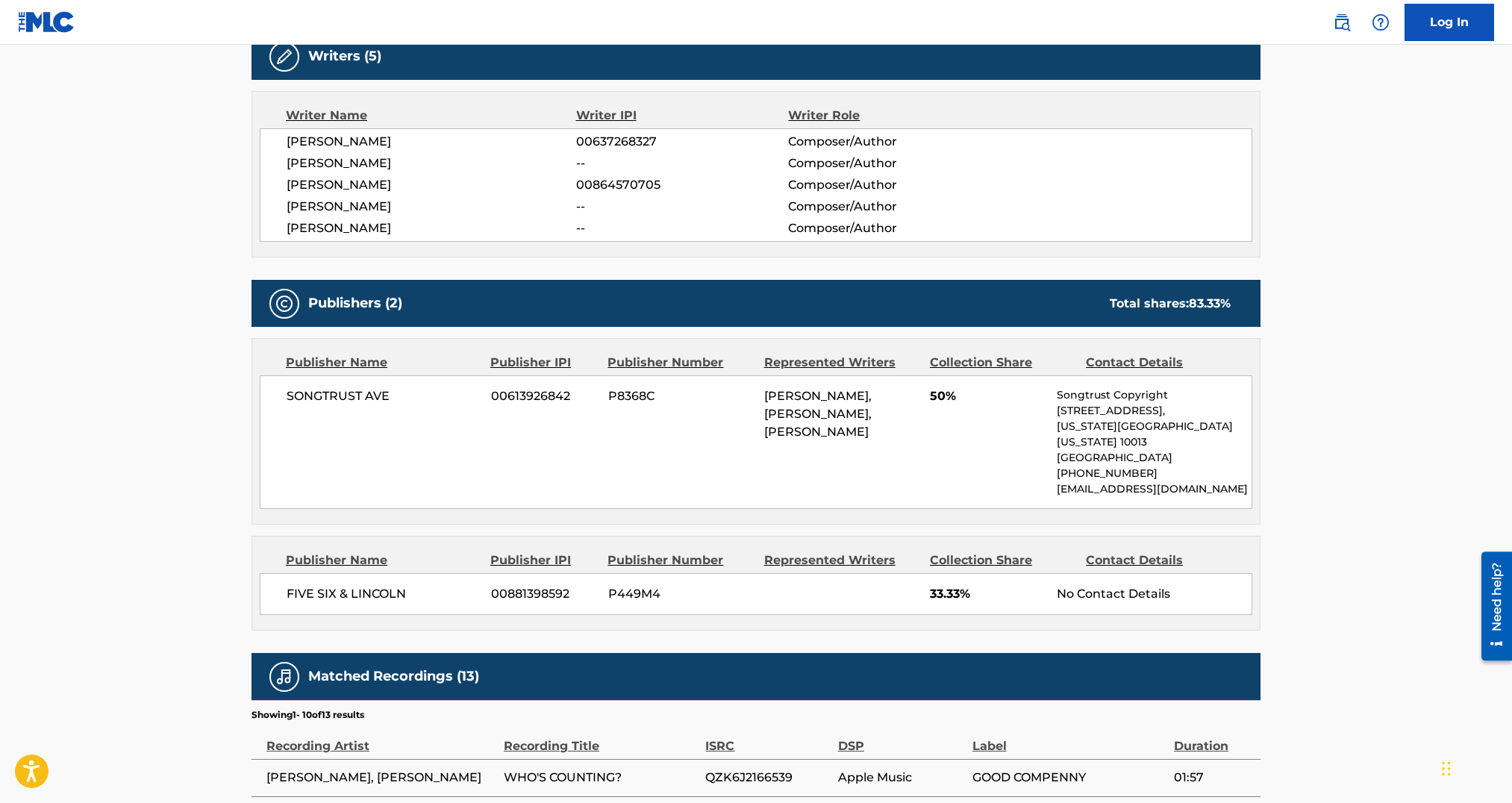
copy span "WB5SXP"
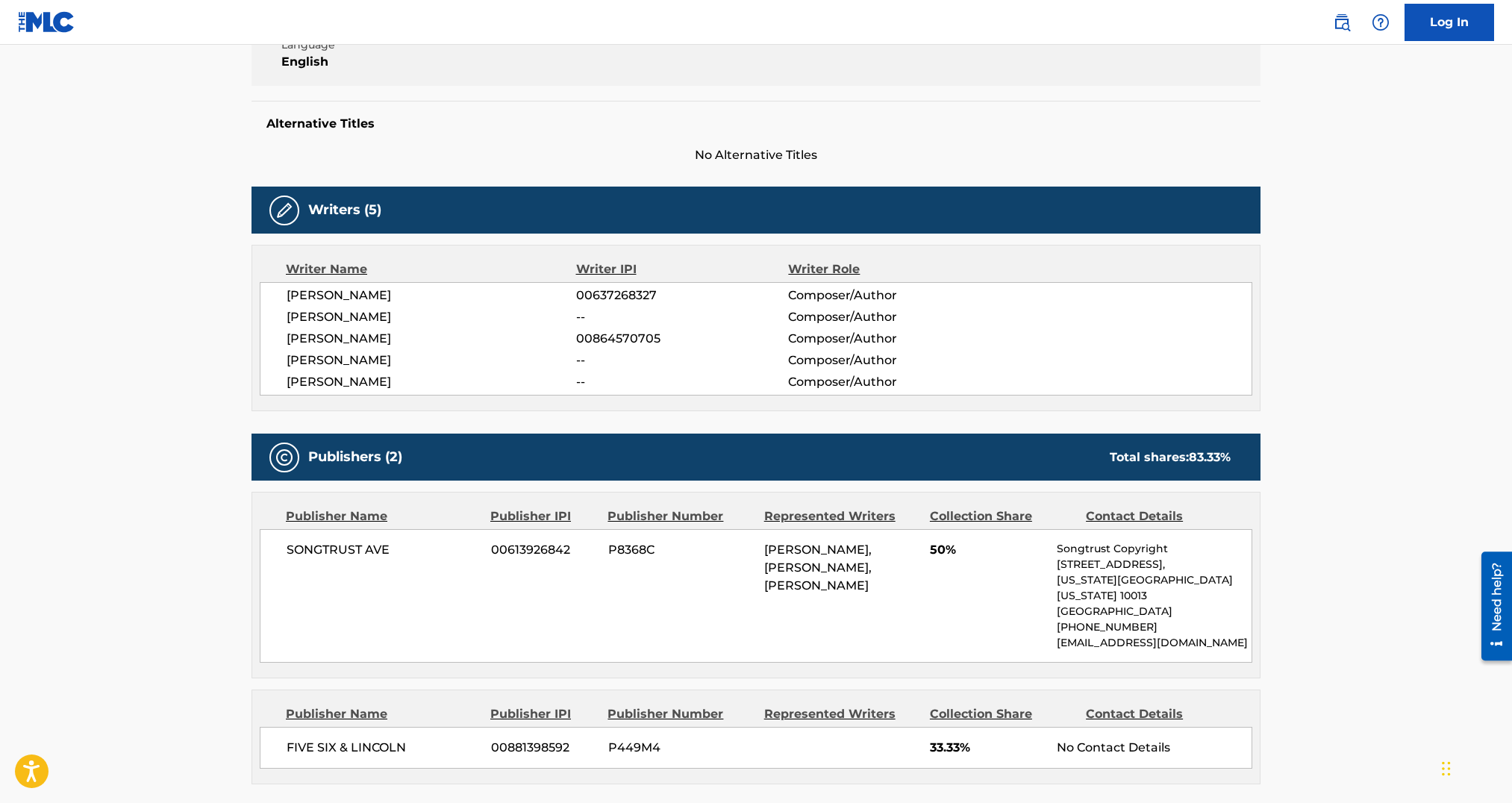
scroll to position [0, 0]
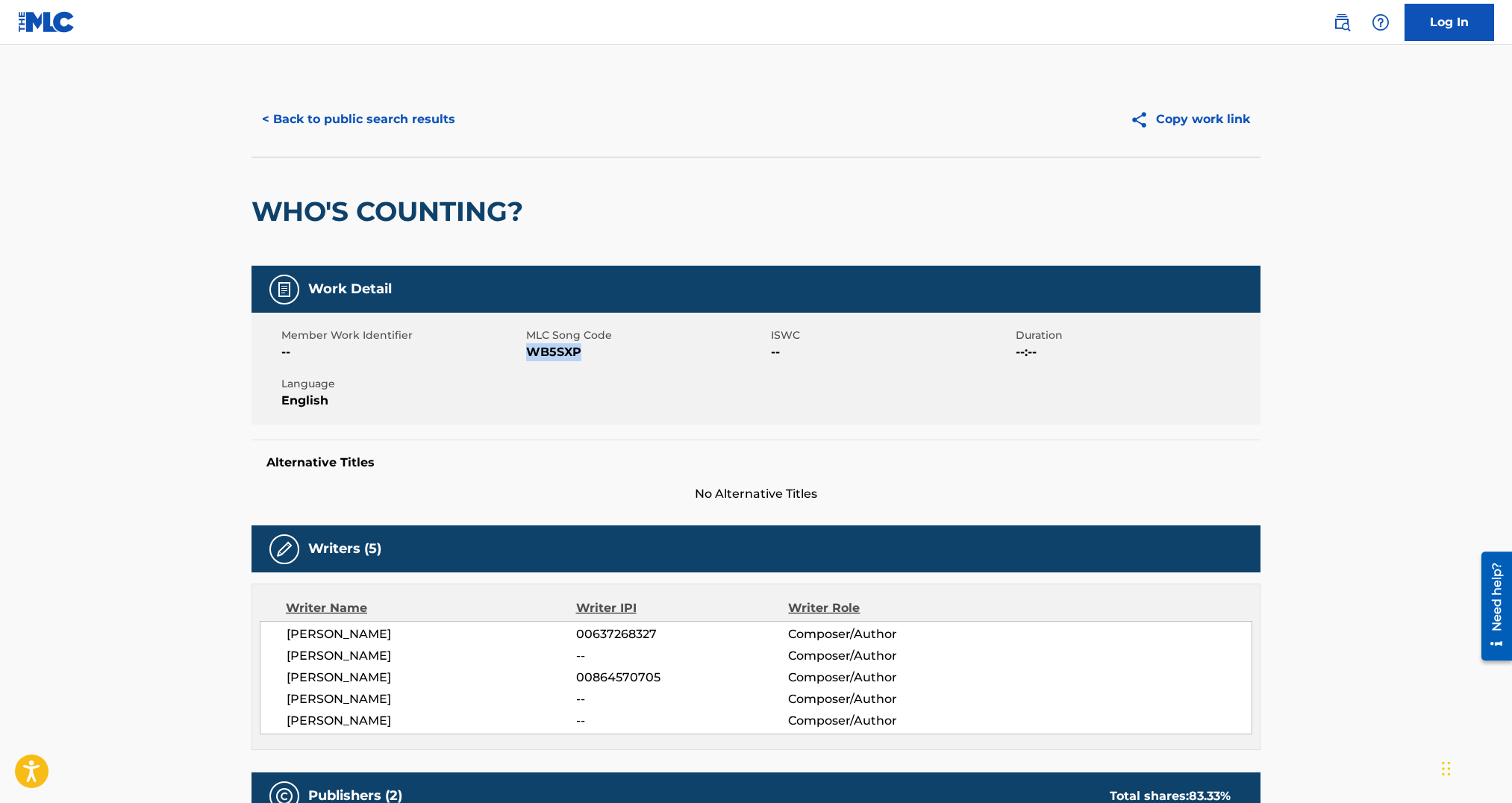
copy span "WB5SXP"
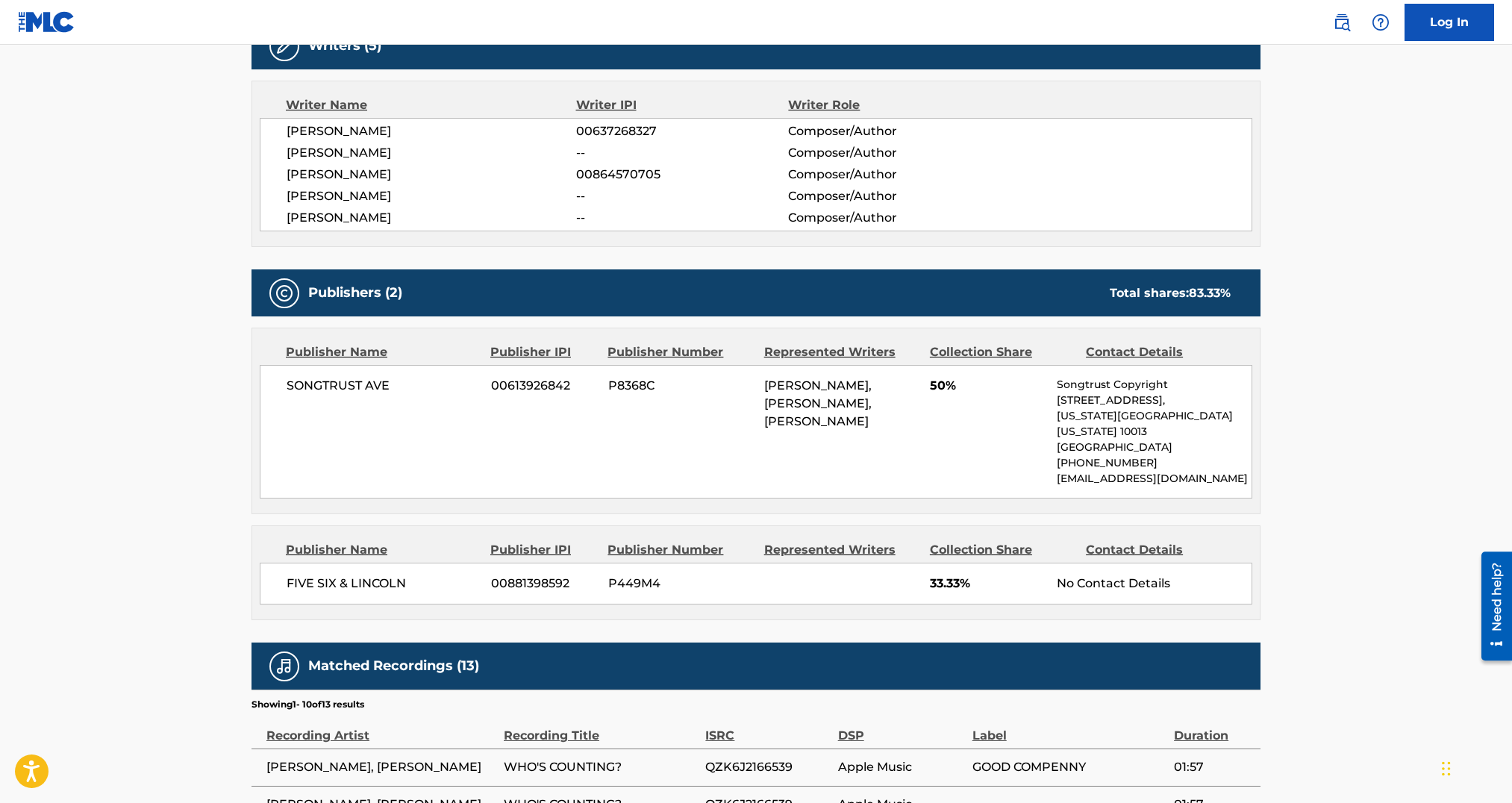
scroll to position [505, 0]
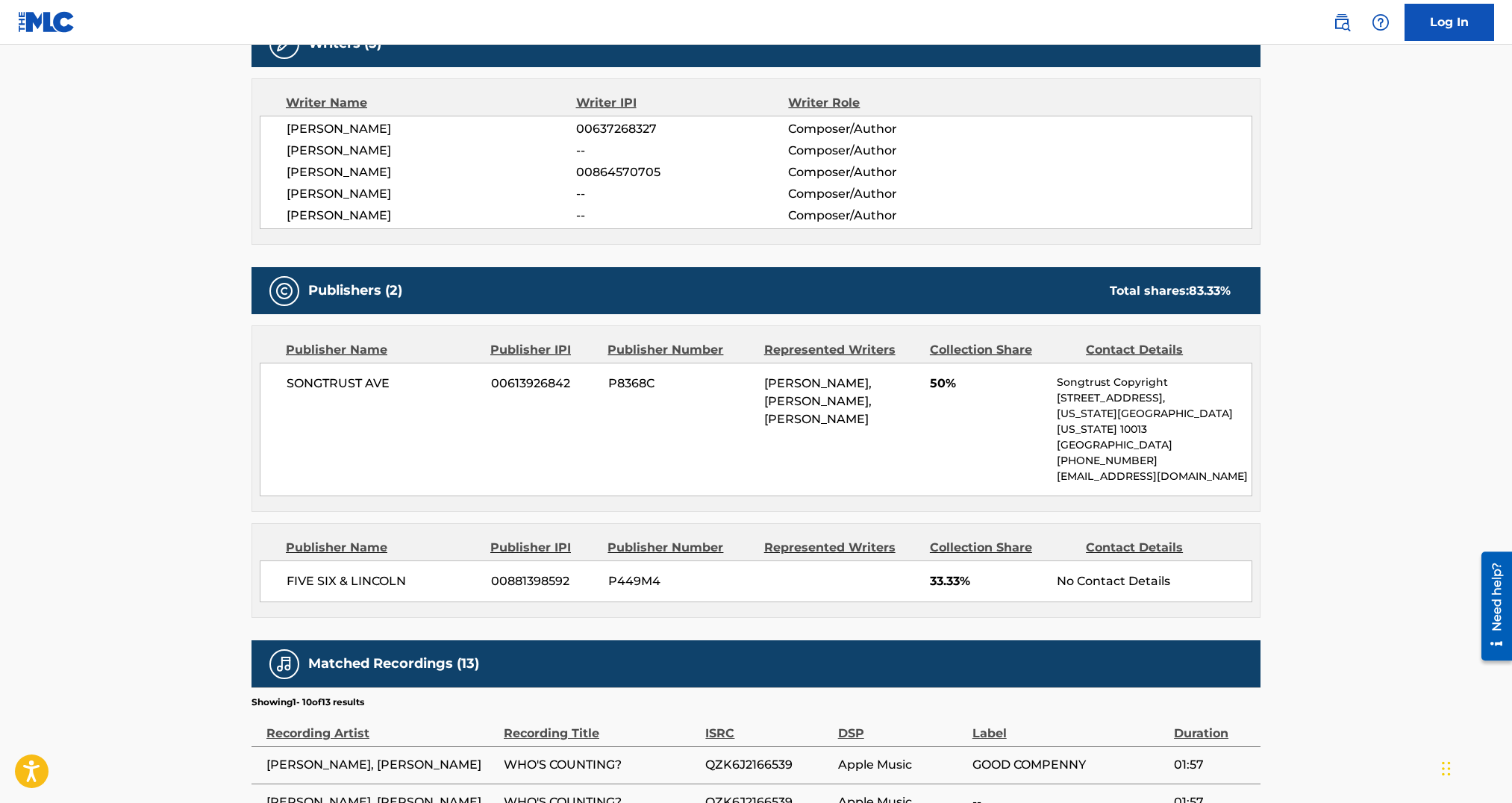
drag, startPoint x: 397, startPoint y: 215, endPoint x: 246, endPoint y: 215, distance: 151.0
click at [246, 215] on div "< Back to public search results Copy work link WHO'S COUNTING? Work Detail Memb…" at bounding box center [756, 374] width 1045 height 1596
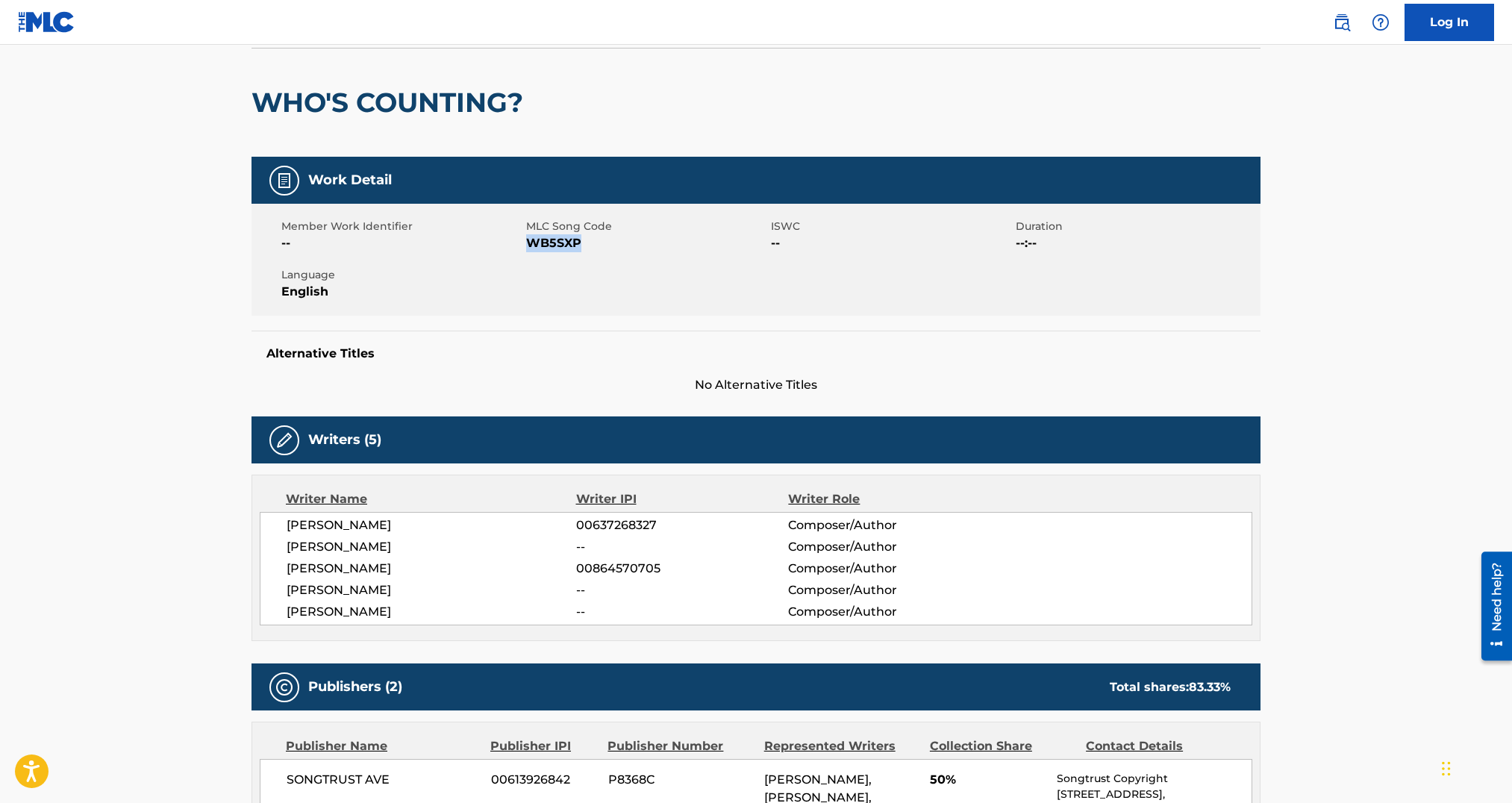
scroll to position [0, 0]
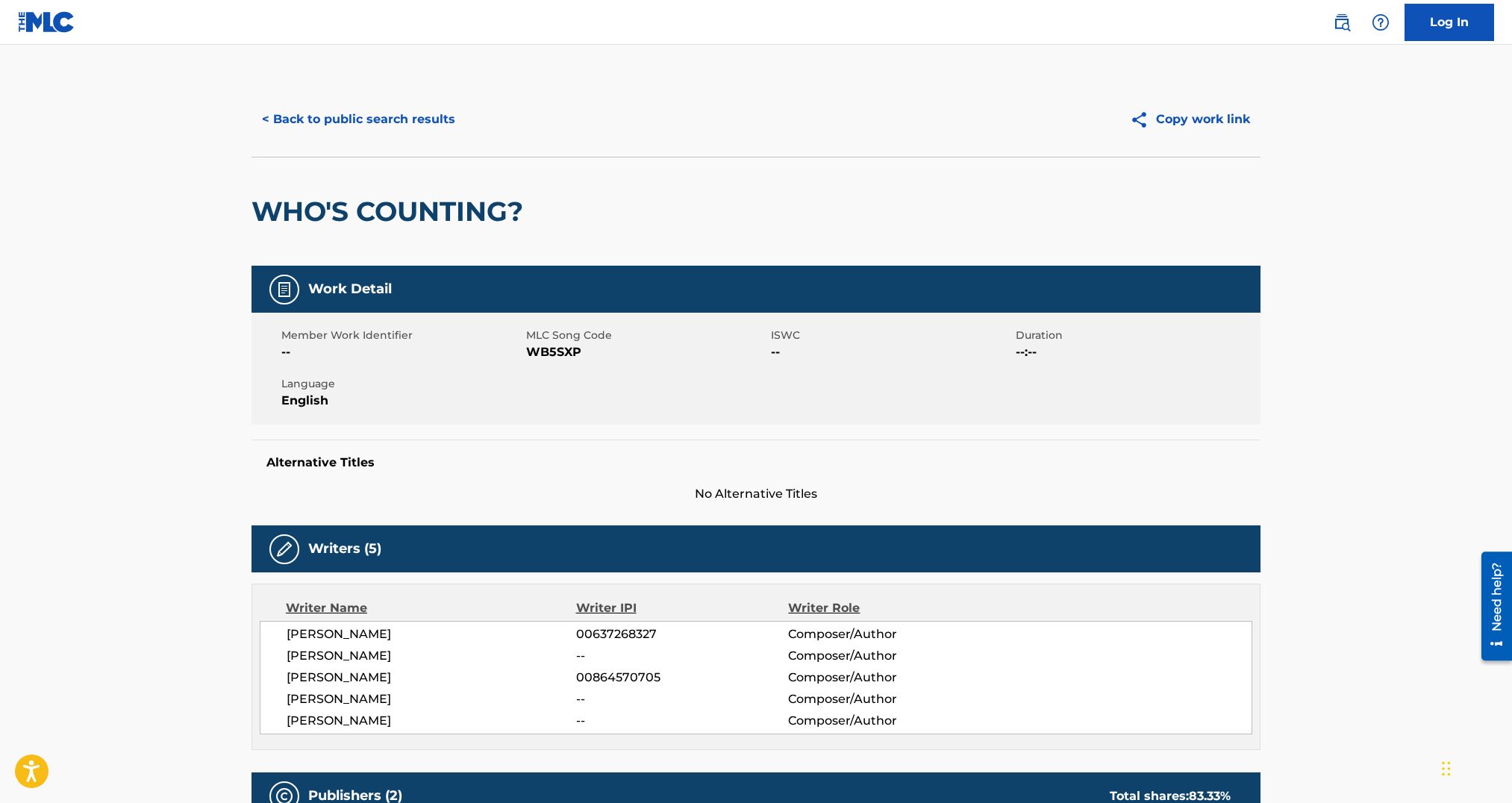
click at [412, 143] on div "< Back to public search results Copy work link" at bounding box center [755, 120] width 1009 height 74
click at [415, 111] on button "< Back to public search results" at bounding box center [358, 119] width 214 height 37
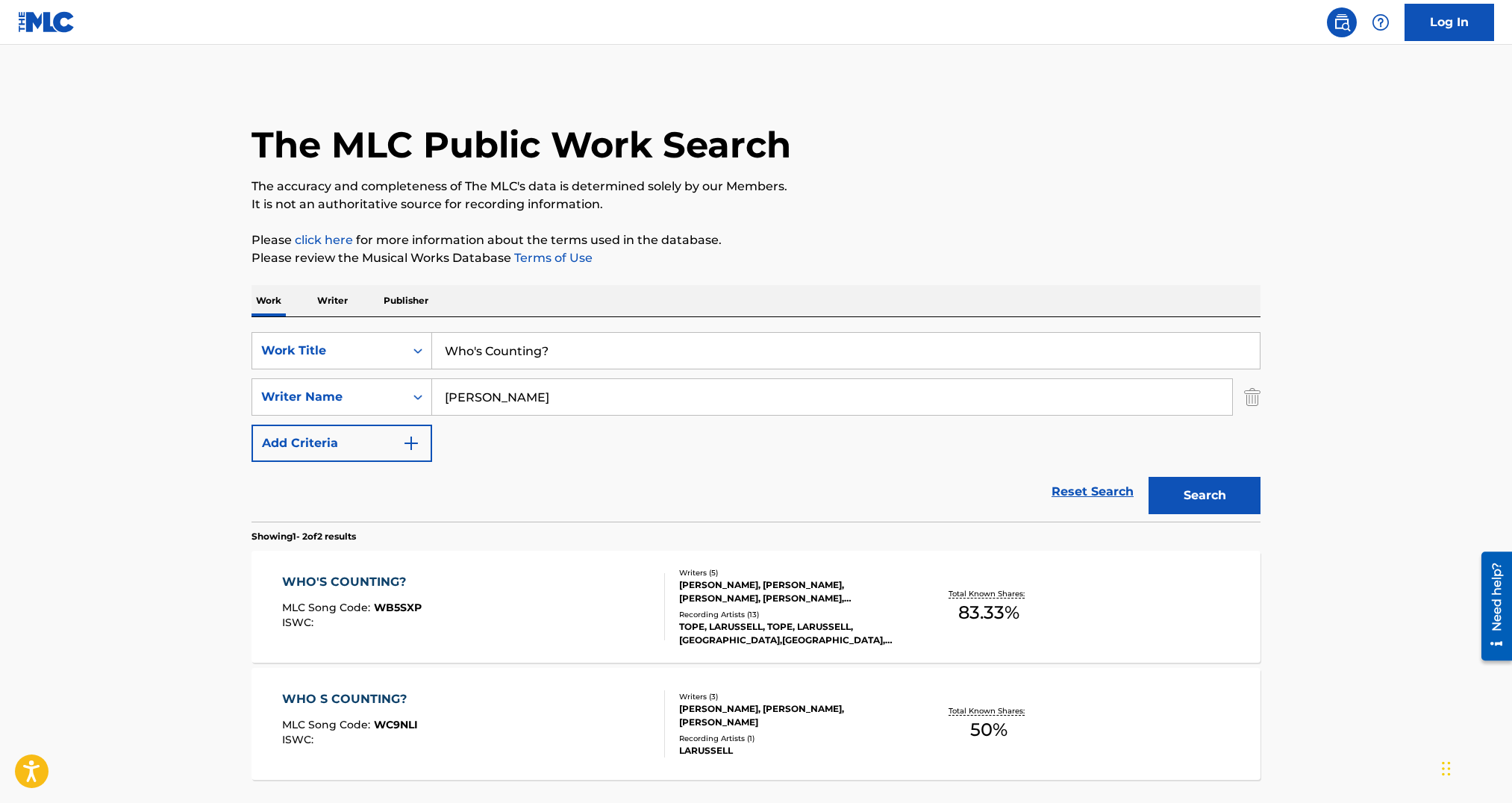
click at [541, 353] on input "Who's Counting?" at bounding box center [846, 351] width 828 height 36
drag, startPoint x: 541, startPoint y: 353, endPoint x: 1170, endPoint y: 497, distance: 645.3
click at [541, 354] on input "Who's Counting?" at bounding box center [846, 351] width 828 height 36
paste input "Energy Is Currency"
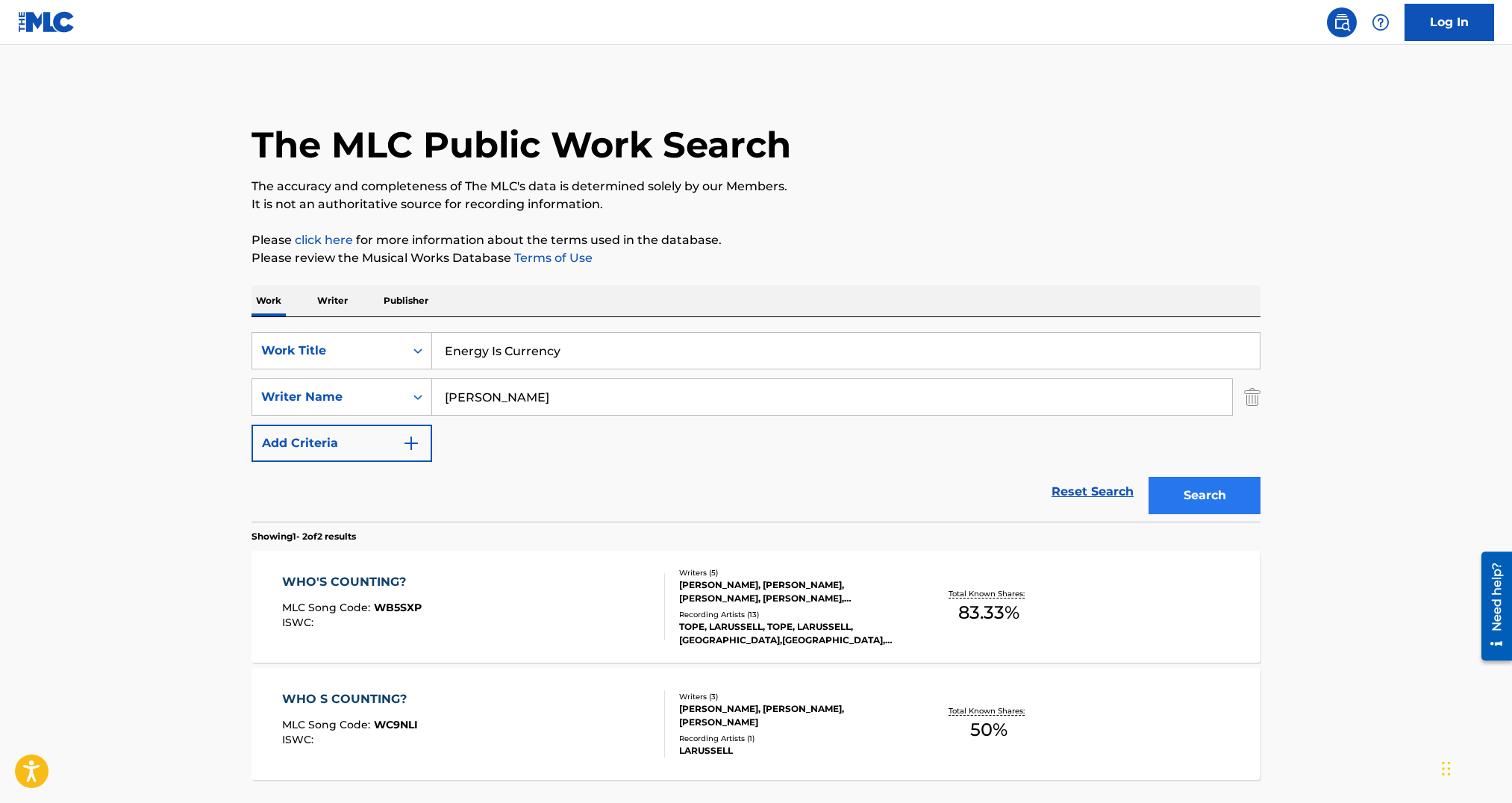
type input "Energy Is Currency"
click at [1222, 512] on button "Search" at bounding box center [1205, 495] width 112 height 37
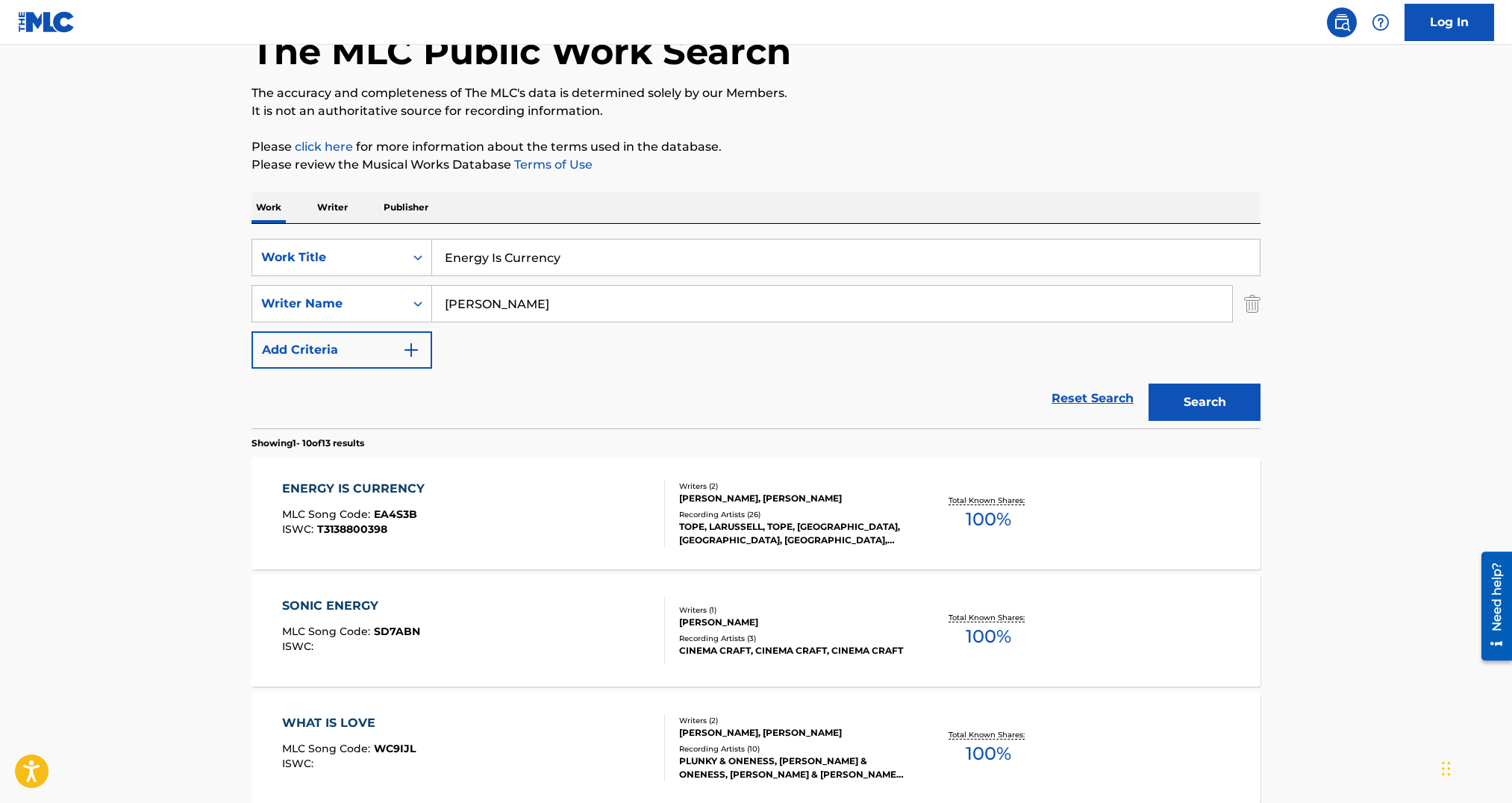
scroll to position [97, 0]
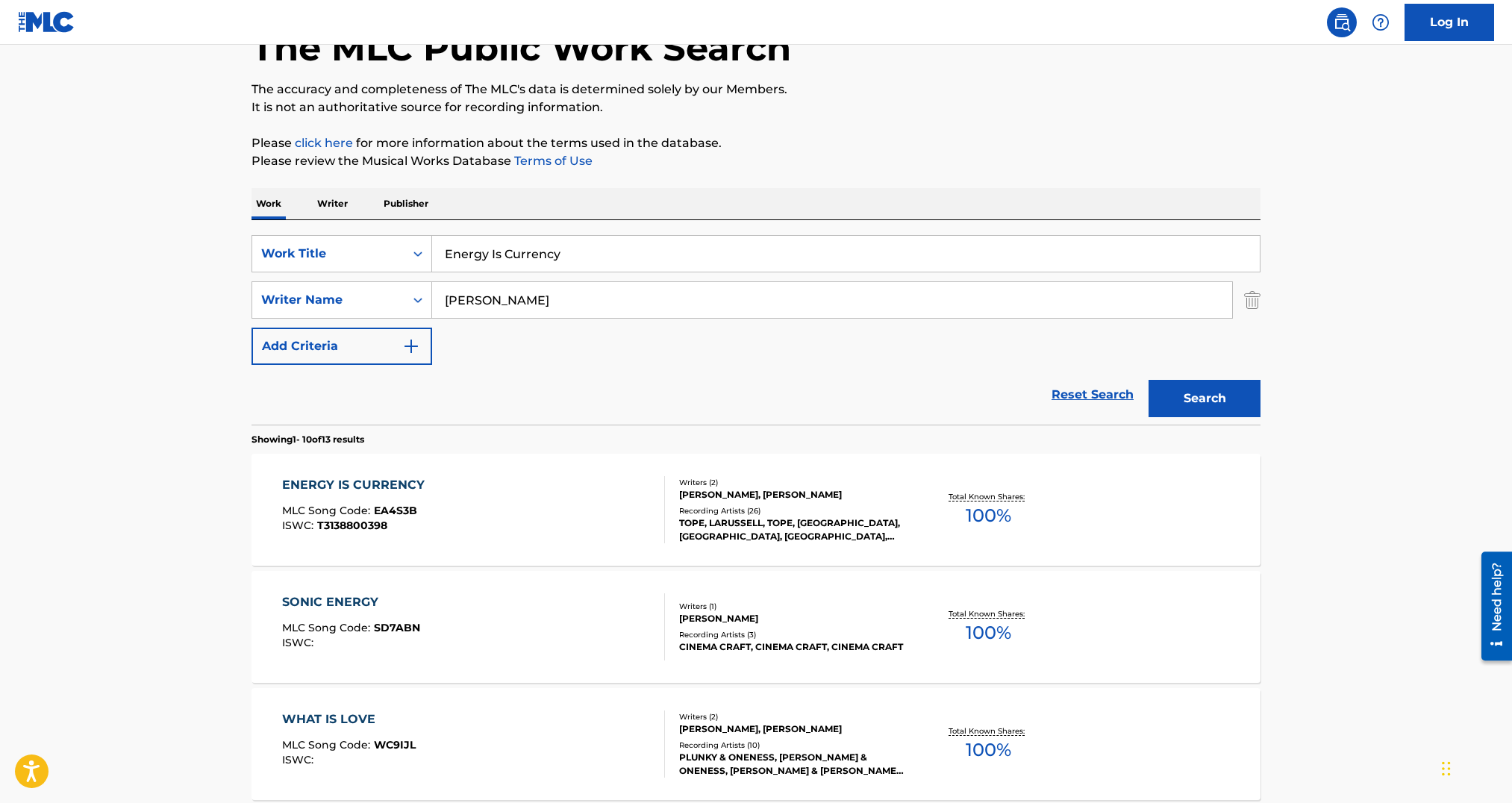
click at [740, 547] on div "ENERGY IS CURRENCY MLC Song Code : EA4S3B ISWC : T3138800398 Writers ( 2 ) [PER…" at bounding box center [755, 510] width 1009 height 112
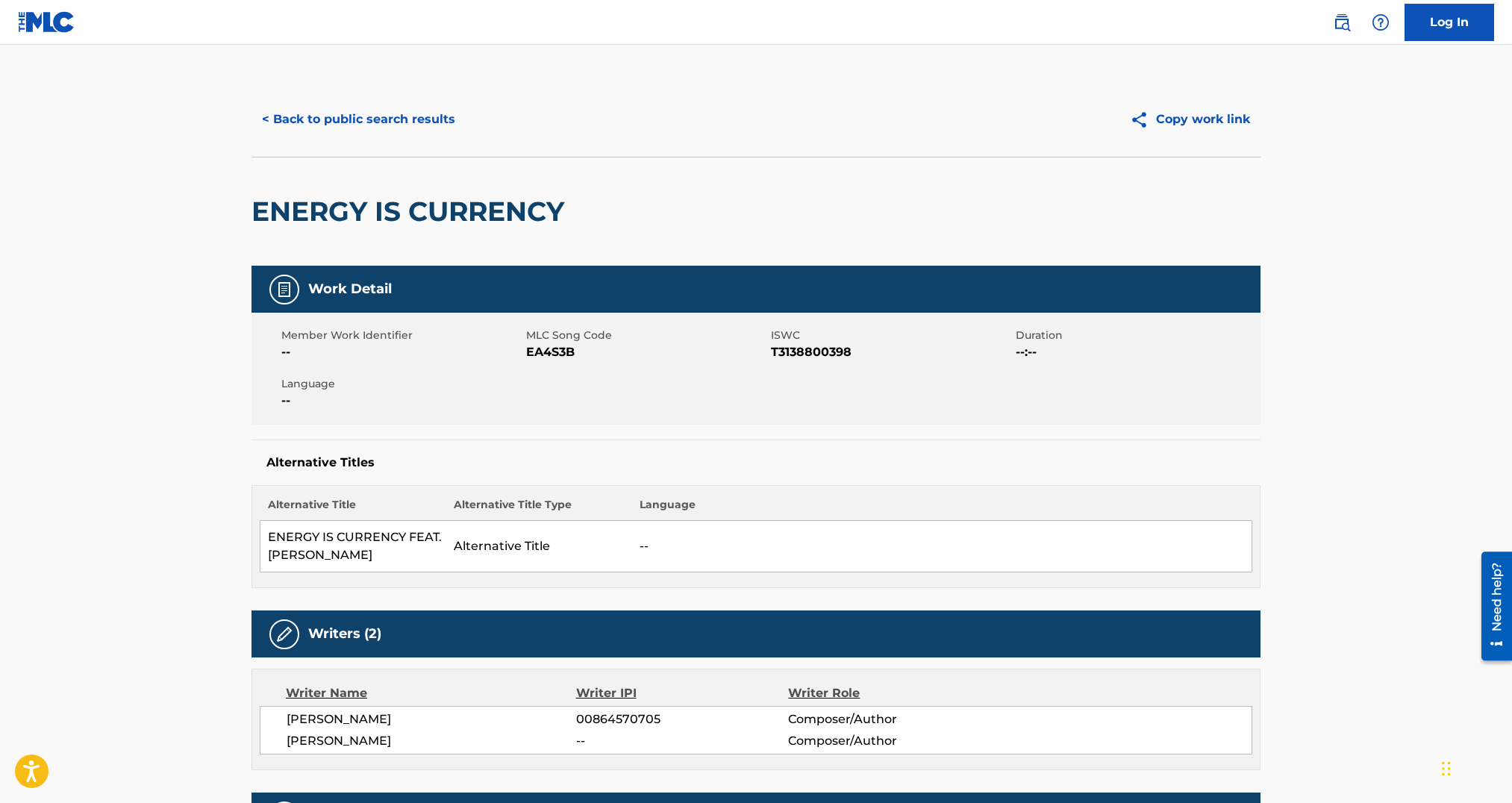
click at [534, 350] on span "EA4S3B" at bounding box center [647, 353] width 241 height 18
click at [391, 116] on button "< Back to public search results" at bounding box center [358, 119] width 214 height 37
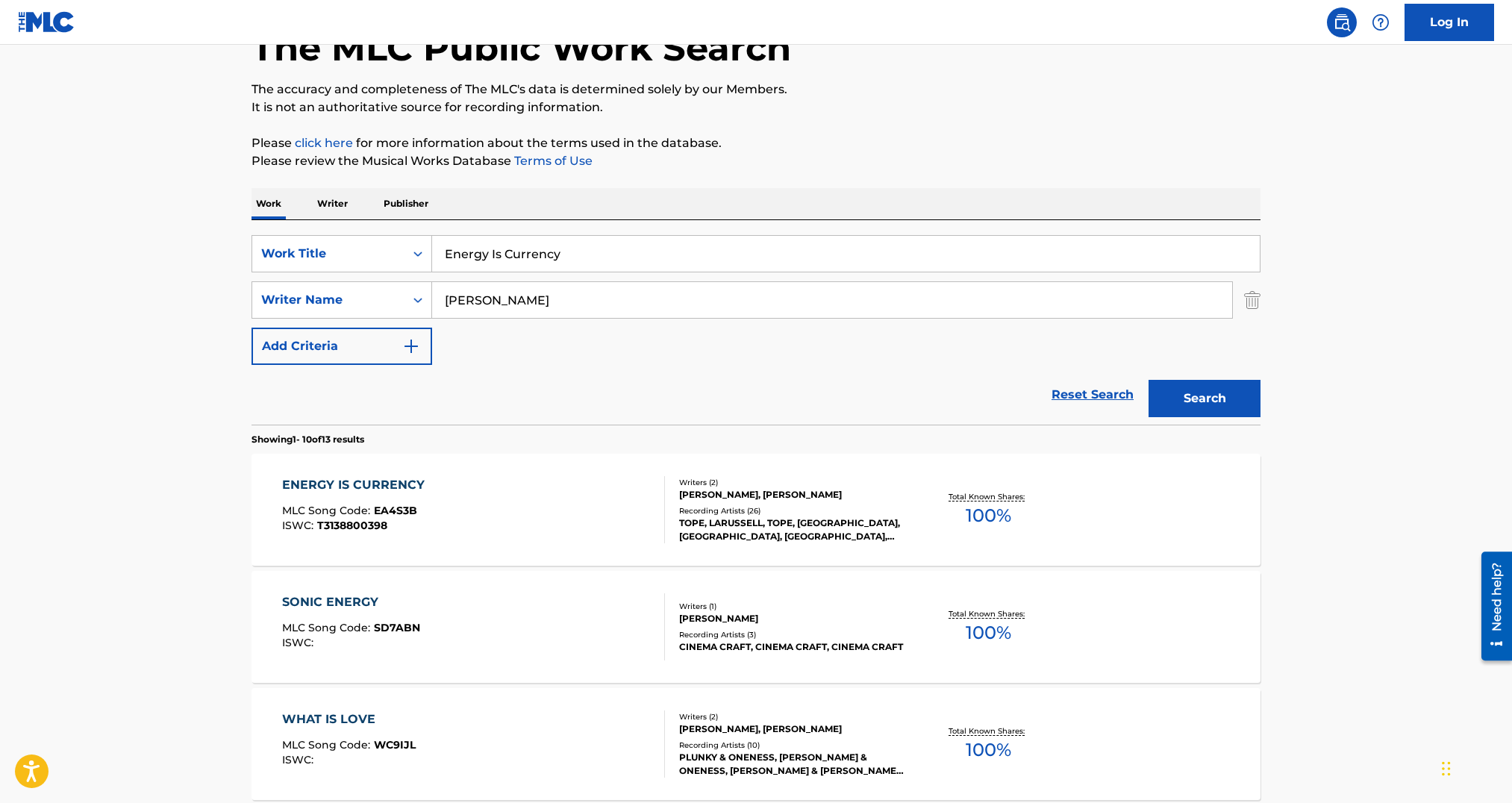
click at [512, 257] on input "Energy Is Currency" at bounding box center [846, 254] width 828 height 36
paste input "Talk Bout It"
type input "Talk Bout It"
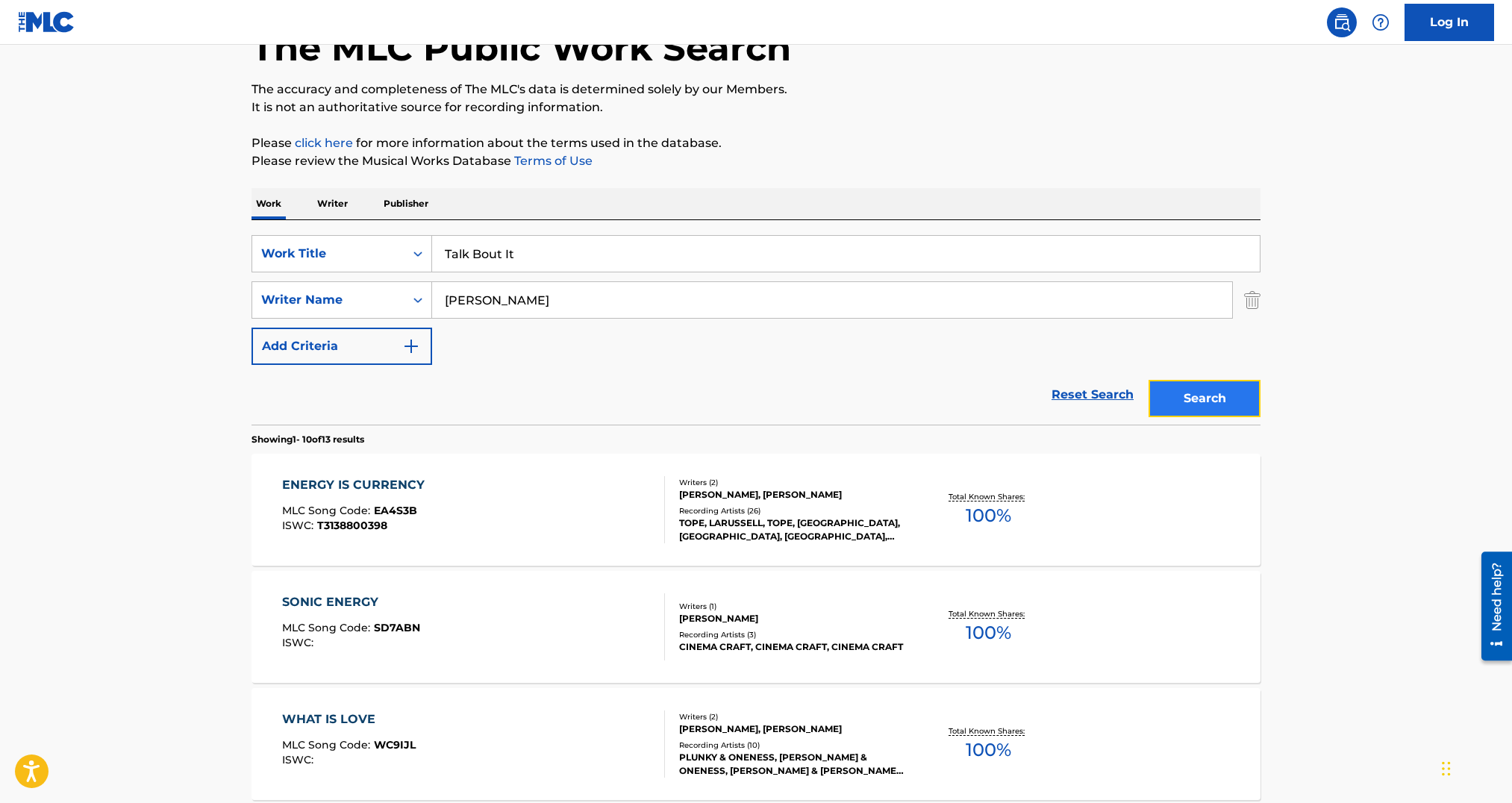
click at [1229, 407] on button "Search" at bounding box center [1205, 398] width 112 height 37
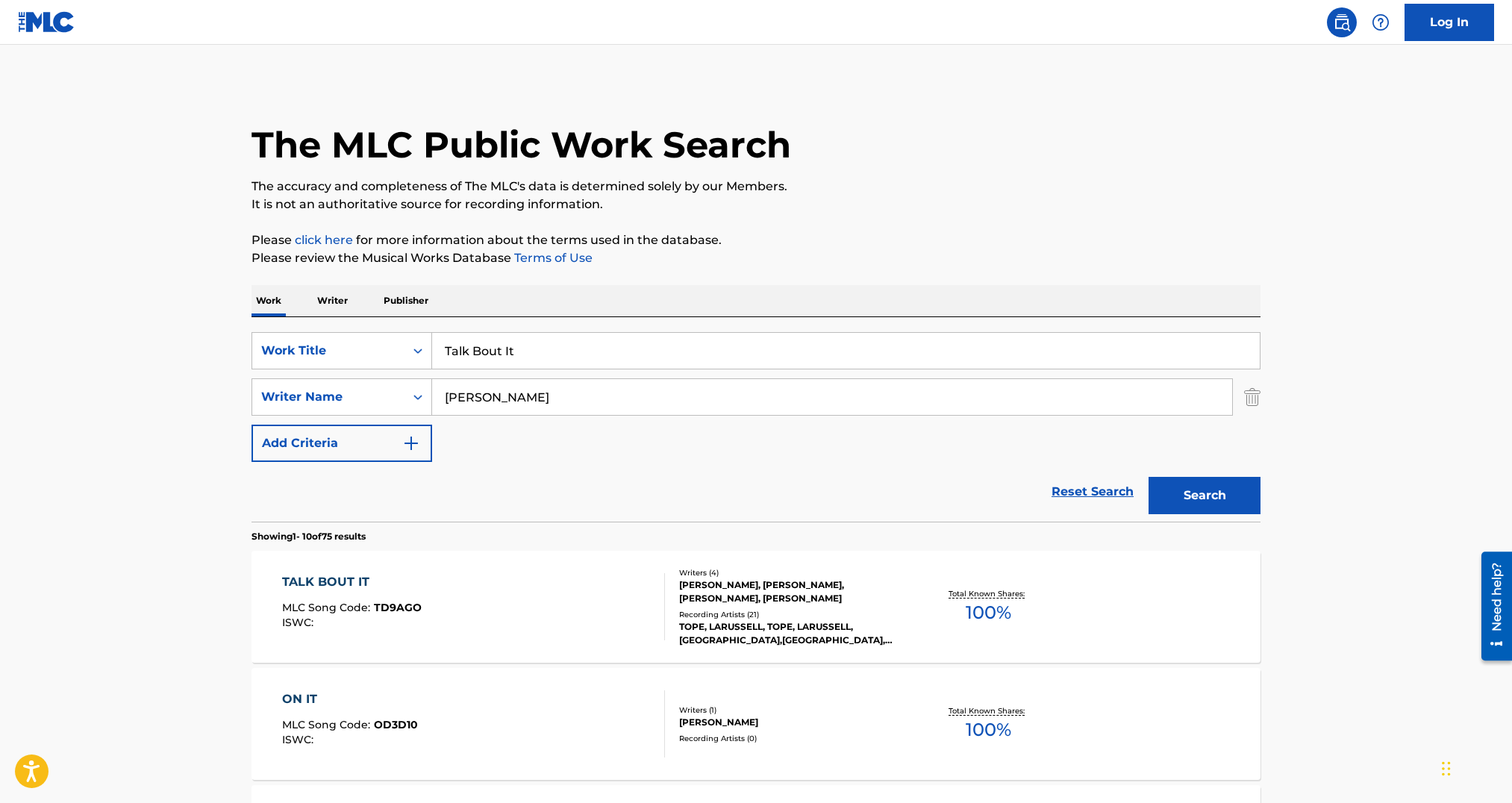
click at [790, 614] on div "Recording Artists ( 21 )" at bounding box center [791, 614] width 226 height 11
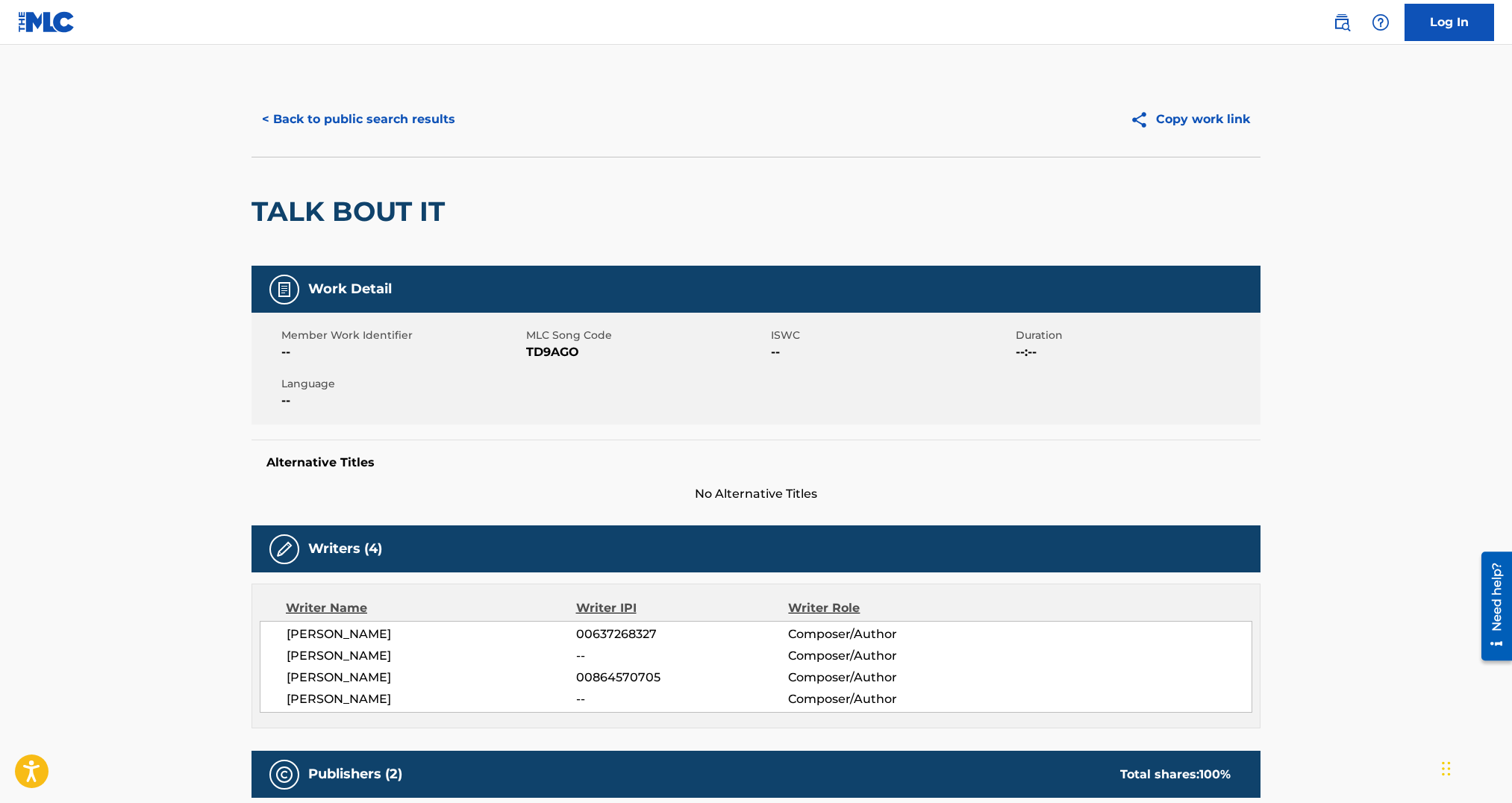
click at [568, 362] on div "Member Work Identifier -- MLC Song Code TD9AGO ISWC -- Duration --:-- Language …" at bounding box center [755, 369] width 1009 height 112
click at [568, 360] on span "TD9AGO" at bounding box center [647, 353] width 241 height 18
drag, startPoint x: 568, startPoint y: 360, endPoint x: 558, endPoint y: 357, distance: 10.4
click at [568, 360] on span "TD9AGO" at bounding box center [647, 353] width 241 height 18
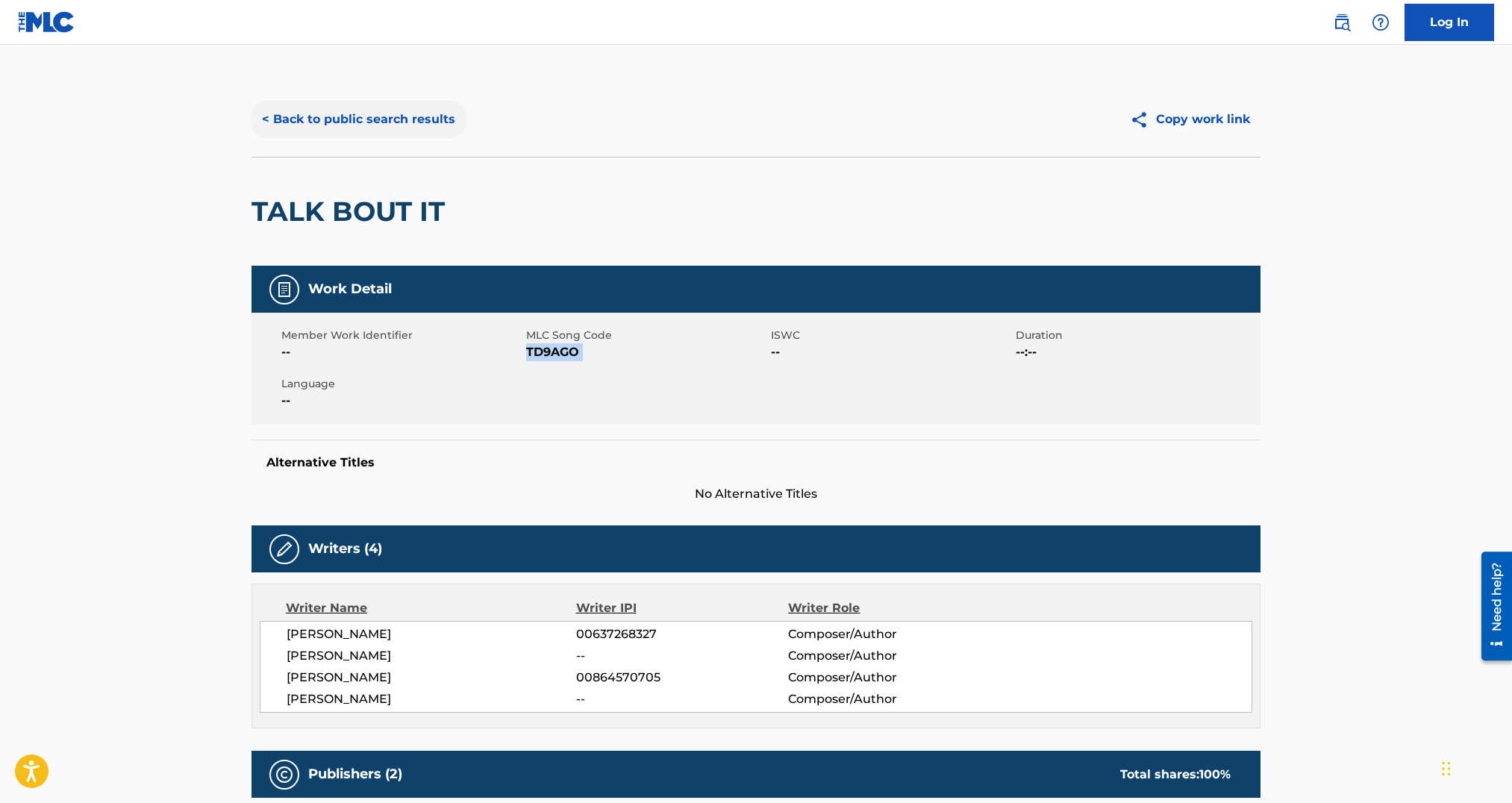
click at [339, 122] on button "< Back to public search results" at bounding box center [358, 119] width 214 height 37
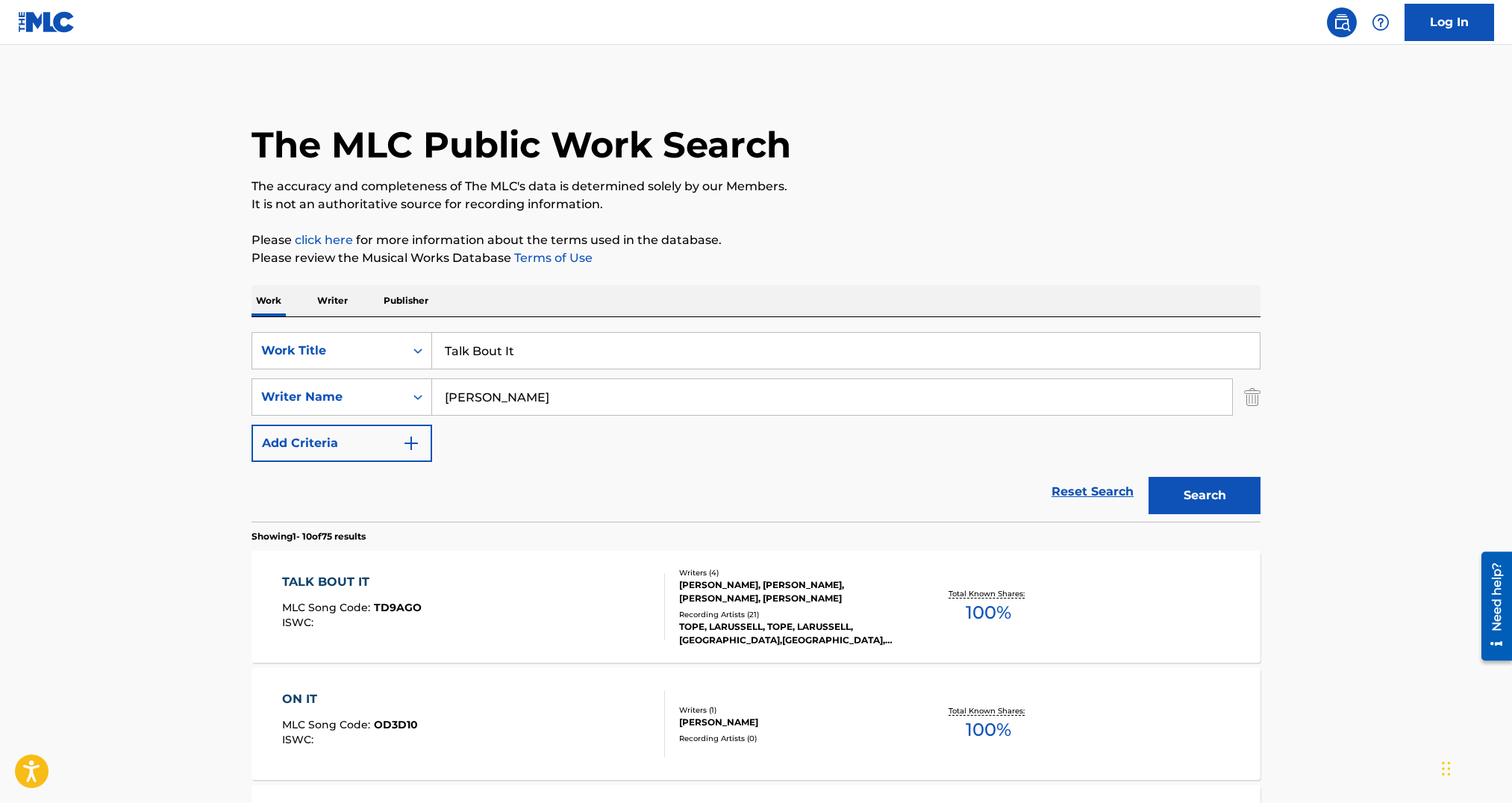
click at [504, 362] on input "Talk Bout It" at bounding box center [846, 351] width 828 height 36
paste input "Semen Demon"
type input "Semen Demon"
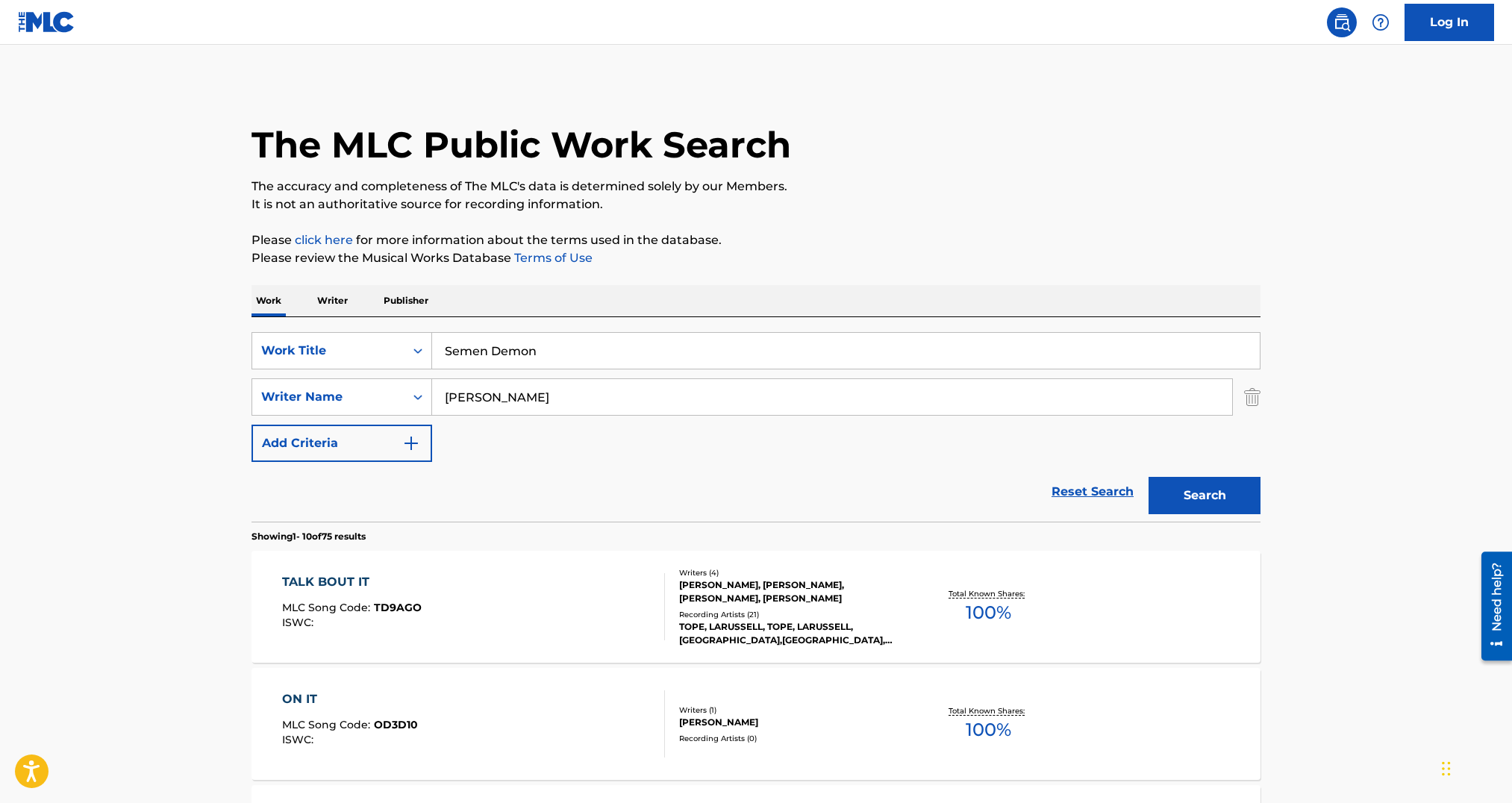
click at [1225, 518] on div "Search" at bounding box center [1201, 492] width 120 height 60
click at [1214, 497] on button "Search" at bounding box center [1205, 495] width 112 height 37
click at [452, 595] on div "SEMEN DEMON MLC Song Code : SA1RGG ISWC :" at bounding box center [473, 606] width 383 height 67
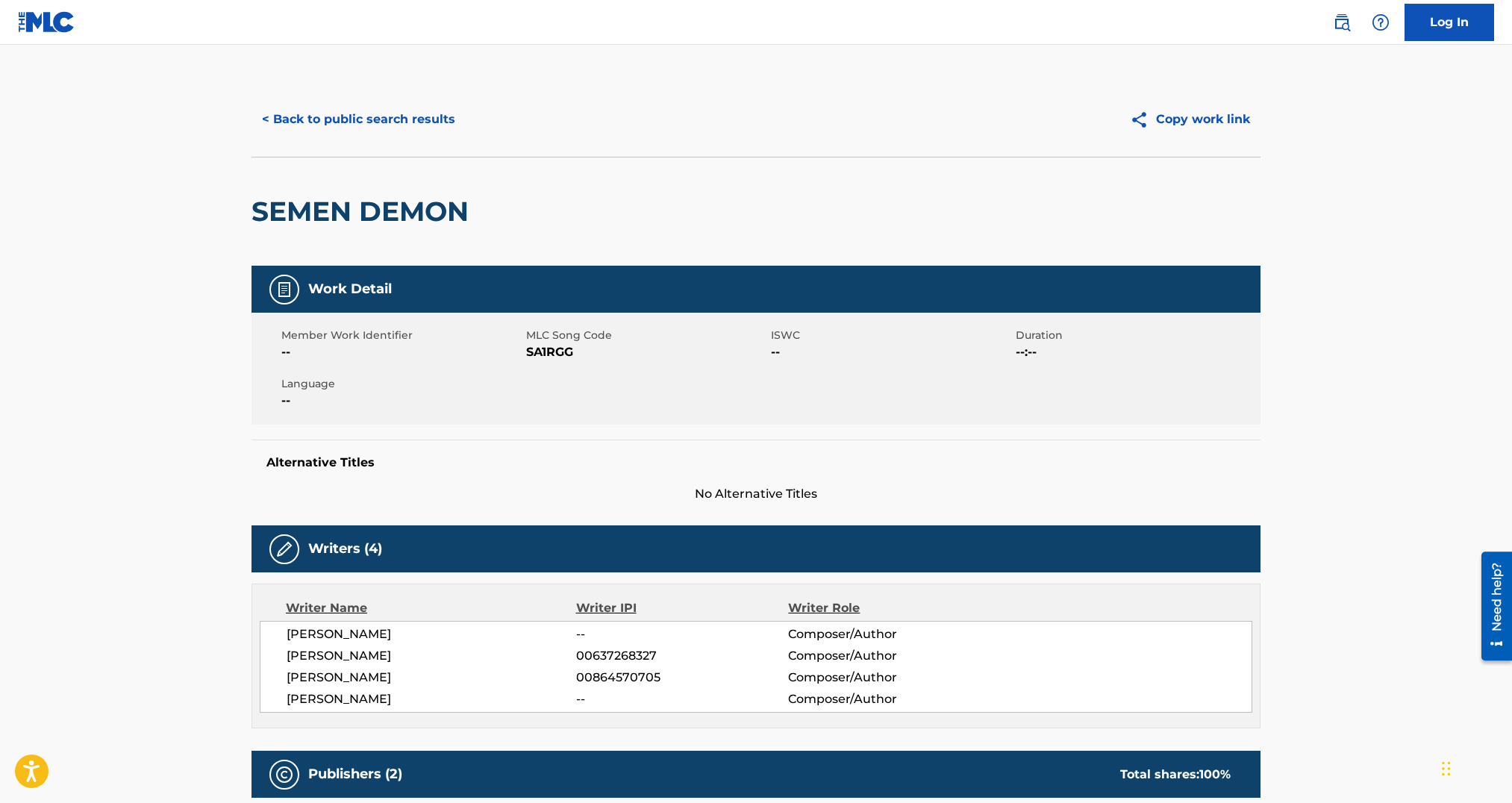
click at [548, 352] on span "SA1RGG" at bounding box center [647, 353] width 241 height 18
click at [356, 112] on button "< Back to public search results" at bounding box center [358, 119] width 214 height 37
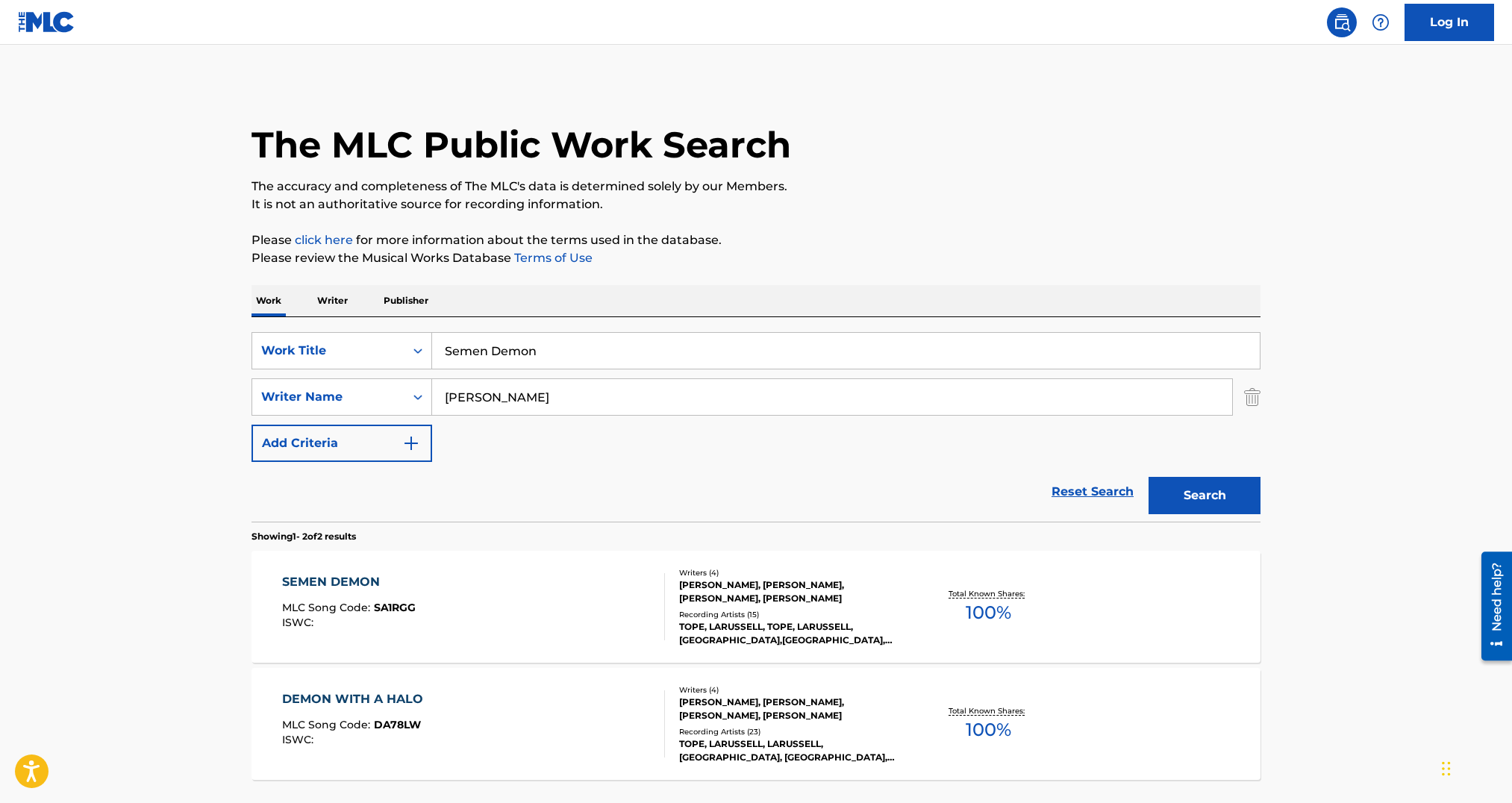
click at [639, 376] on div "SearchWithCriteria54efed4b-a8fc-4846-bb63-995b9228ef53 Work Title Semen Demon S…" at bounding box center [755, 396] width 1009 height 130
click at [642, 353] on input "Semen Demon" at bounding box center [846, 351] width 828 height 36
paste input "GT Coupe (feat. wantmoreN8)"
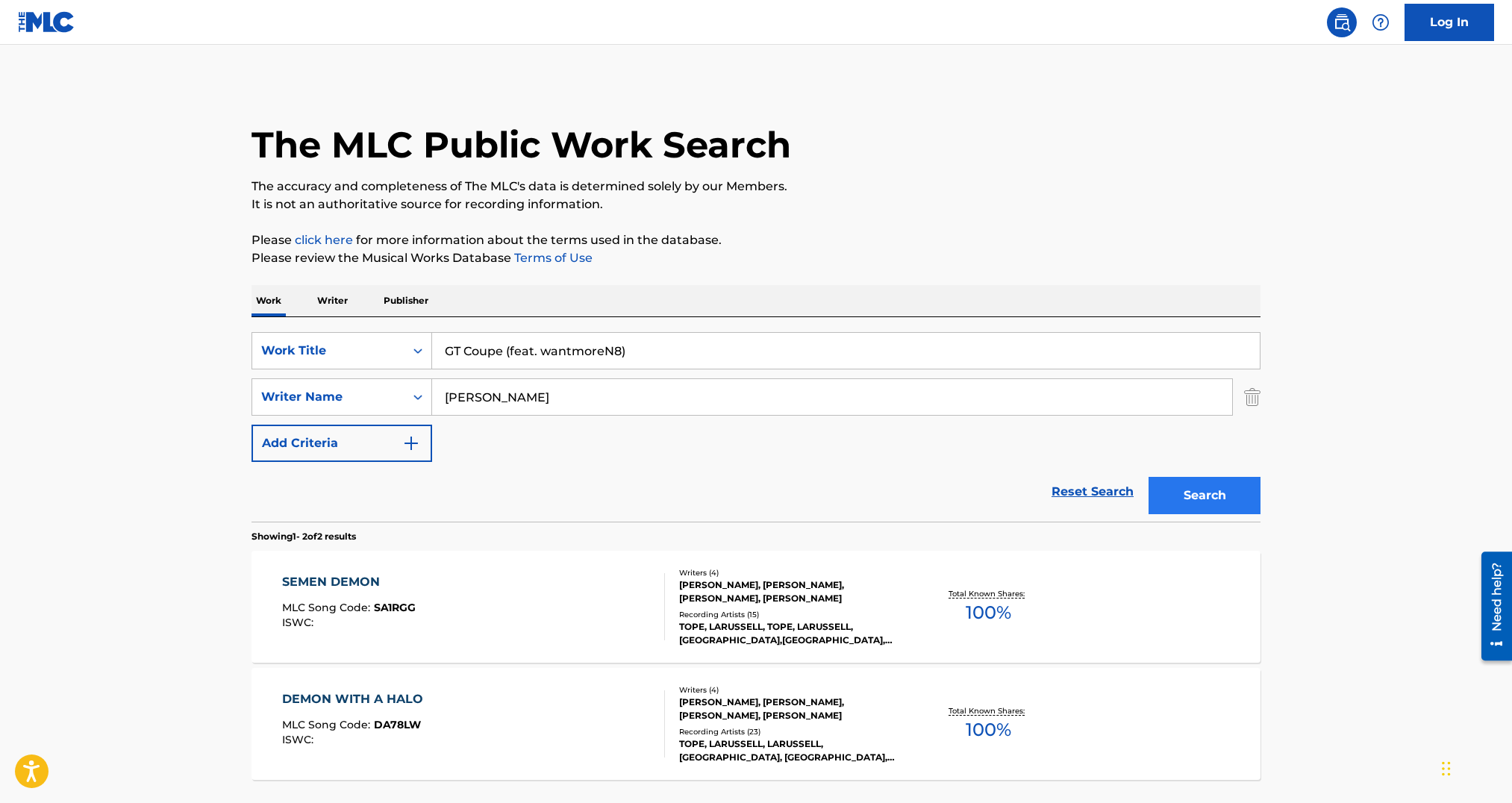
type input "GT Coupe (feat. wantmoreN8)"
click at [1178, 484] on button "Search" at bounding box center [1205, 495] width 112 height 37
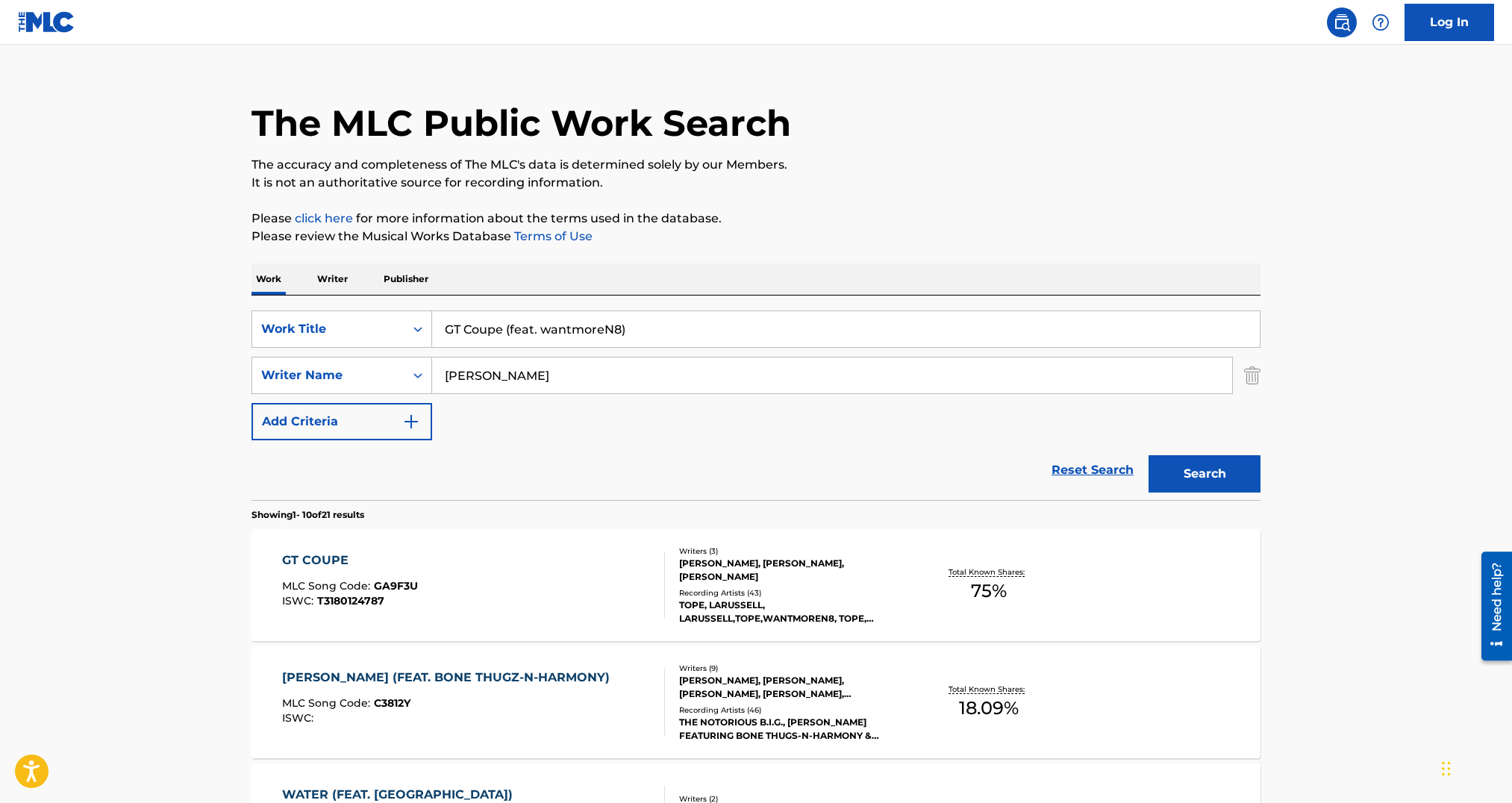
scroll to position [98, 0]
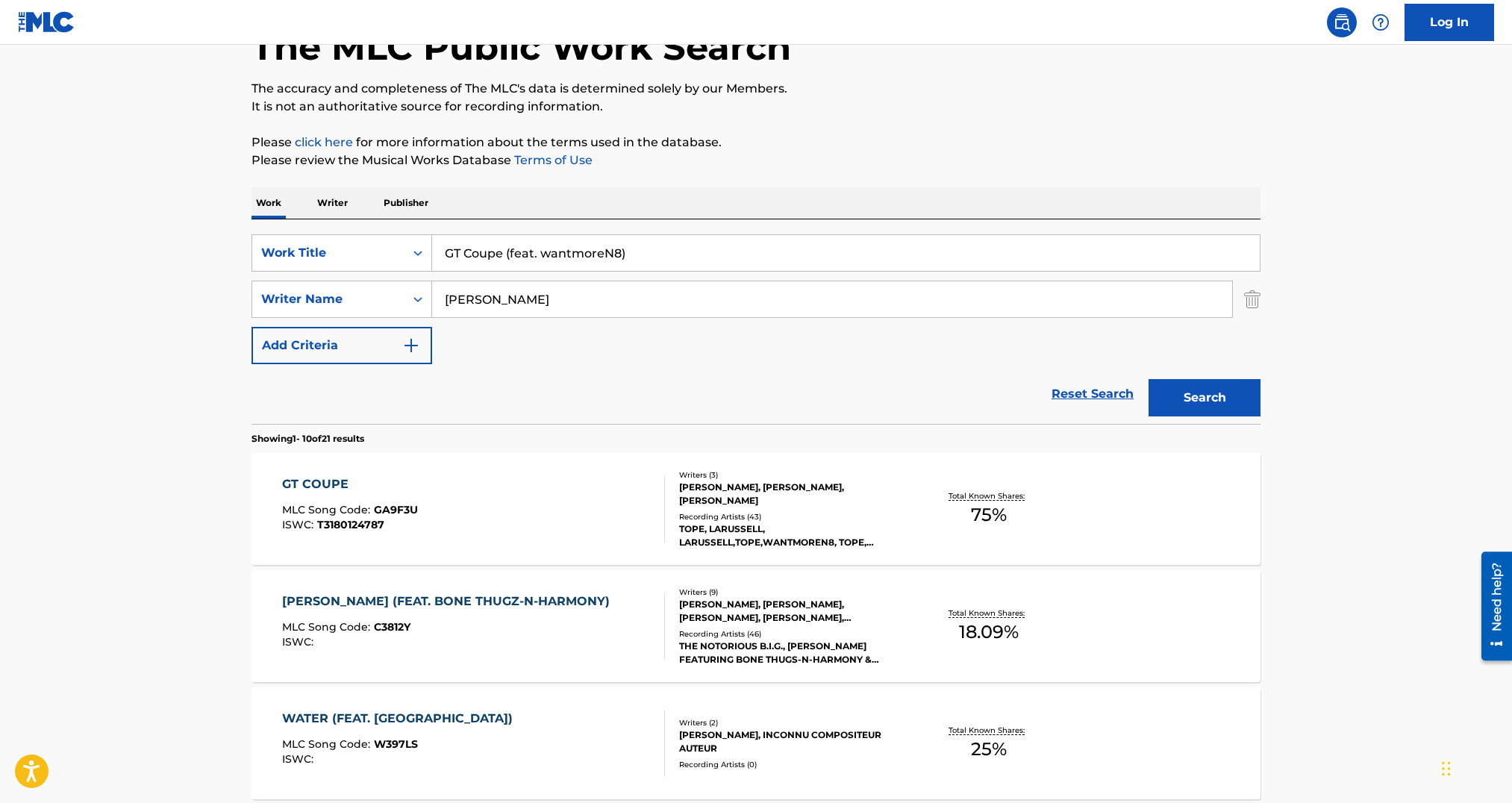
click at [745, 504] on div "[PERSON_NAME], [PERSON_NAME], [PERSON_NAME]" at bounding box center [791, 494] width 226 height 27
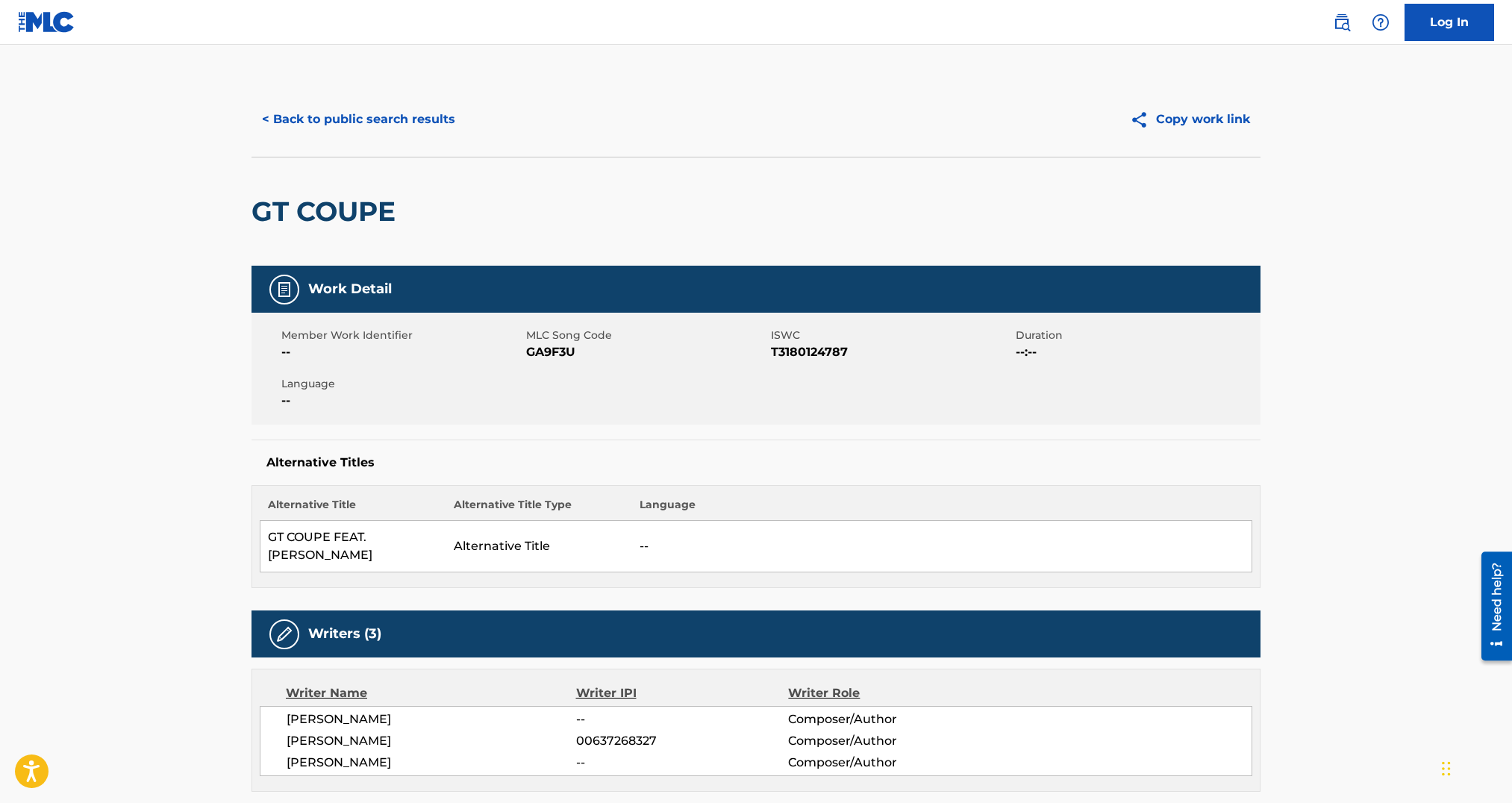
click at [577, 349] on span "GA9F3U" at bounding box center [647, 353] width 241 height 18
click at [557, 355] on span "GA9F3U" at bounding box center [647, 353] width 241 height 18
click at [272, 92] on div "< Back to public search results Copy work link" at bounding box center [755, 120] width 1009 height 74
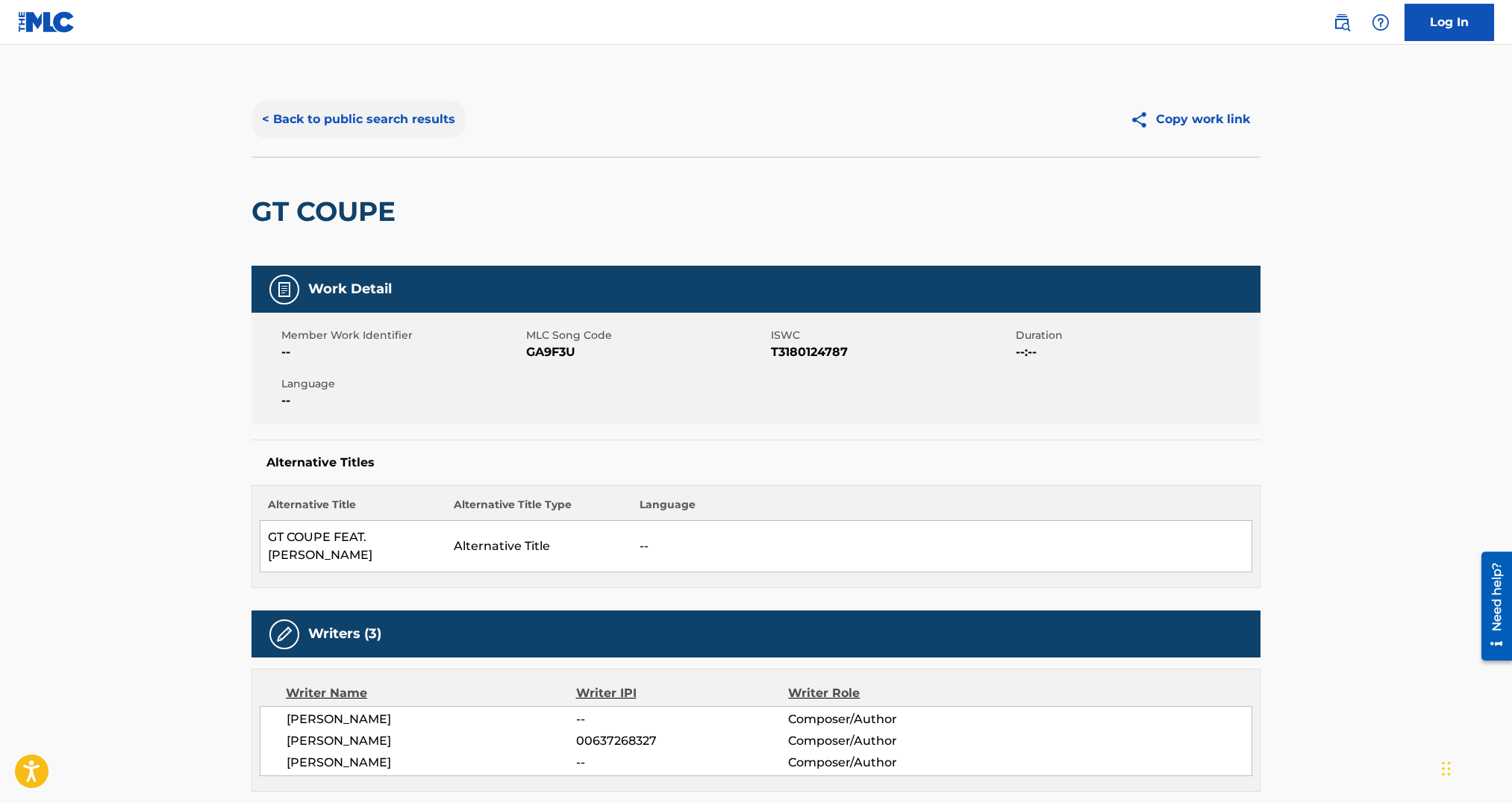
click at [312, 116] on button "< Back to public search results" at bounding box center [358, 119] width 214 height 37
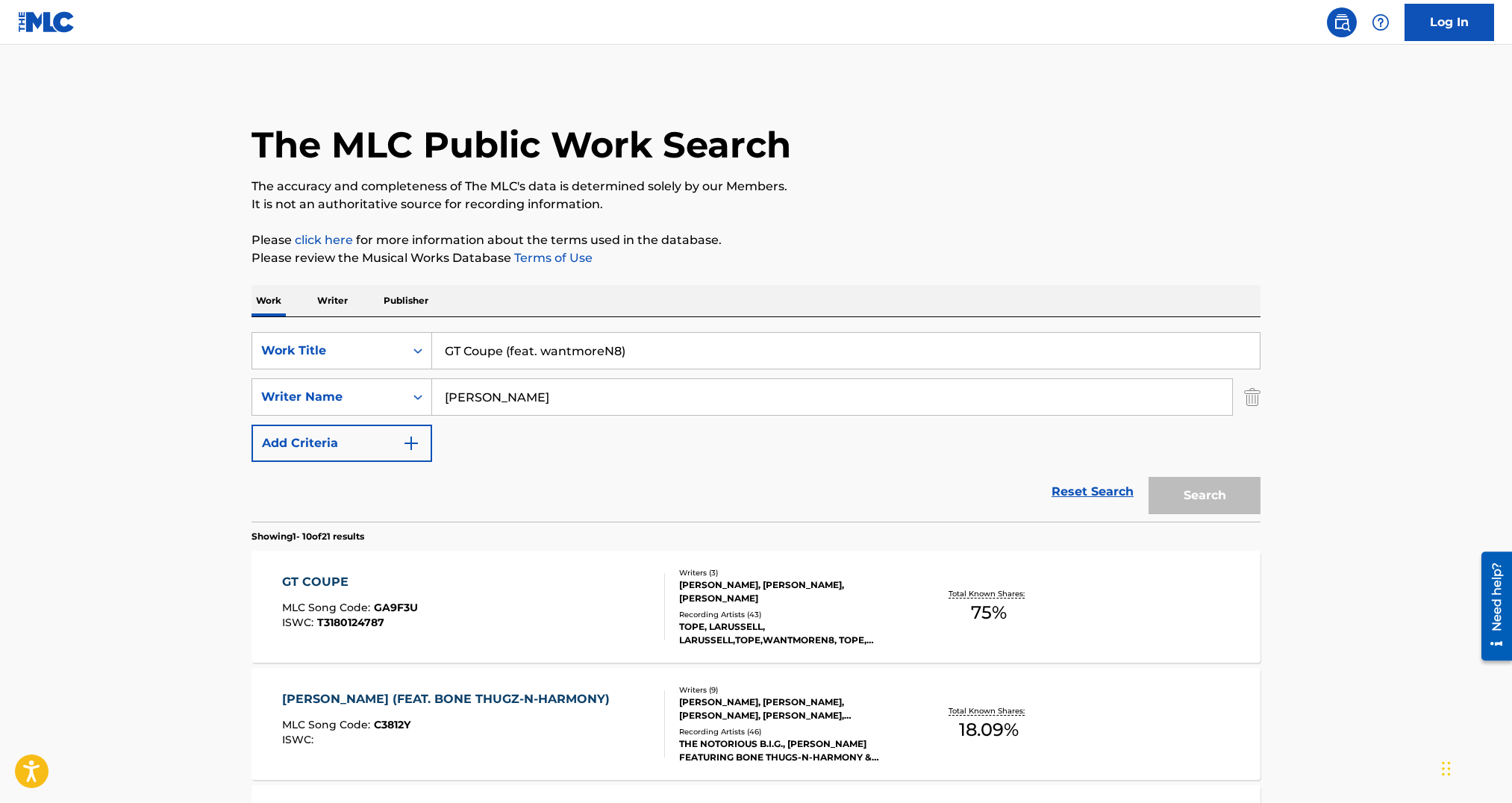
scroll to position [98, 0]
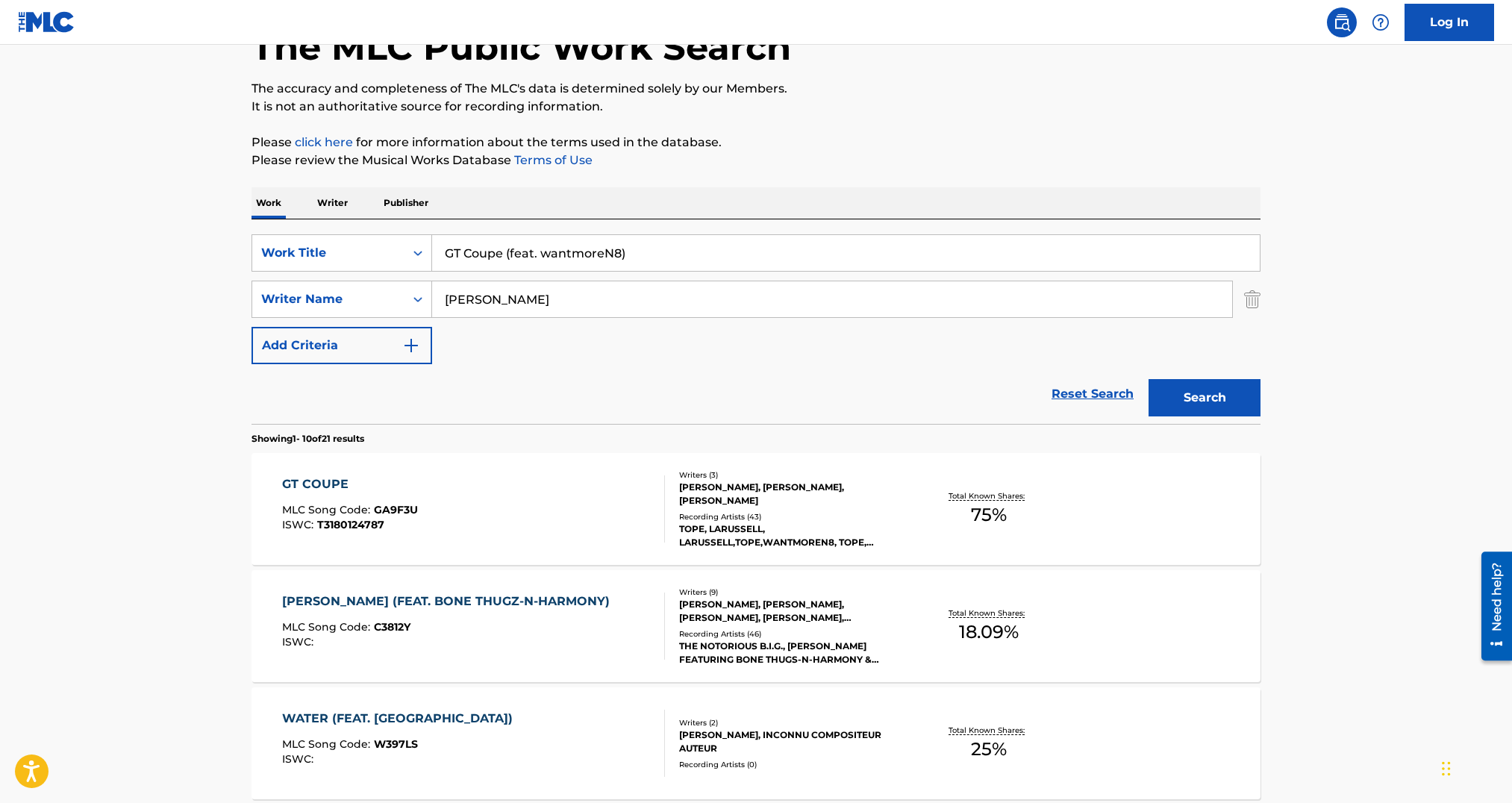
click at [515, 264] on input "GT Coupe (feat. wantmoreN8)" at bounding box center [846, 253] width 828 height 36
paste input "Real Time"
type input "Real Time"
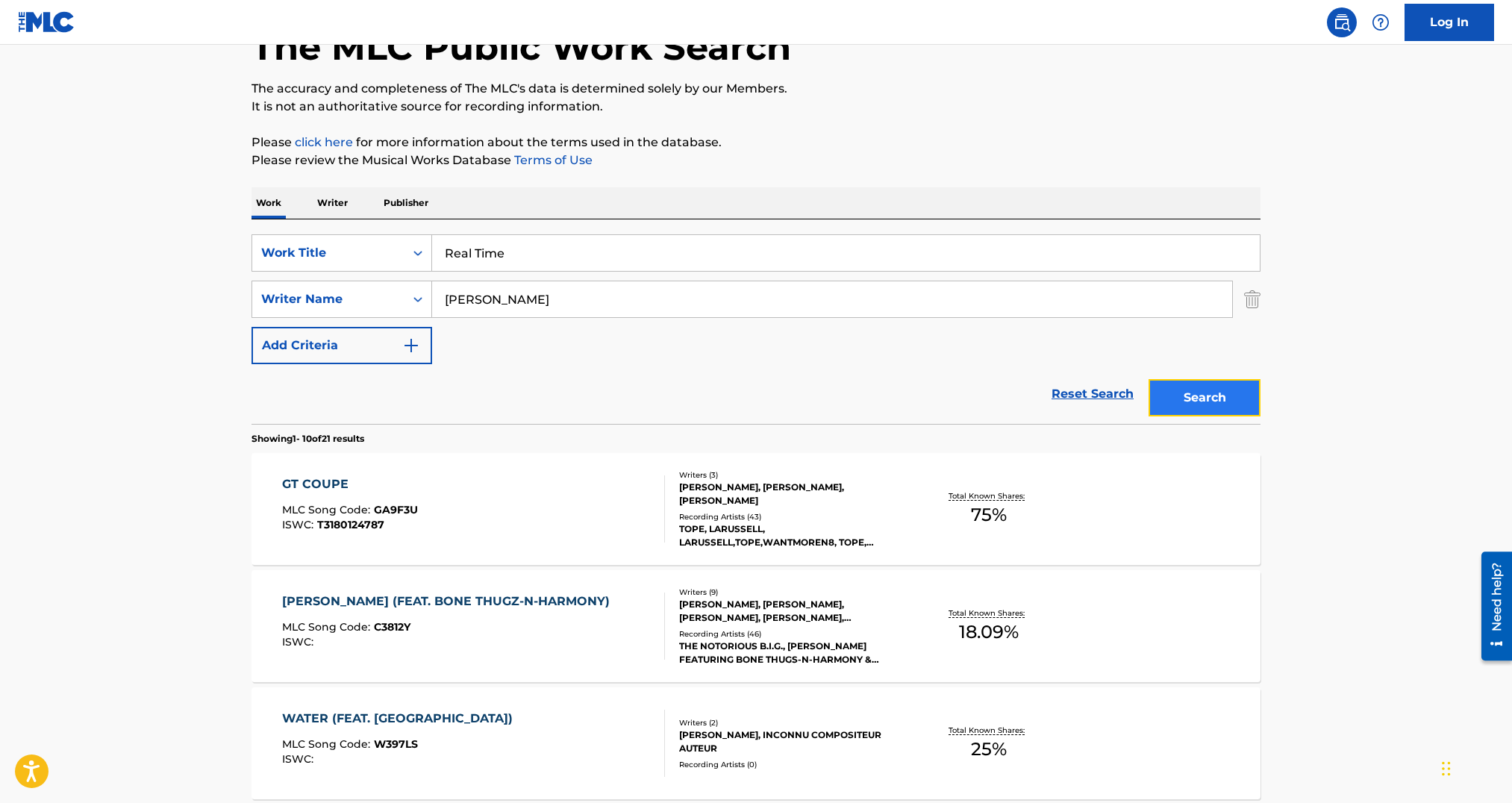
click at [1180, 393] on button "Search" at bounding box center [1205, 397] width 112 height 37
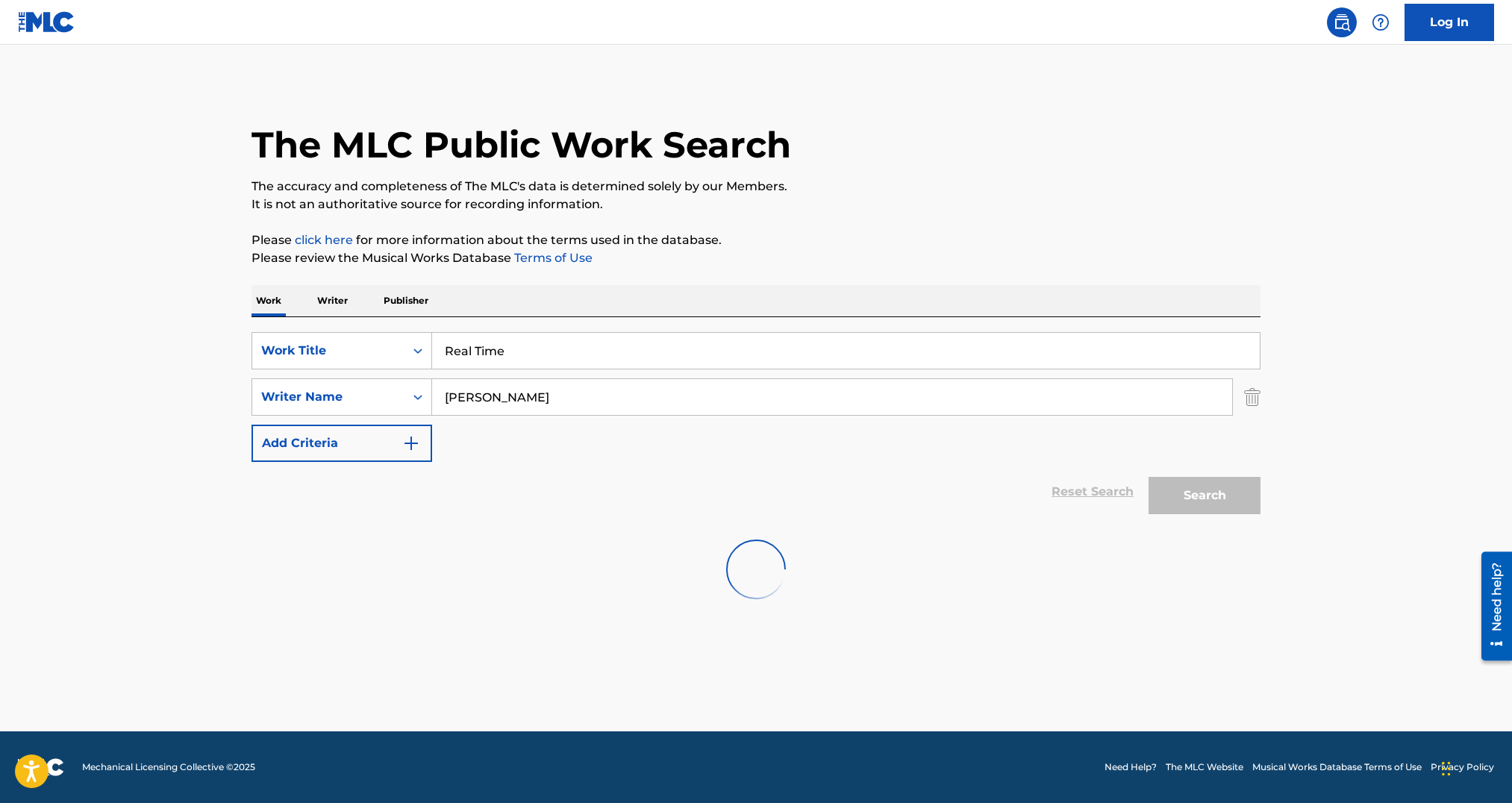
scroll to position [0, 0]
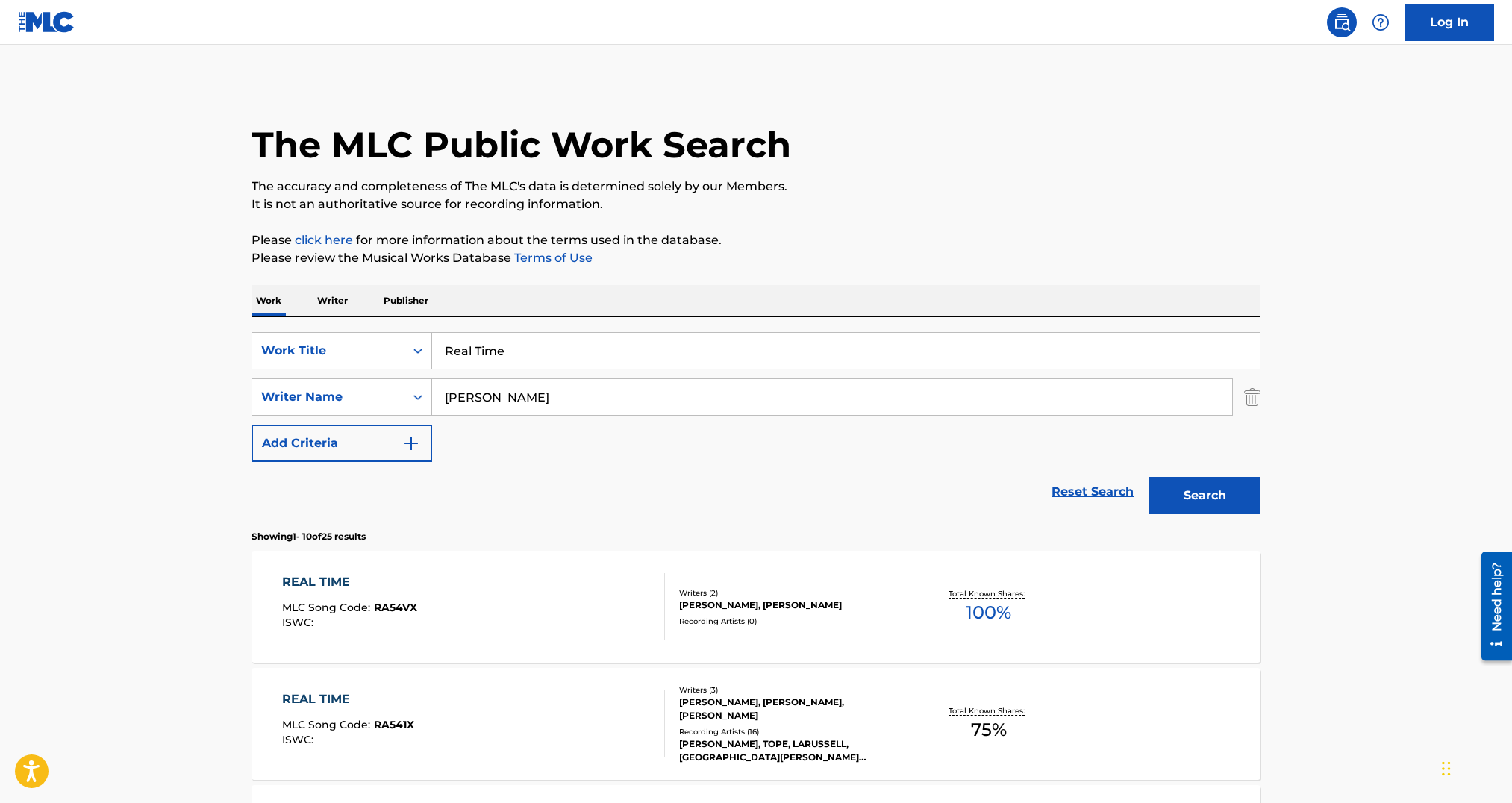
click at [614, 594] on div "REAL TIME MLC Song Code : RA54VX ISWC :" at bounding box center [473, 606] width 383 height 67
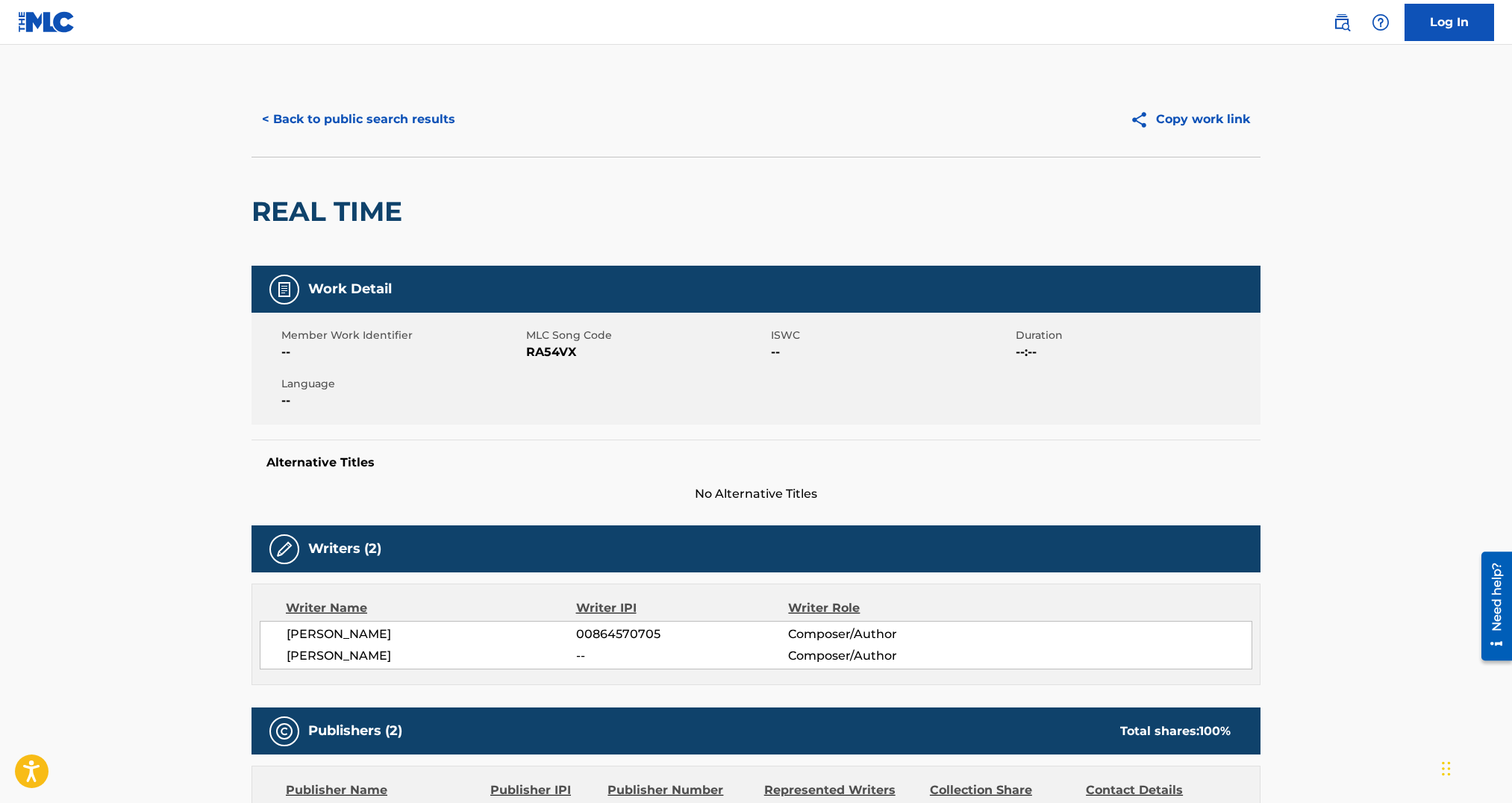
click at [537, 357] on span "RA54VX" at bounding box center [647, 353] width 241 height 18
click at [313, 121] on button "< Back to public search results" at bounding box center [358, 119] width 214 height 37
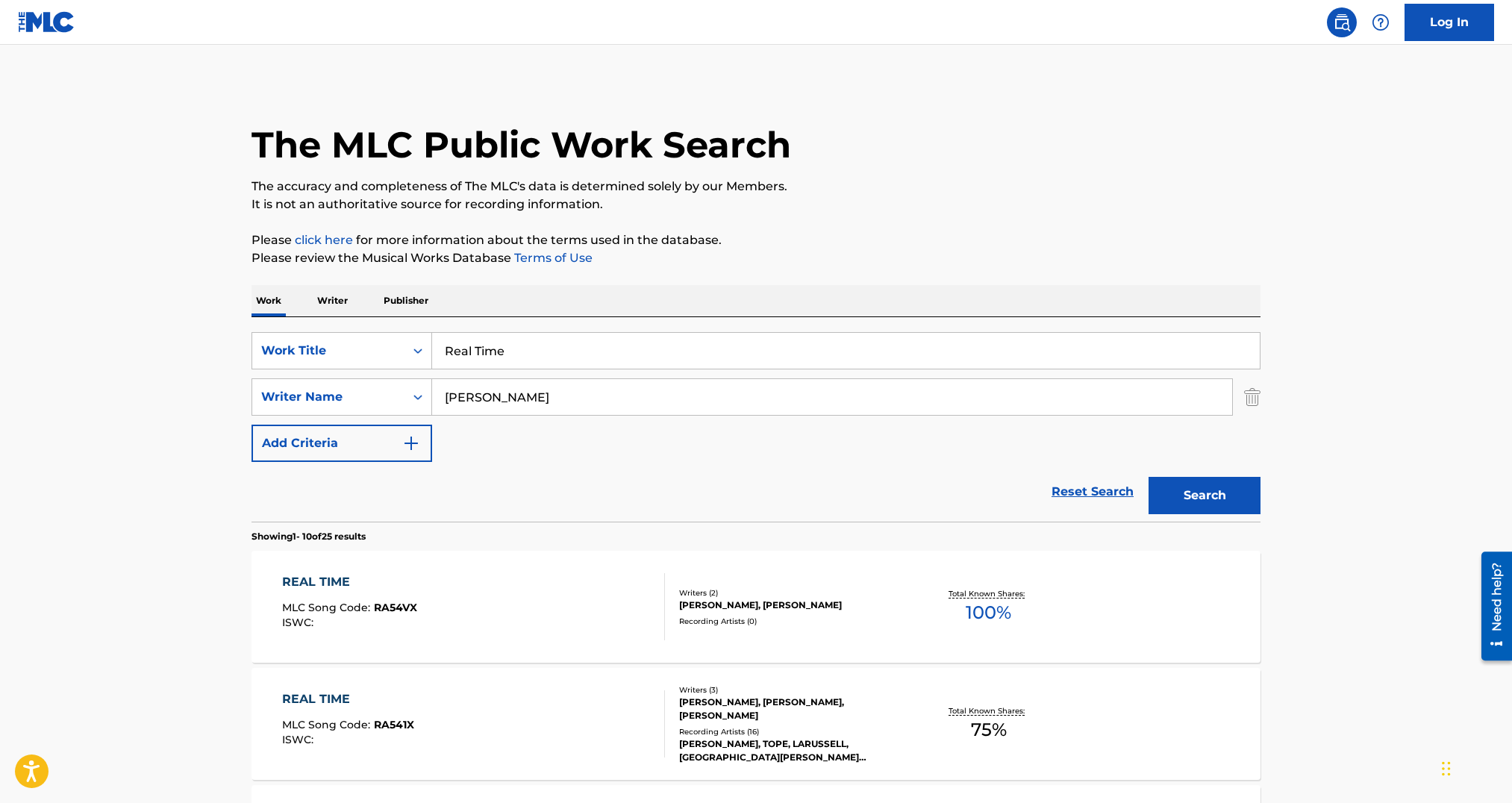
click at [529, 368] on input "Real Time" at bounding box center [846, 351] width 828 height 36
paste input "Look At Me Now"
type input "Look At Me Now"
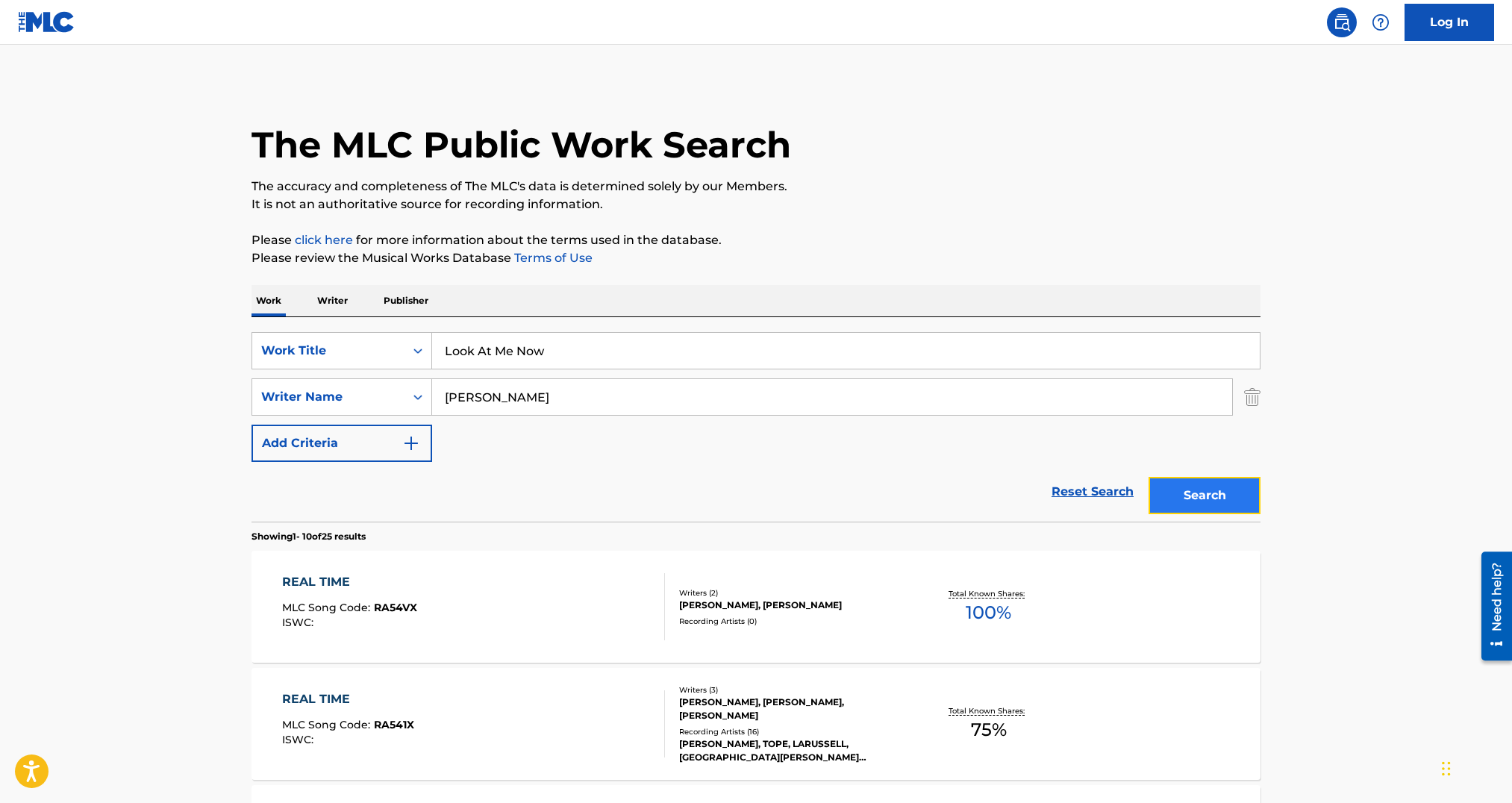
click at [1216, 509] on button "Search" at bounding box center [1205, 495] width 112 height 37
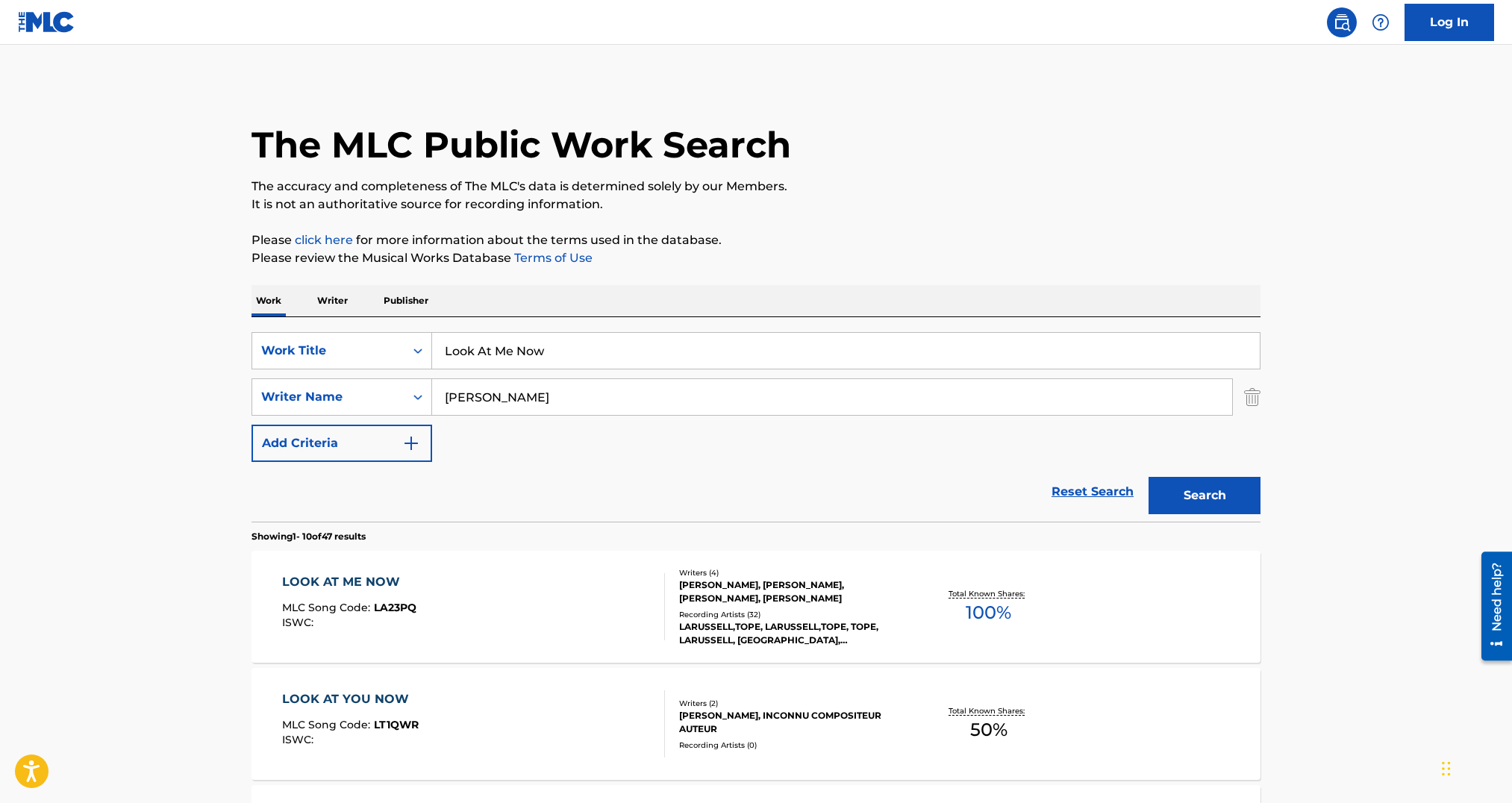
click at [572, 613] on div "LOOK AT ME NOW MLC Song Code : LA23PQ ISWC :" at bounding box center [473, 606] width 383 height 67
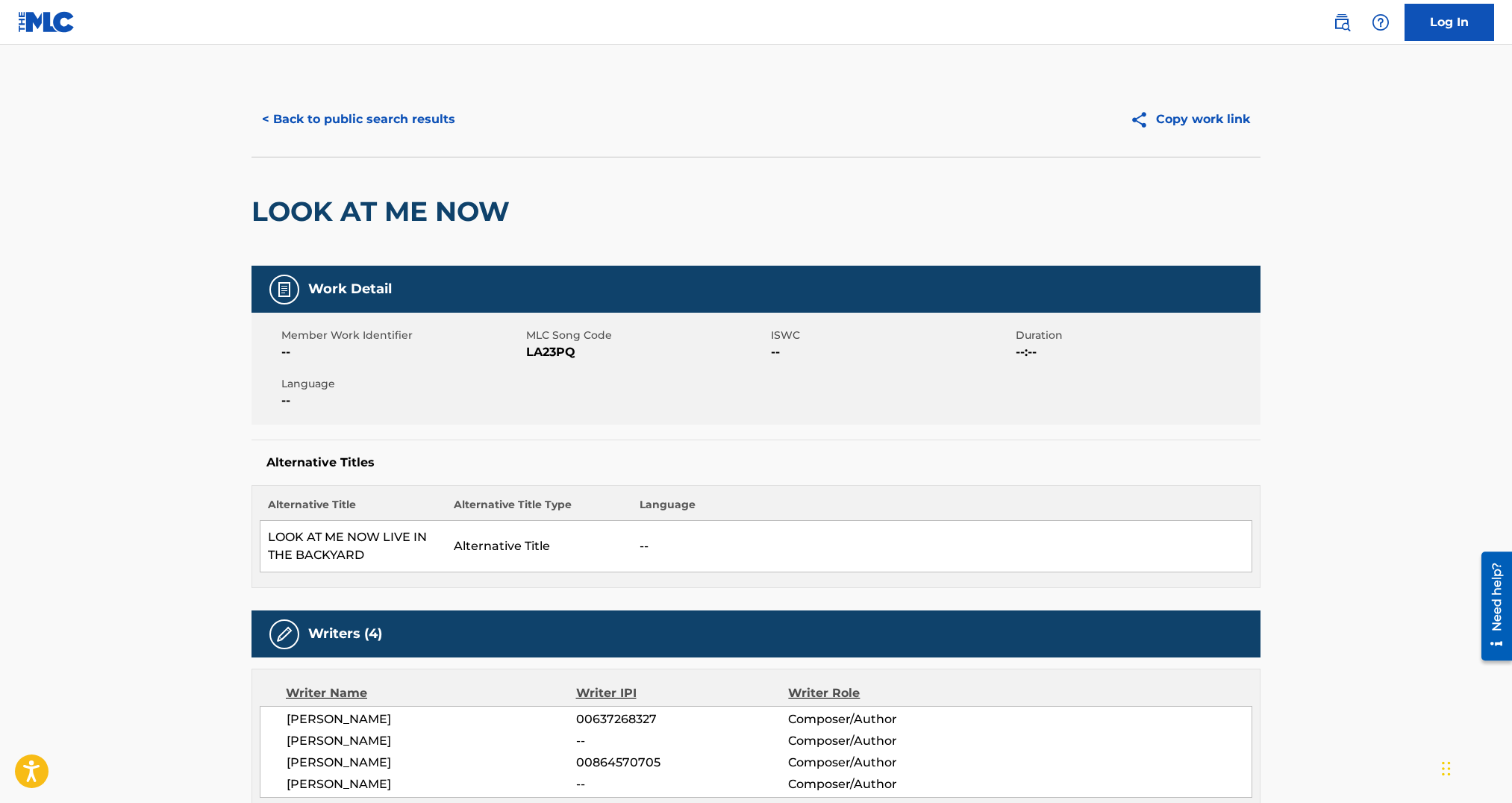
click at [573, 353] on span "LA23PQ" at bounding box center [647, 353] width 241 height 18
click at [546, 351] on span "LA23PQ" at bounding box center [647, 353] width 241 height 18
click at [306, 128] on button "< Back to public search results" at bounding box center [358, 119] width 214 height 37
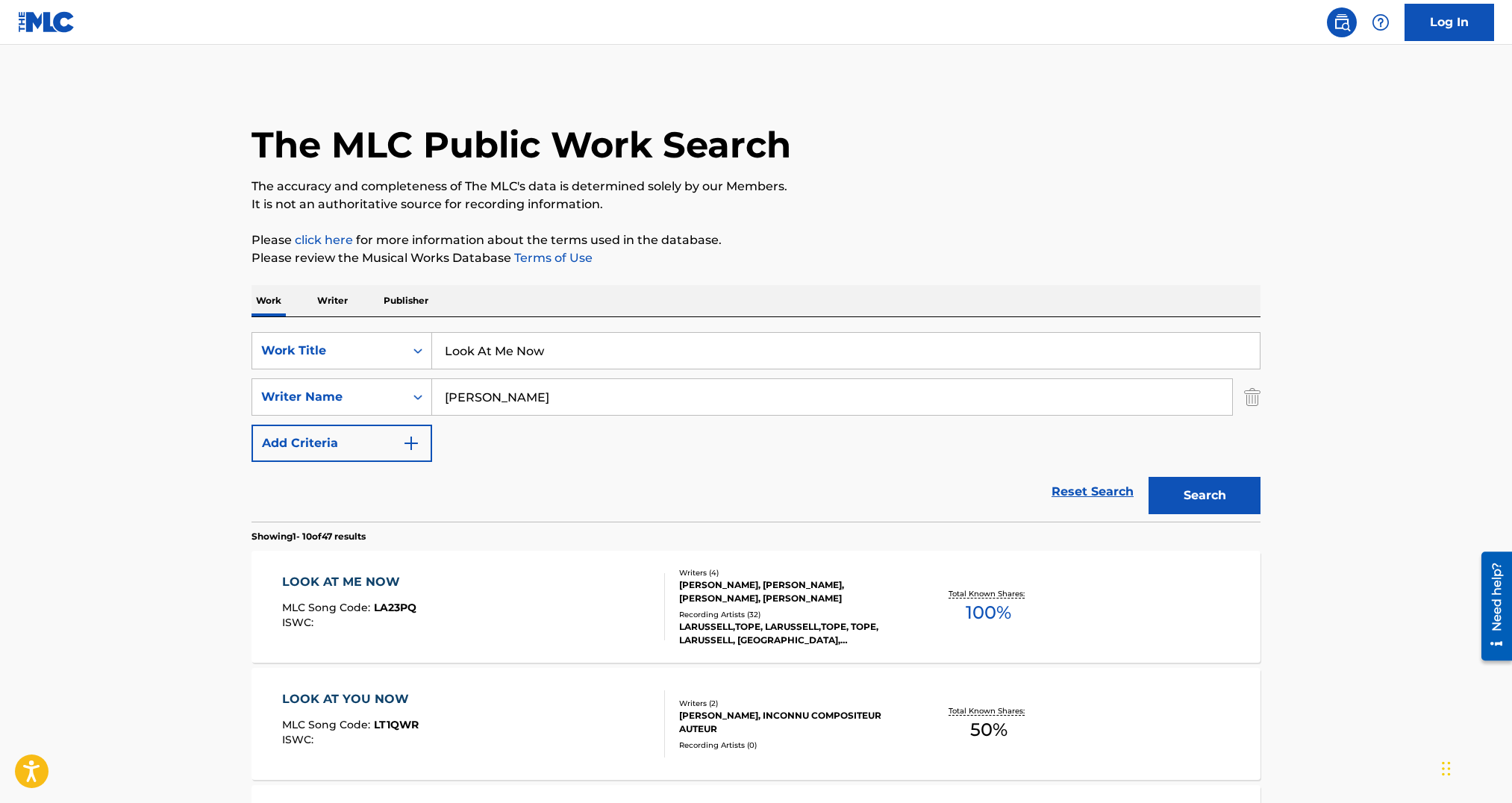
click at [525, 334] on input "Look At Me Now" at bounding box center [846, 351] width 828 height 36
paste input "How It Feel"
type input "How It Feel"
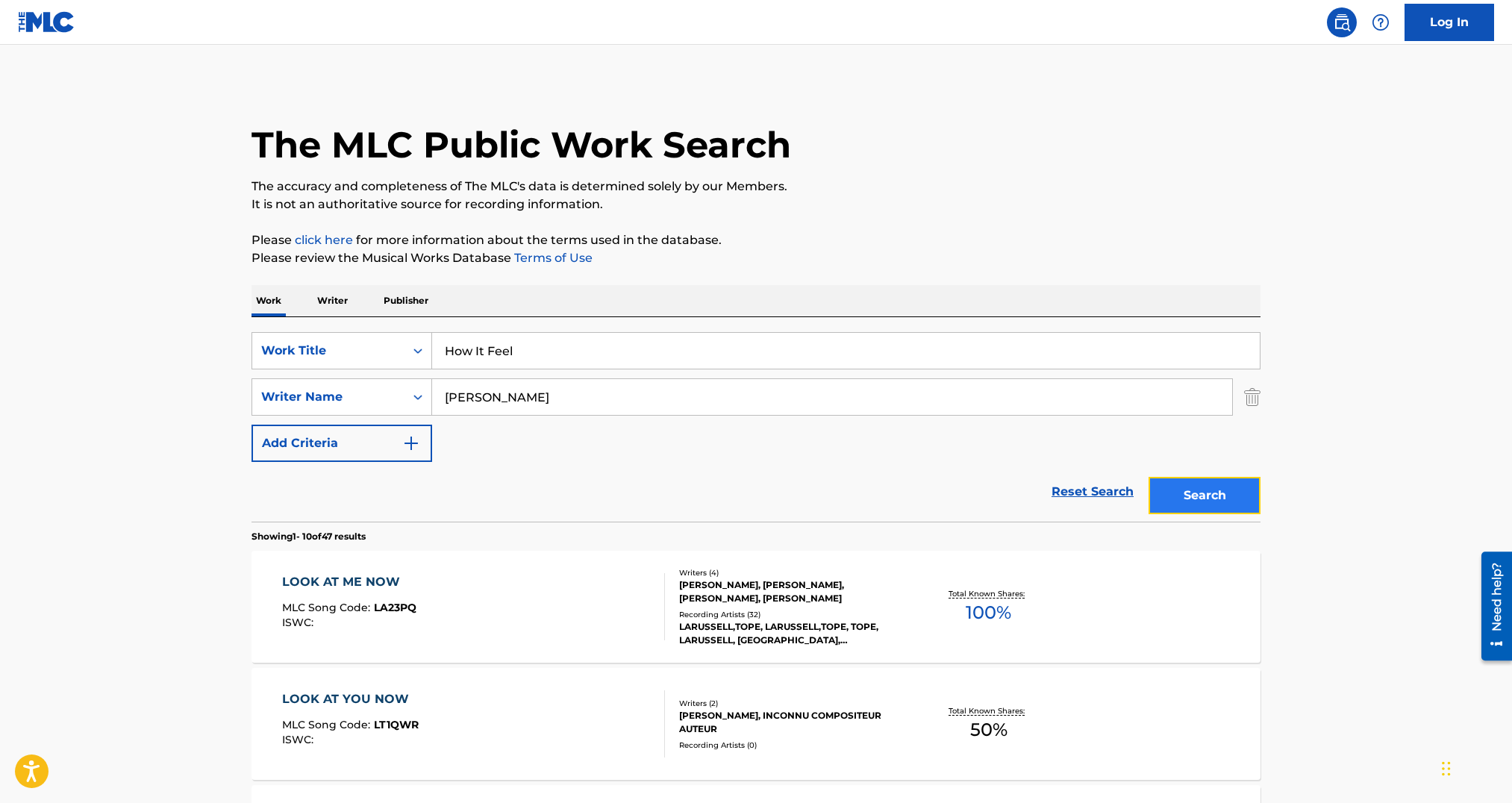
click at [1173, 492] on button "Search" at bounding box center [1205, 495] width 112 height 37
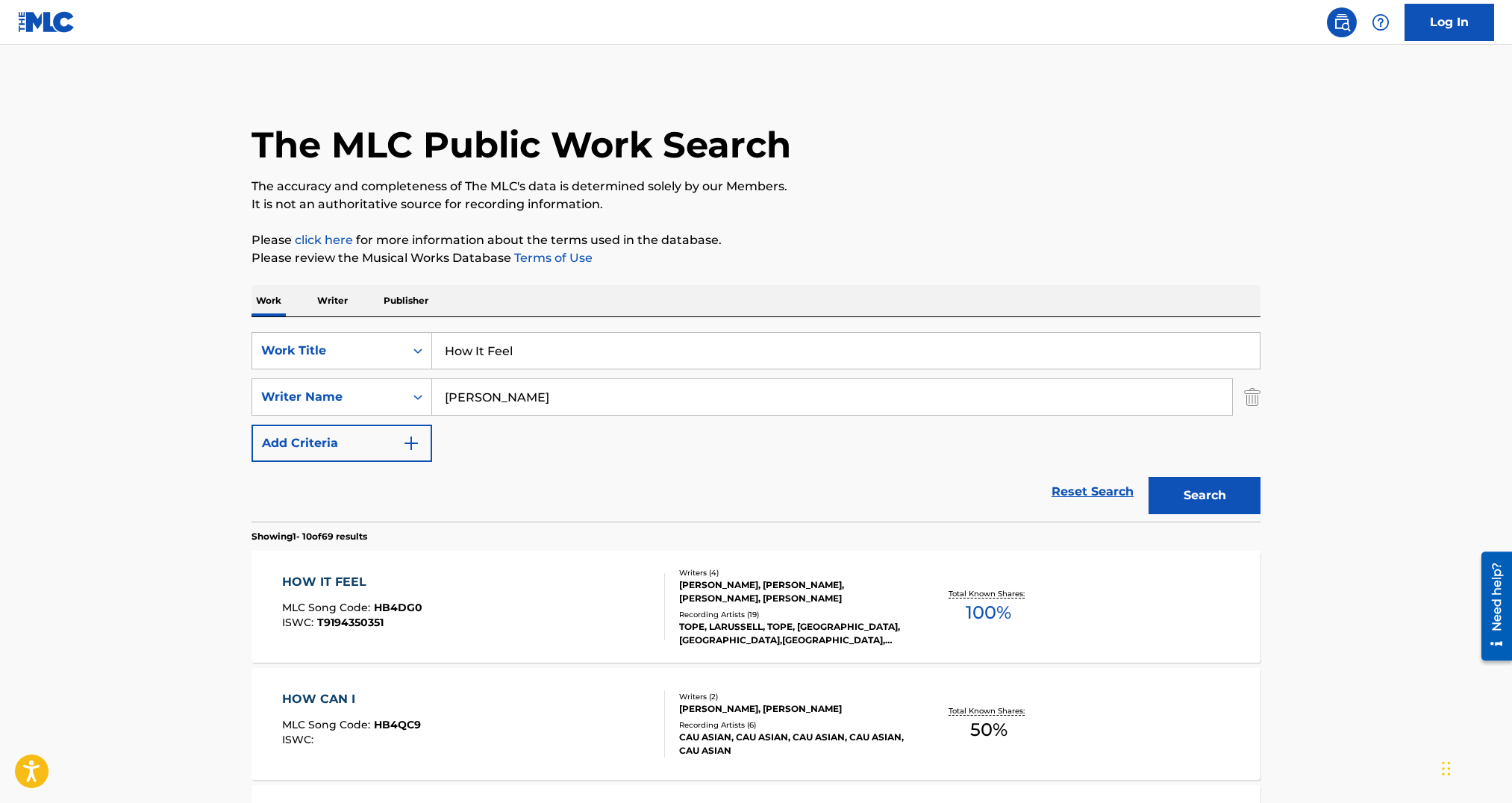
click at [540, 603] on div "HOW IT FEEL MLC Song Code : HB4DG0 ISWC : T9194350351" at bounding box center [473, 606] width 383 height 67
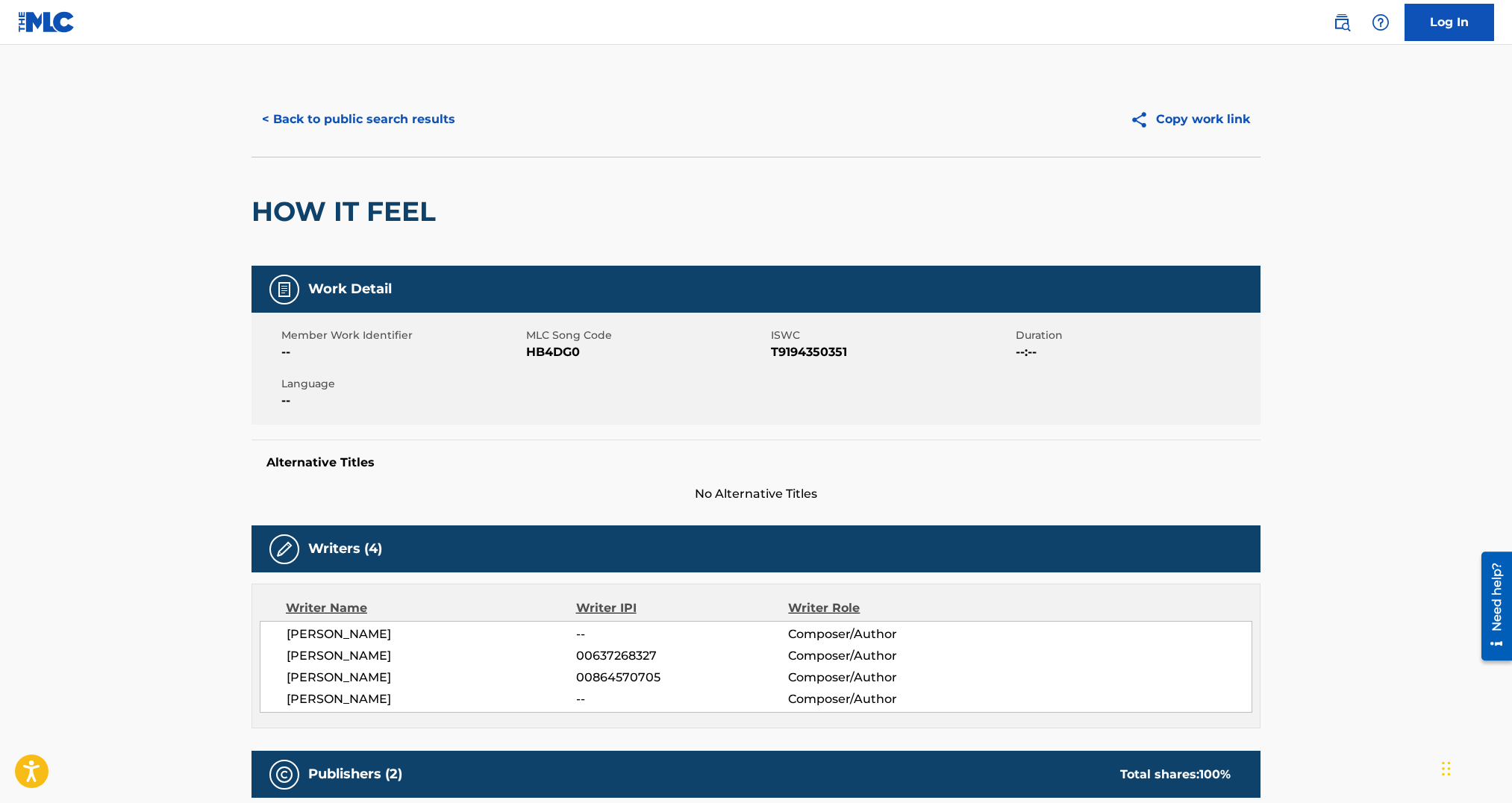
click at [560, 355] on span "HB4DG0" at bounding box center [647, 353] width 241 height 18
click at [340, 111] on button "< Back to public search results" at bounding box center [358, 119] width 214 height 37
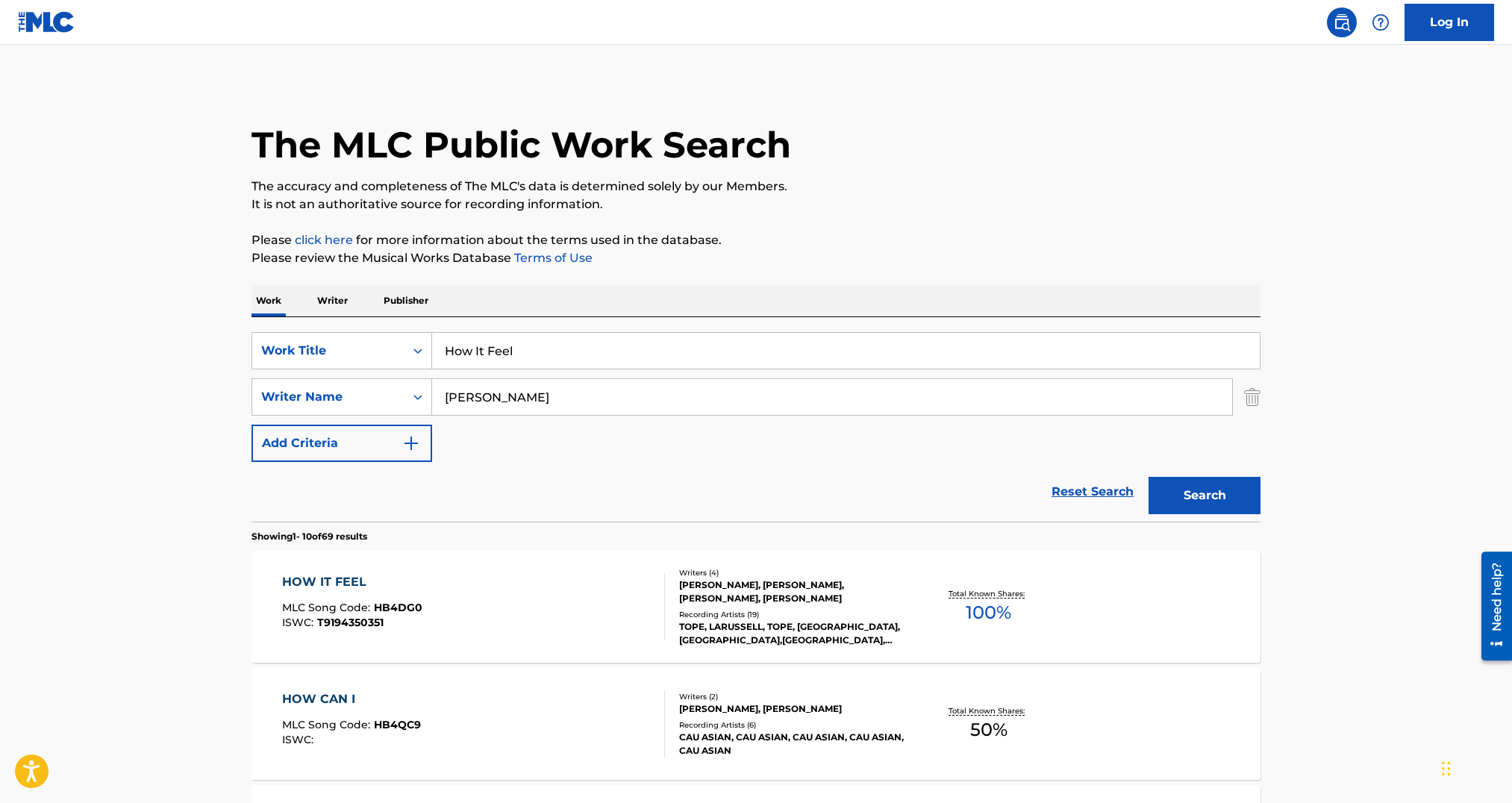
click at [538, 336] on input "How It Feel" at bounding box center [846, 351] width 828 height 36
paste input "Gaining Speed"
type input "Gaining Speed"
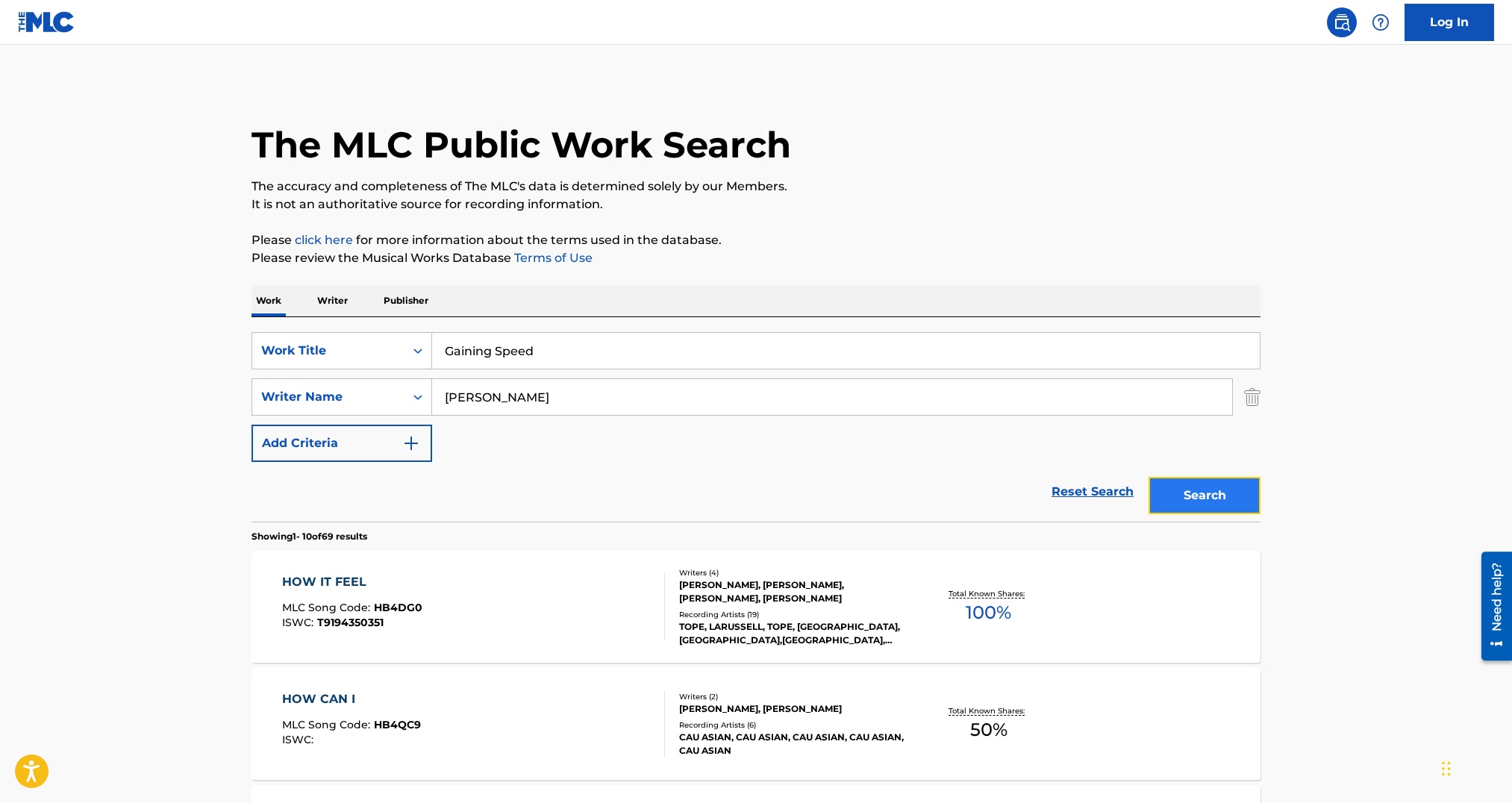
click at [1177, 497] on button "Search" at bounding box center [1205, 495] width 112 height 37
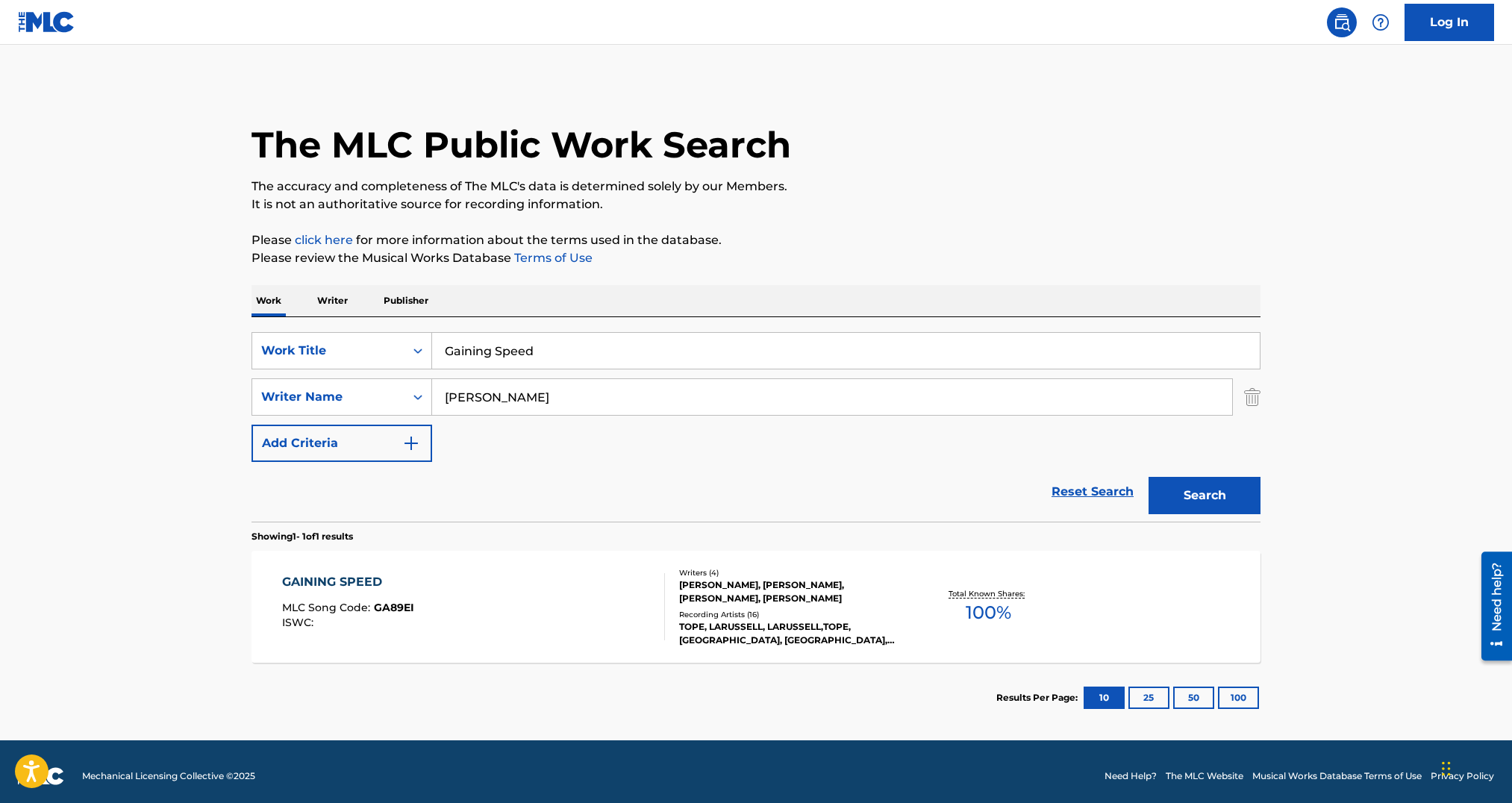
click at [528, 598] on div "GAINING SPEED MLC Song Code : GA89EI ISWC :" at bounding box center [473, 606] width 383 height 67
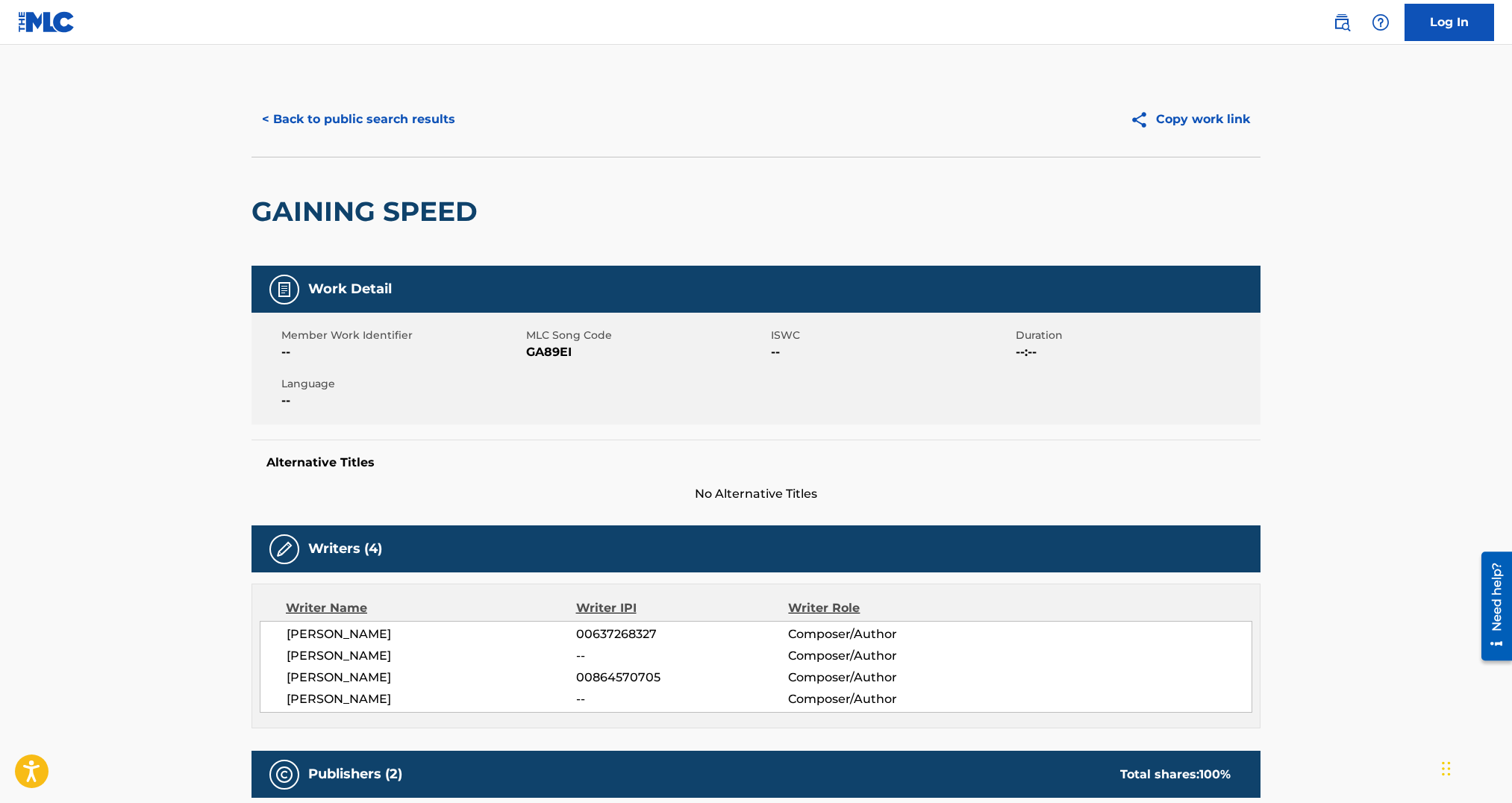
click at [548, 348] on span "GA89EI" at bounding box center [647, 353] width 241 height 18
click at [404, 133] on button "< Back to public search results" at bounding box center [358, 119] width 214 height 37
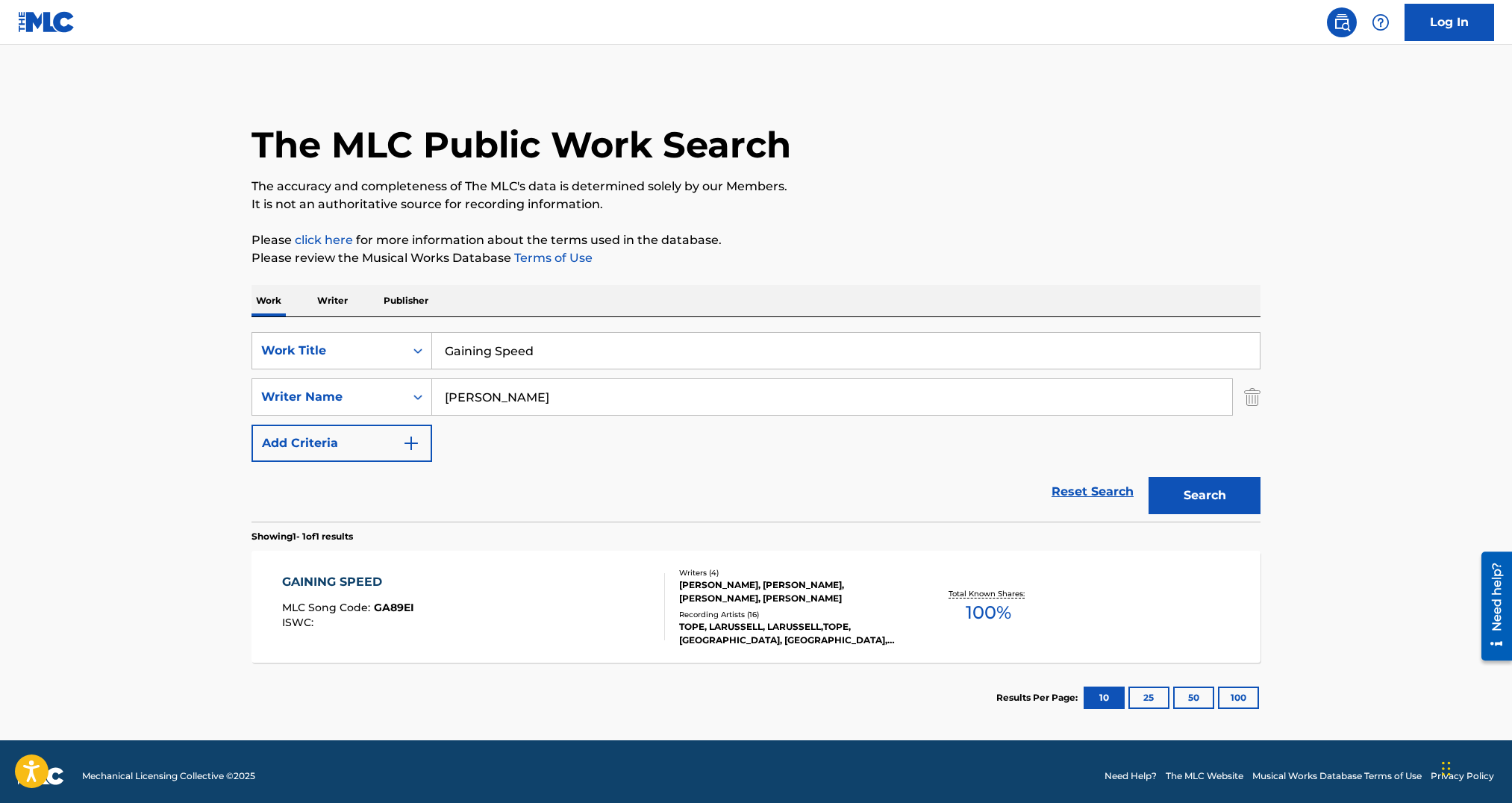
click at [532, 349] on input "Gaining Speed" at bounding box center [846, 351] width 828 height 36
paste input "Traffikin (feat. Poo$ie)"
type input "Traffikin (feat. Poo$ie)"
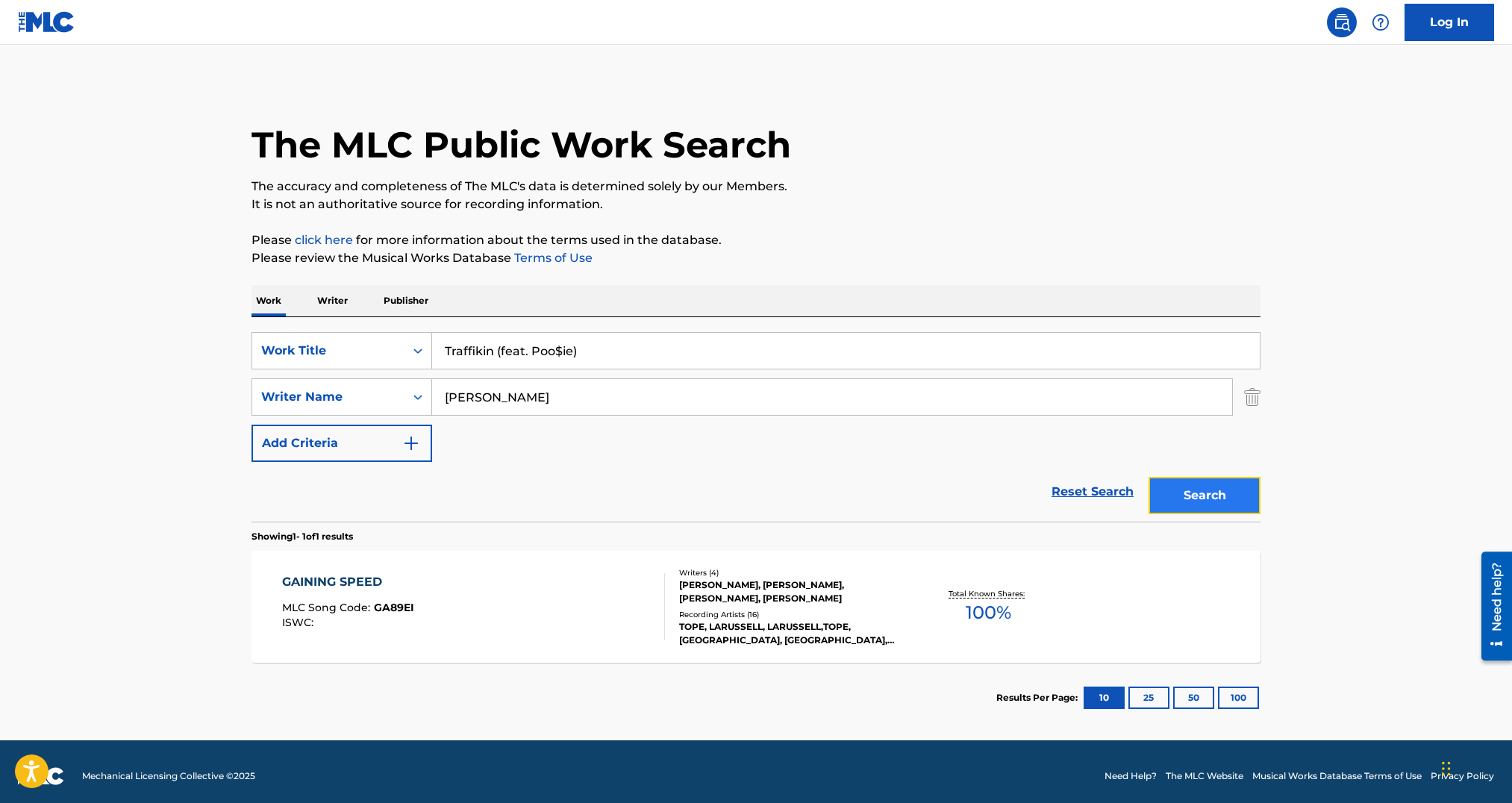
click at [1187, 495] on button "Search" at bounding box center [1205, 495] width 112 height 37
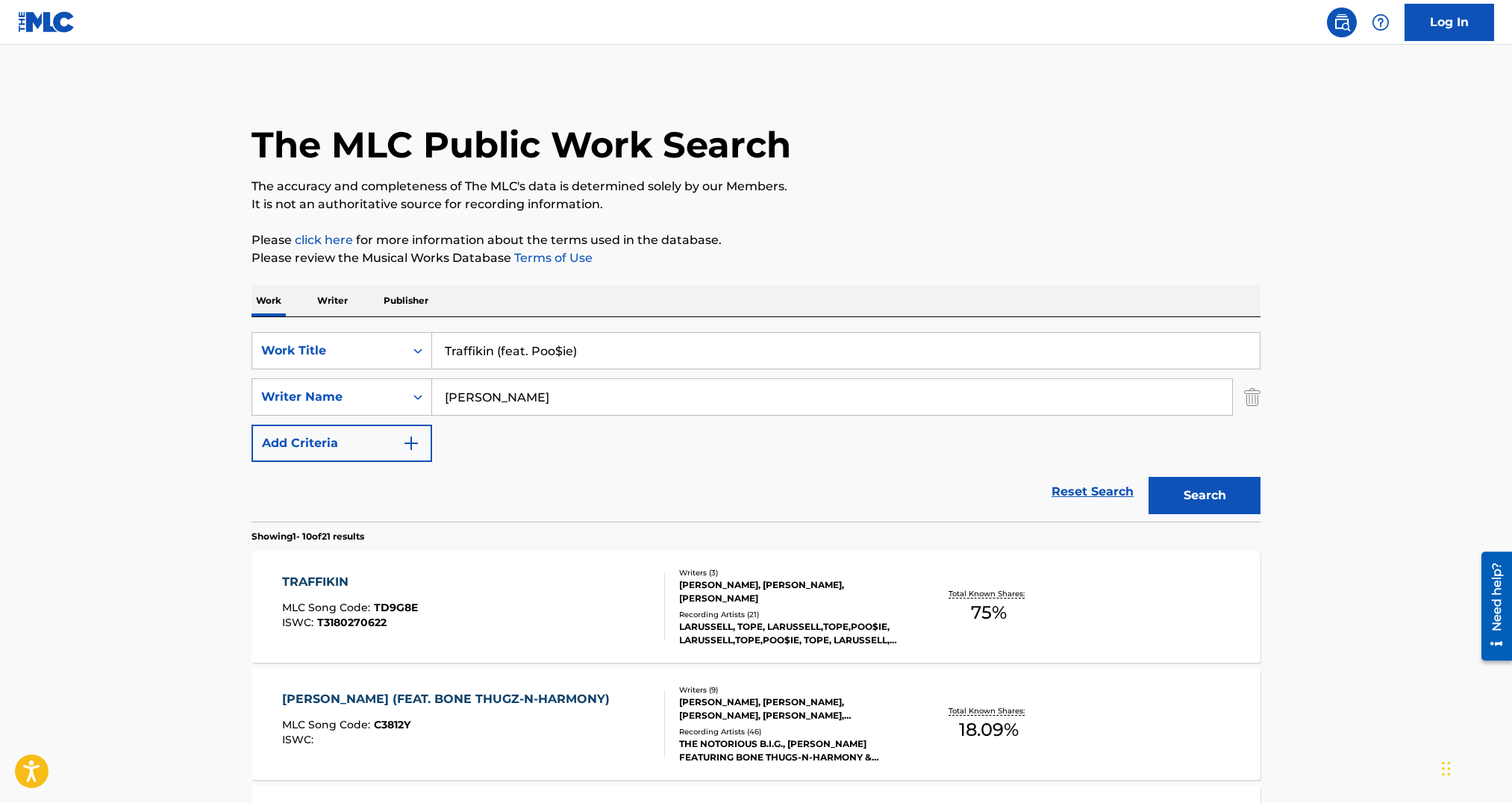
click at [567, 597] on div "TRAFFIKIN MLC Song Code : TD9G8E ISWC : T3180270622" at bounding box center [473, 606] width 383 height 67
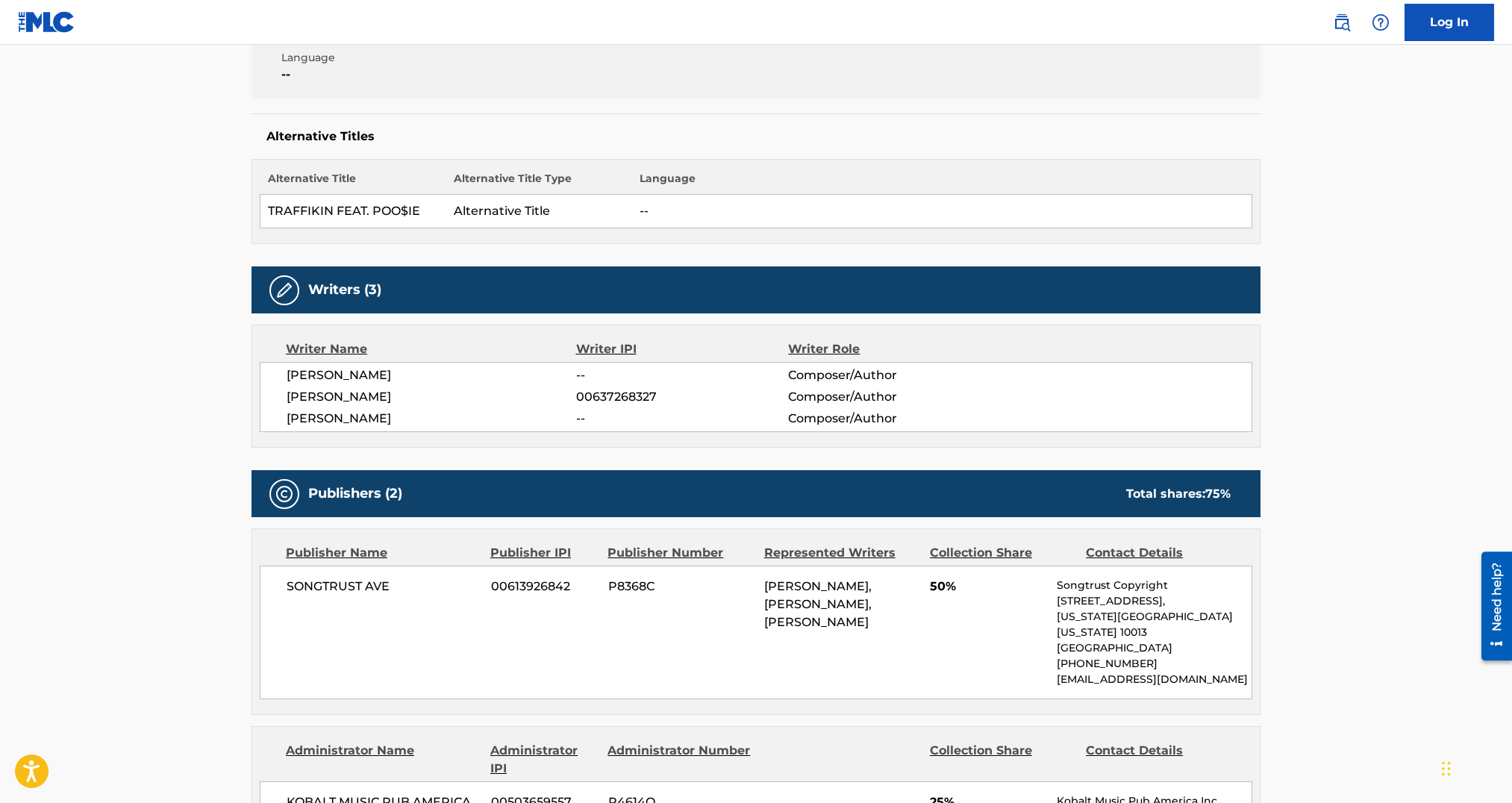
scroll to position [161, 0]
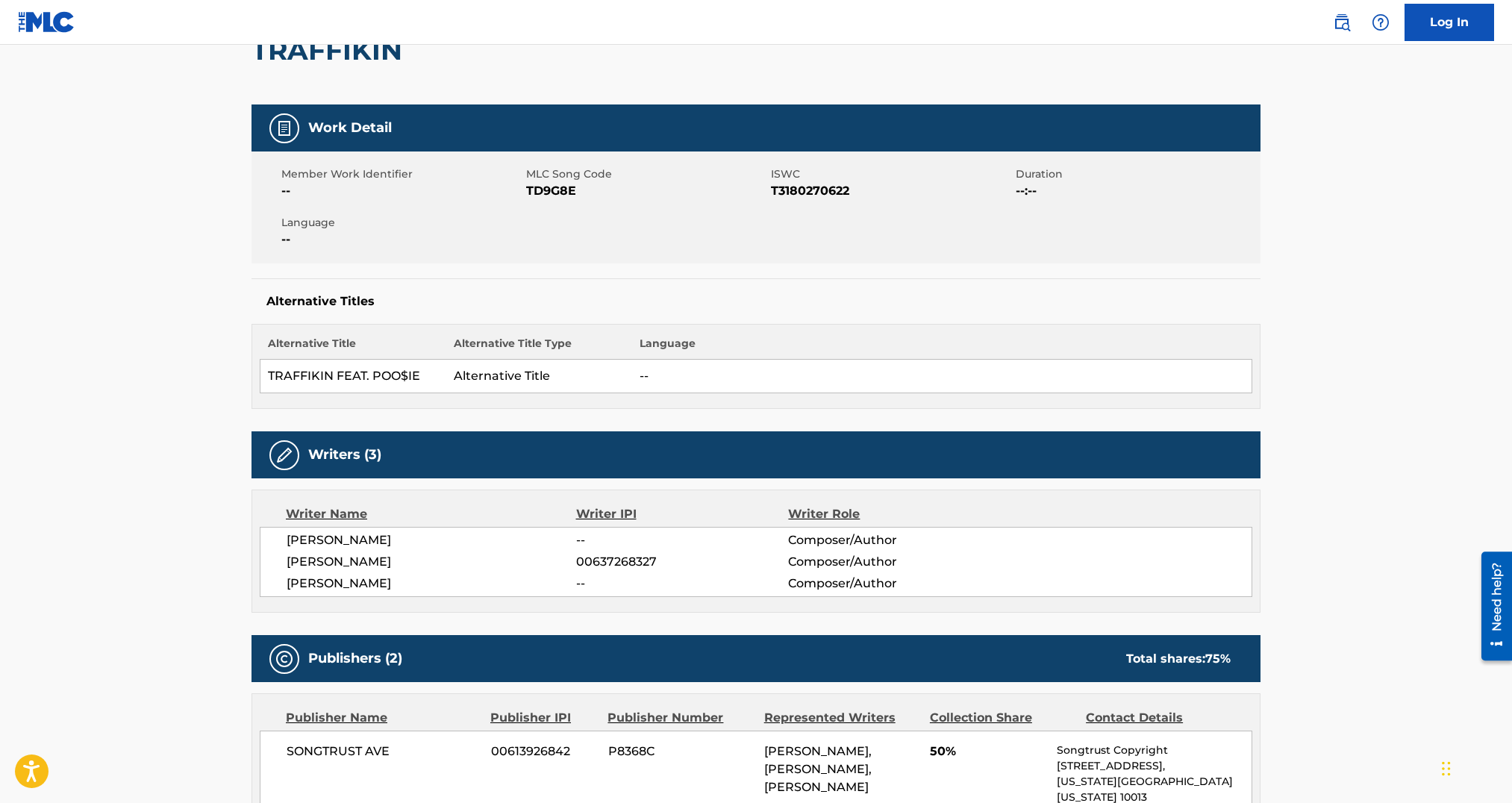
click at [560, 192] on span "TD9G8E" at bounding box center [647, 191] width 241 height 18
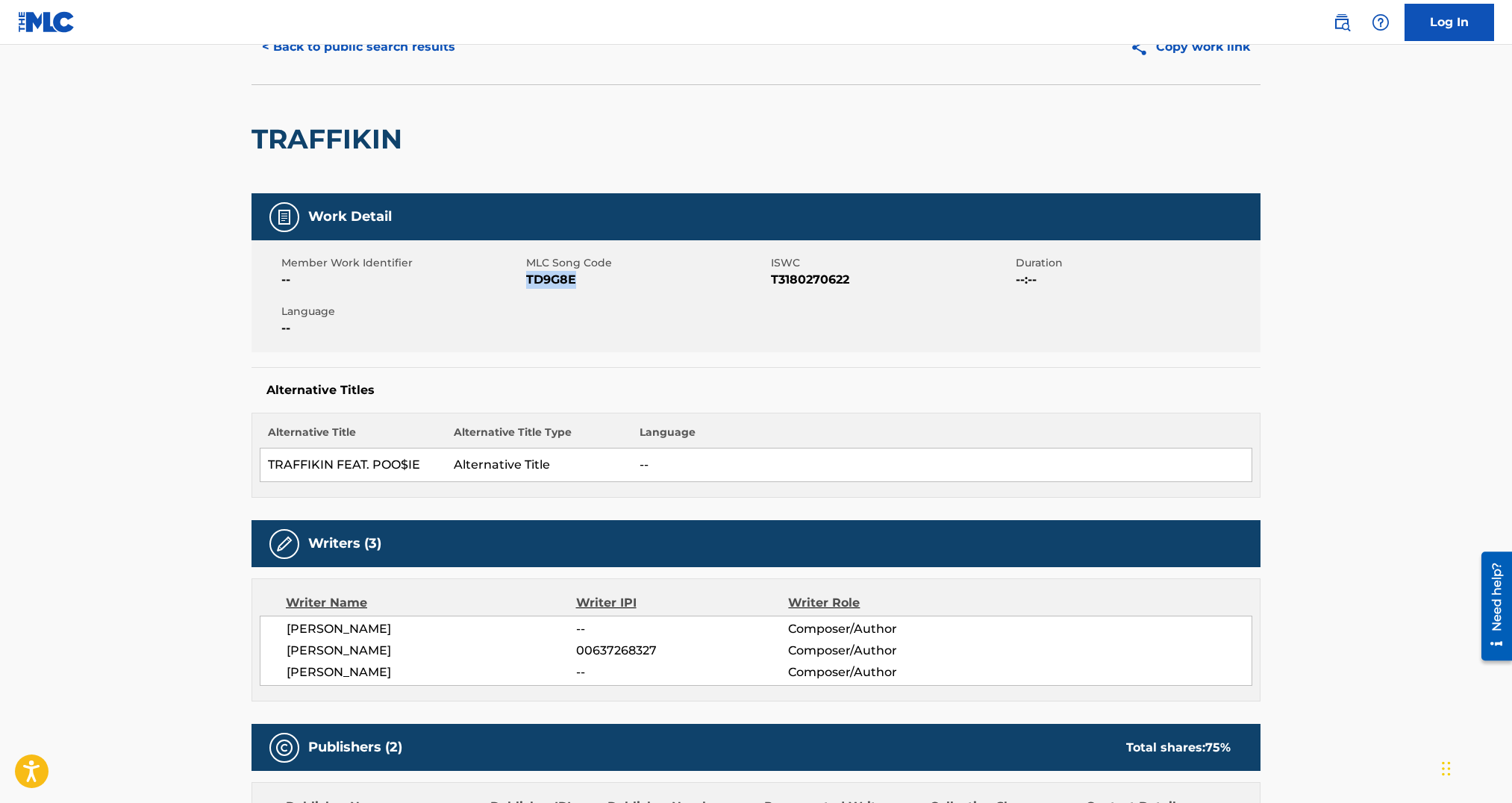
scroll to position [0, 0]
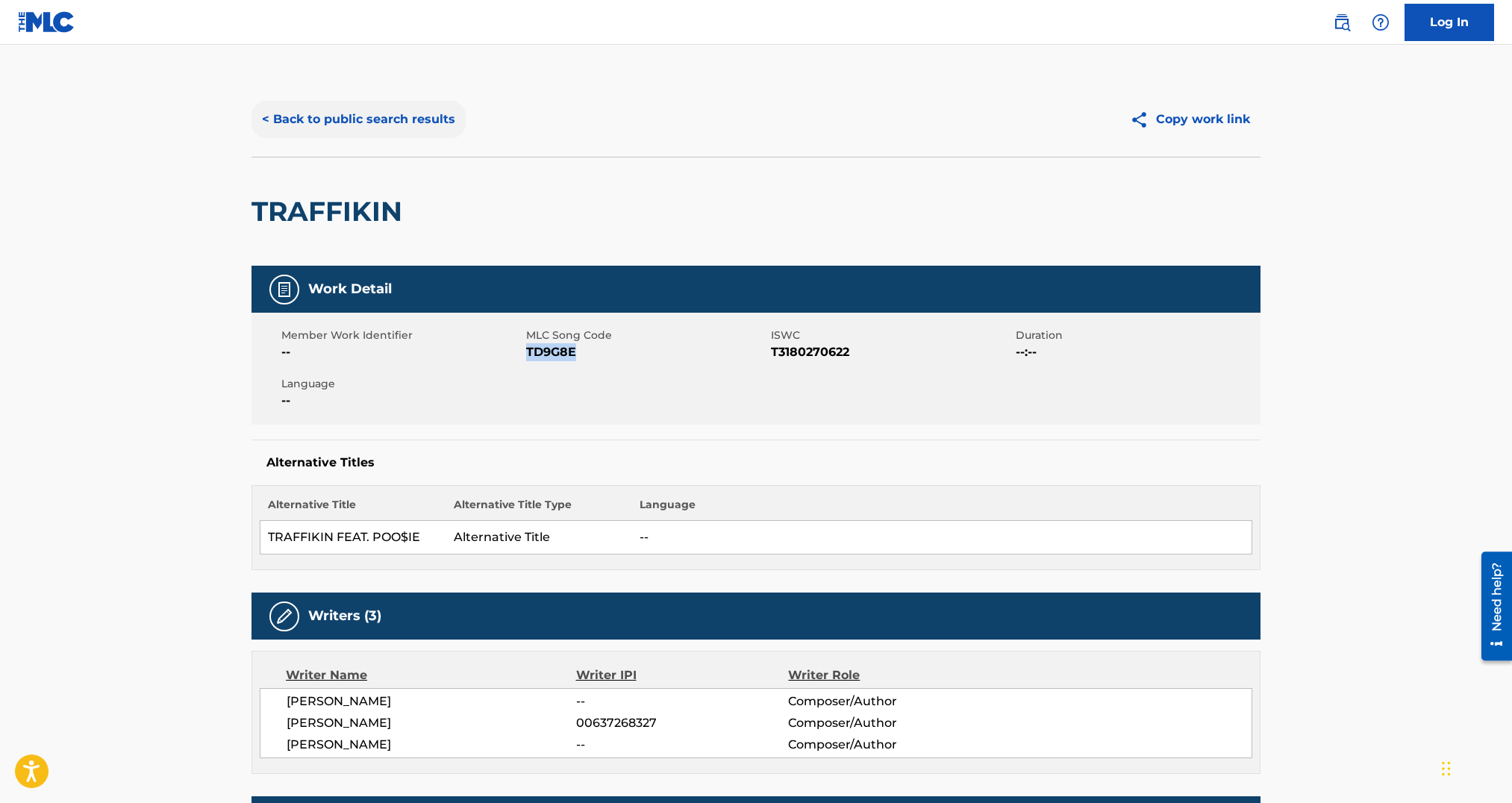
click at [361, 112] on button "< Back to public search results" at bounding box center [358, 119] width 214 height 37
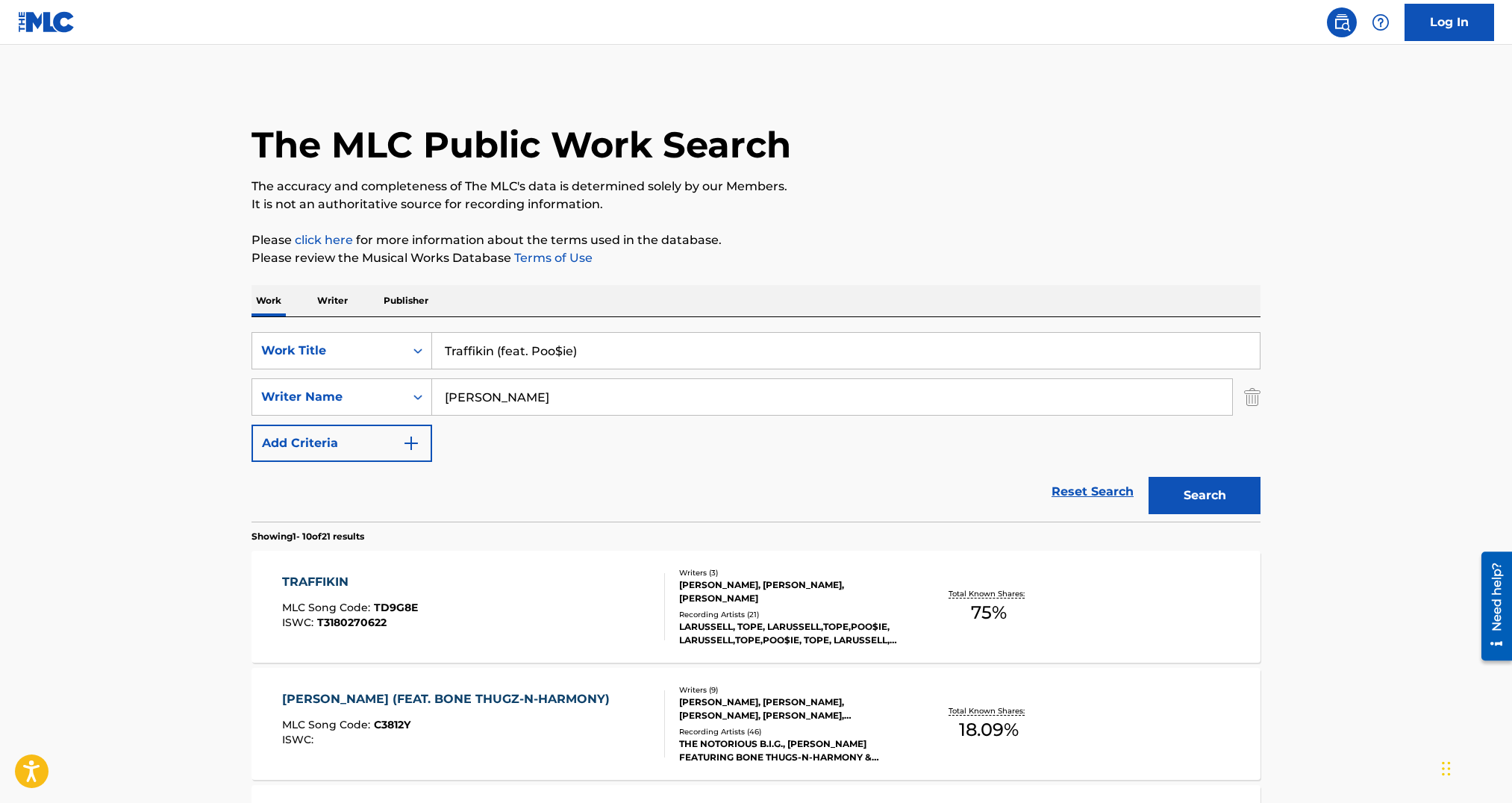
click at [525, 371] on div "SearchWithCriteria54efed4b-a8fc-4846-bb63-995b9228ef53 Work Title Traffikin (fe…" at bounding box center [755, 396] width 1009 height 130
click at [535, 347] on input "Traffikin (feat. Poo$ie)" at bounding box center [846, 351] width 828 height 36
drag, startPoint x: 535, startPoint y: 347, endPoint x: 1007, endPoint y: 451, distance: 483.3
click at [550, 349] on input "Traffikin (feat. Poo$ie)" at bounding box center [846, 351] width 828 height 36
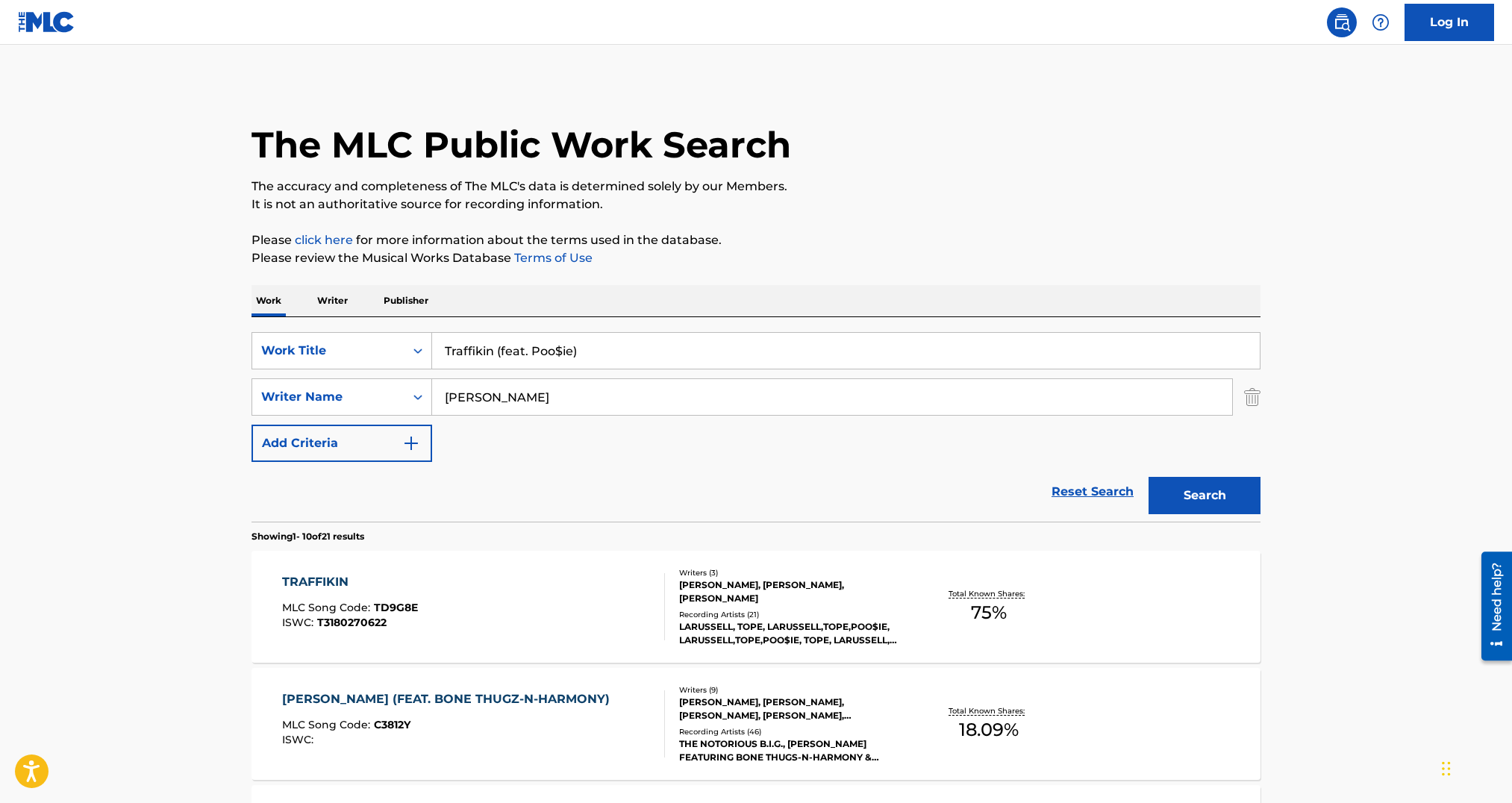
paste input "10s, 20s, 50s, 100s"
type input "10s, 20s, 50s, 100s"
click at [1229, 486] on button "Search" at bounding box center [1205, 495] width 112 height 37
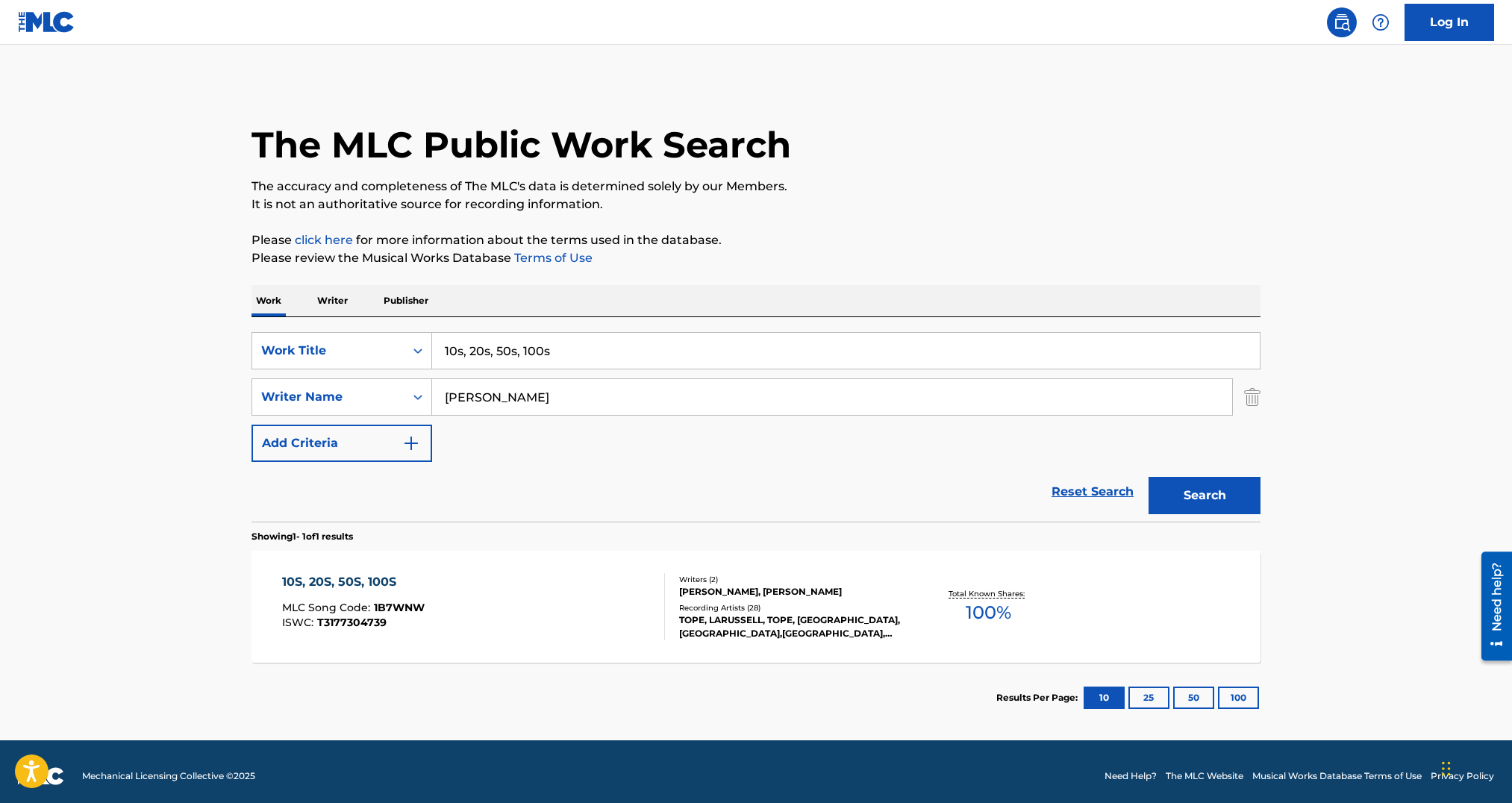
click at [509, 628] on div "10S, 20S, 50S, 100S MLC Song Code : 1B7WNW ISWC : T3177304739" at bounding box center [473, 606] width 383 height 67
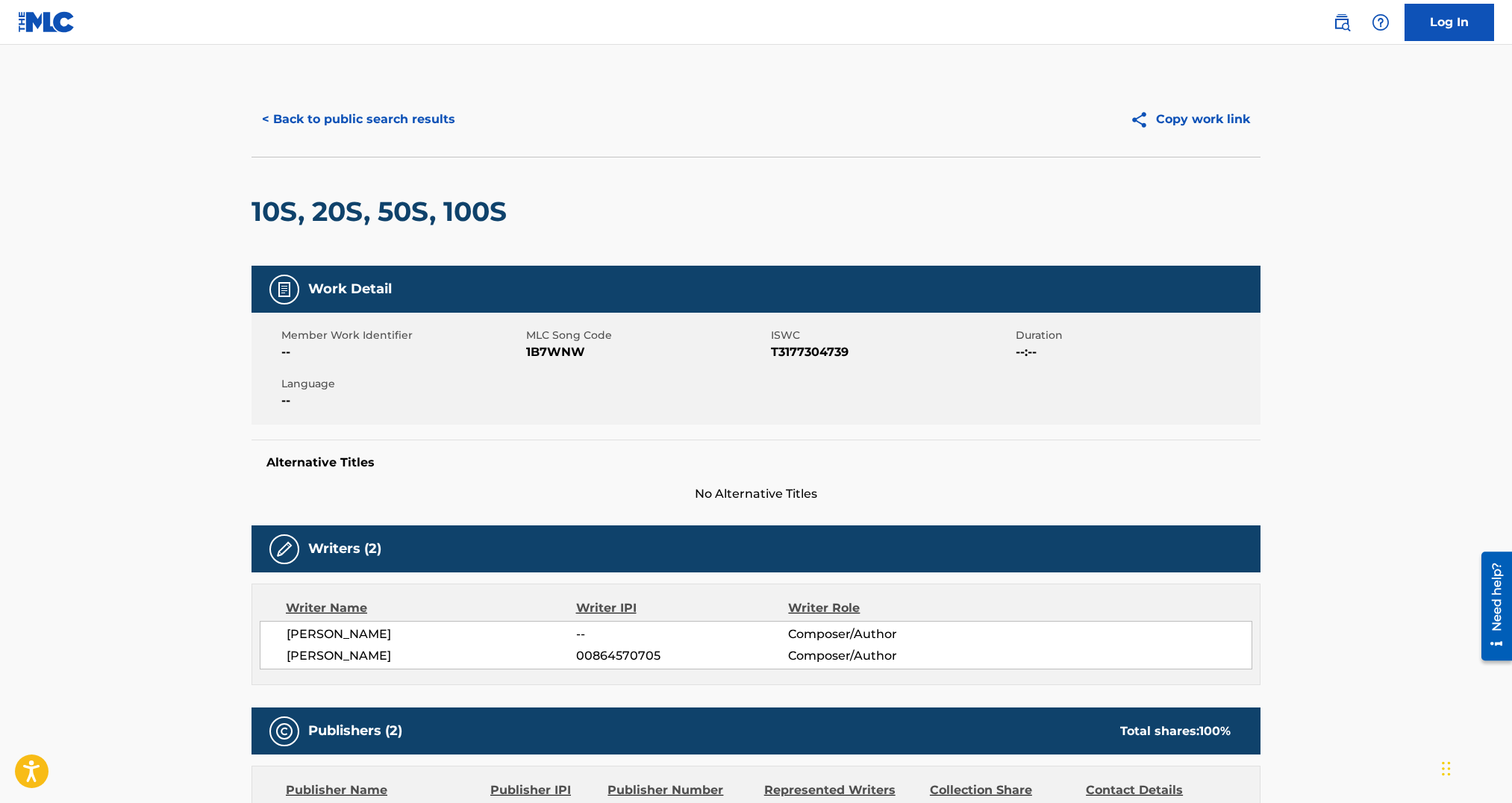
click at [567, 358] on span "1B7WNW" at bounding box center [647, 353] width 241 height 18
click at [371, 129] on button "< Back to public search results" at bounding box center [358, 119] width 214 height 37
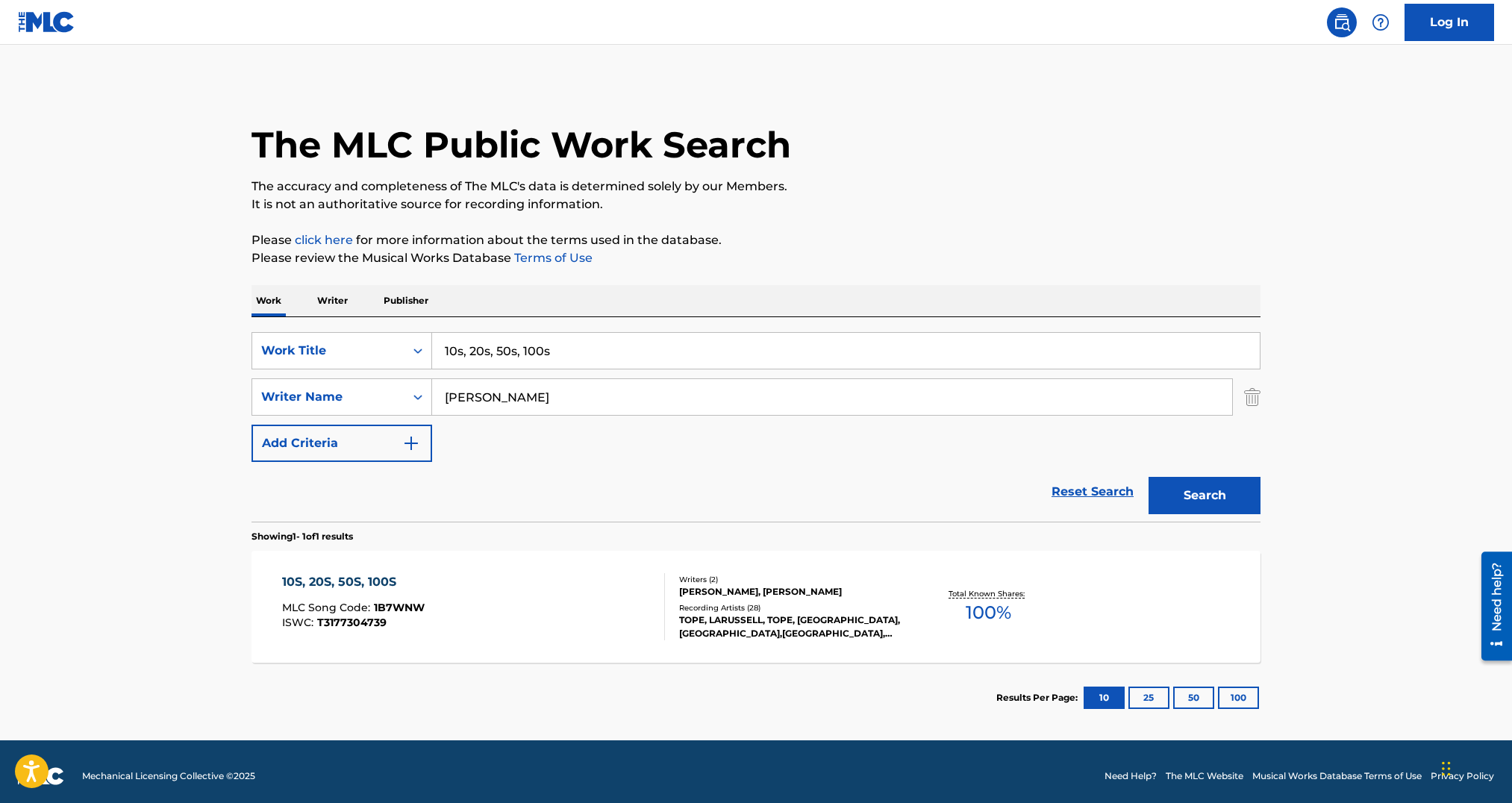
click at [547, 350] on input "10s, 20s, 50s, 100s" at bounding box center [846, 351] width 828 height 36
paste input "Django"
type input "Django"
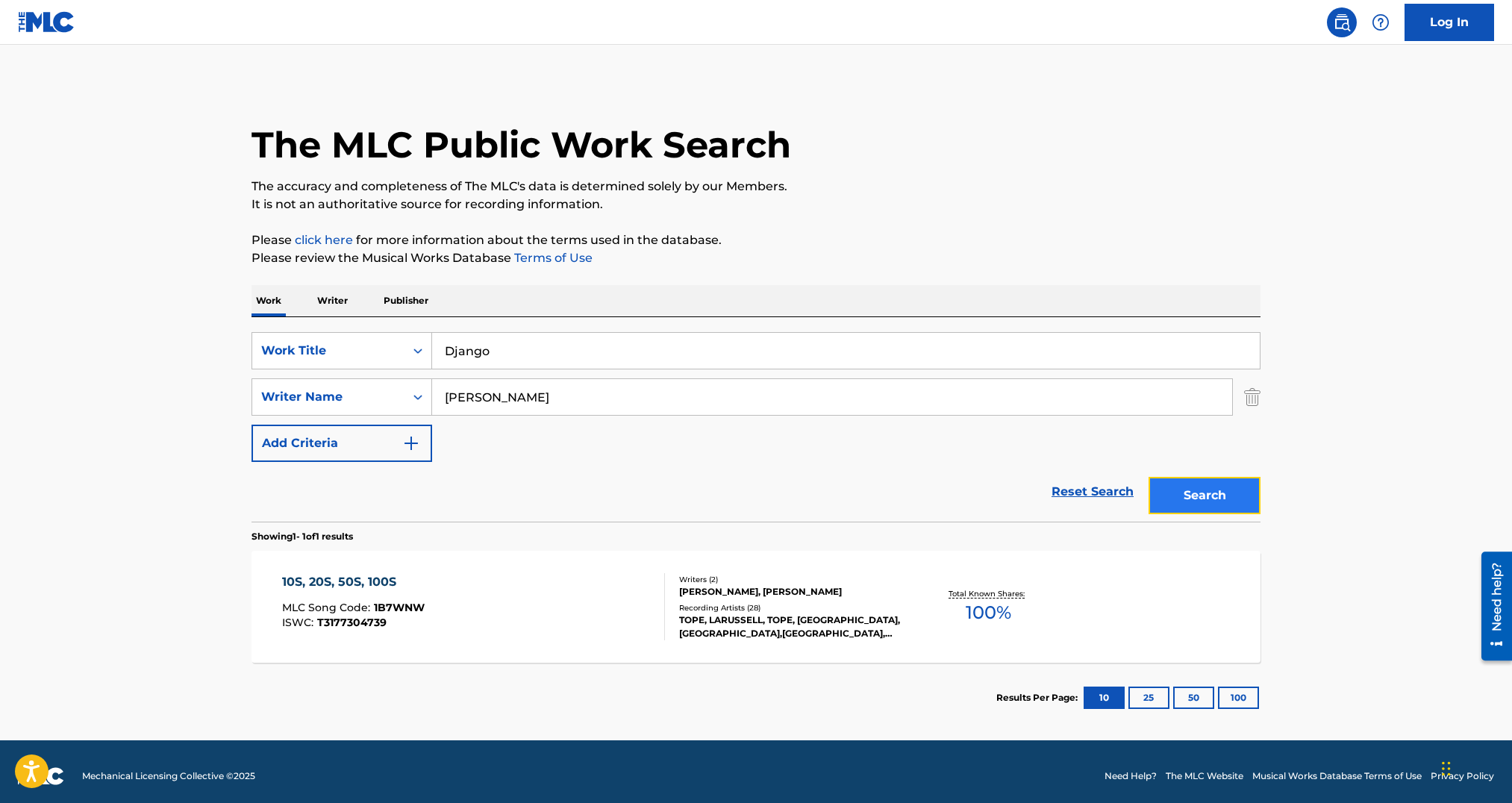
click at [1223, 496] on button "Search" at bounding box center [1205, 495] width 112 height 37
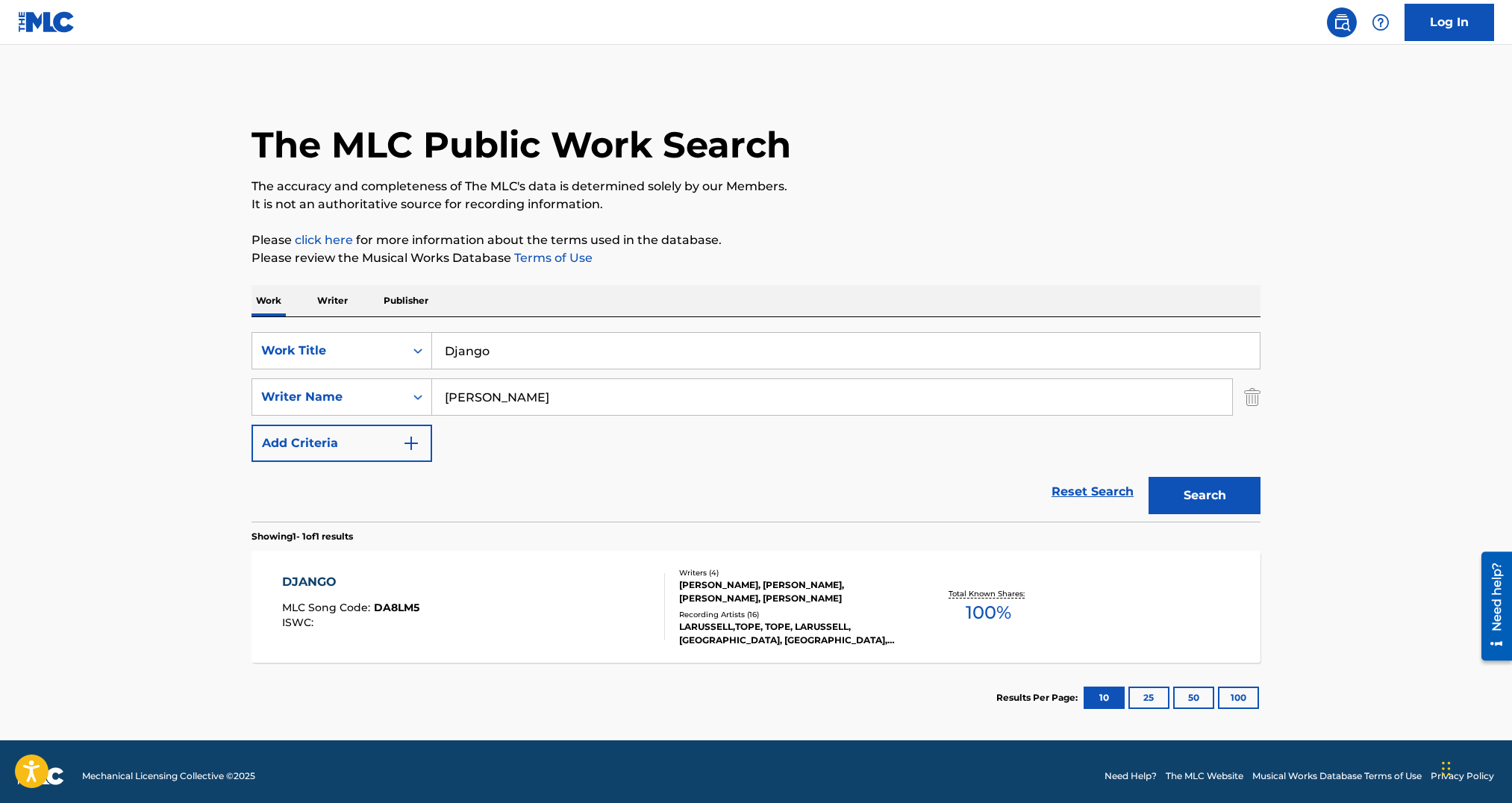
click at [552, 615] on div "DJANGO MLC Song Code : DA8LM5 ISWC :" at bounding box center [473, 606] width 383 height 67
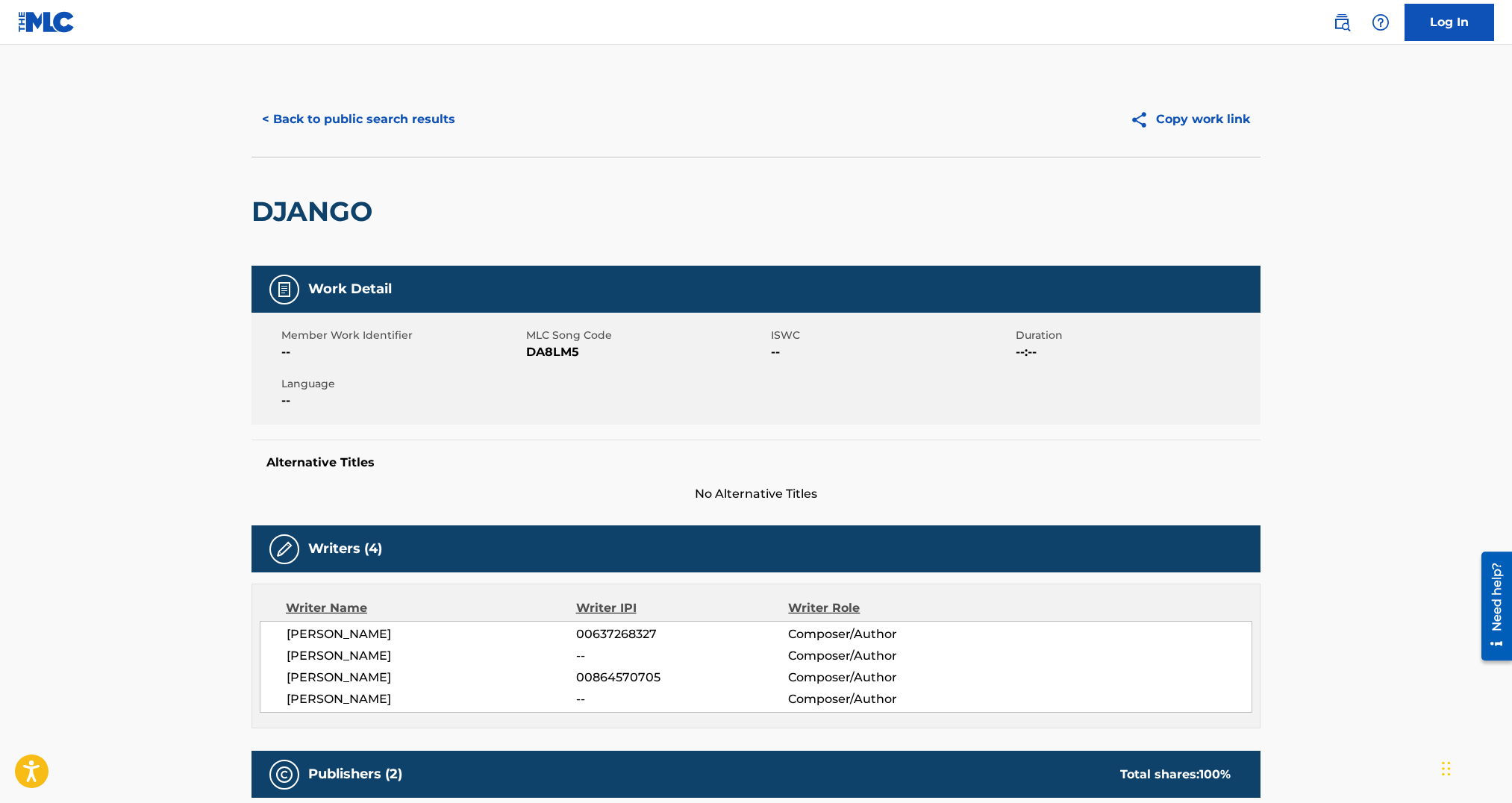
click at [544, 344] on span "DA8LM5" at bounding box center [647, 353] width 241 height 18
click at [388, 121] on button "< Back to public search results" at bounding box center [358, 119] width 214 height 37
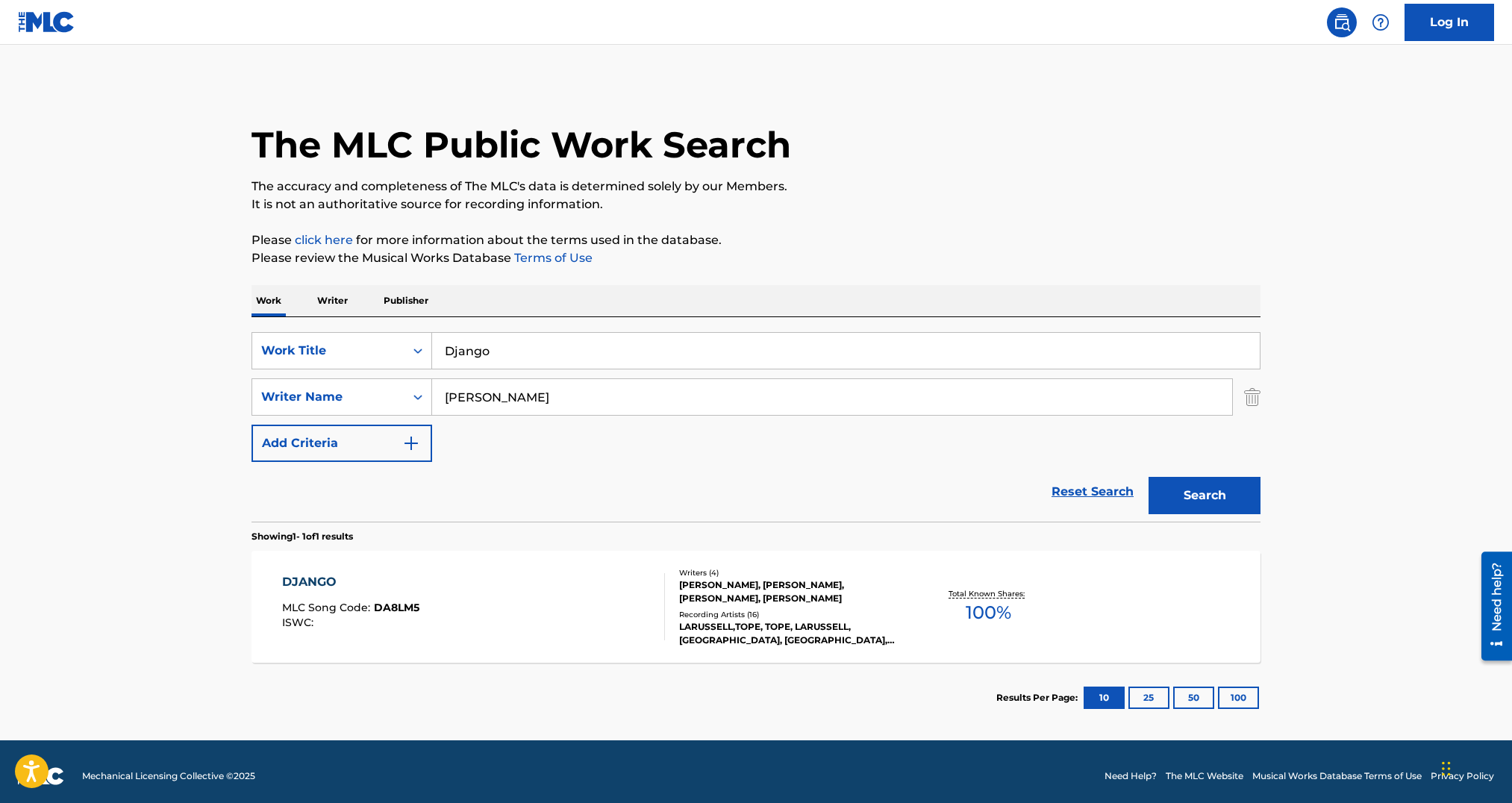
click at [503, 357] on input "Django" at bounding box center [846, 351] width 828 height 36
paste input "Finish Line"
type input "Finish Line"
click at [1168, 504] on button "Search" at bounding box center [1205, 495] width 112 height 37
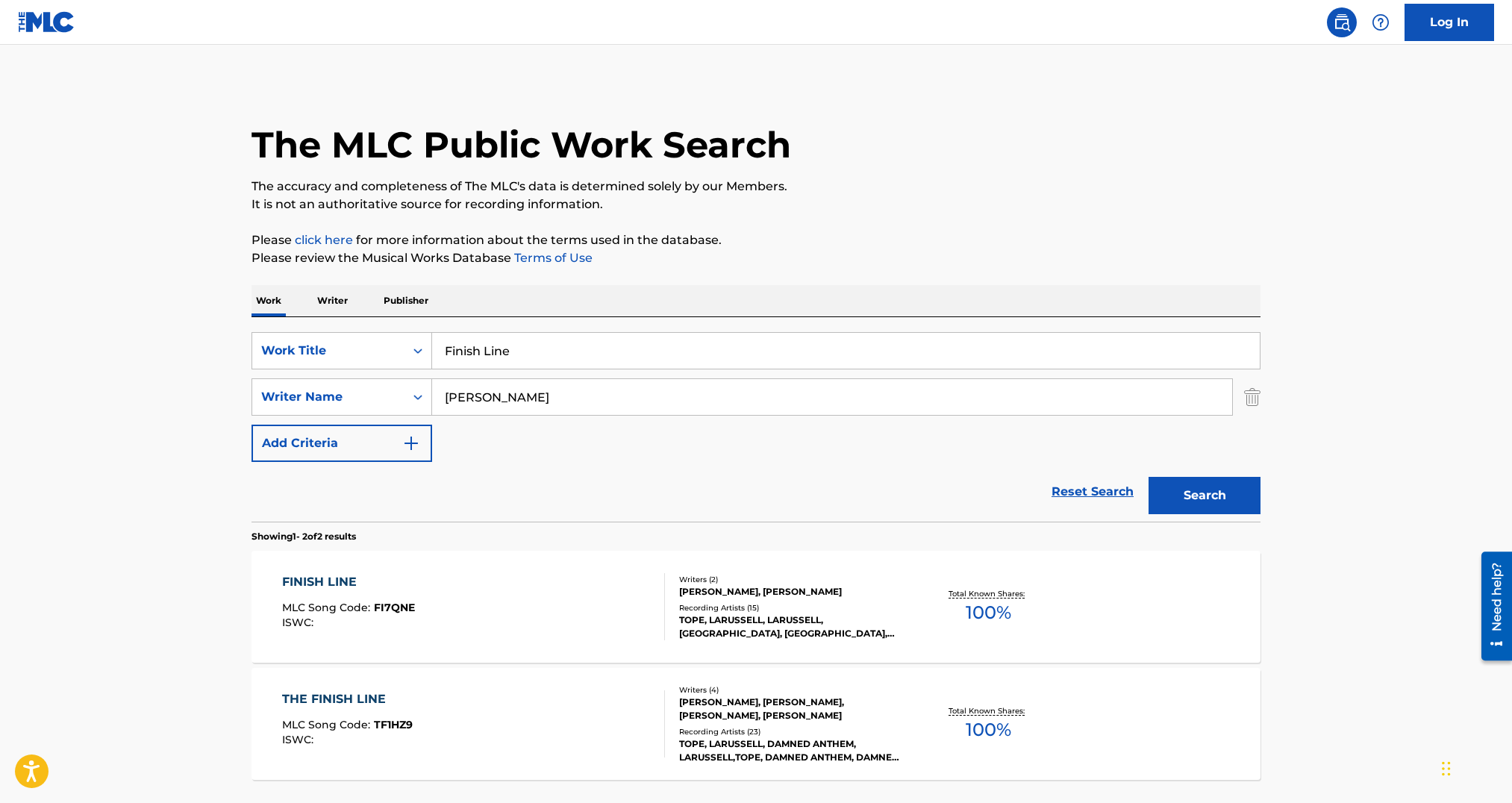
click at [527, 611] on div "FINISH LINE MLC Song Code : FI7QNE ISWC :" at bounding box center [473, 606] width 383 height 67
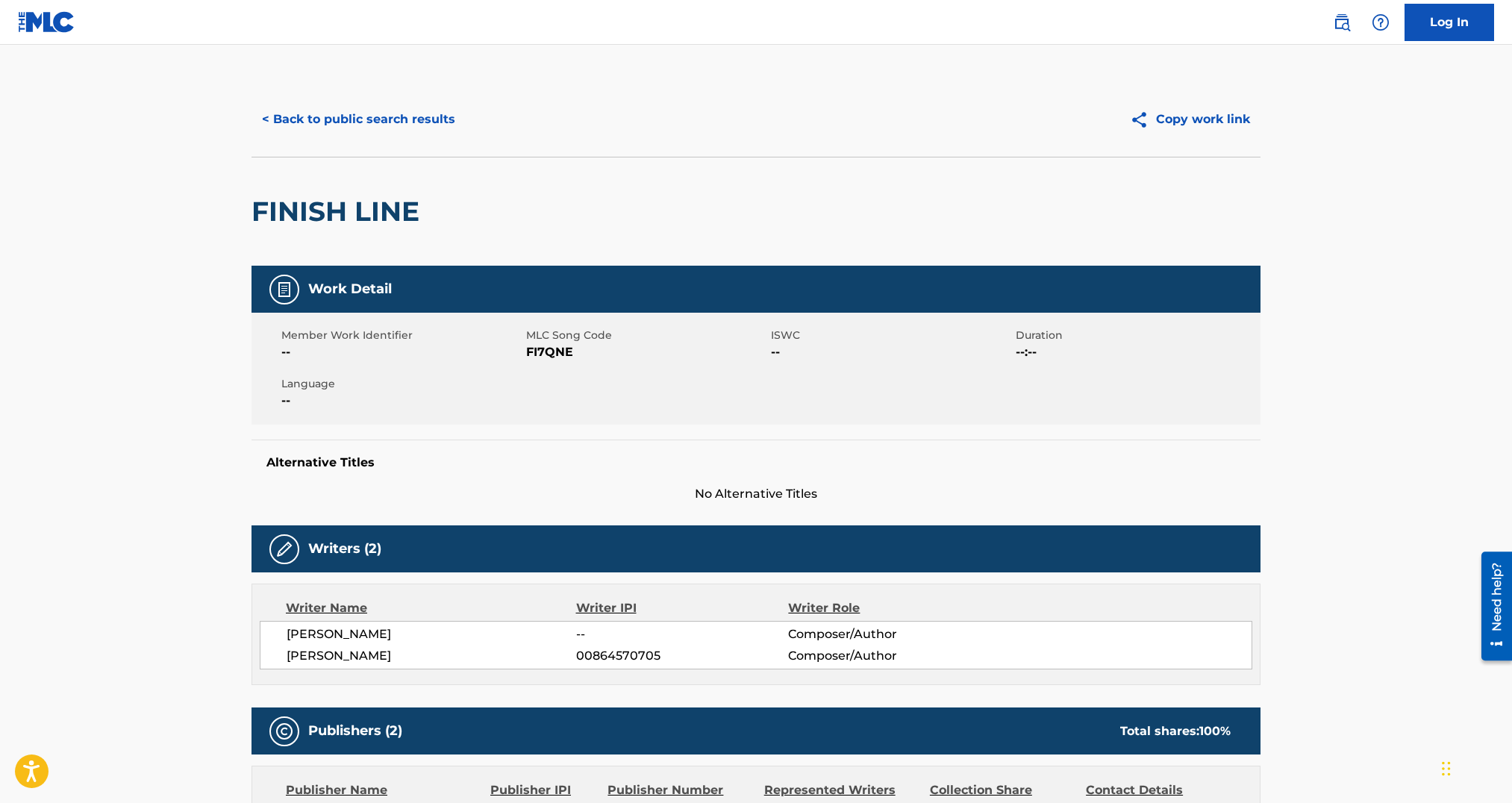
click at [538, 350] on span "FI7QNE" at bounding box center [647, 353] width 241 height 18
click at [340, 105] on button "< Back to public search results" at bounding box center [358, 119] width 214 height 37
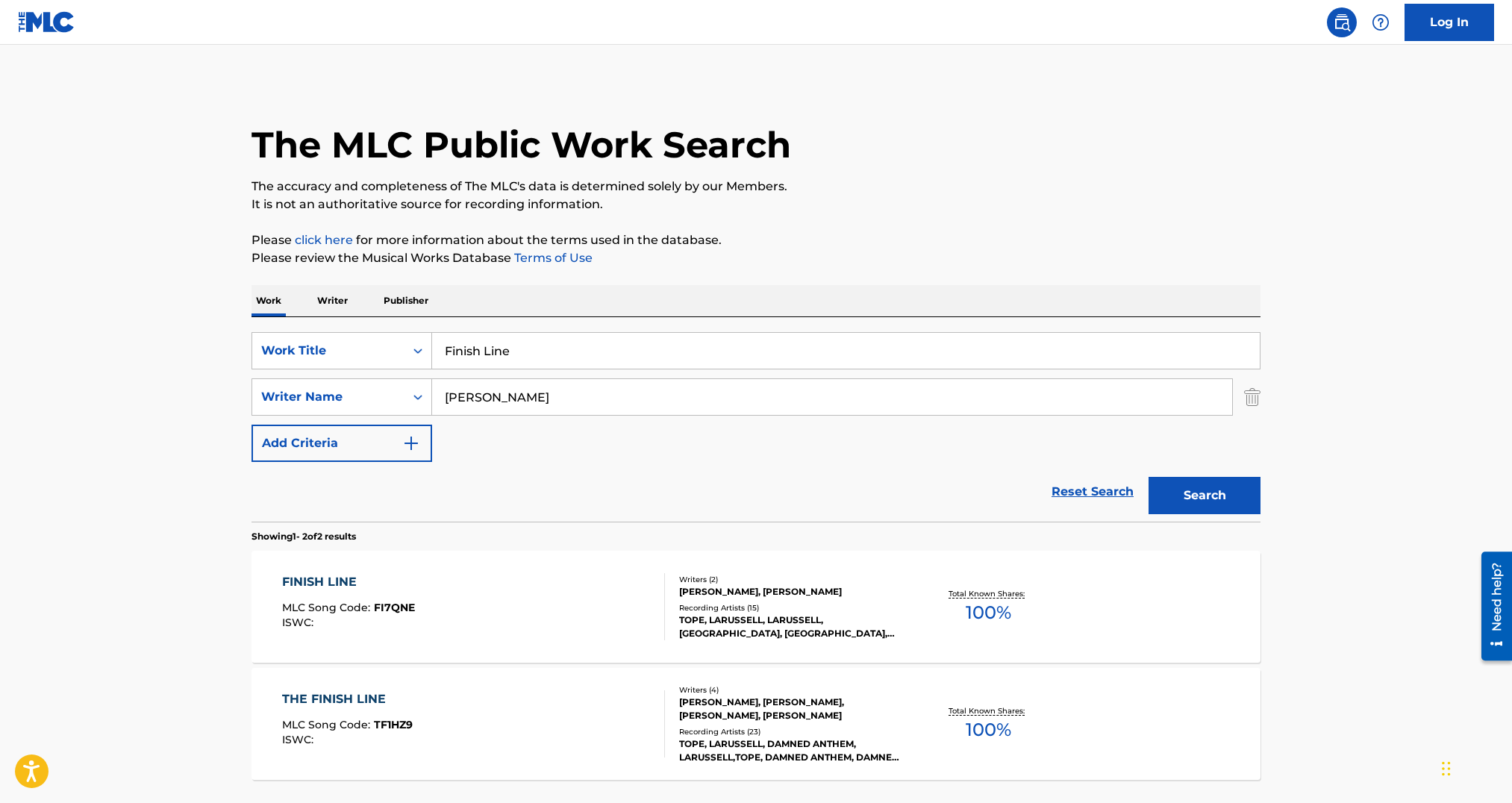
click at [625, 352] on input "Finish Line" at bounding box center [846, 351] width 828 height 36
paste input "Work"
type input "Work"
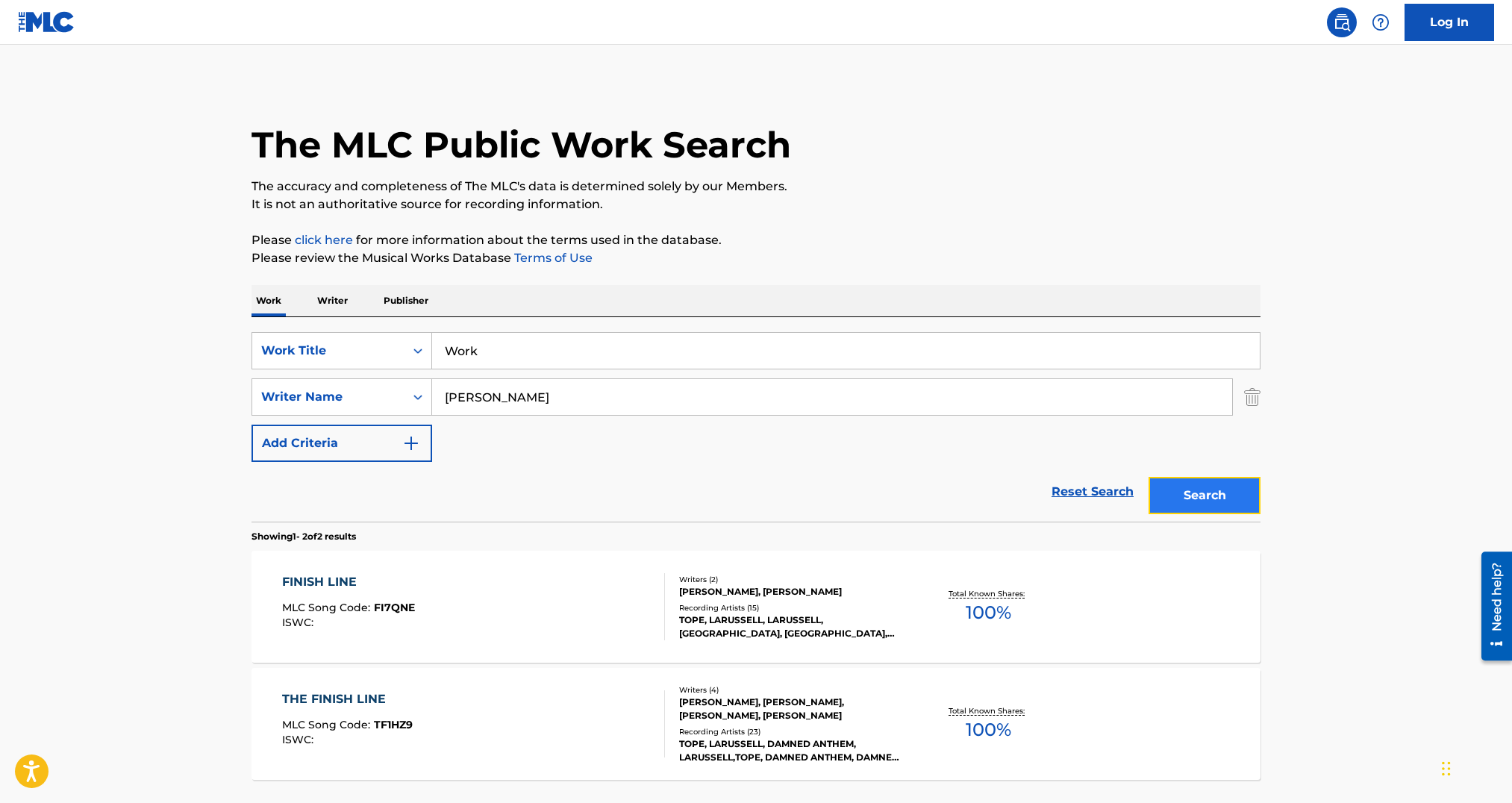
click at [1202, 503] on button "Search" at bounding box center [1205, 495] width 112 height 37
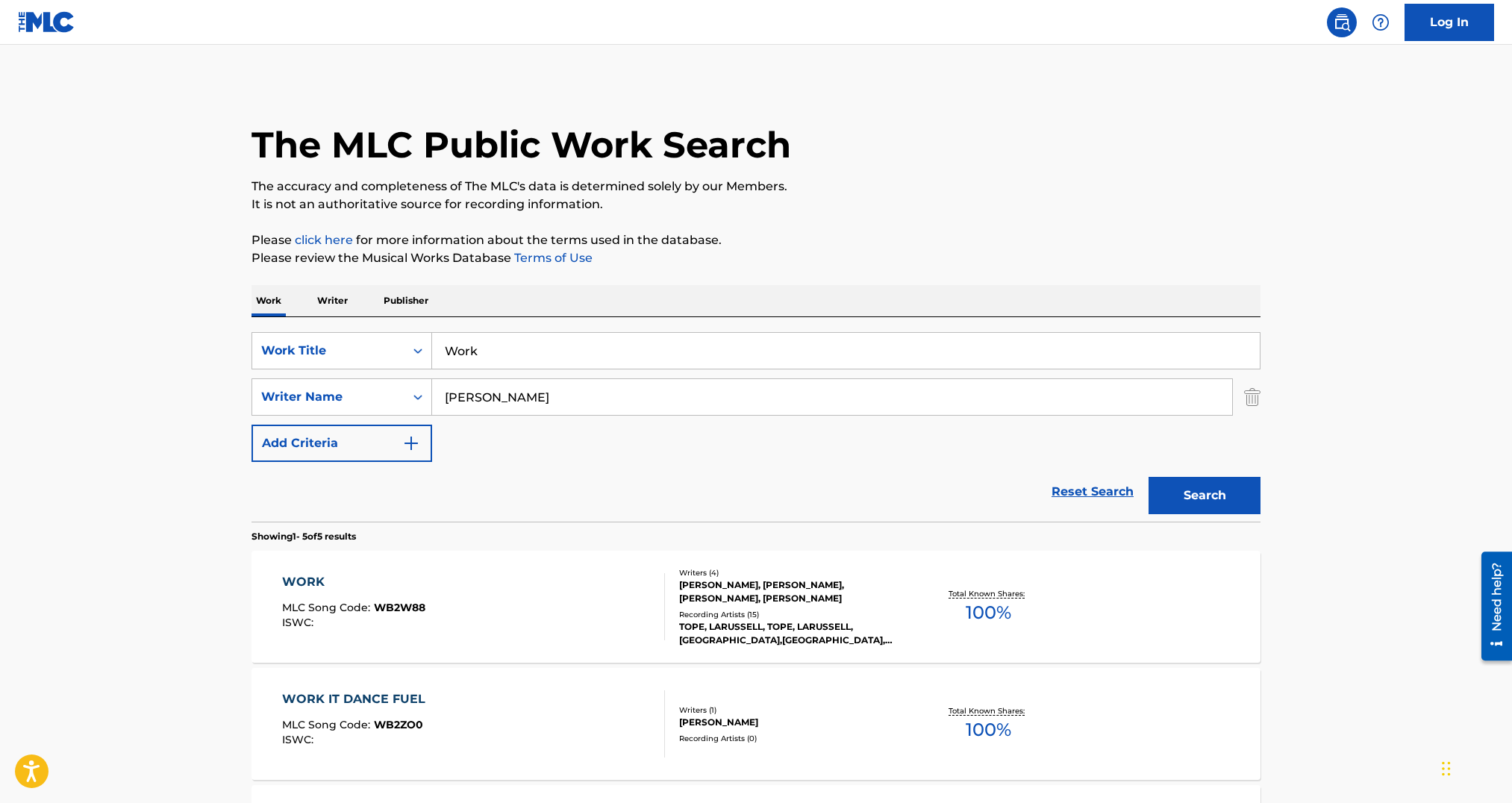
click at [798, 595] on div "[PERSON_NAME], [PERSON_NAME], [PERSON_NAME], [PERSON_NAME]" at bounding box center [791, 592] width 226 height 27
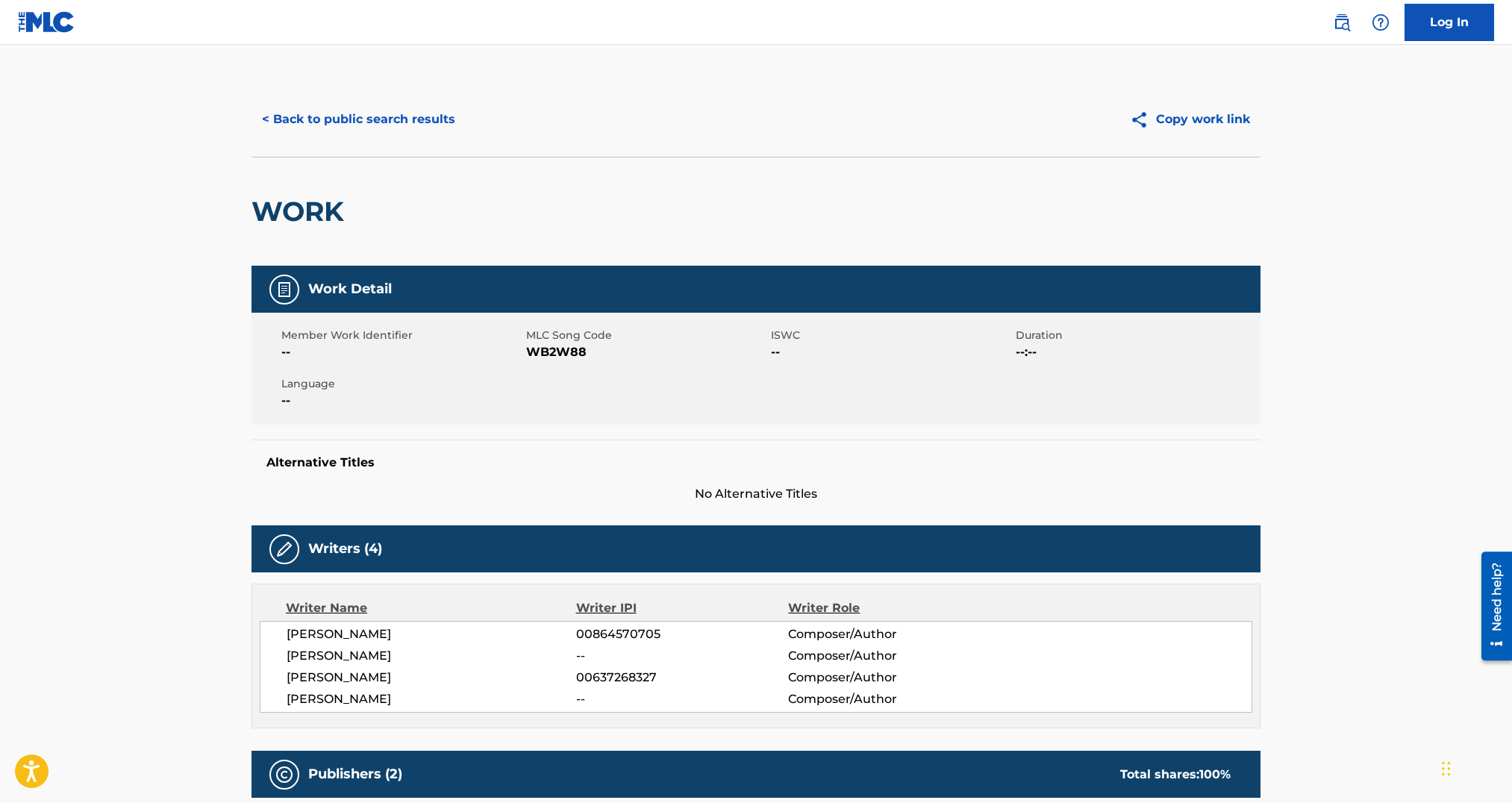
click at [548, 350] on span "WB2W88" at bounding box center [647, 353] width 241 height 18
click at [299, 159] on div "WORK" at bounding box center [301, 211] width 100 height 108
click at [347, 122] on button "< Back to public search results" at bounding box center [358, 119] width 214 height 37
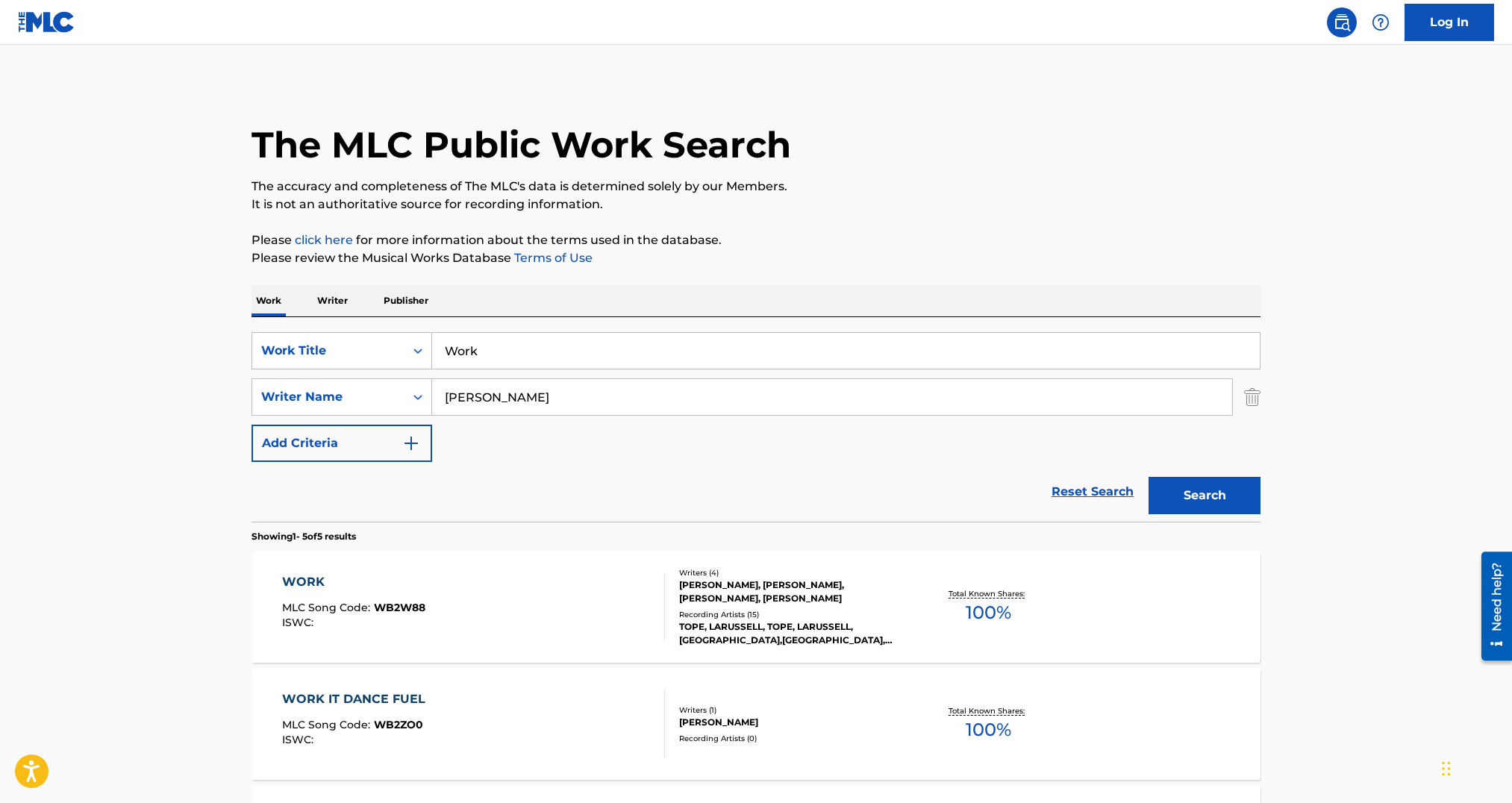
click at [487, 343] on input "Work" at bounding box center [846, 351] width 828 height 36
paste input "Baggage Claim"
type input "Baggage Claim"
click at [1196, 492] on button "Search" at bounding box center [1205, 495] width 112 height 37
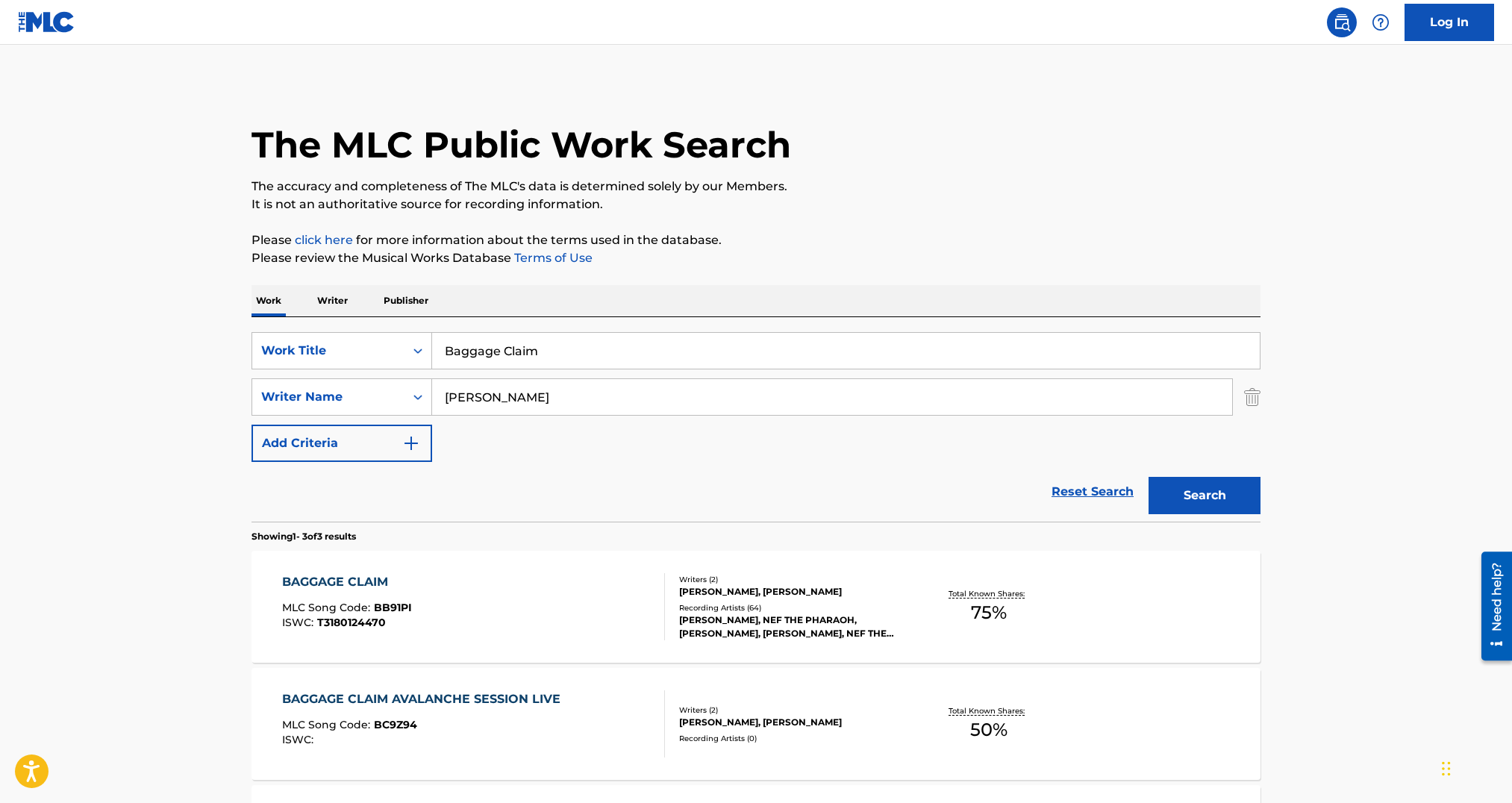
click at [540, 604] on div "BAGGAGE CLAIM MLC Song Code : BB91PI ISWC : T3180124470" at bounding box center [473, 606] width 383 height 67
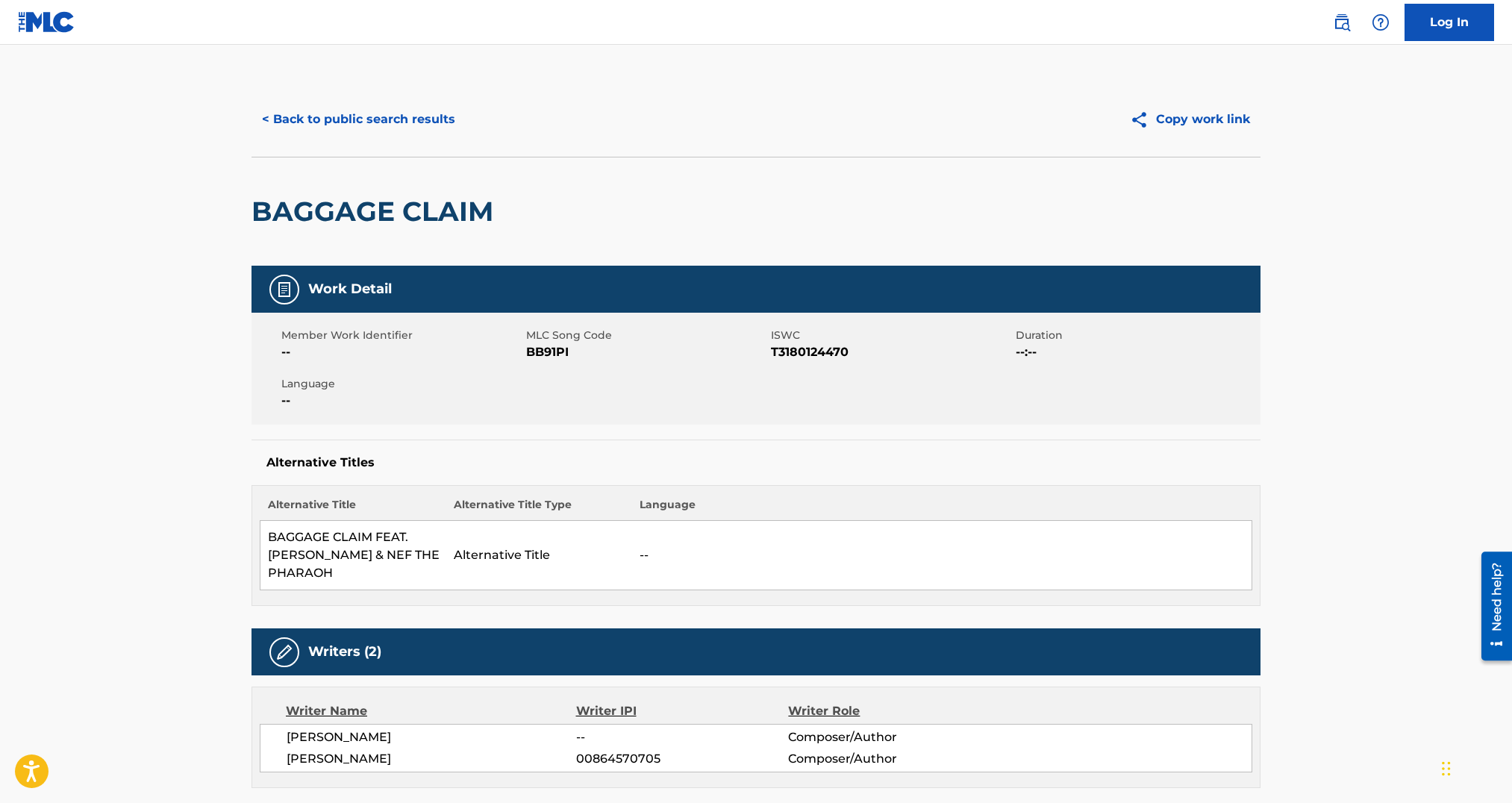
click at [542, 354] on span "BB91PI" at bounding box center [647, 353] width 241 height 18
click at [325, 127] on button "< Back to public search results" at bounding box center [358, 119] width 214 height 37
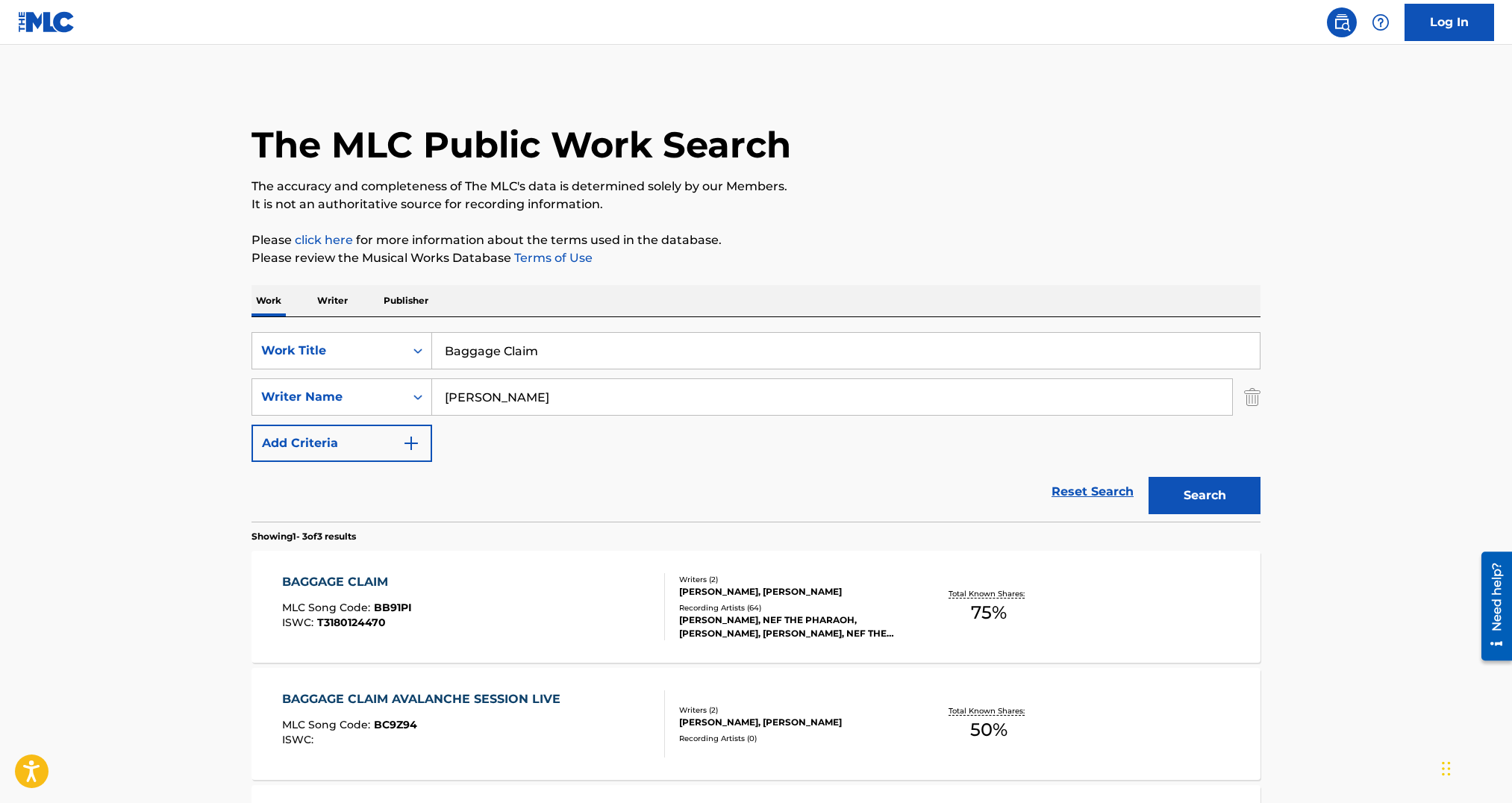
click at [553, 336] on input "Baggage Claim" at bounding box center [846, 351] width 828 height 36
drag, startPoint x: 553, startPoint y: 336, endPoint x: 1101, endPoint y: 450, distance: 559.7
click at [553, 336] on input "Baggage Claim" at bounding box center [846, 351] width 828 height 36
paste input "[PERSON_NAME]"
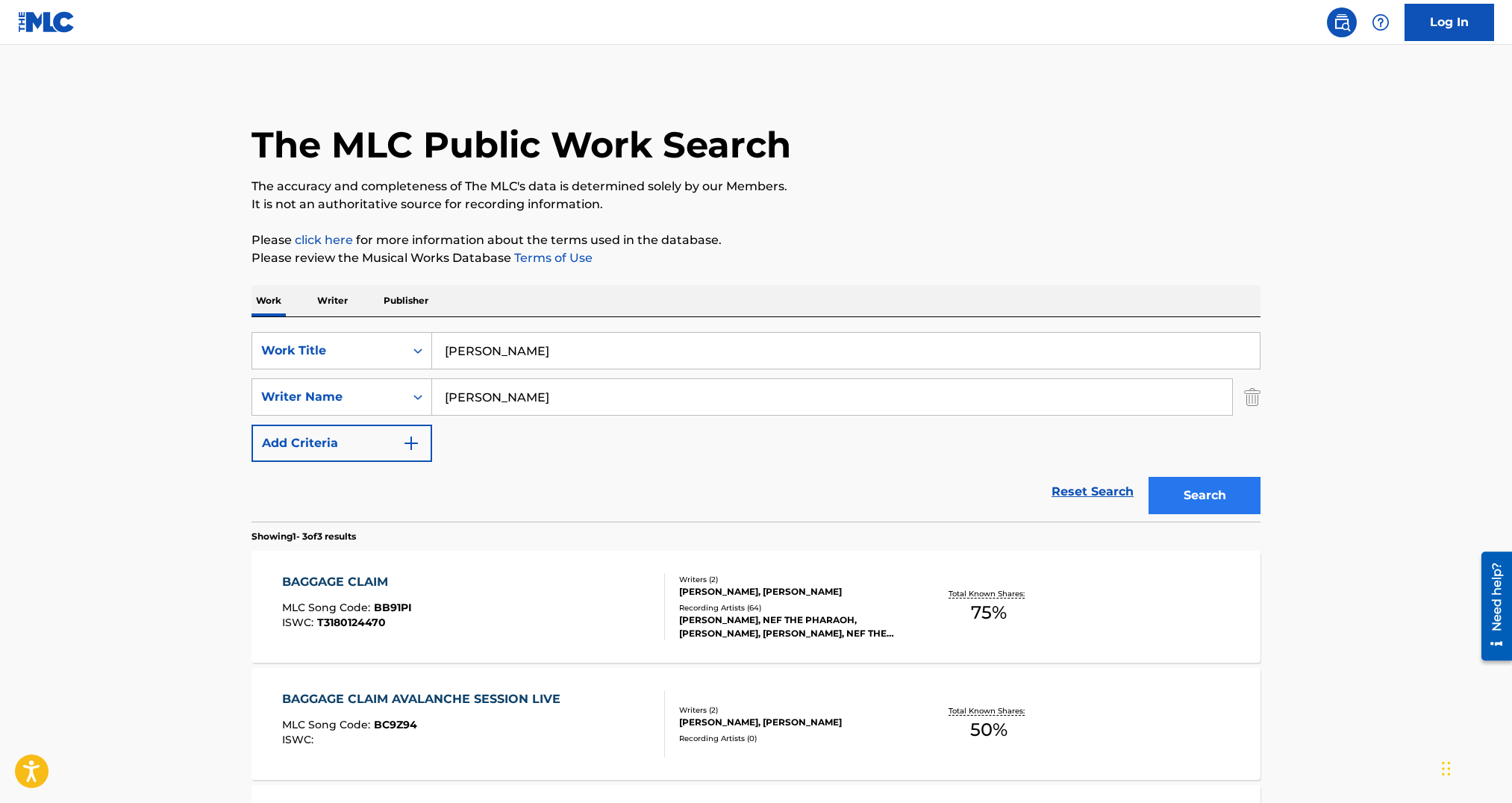
type input "[PERSON_NAME]"
click at [1228, 483] on button "Search" at bounding box center [1205, 495] width 112 height 37
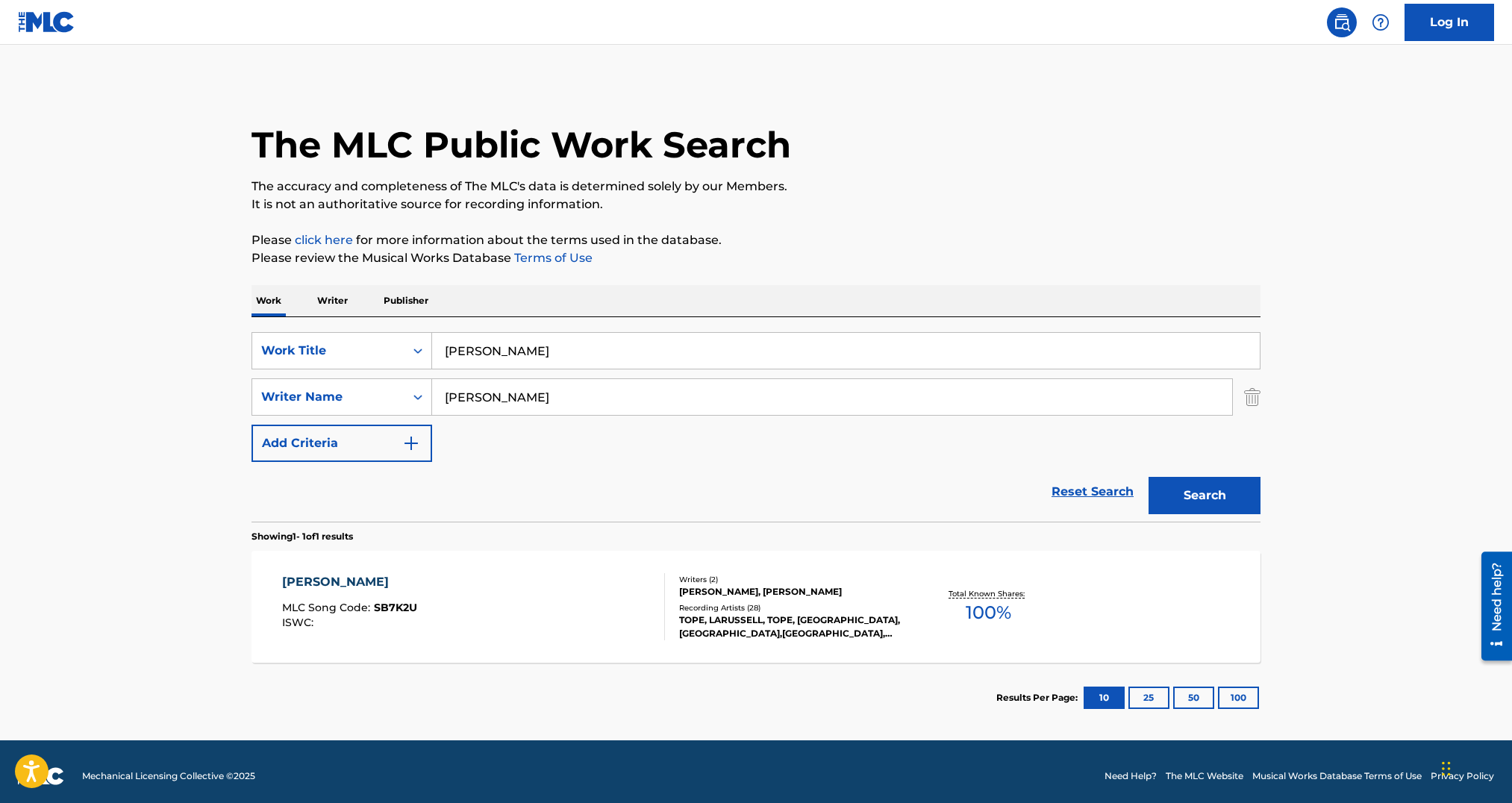
click at [521, 615] on div "[PERSON_NAME] MLC Song Code : SB7K2U ISWC :" at bounding box center [473, 606] width 383 height 67
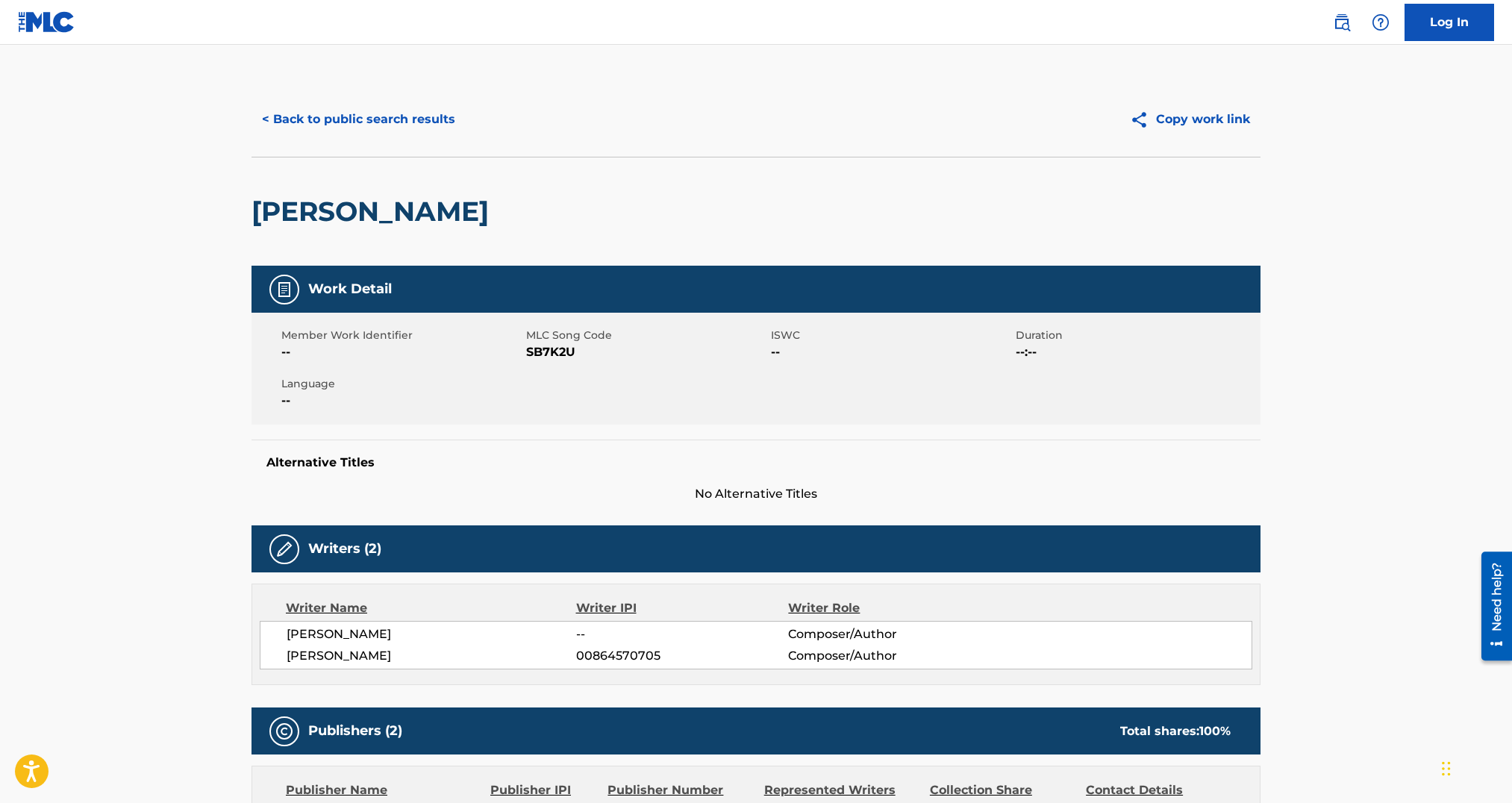
click at [541, 349] on span "SB7K2U" at bounding box center [647, 353] width 241 height 18
click at [383, 125] on button "< Back to public search results" at bounding box center [358, 119] width 214 height 37
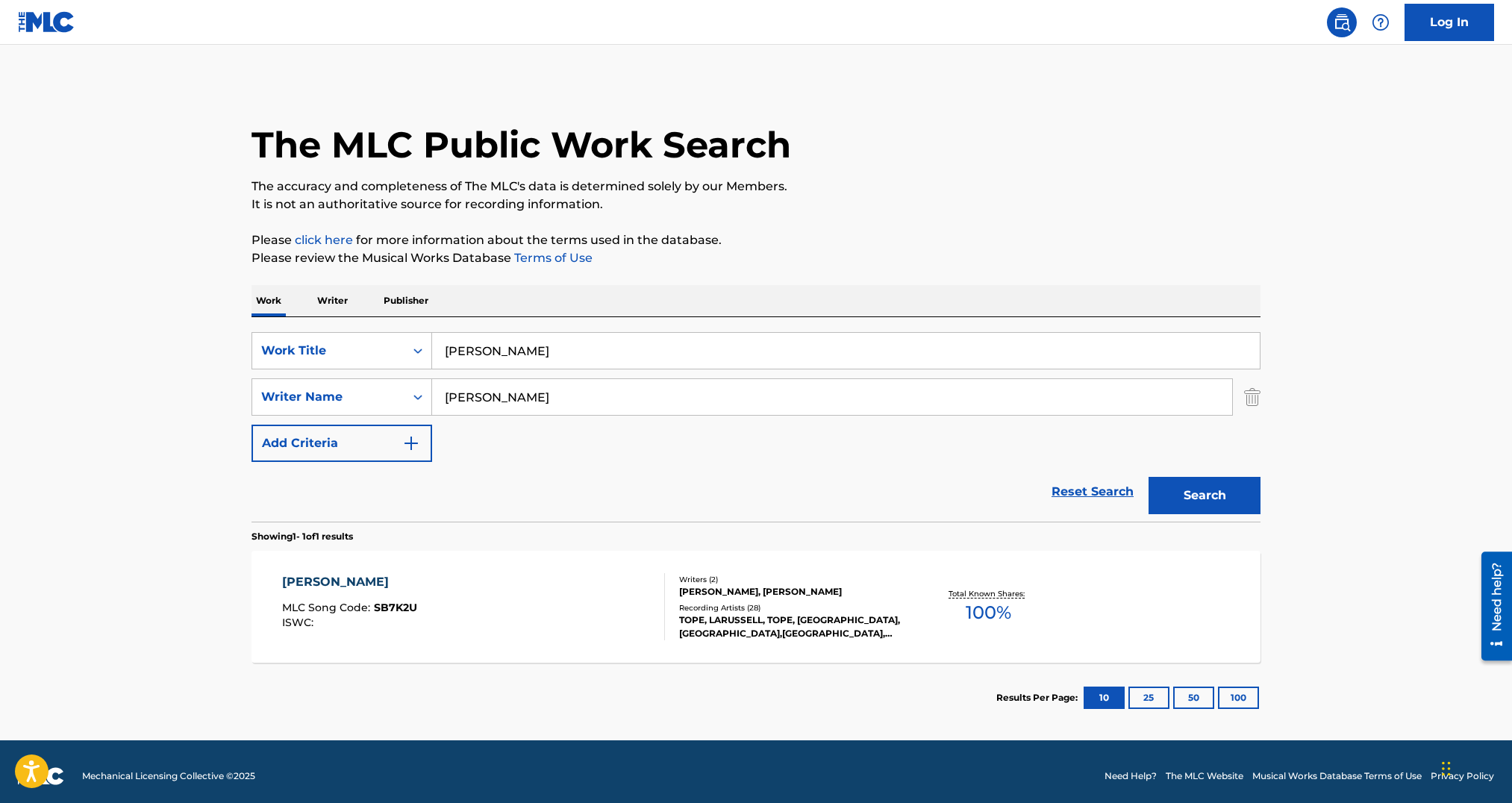
click at [546, 362] on input "[PERSON_NAME]" at bounding box center [846, 351] width 828 height 36
paste input "[GEOGRAPHIC_DATA]"
type input "[GEOGRAPHIC_DATA]"
click at [1168, 492] on button "Search" at bounding box center [1205, 495] width 112 height 37
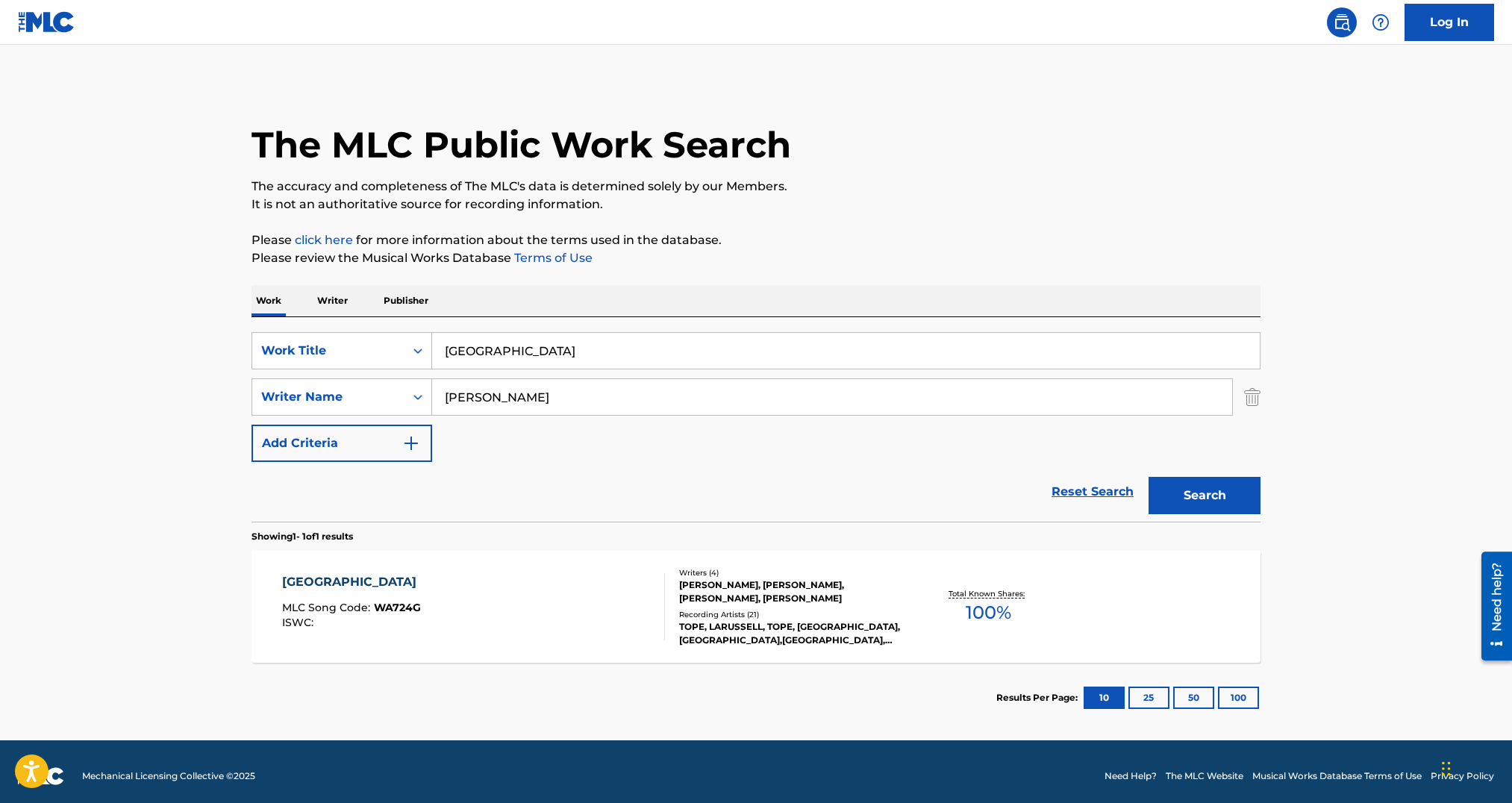
click at [488, 589] on div "WINDY CITY MLC Song Code : WA724G ISWC :" at bounding box center [473, 606] width 383 height 67
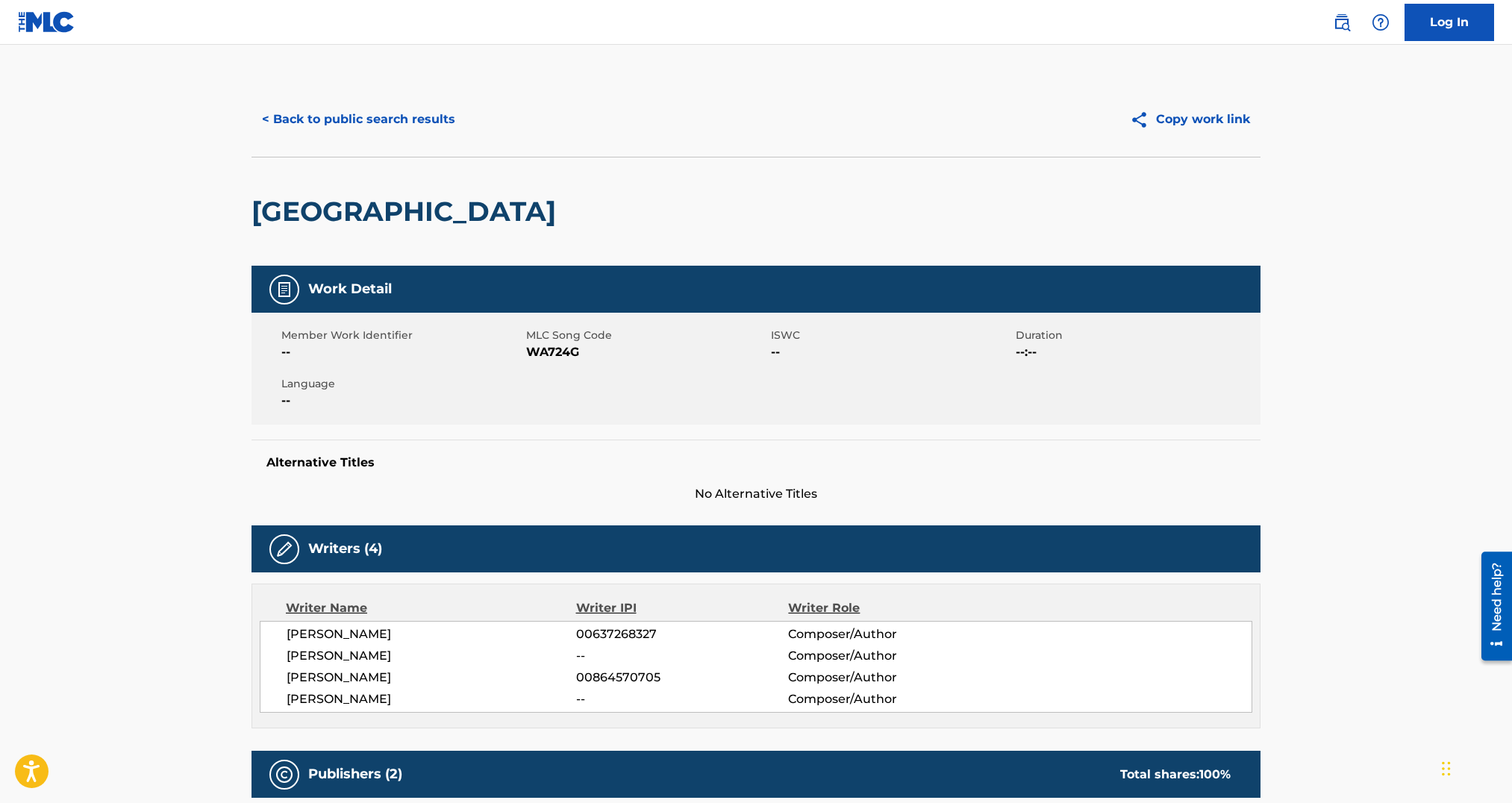
click at [557, 351] on span "WA724G" at bounding box center [647, 353] width 241 height 18
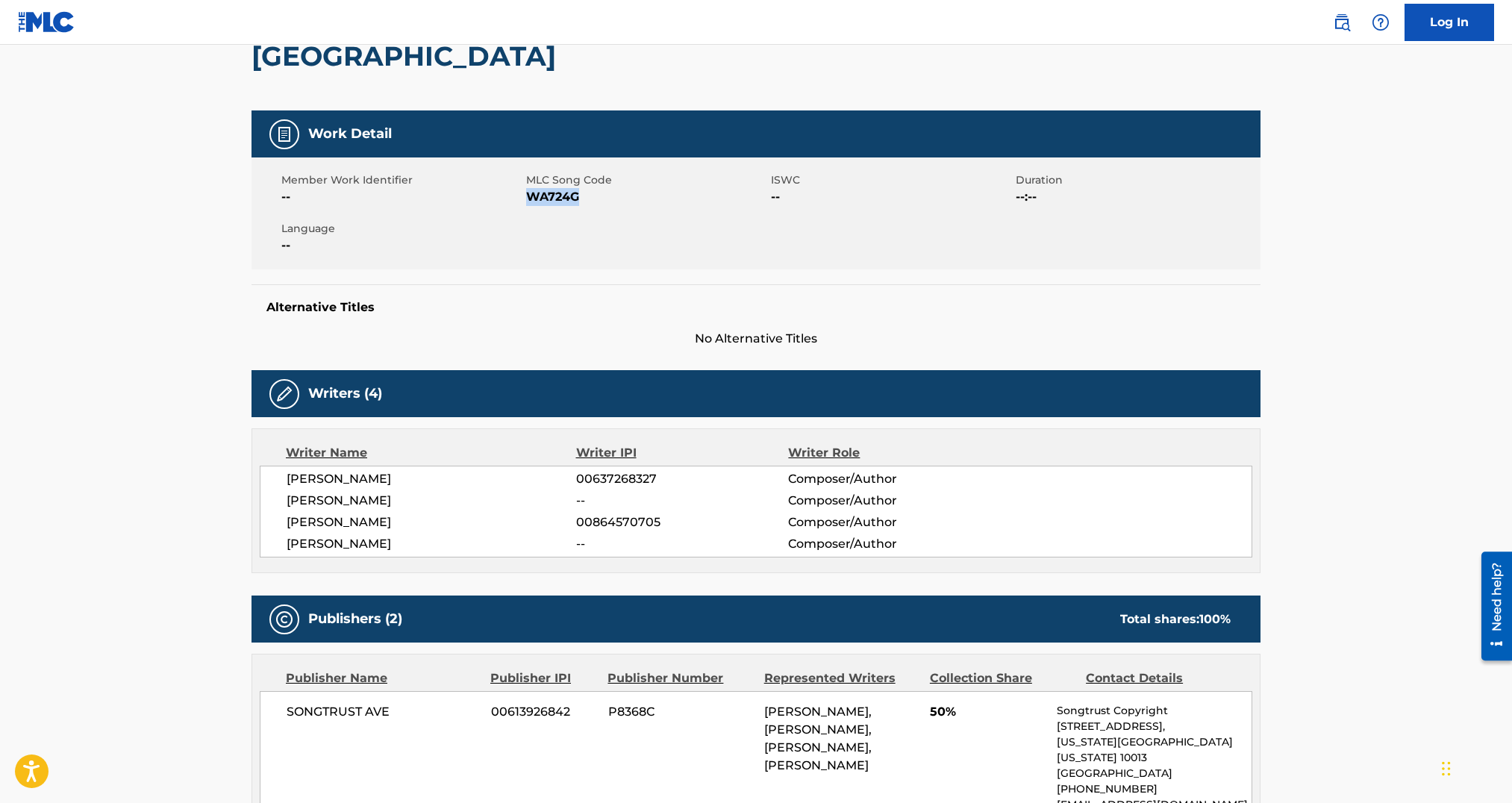
scroll to position [505, 0]
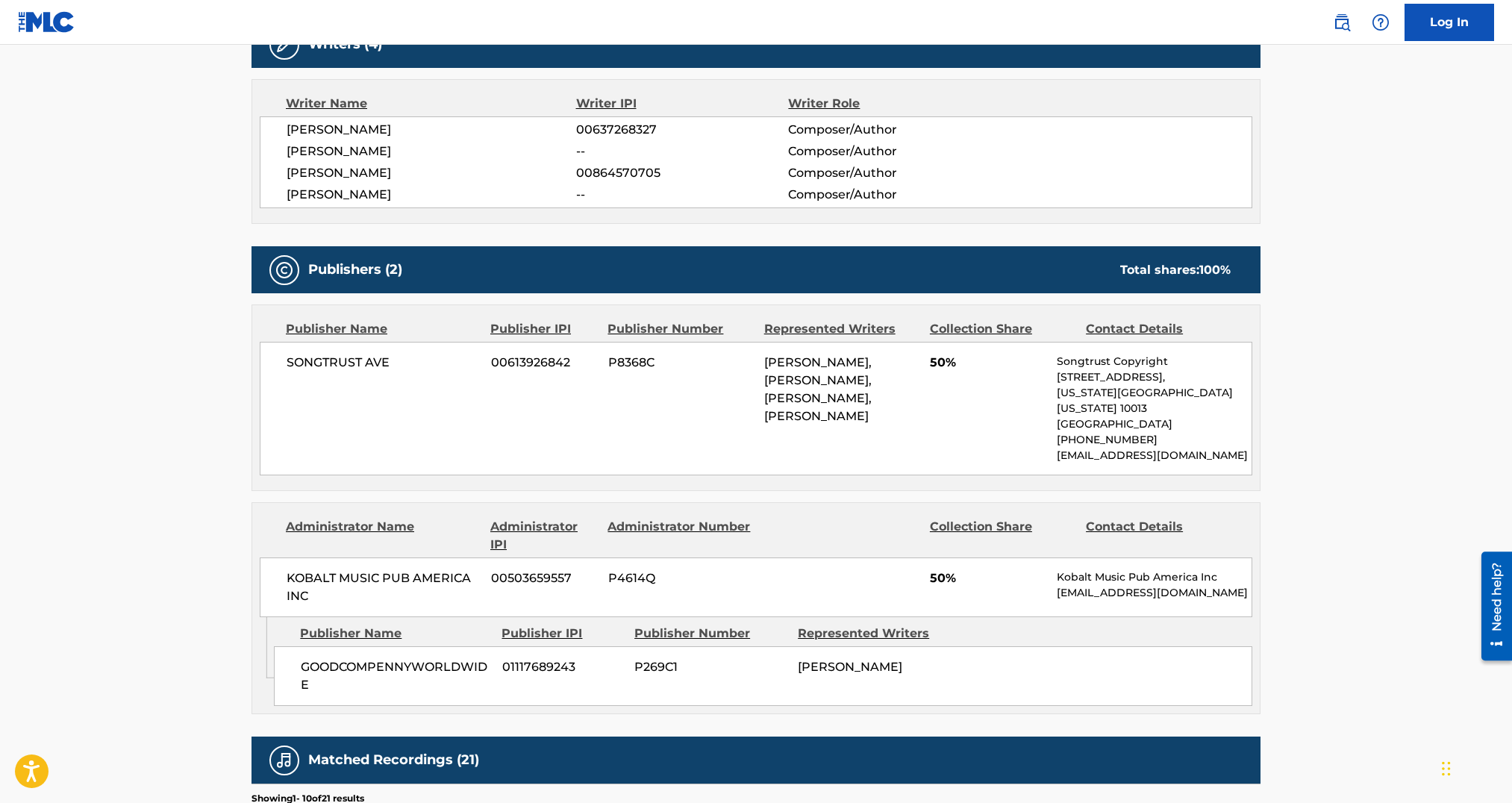
click at [21, 453] on main "< Back to public search results Copy work link WINDY CITY Work Detail Member Wo…" at bounding box center [756, 417] width 1512 height 1753
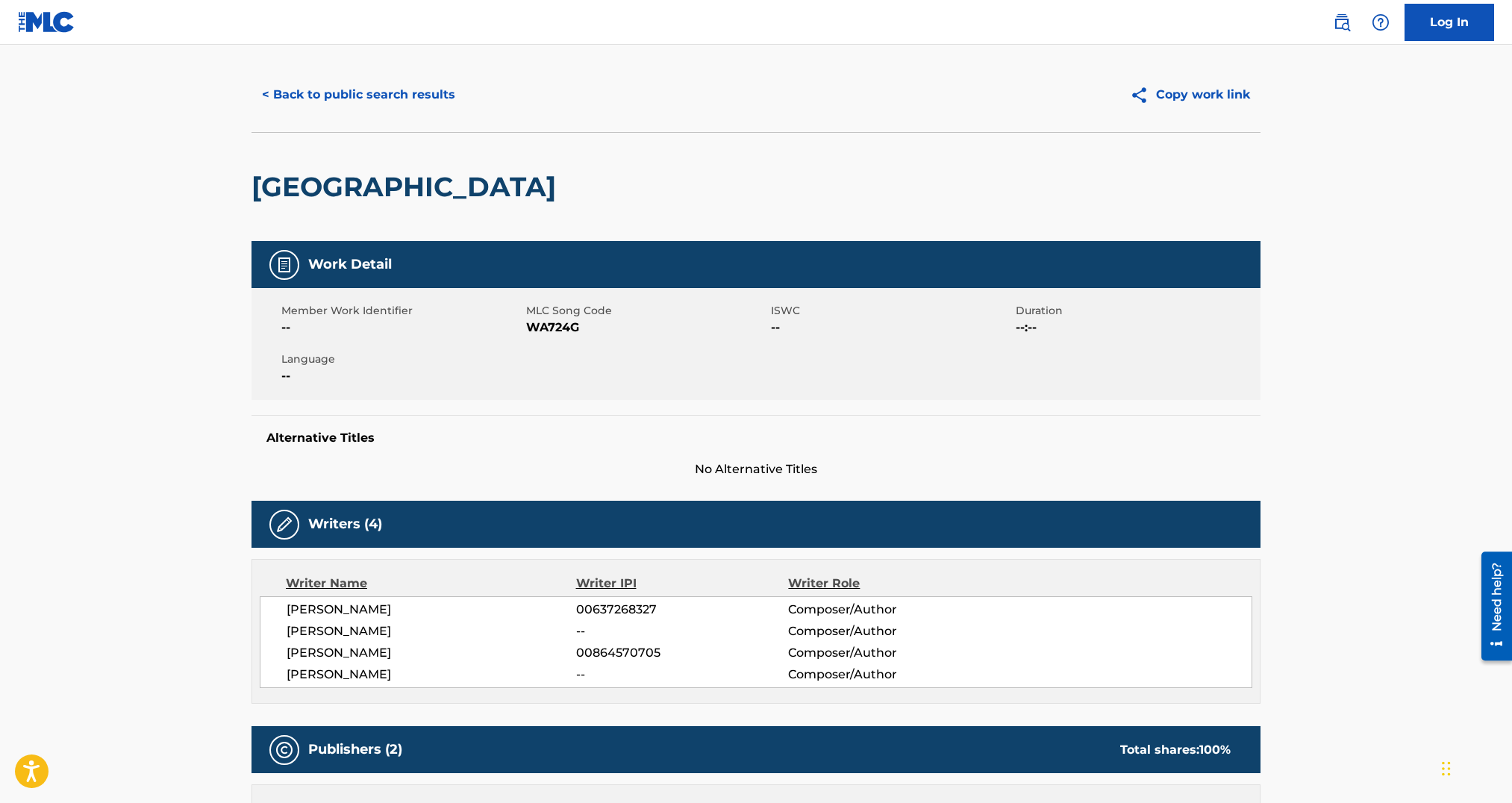
scroll to position [0, 0]
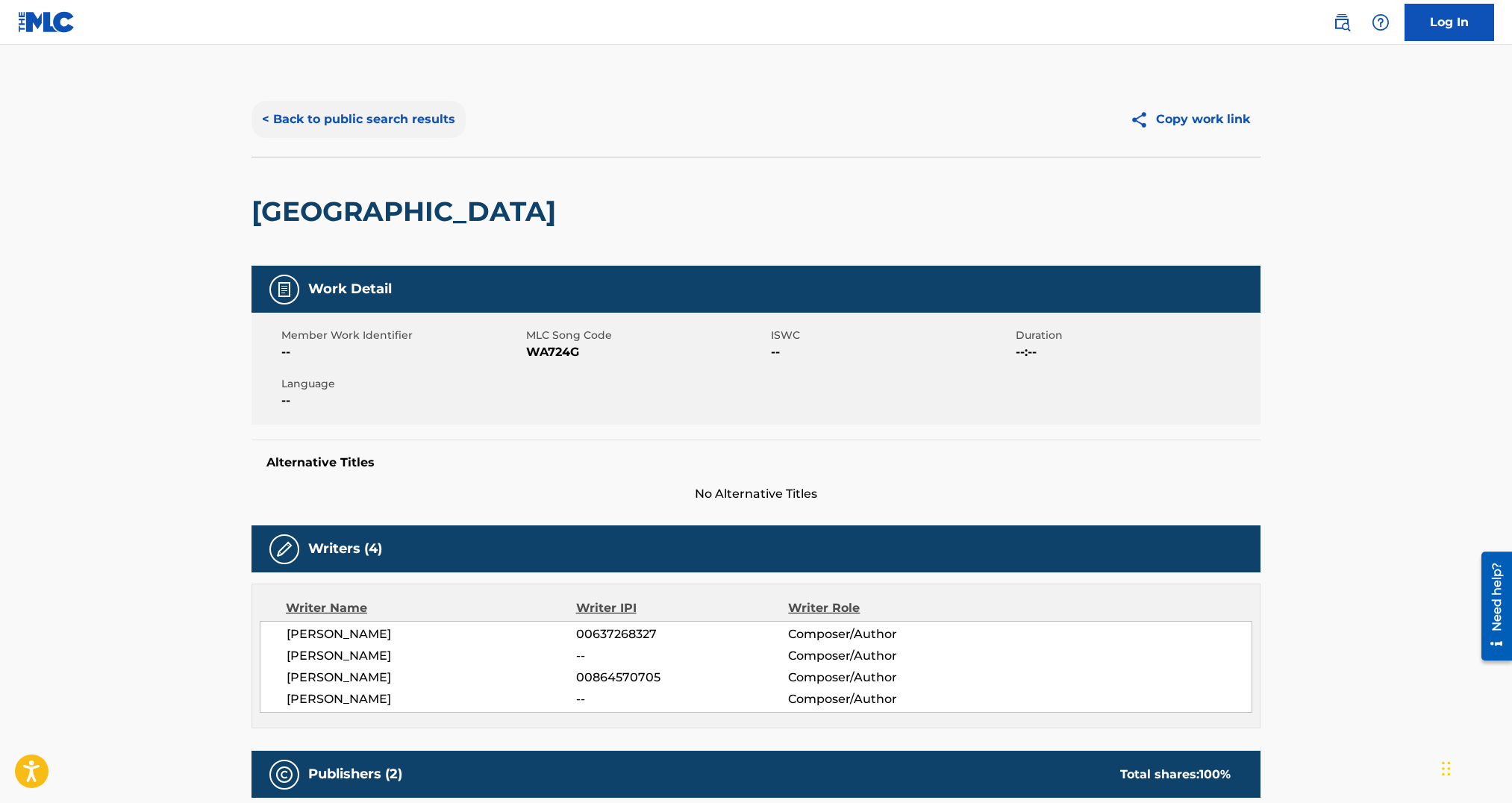
click at [400, 121] on button "< Back to public search results" at bounding box center [358, 119] width 214 height 37
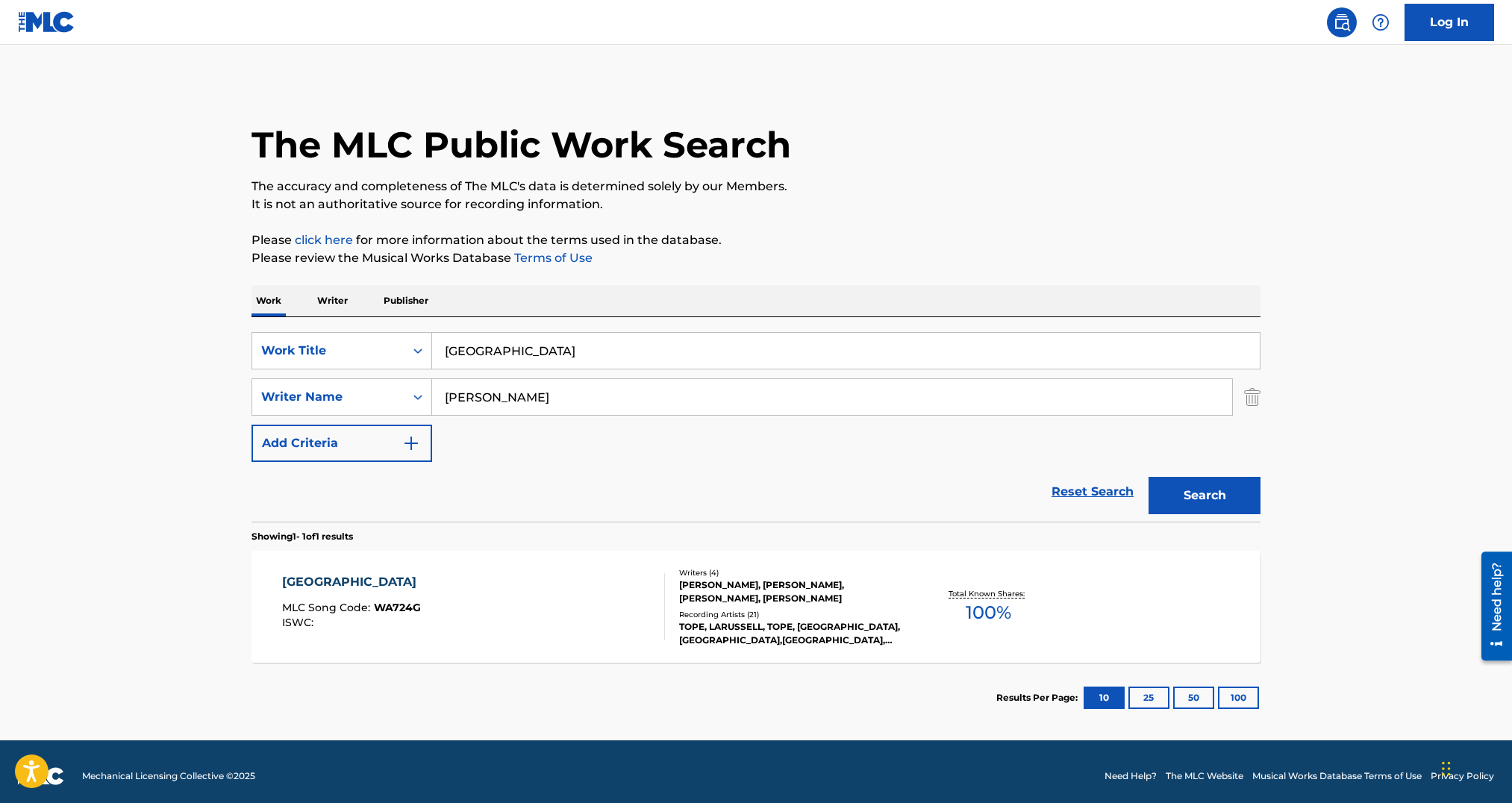
click at [628, 348] on input "[GEOGRAPHIC_DATA]" at bounding box center [846, 351] width 828 height 36
paste input "Demon With a Halo"
type input "Demon With a Halo"
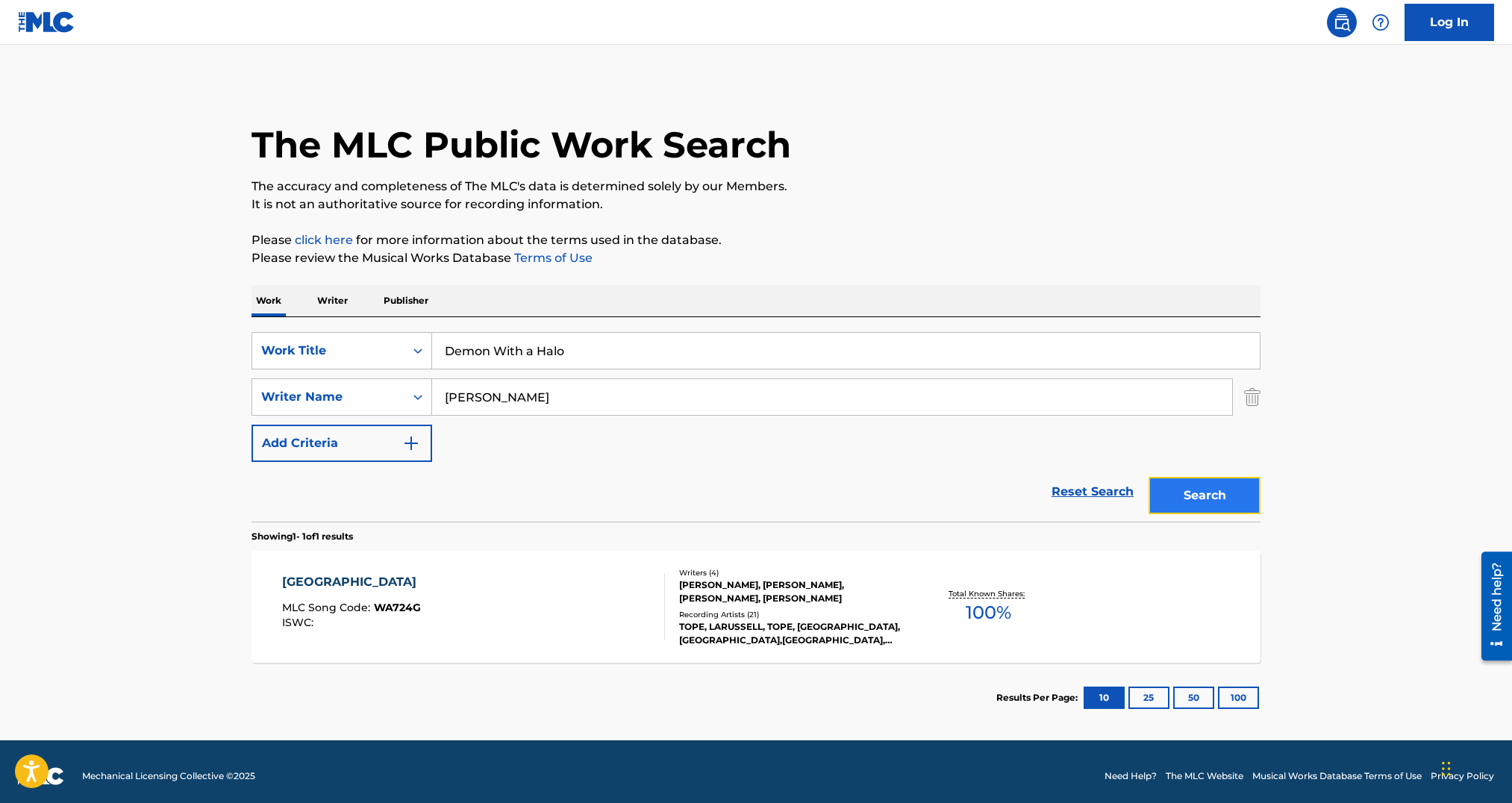
click at [1173, 492] on button "Search" at bounding box center [1205, 495] width 112 height 37
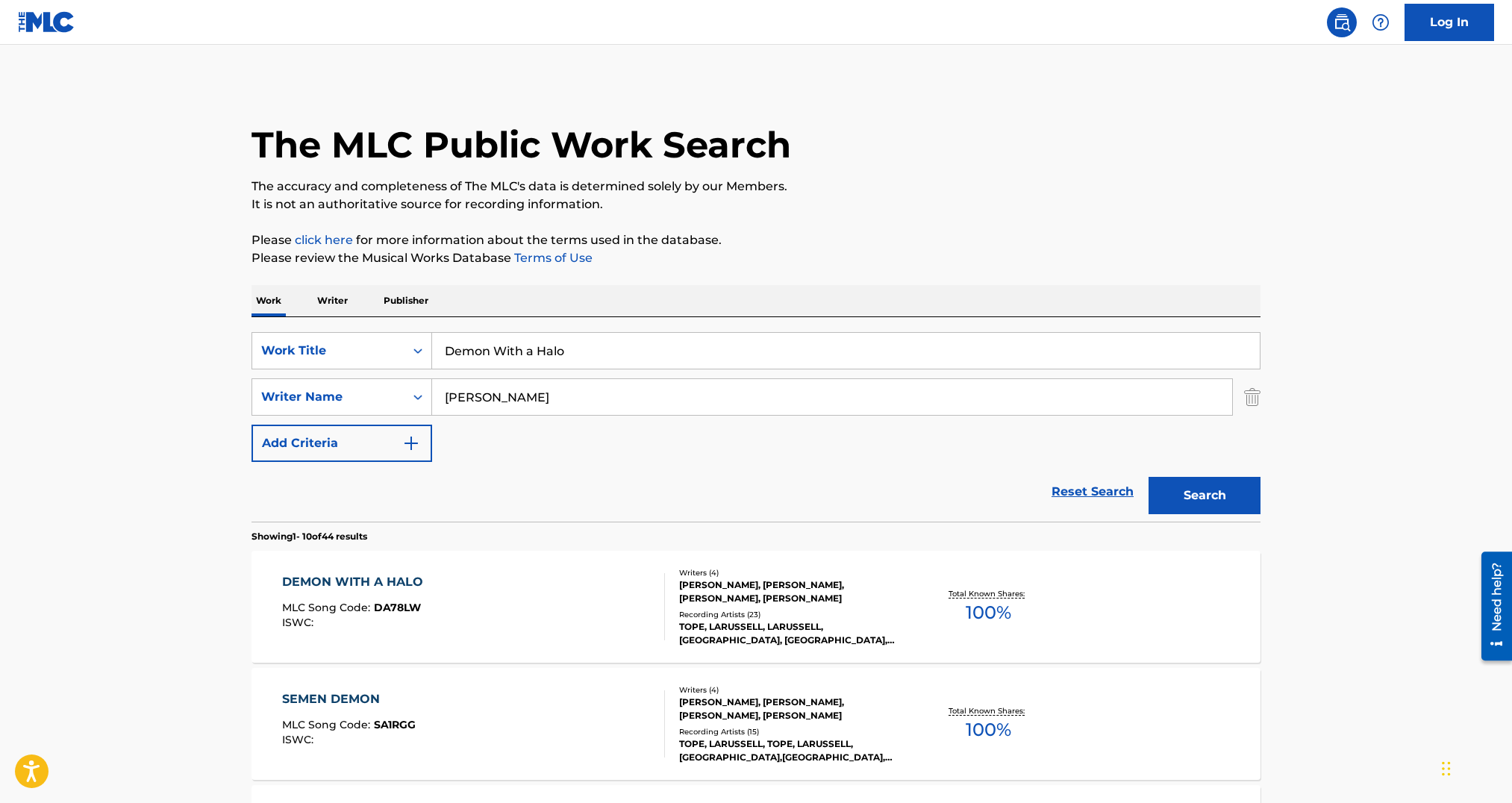
click at [420, 585] on div "DEMON WITH A HALO" at bounding box center [356, 582] width 149 height 18
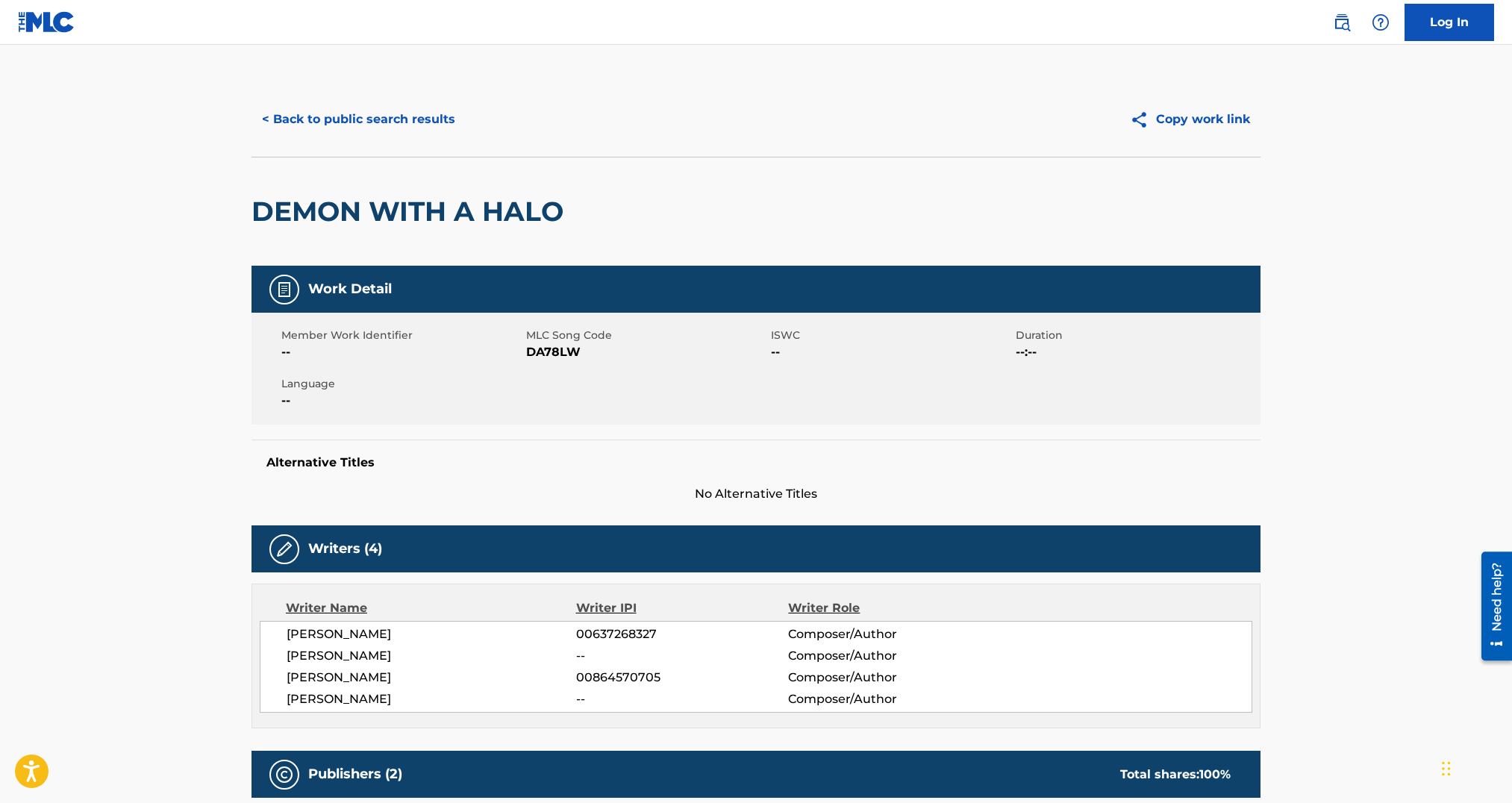
click at [544, 349] on span "DA78LW" at bounding box center [647, 353] width 241 height 18
